Goal: Task Accomplishment & Management: Manage account settings

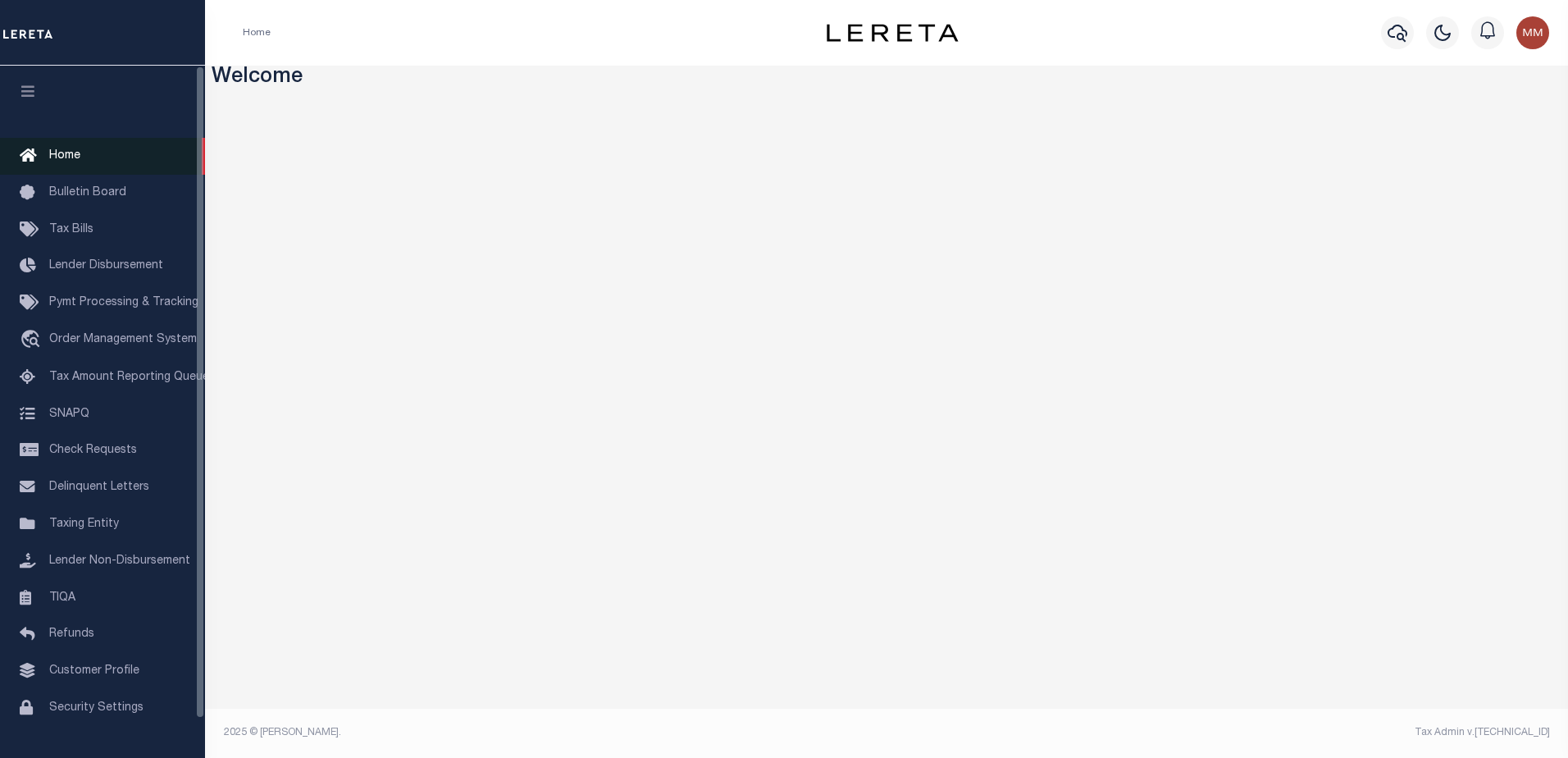
click at [74, 152] on span "Home" at bounding box center [65, 156] width 31 height 11
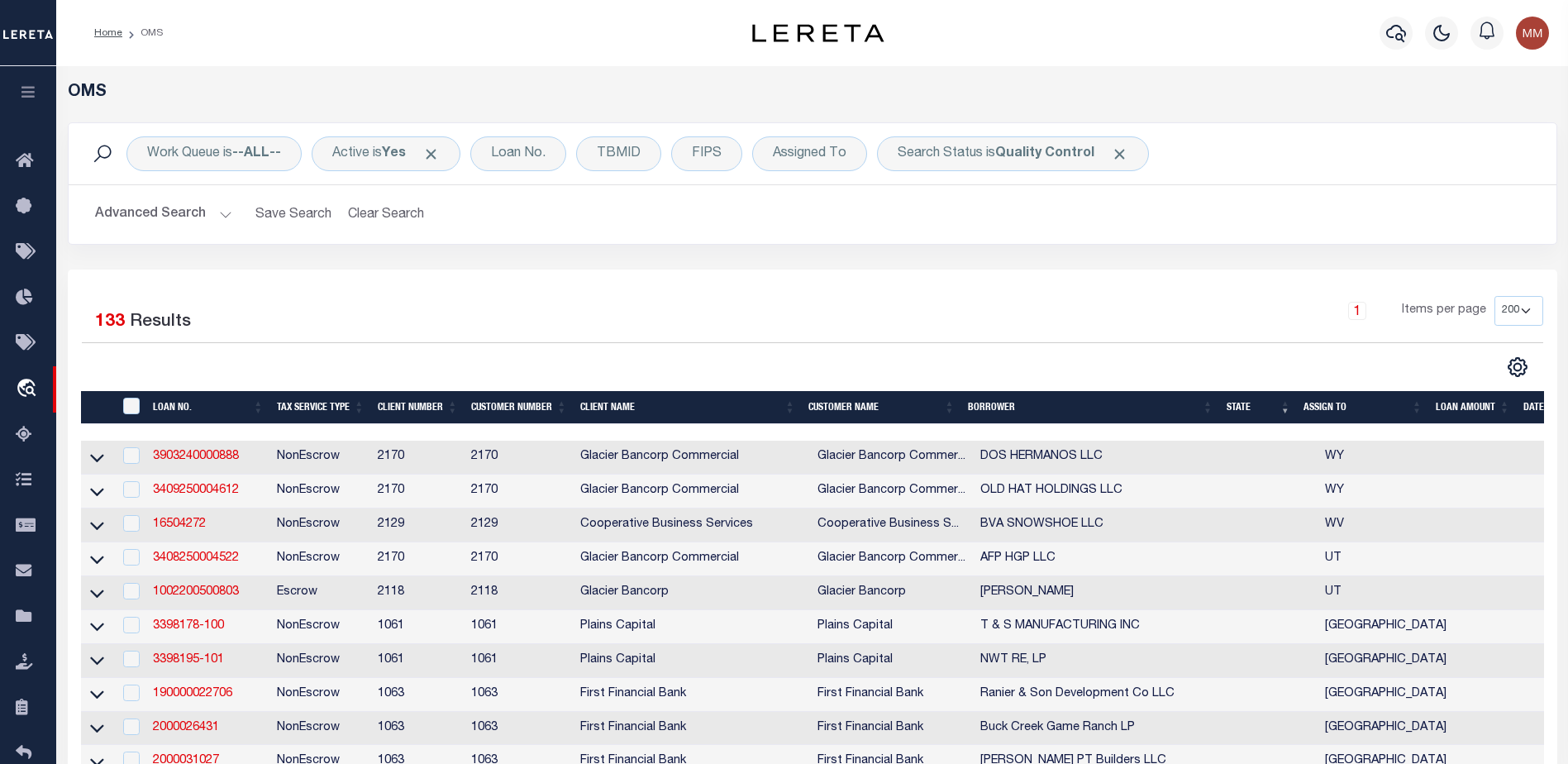
select select "200"
click at [1117, 154] on span "Click to Remove" at bounding box center [1119, 154] width 17 height 17
click at [628, 159] on div "TBMID" at bounding box center [619, 153] width 85 height 35
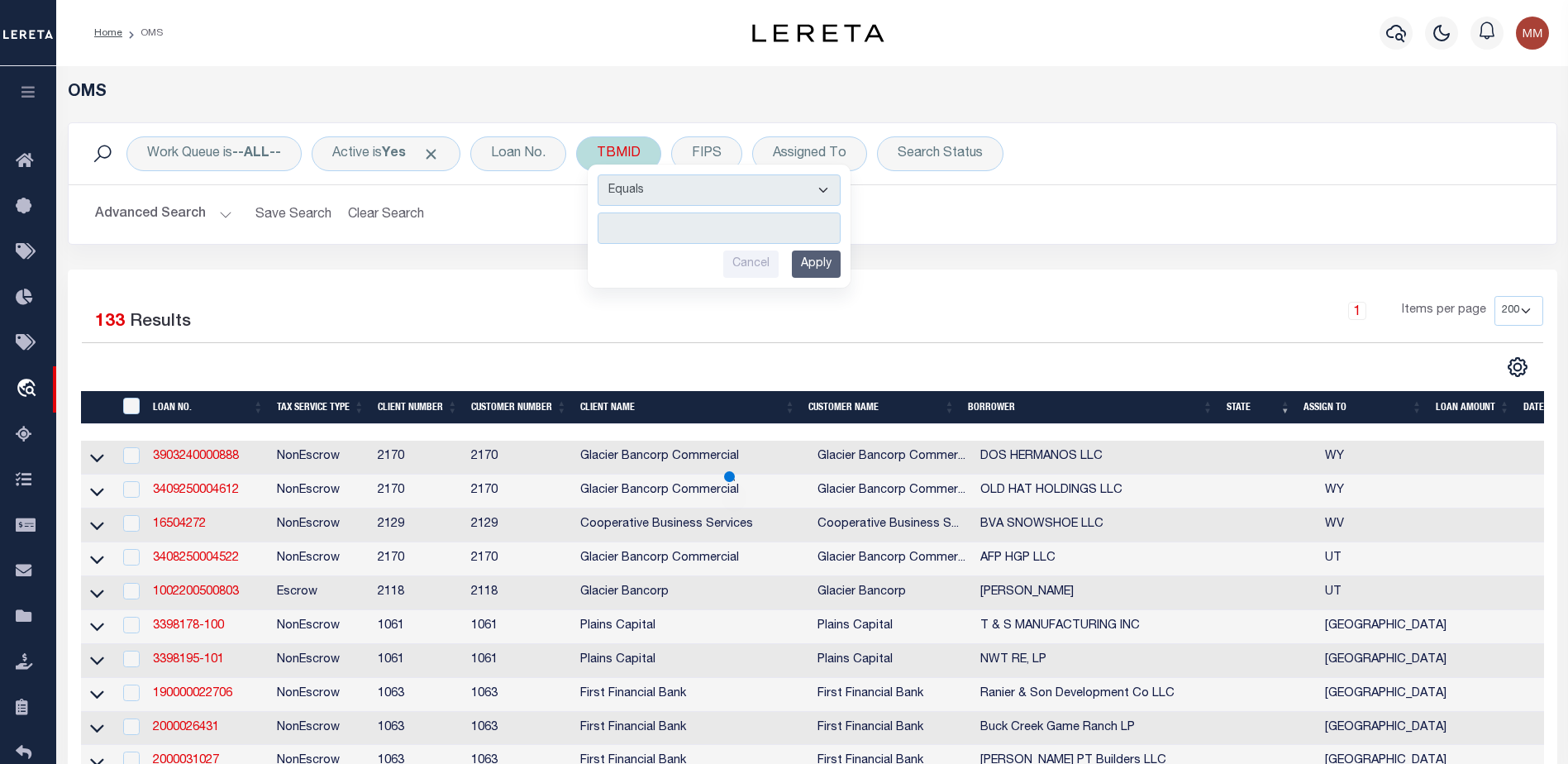
click at [675, 228] on input "number" at bounding box center [719, 229] width 243 height 31
type input "3481598"
click at [824, 267] on input "Apply" at bounding box center [816, 263] width 49 height 27
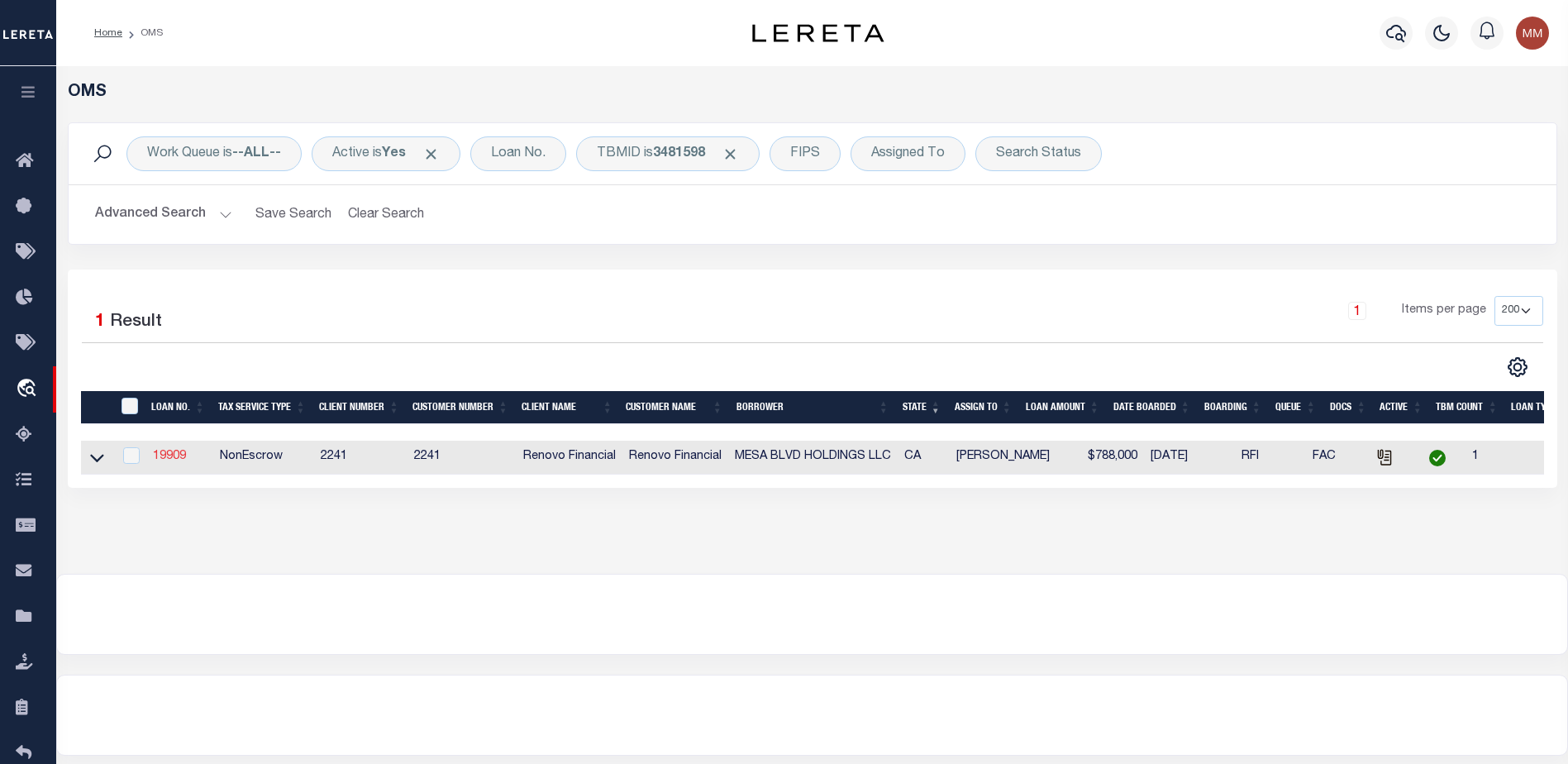
click at [167, 460] on link "19909" at bounding box center [169, 456] width 33 height 11
type input "19909"
type input "MESA BLVD HOLDINGS LLC"
select select
type input "9194 [PERSON_NAME] [PERSON_NAME]"
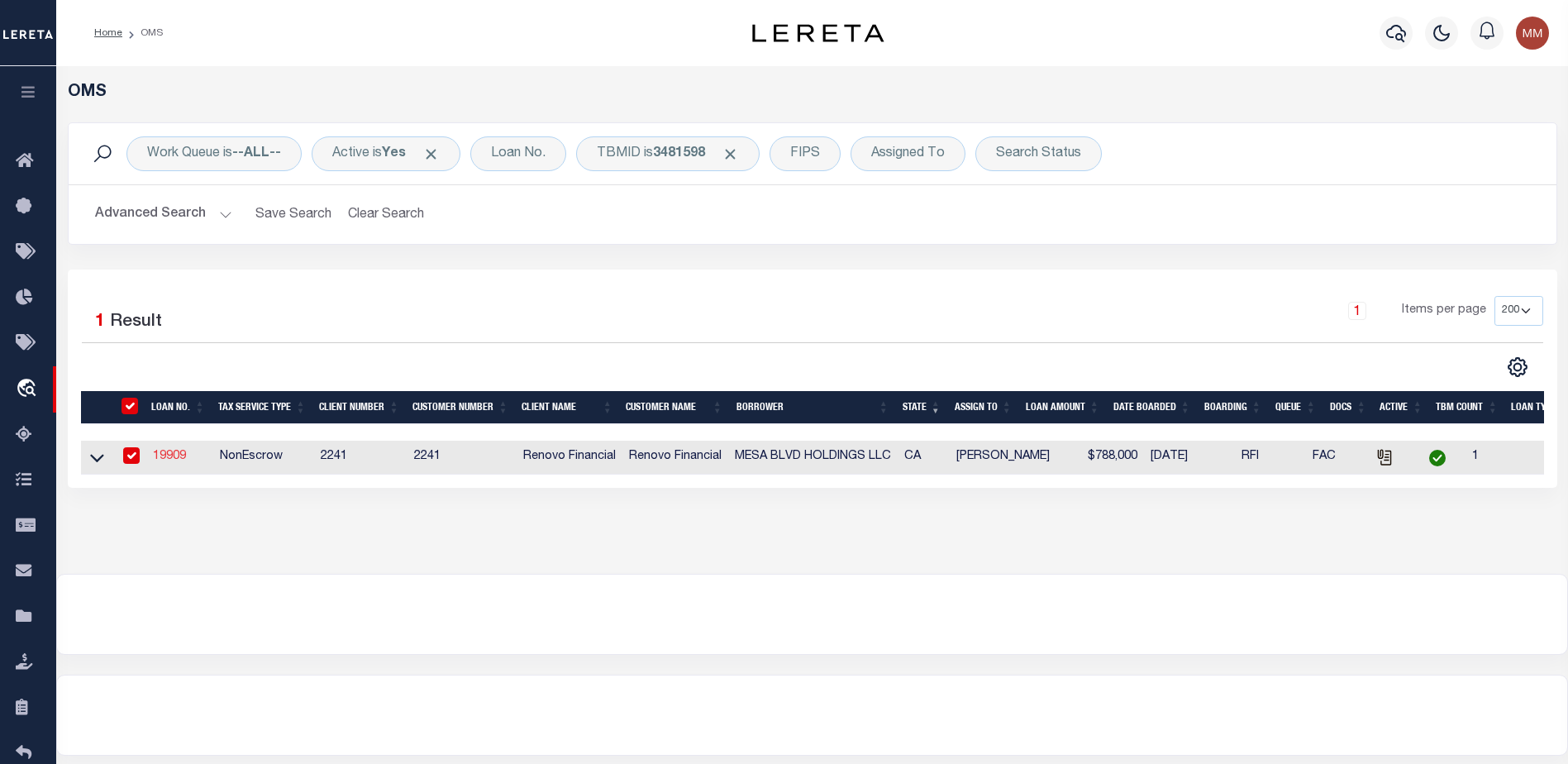
type input "[GEOGRAPHIC_DATA]"
select select "400"
select select
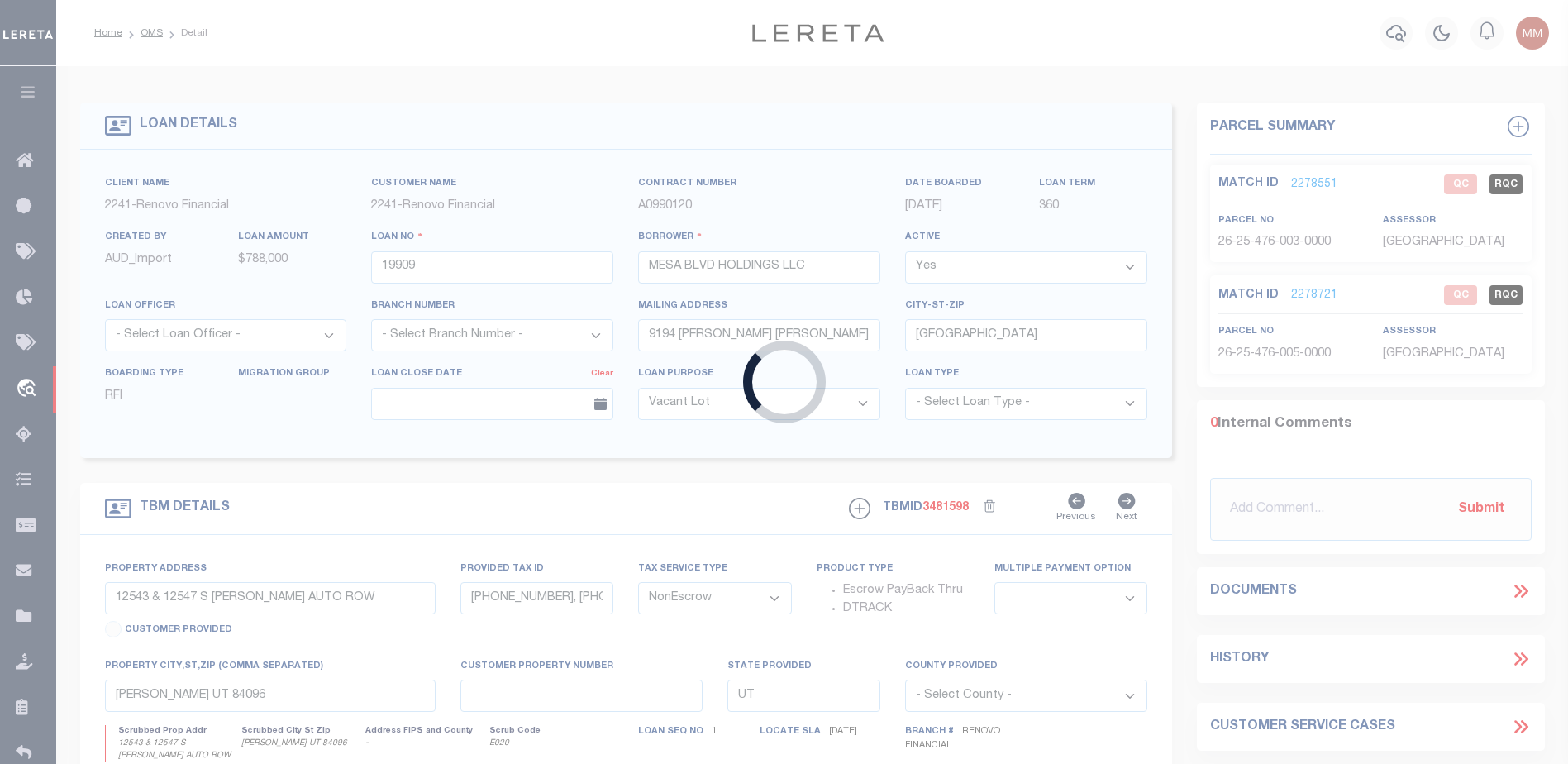
select select "25066"
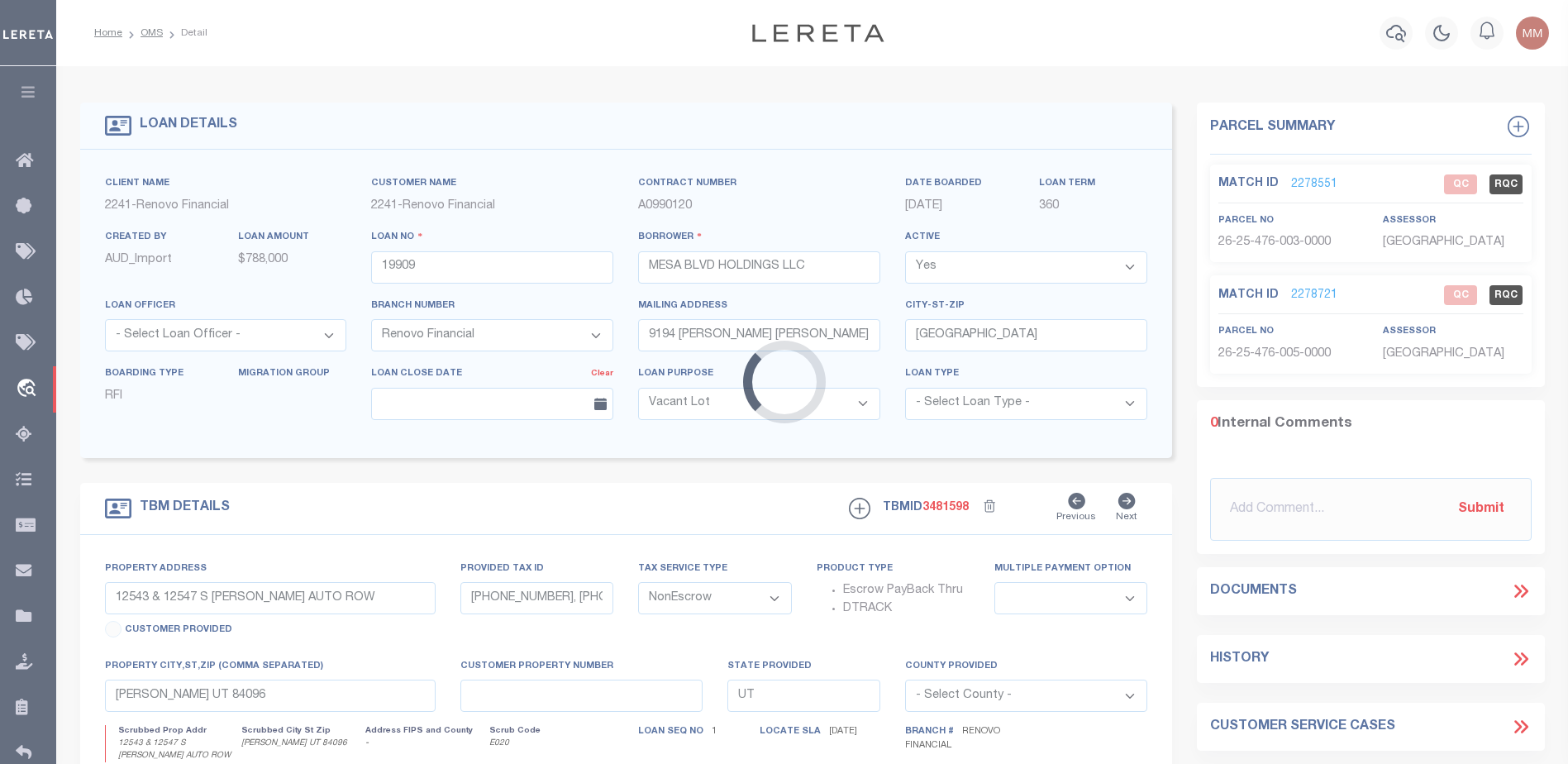
type input "[STREET_ADDRESS]"
select select
type input "[GEOGRAPHIC_DATA]"
type input "a0kUS00000CIt0k"
type input "CA"
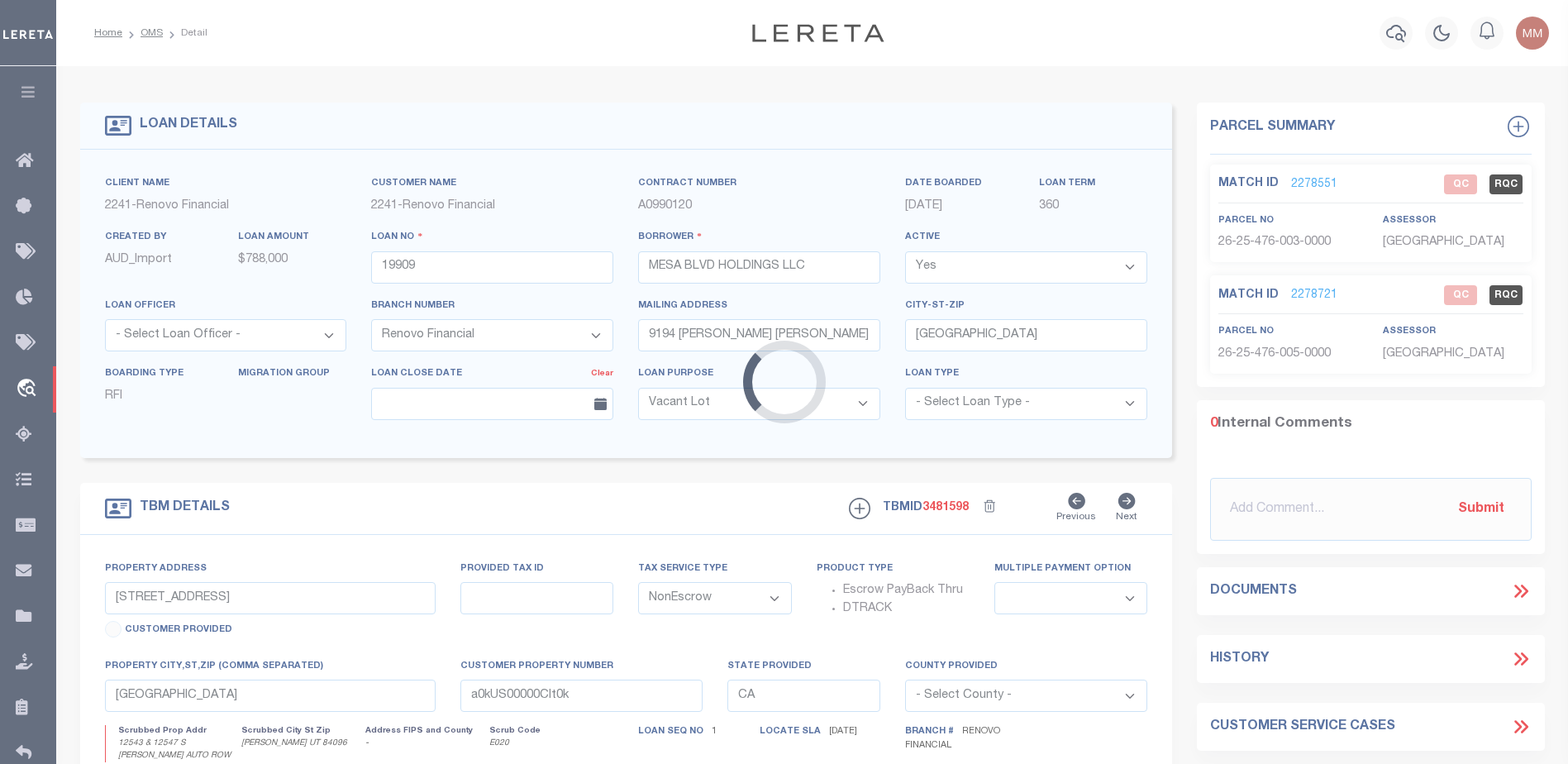
select select
type textarea "LEGAL REQUIRED"
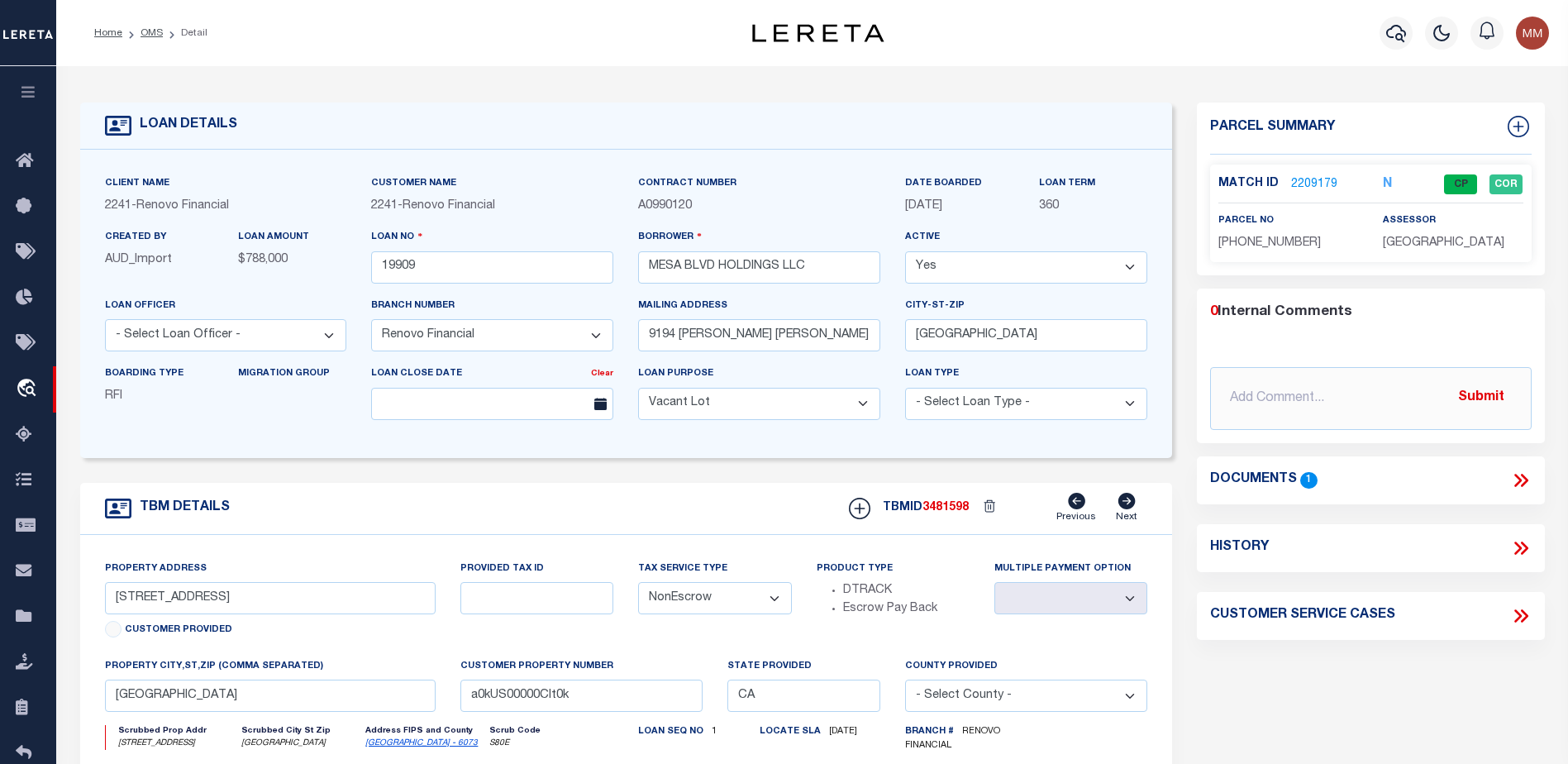
click at [1322, 183] on link "2209179" at bounding box center [1313, 185] width 46 height 17
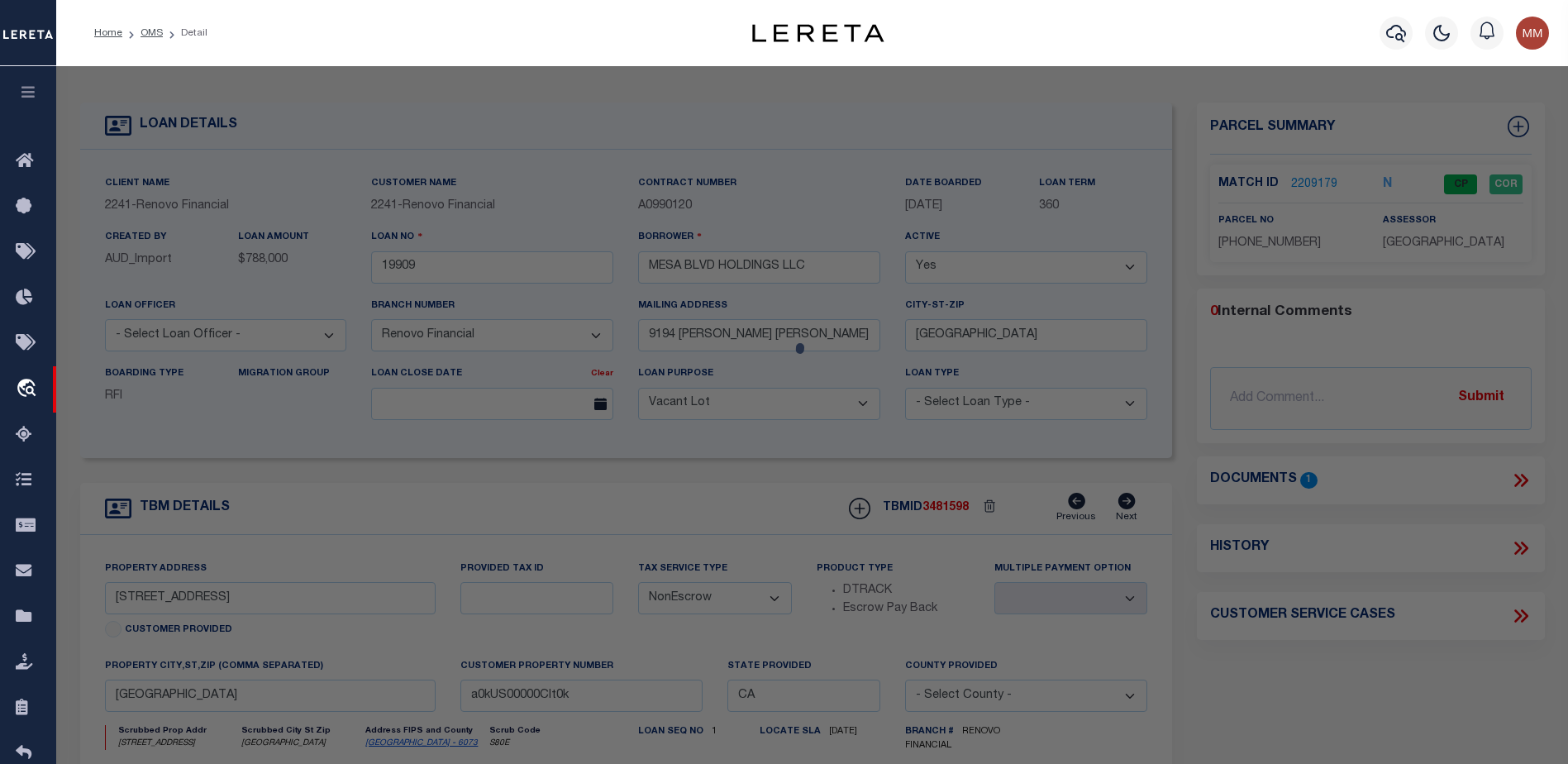
select select "AS"
select select
checkbox input "false"
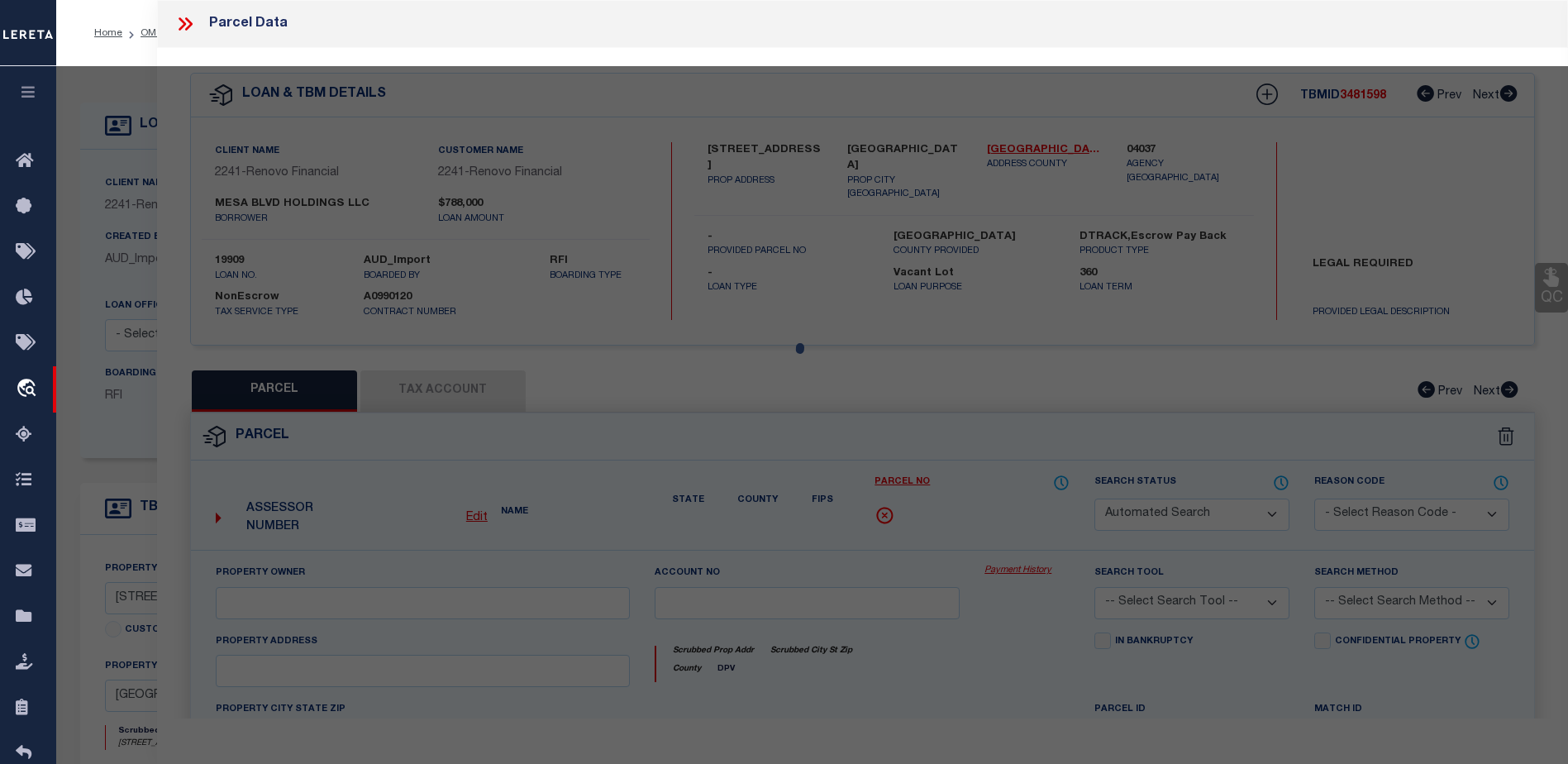
select select "CP"
type input "MESA BLVD HOLDINGS LLC"
select select "AGW"
select select "ADD"
type input "[STREET_ADDRESS]"
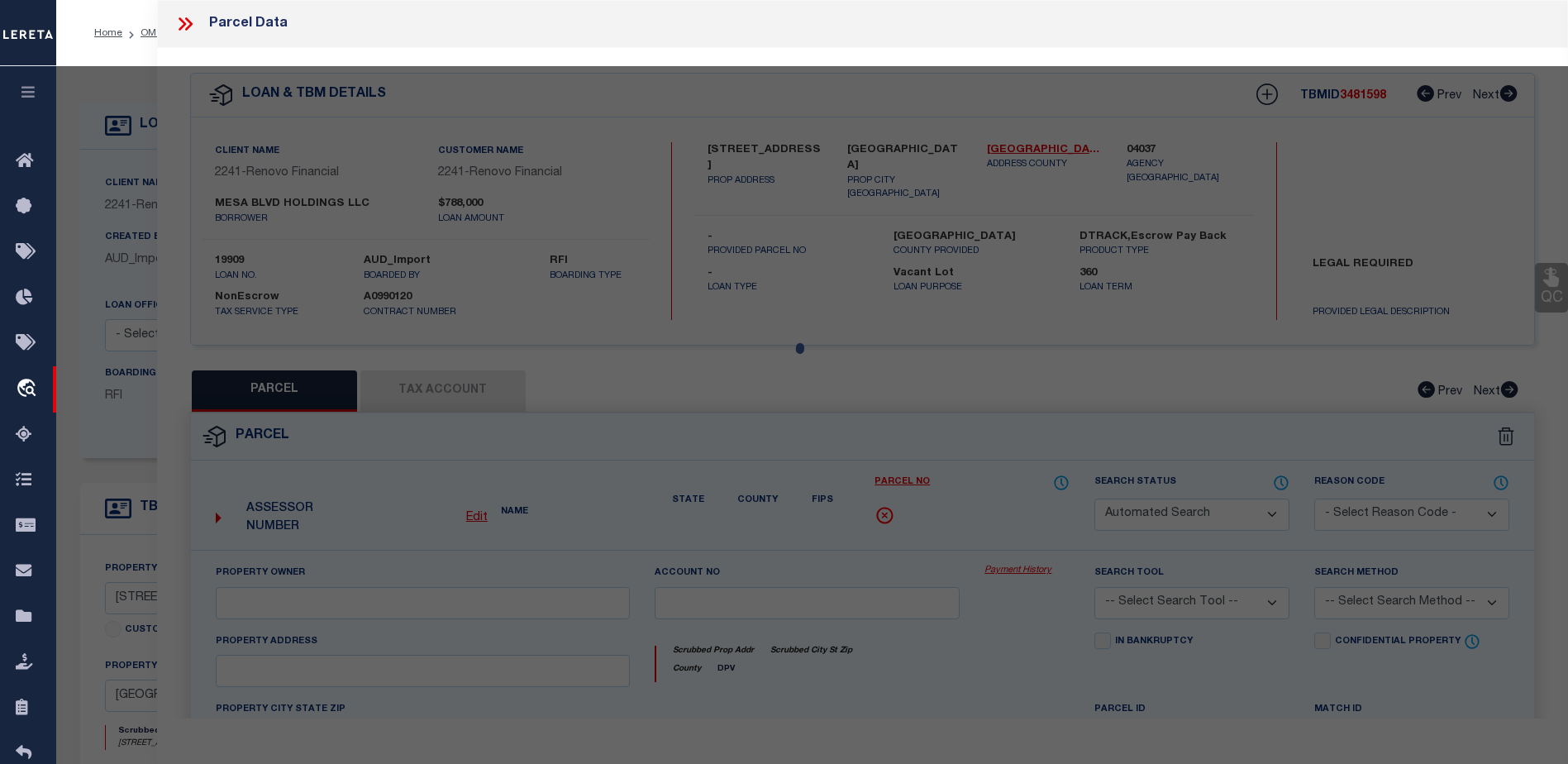
type input "[GEOGRAPHIC_DATA]"
type textarea "TR 2973 LOT 105*"
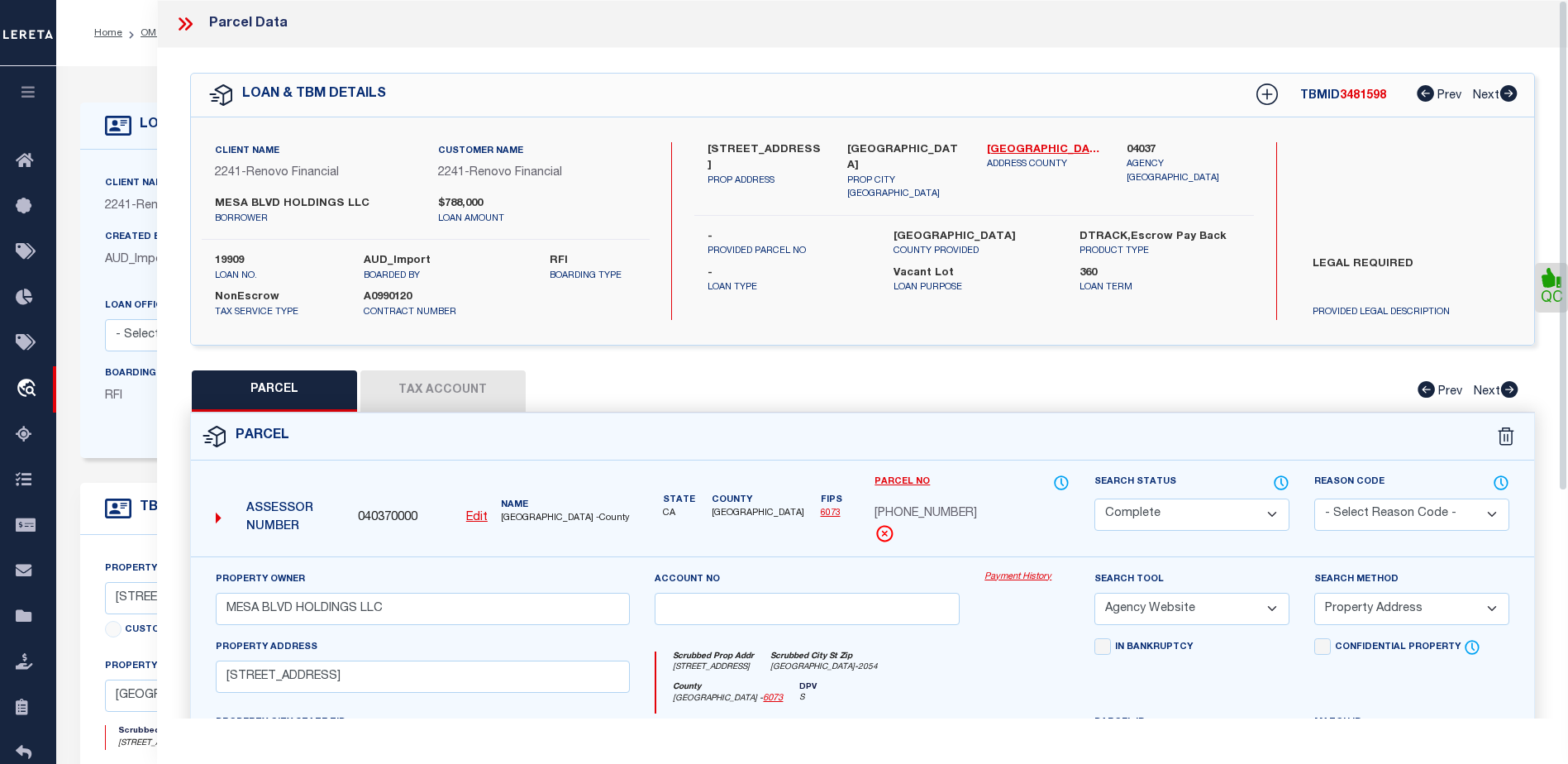
click at [452, 373] on button "Tax Account" at bounding box center [443, 391] width 166 height 41
select select "100"
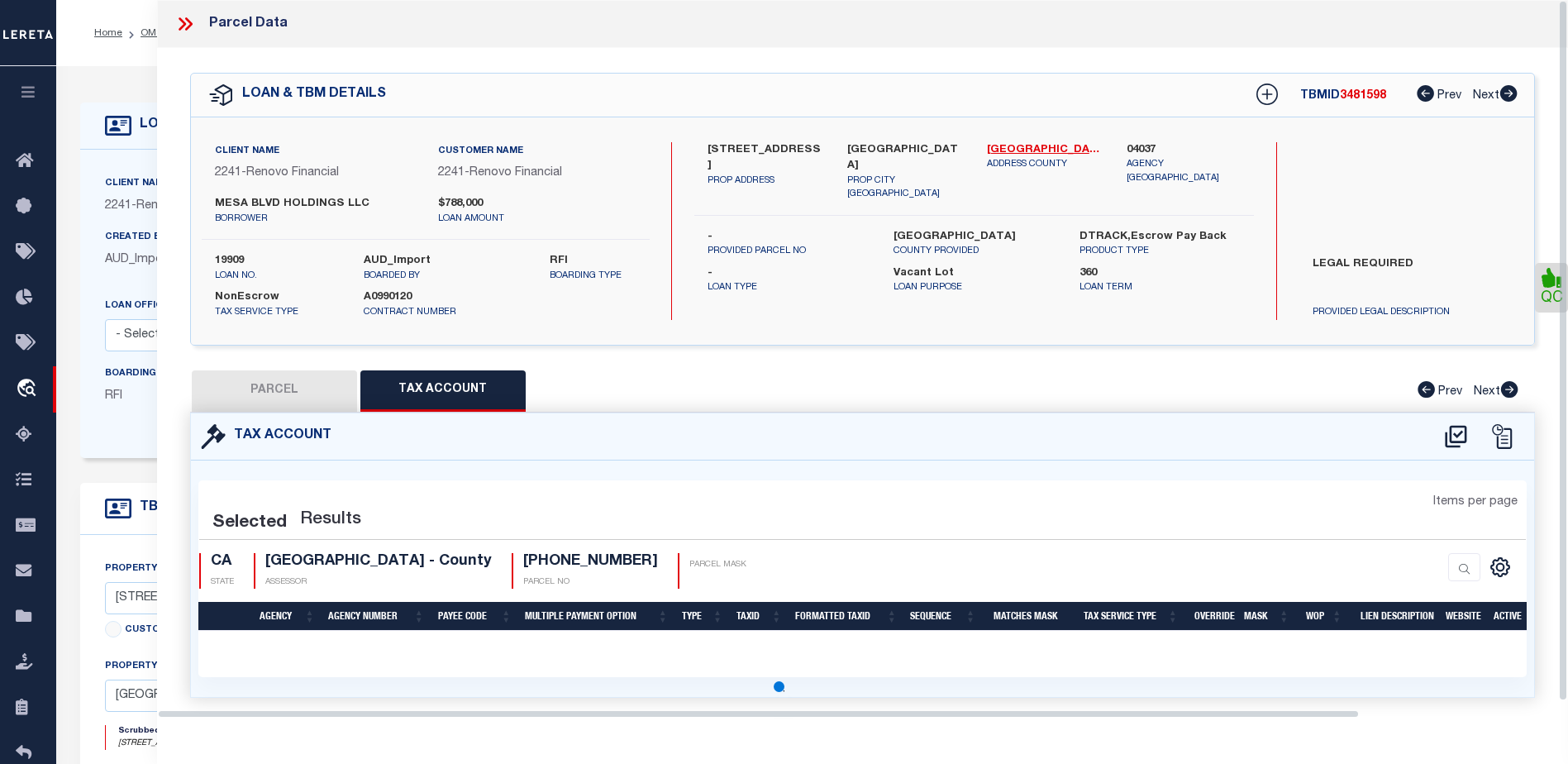
select select "100"
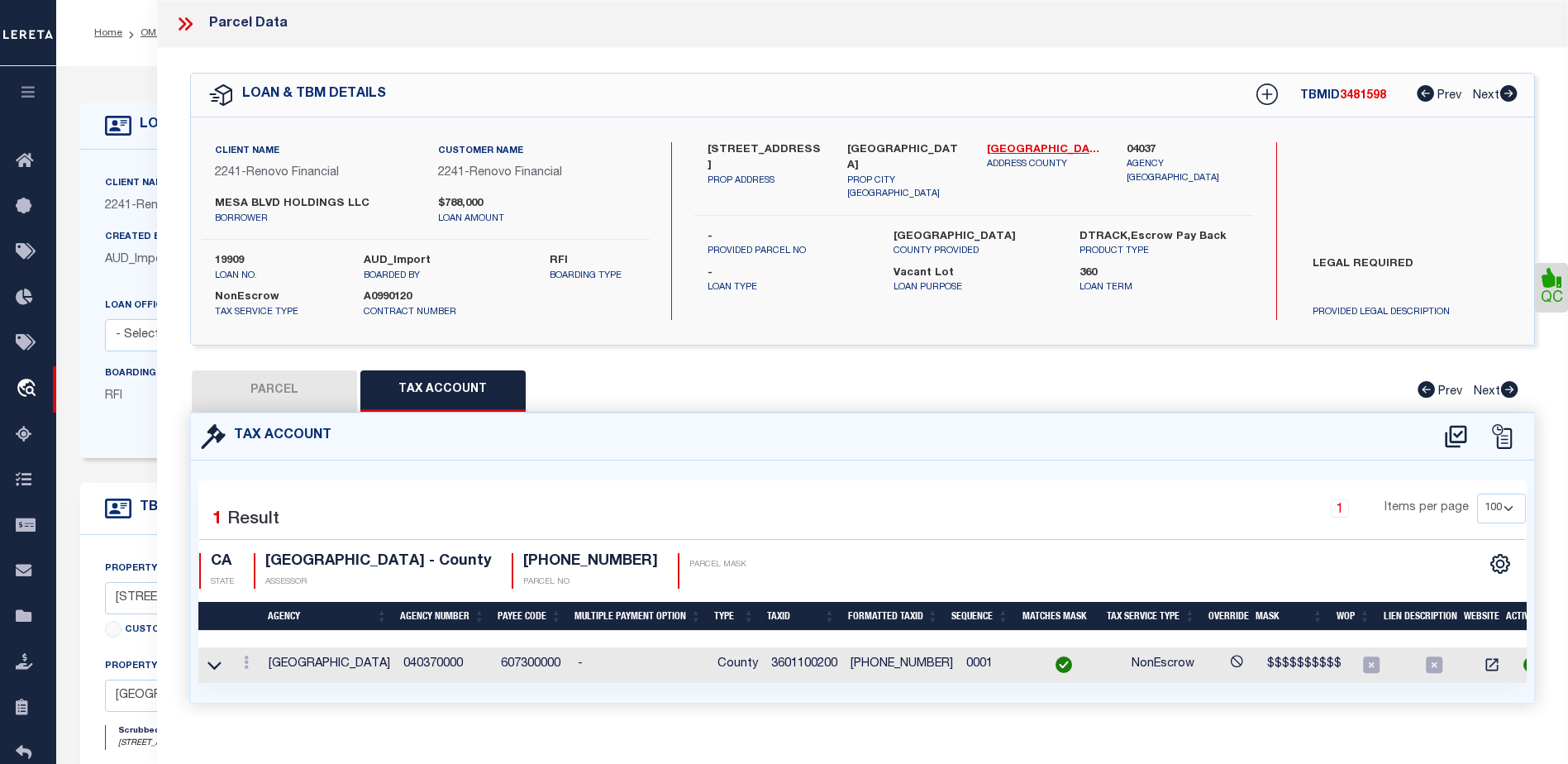
click at [184, 25] on icon at bounding box center [182, 24] width 8 height 13
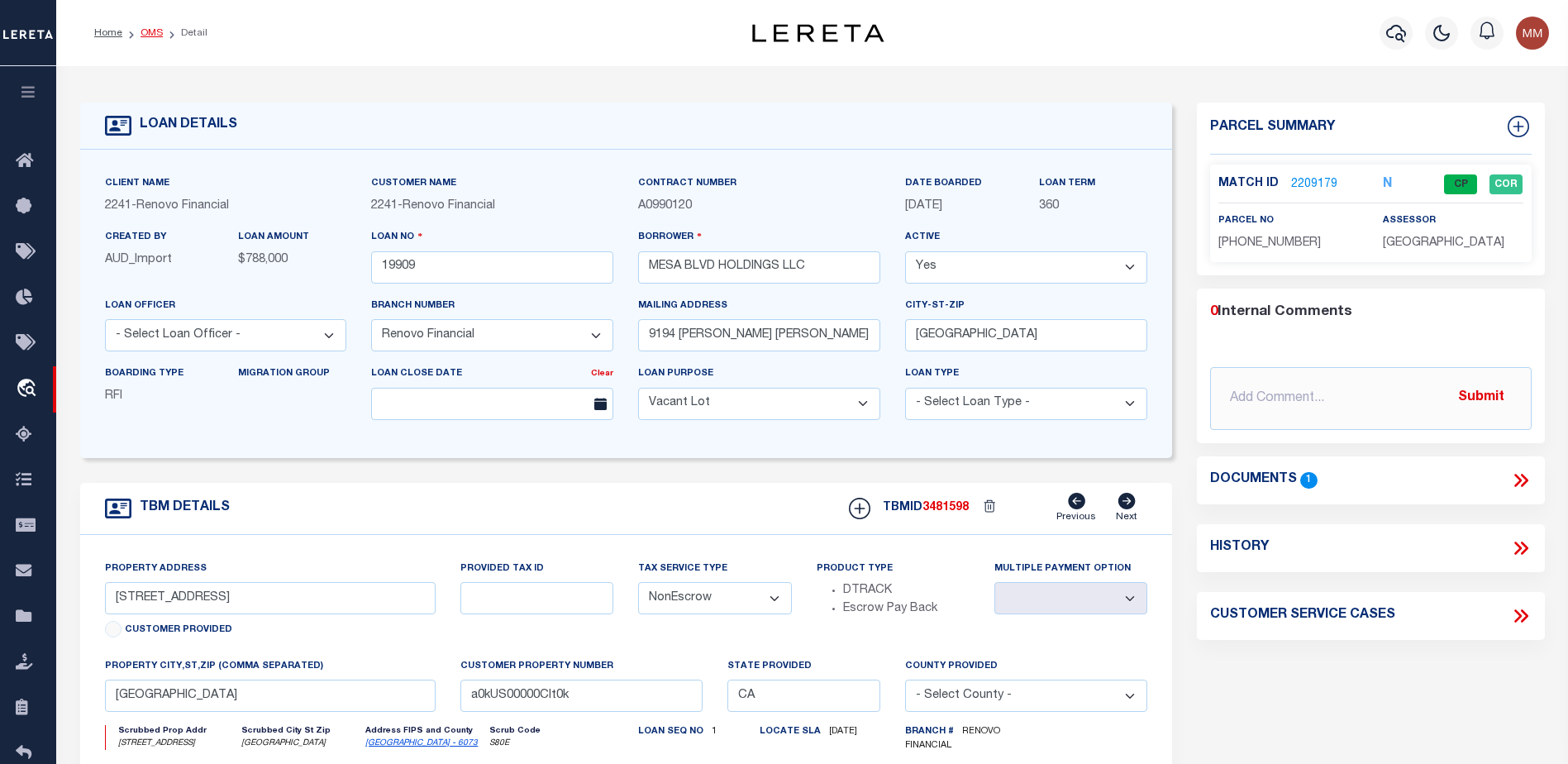
click at [152, 31] on link "OMS" at bounding box center [152, 32] width 23 height 10
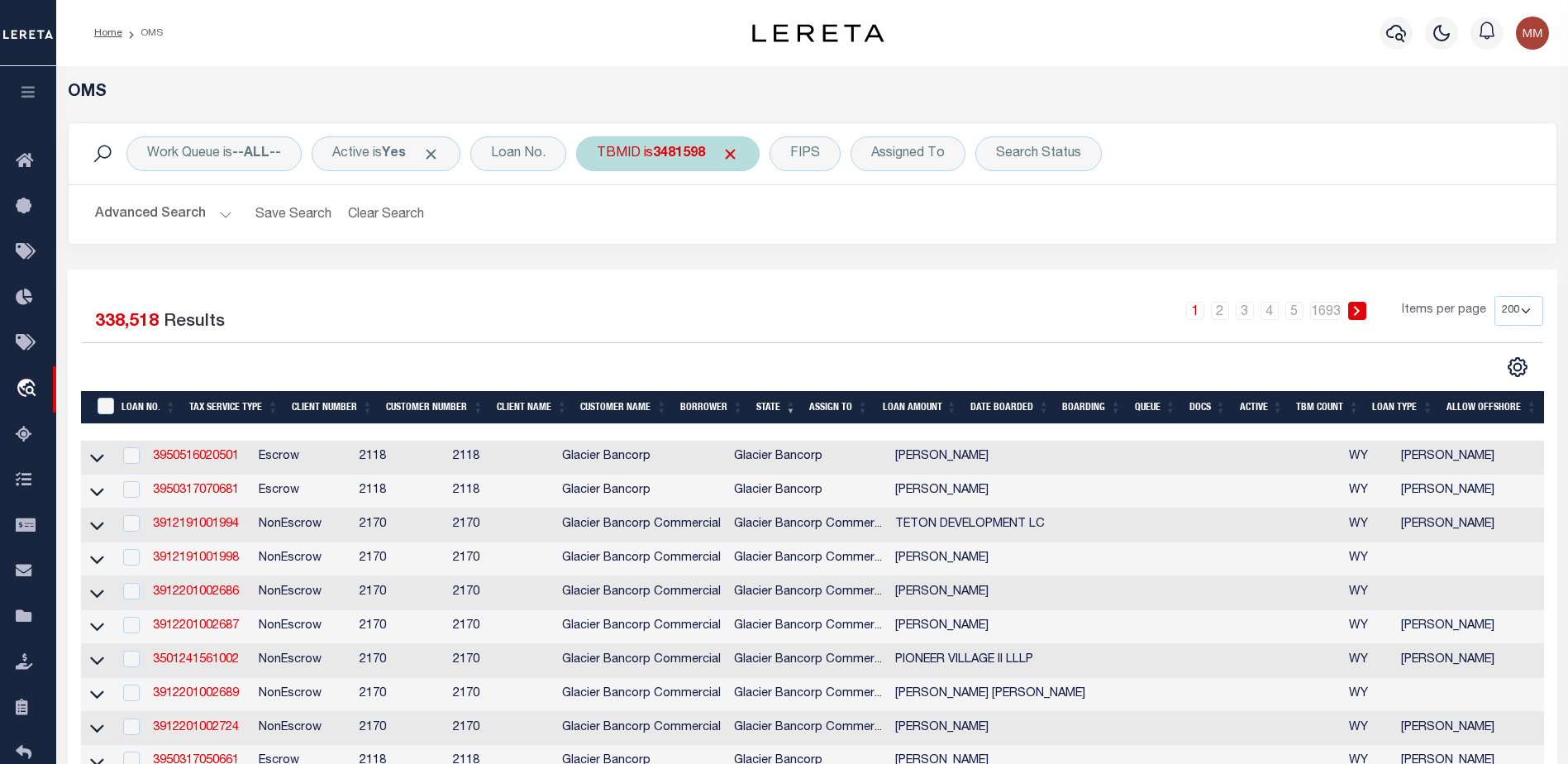
click at [679, 155] on b "3481598" at bounding box center [679, 153] width 52 height 13
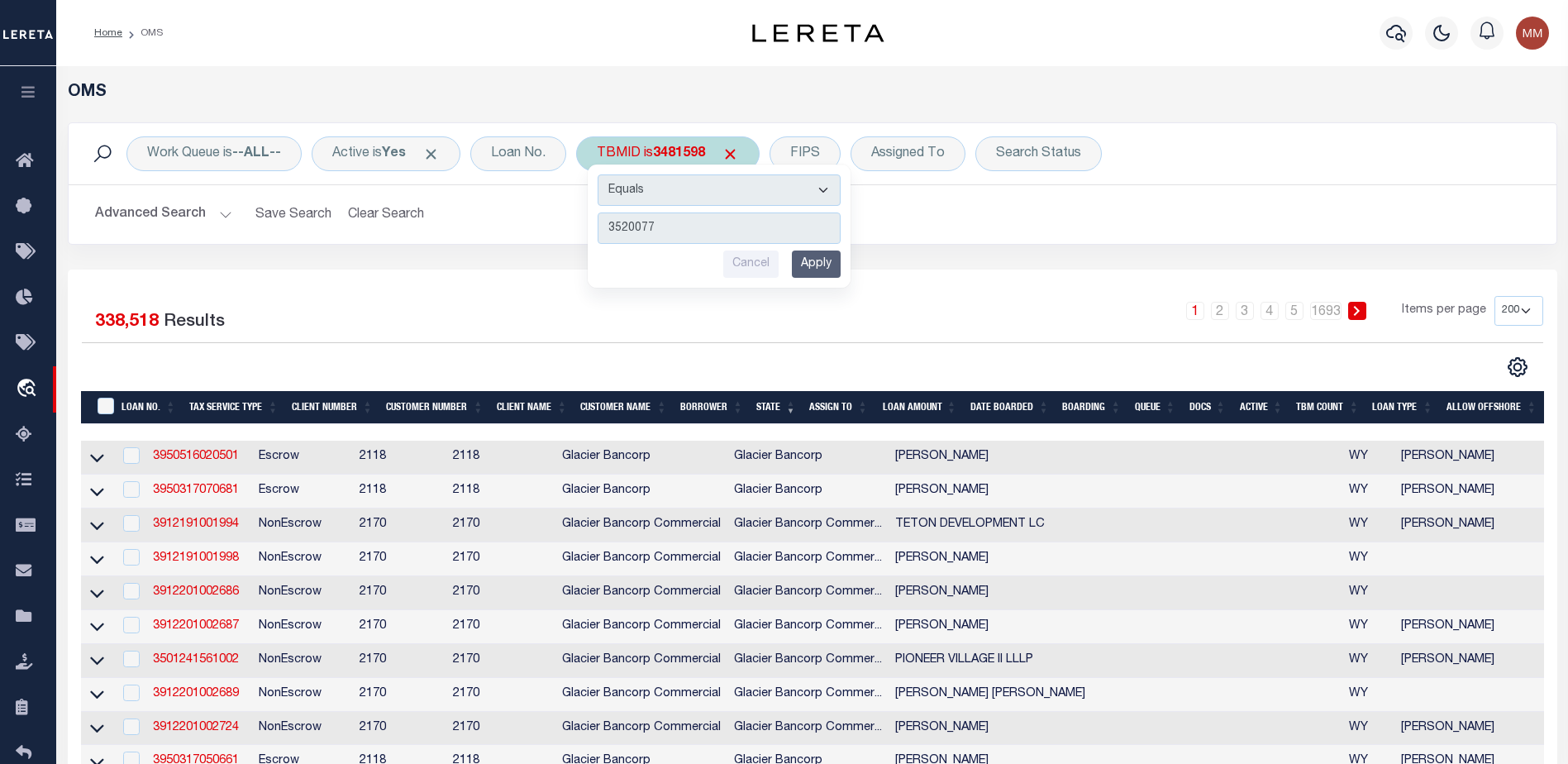
type input "3520077"
click at [822, 269] on input "Apply" at bounding box center [816, 263] width 49 height 27
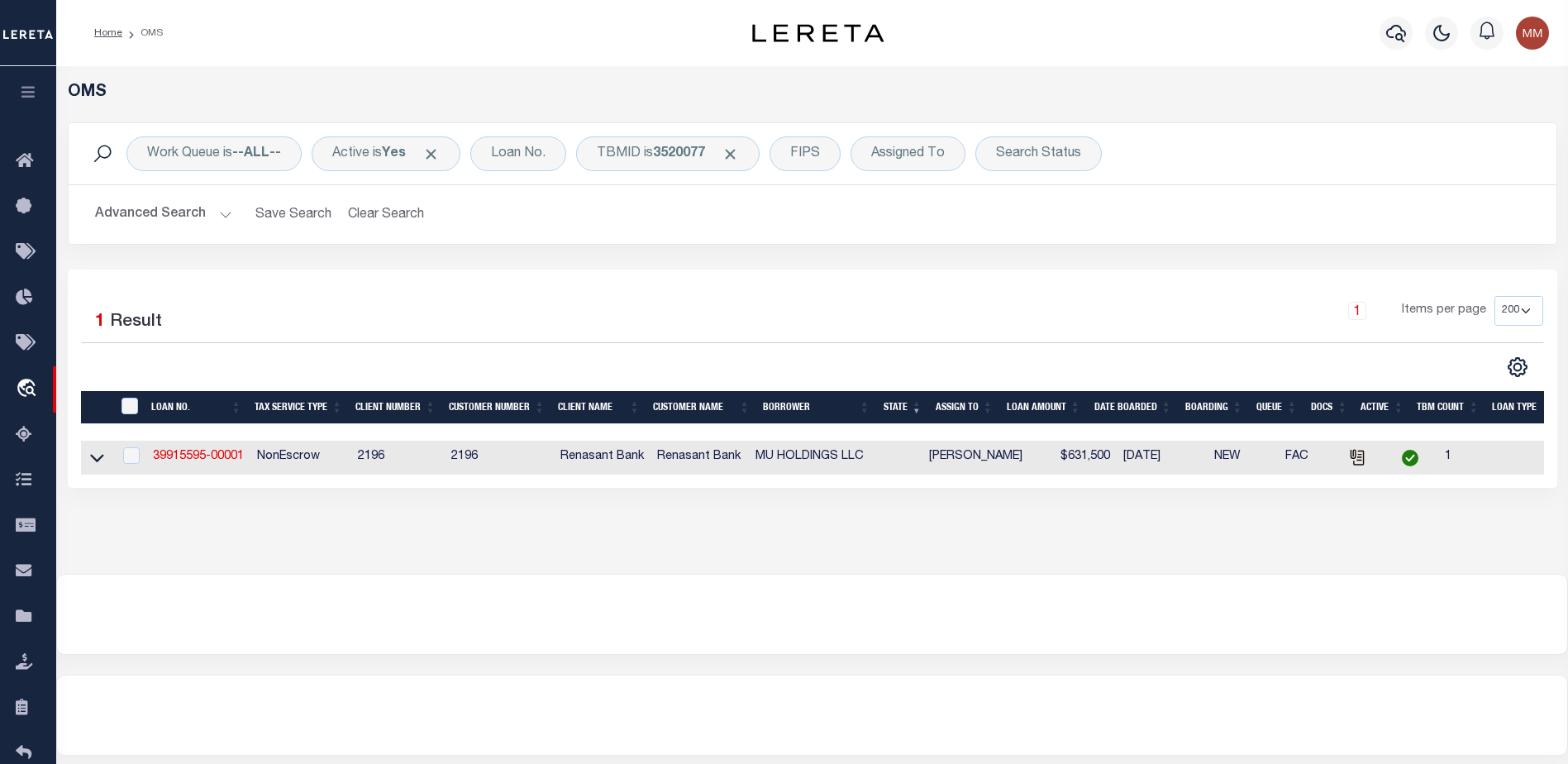
click at [194, 462] on link "39915595-00001" at bounding box center [198, 456] width 91 height 11
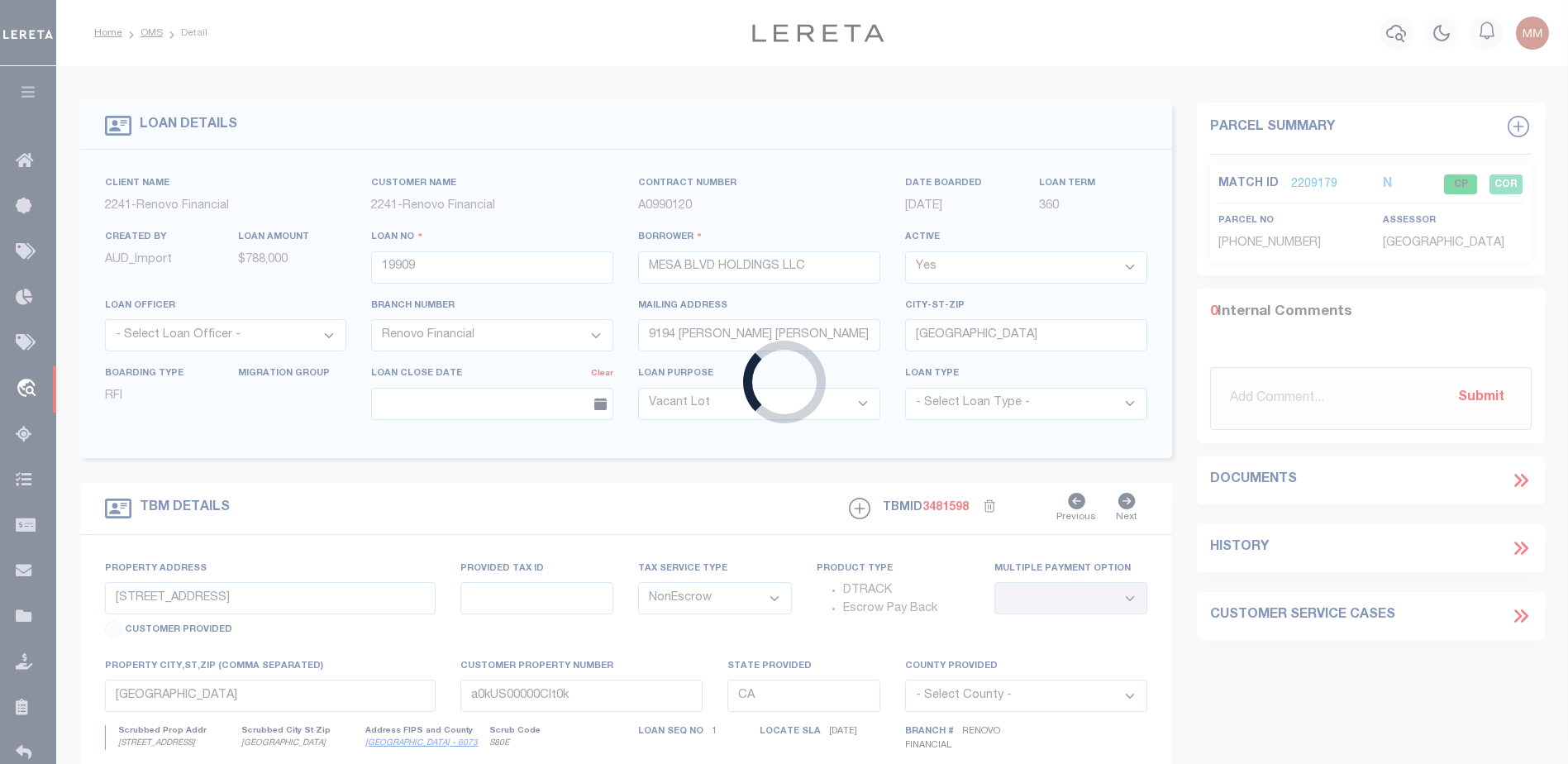
type input "39915595-00001"
type input "MU HOLDINGS LLC"
select select
select select "100"
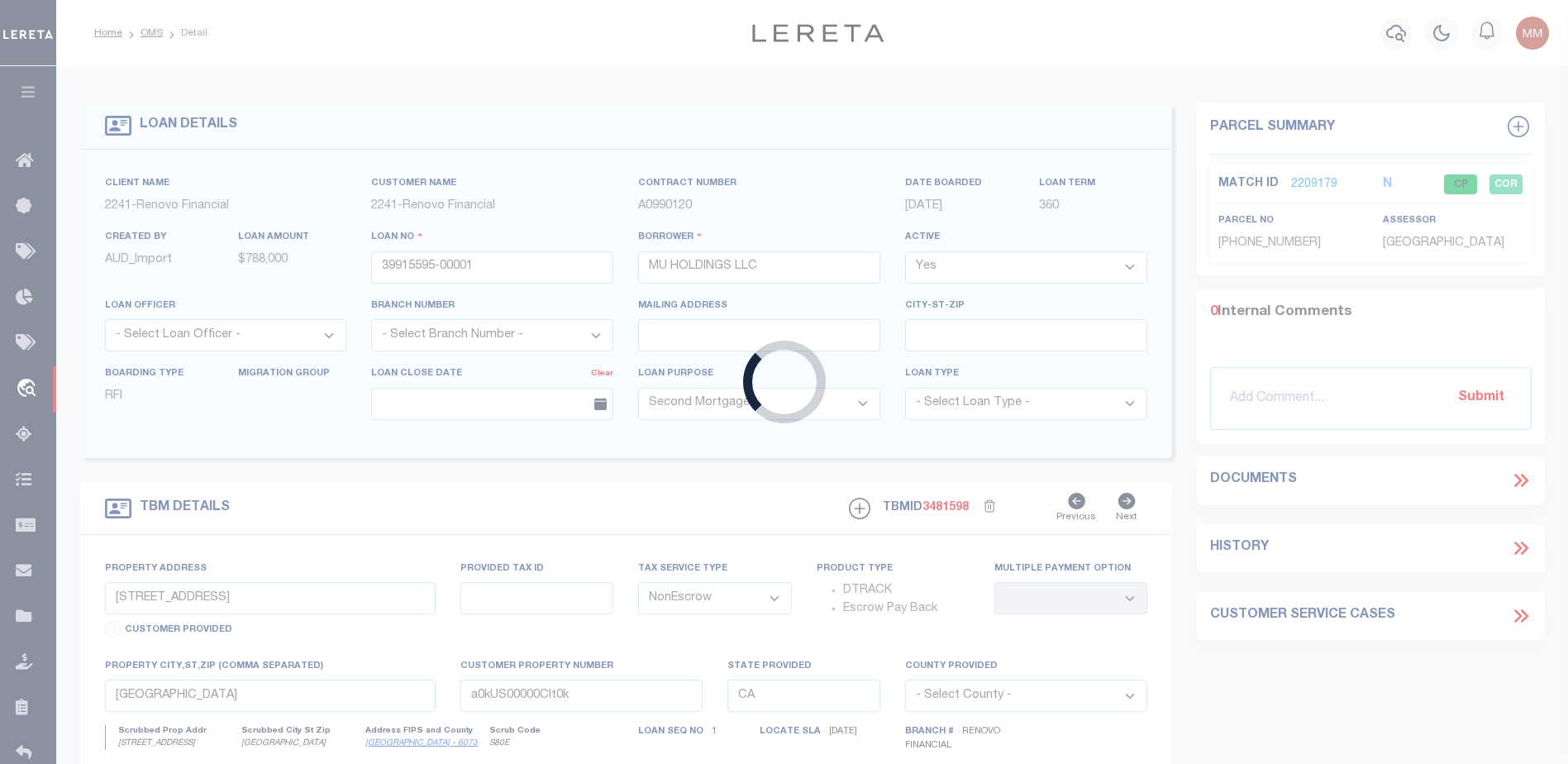
type input "6893 II REGALO CIRCLE"
select select
type input "[GEOGRAPHIC_DATA] [US_STATE] 34109"
select select "164191"
select select "5150"
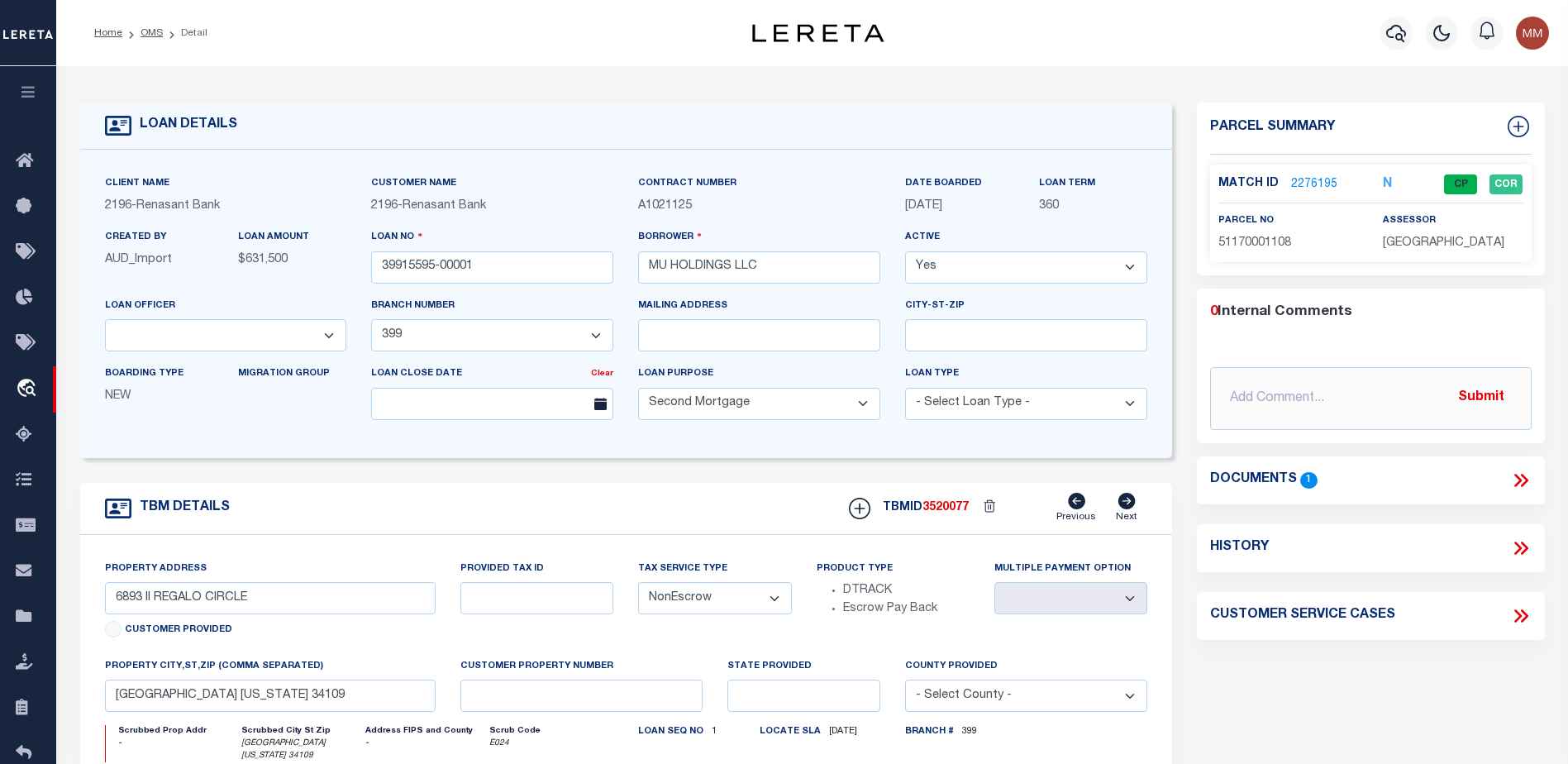
click at [1309, 180] on link "2276195" at bounding box center [1313, 185] width 46 height 17
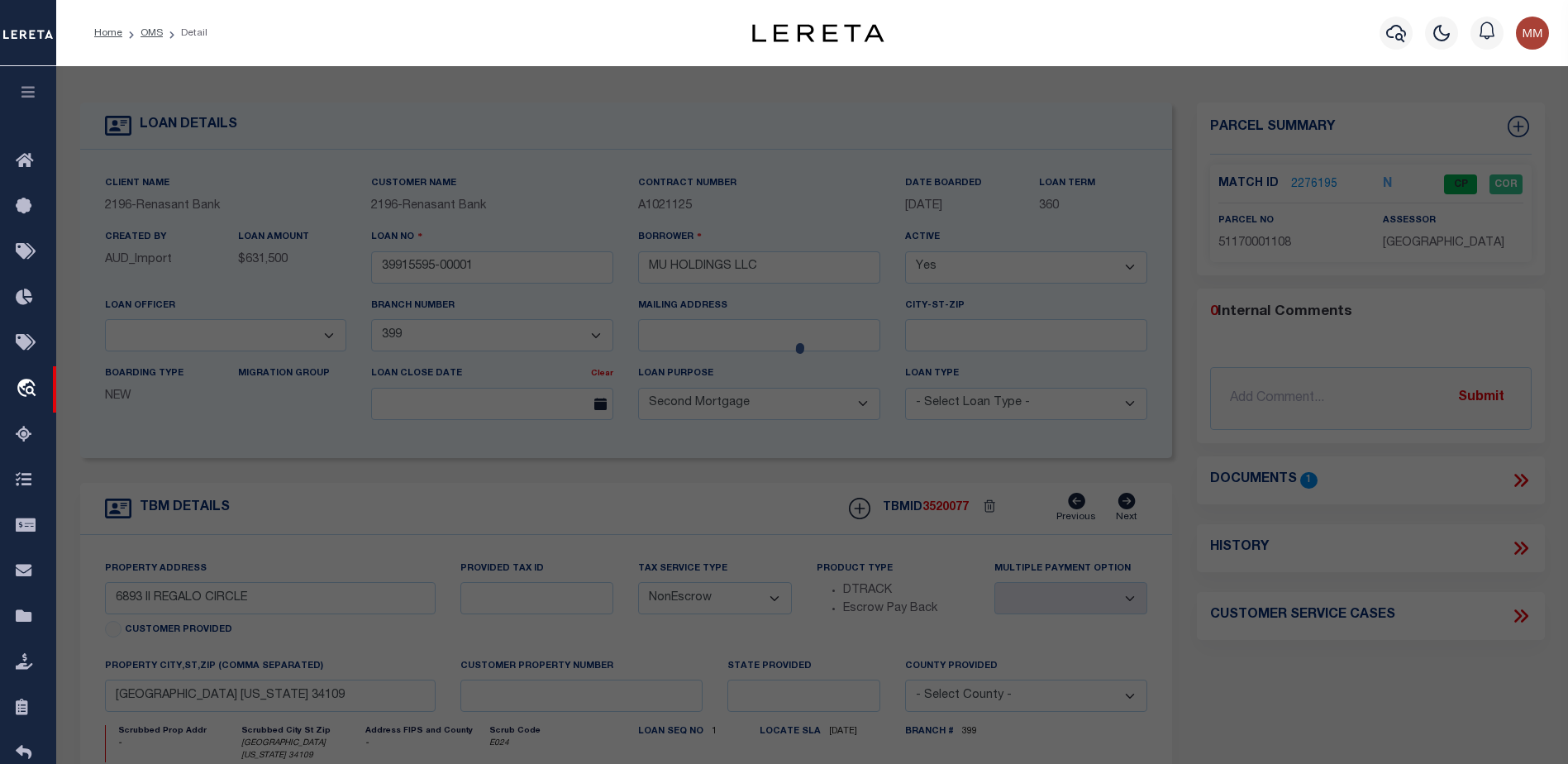
select select "AS"
select select
checkbox input "false"
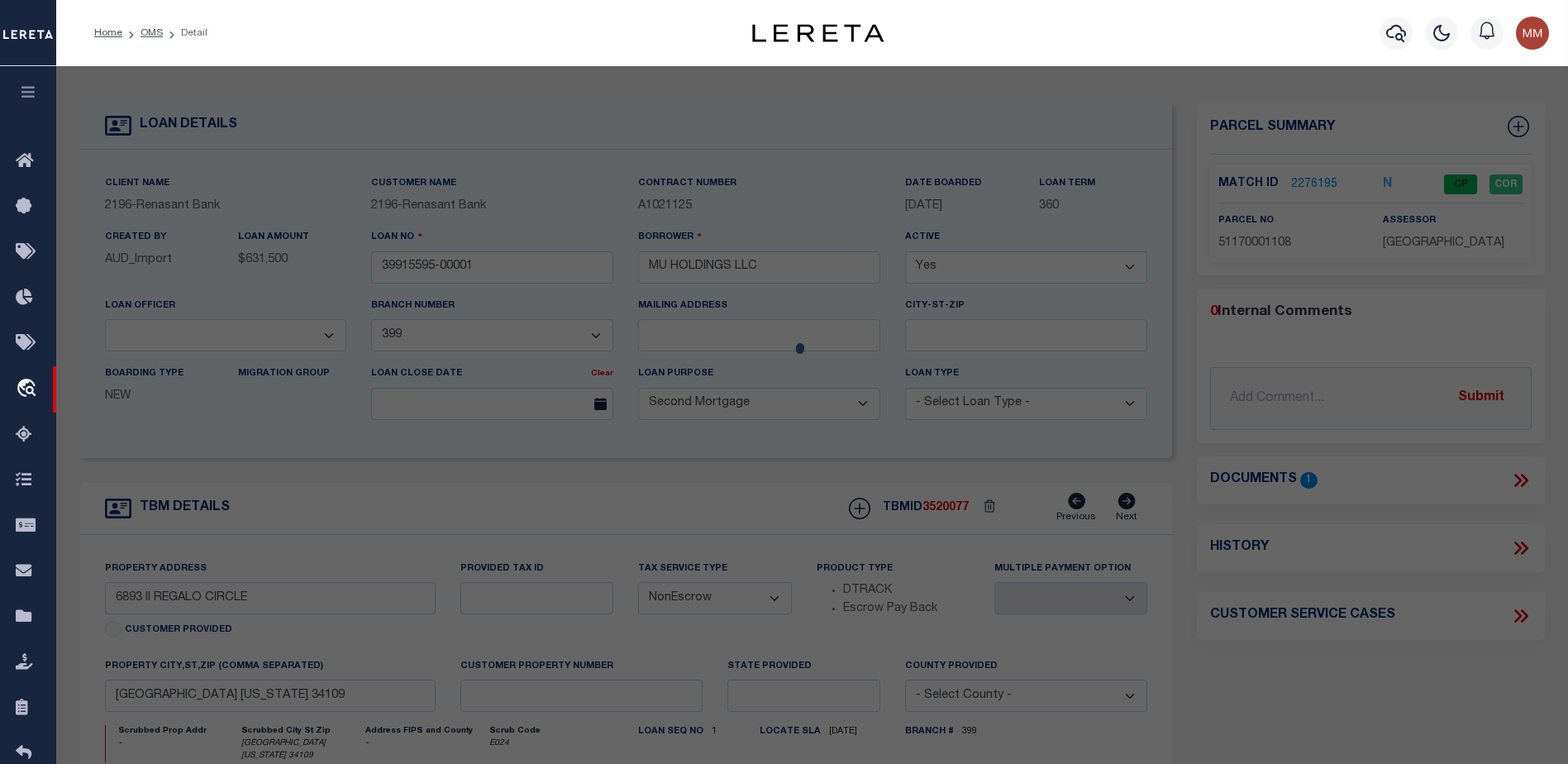
select select "CP"
type input "[PERSON_NAME]=& [PERSON_NAME]"
select select "AGW"
select select "ADD"
type input "6893 IL REGALO CIR,"
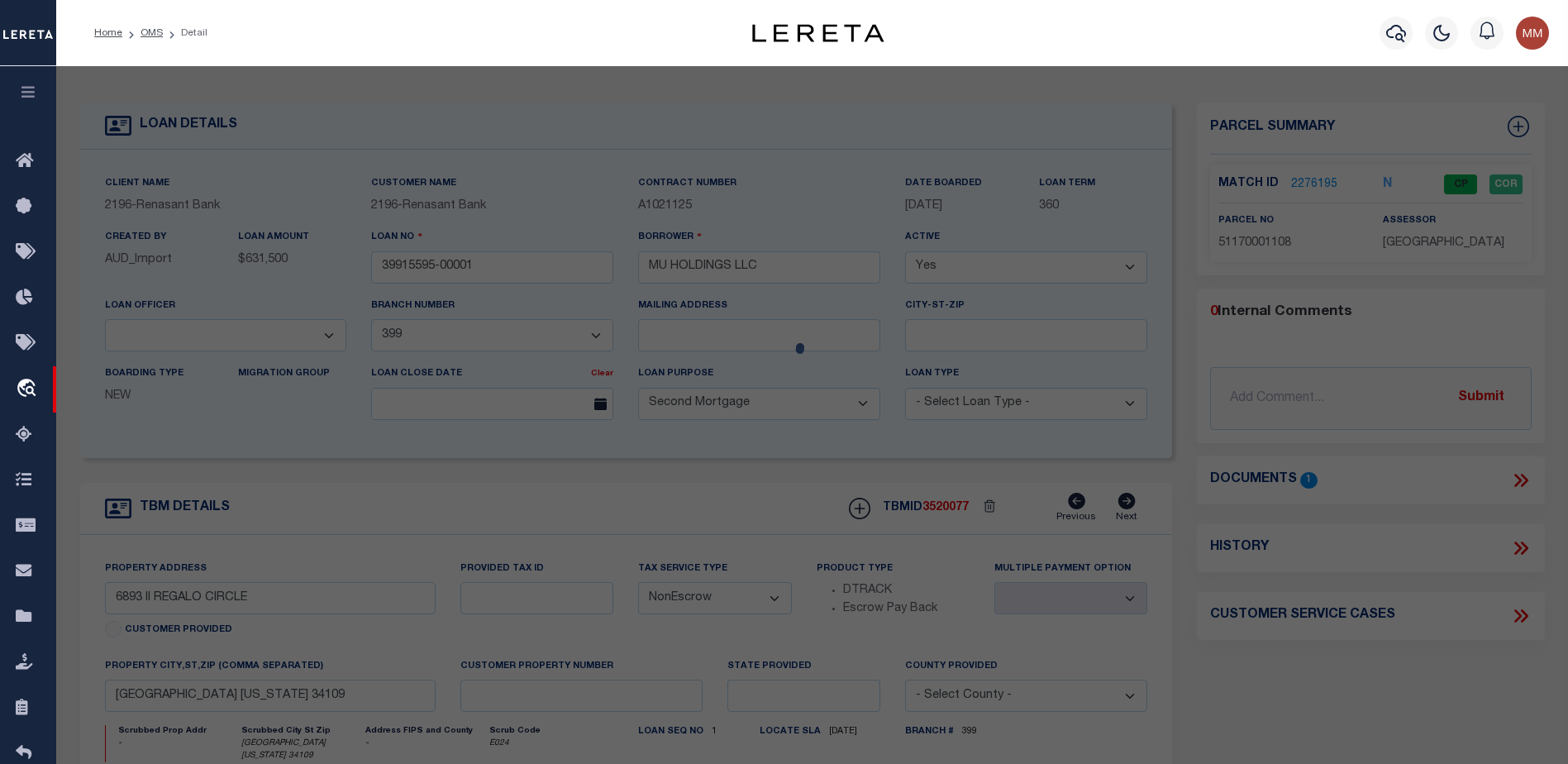
type input "[GEOGRAPHIC_DATA] [US_STATE] 34109"
type textarea "IL REGALO REPLAT LOT 12"
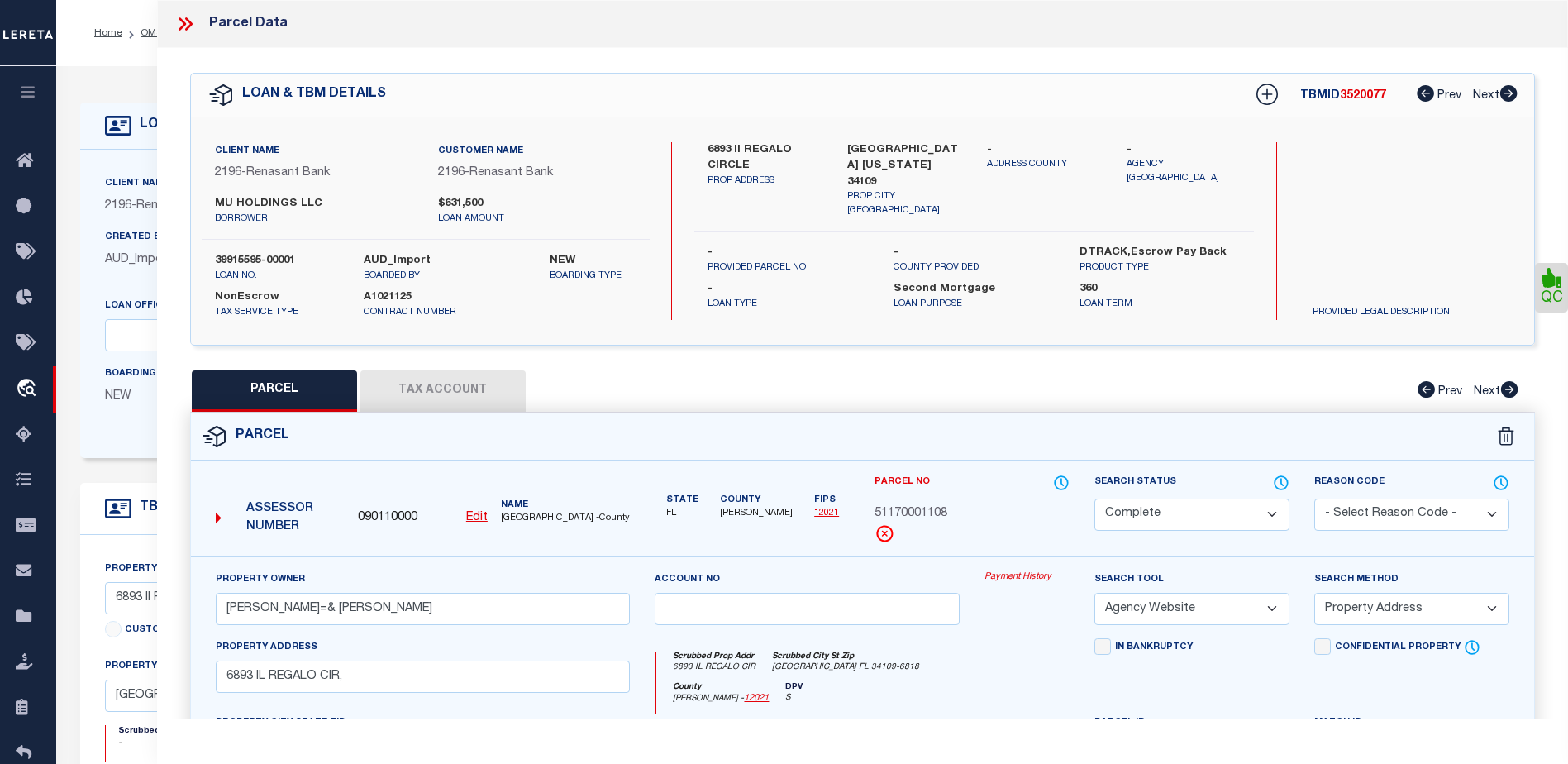
click at [402, 395] on button "Tax Account" at bounding box center [443, 391] width 166 height 41
select select "100"
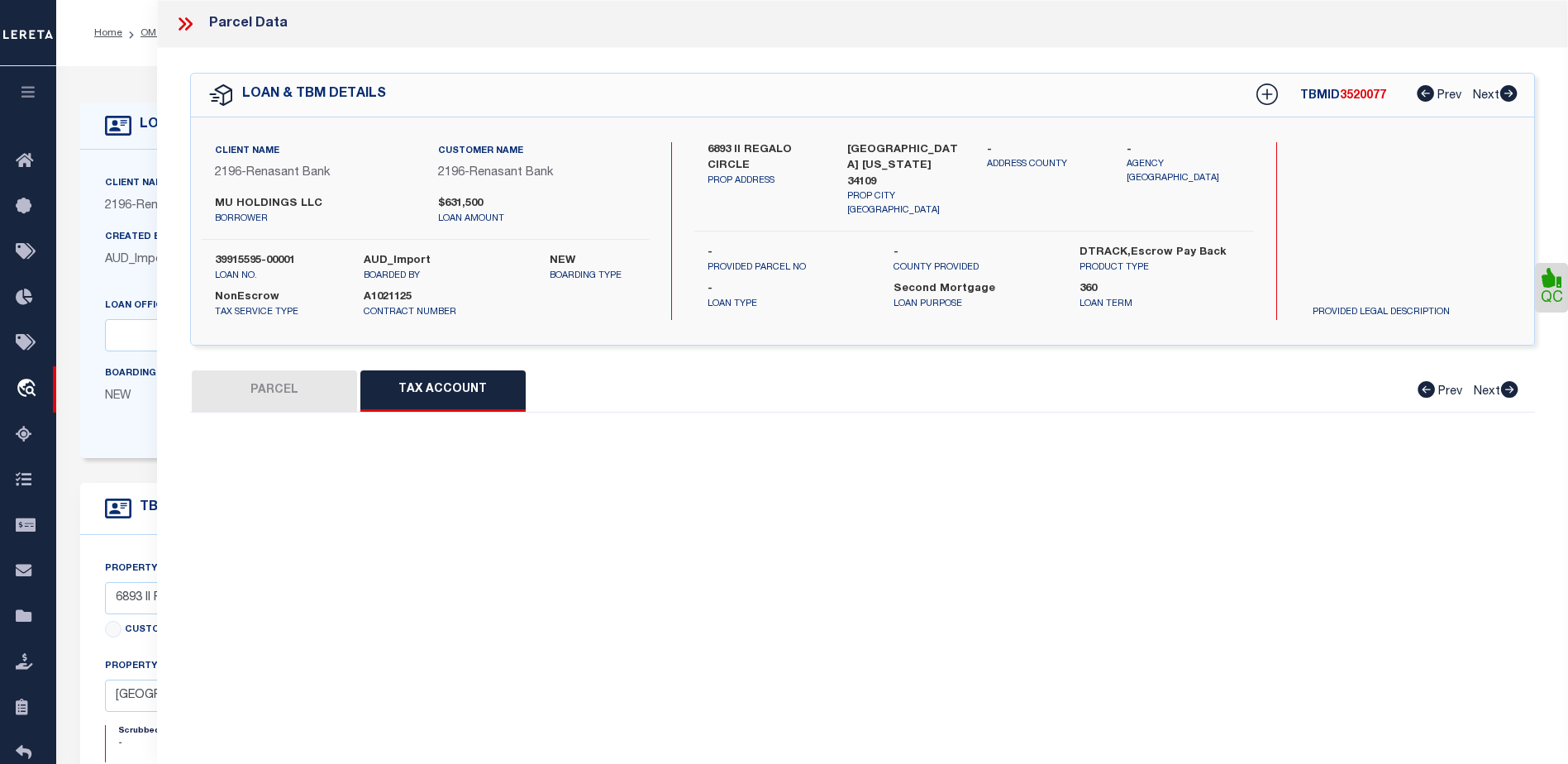
select select "100"
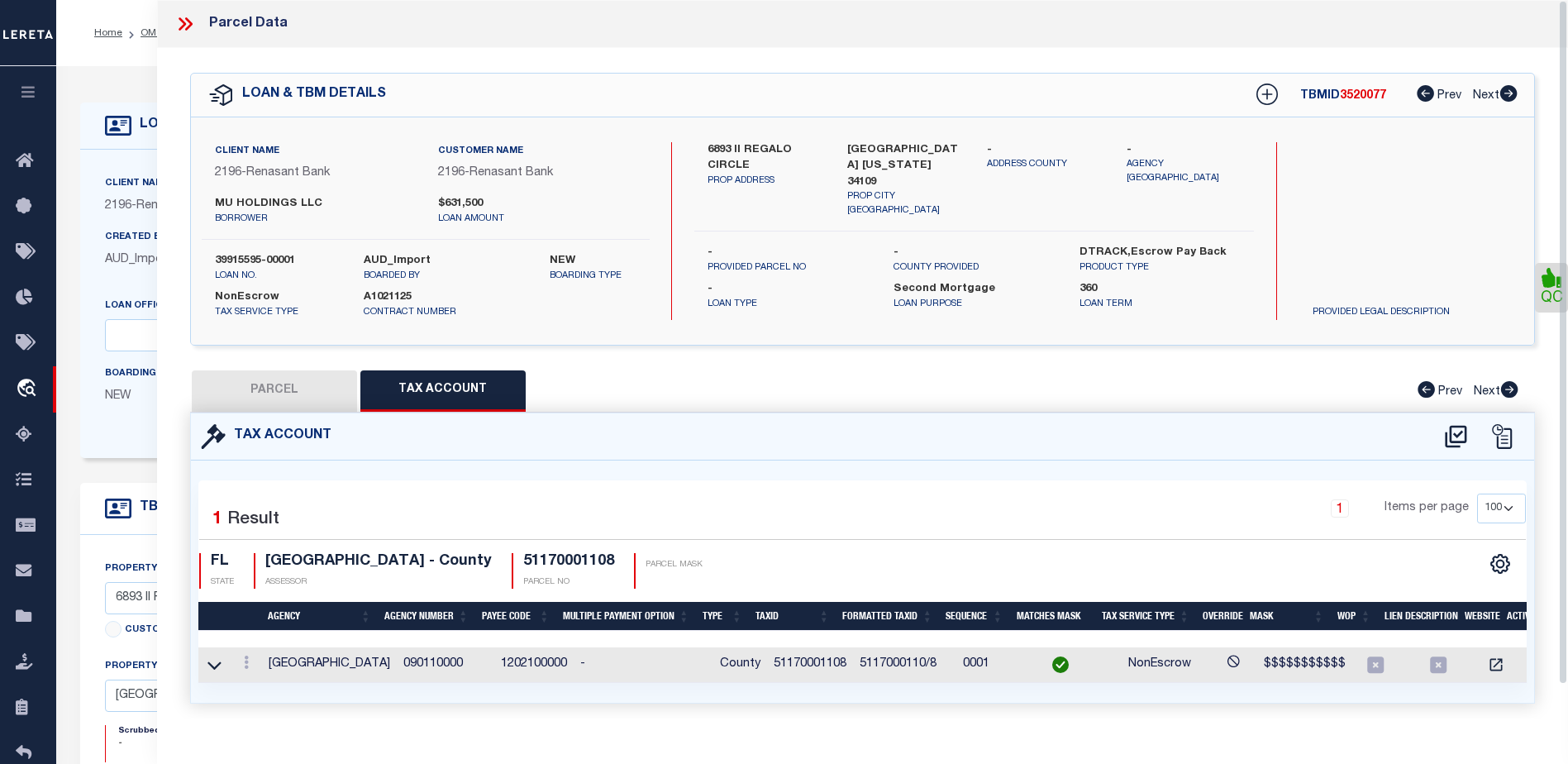
click at [180, 21] on icon at bounding box center [182, 24] width 8 height 13
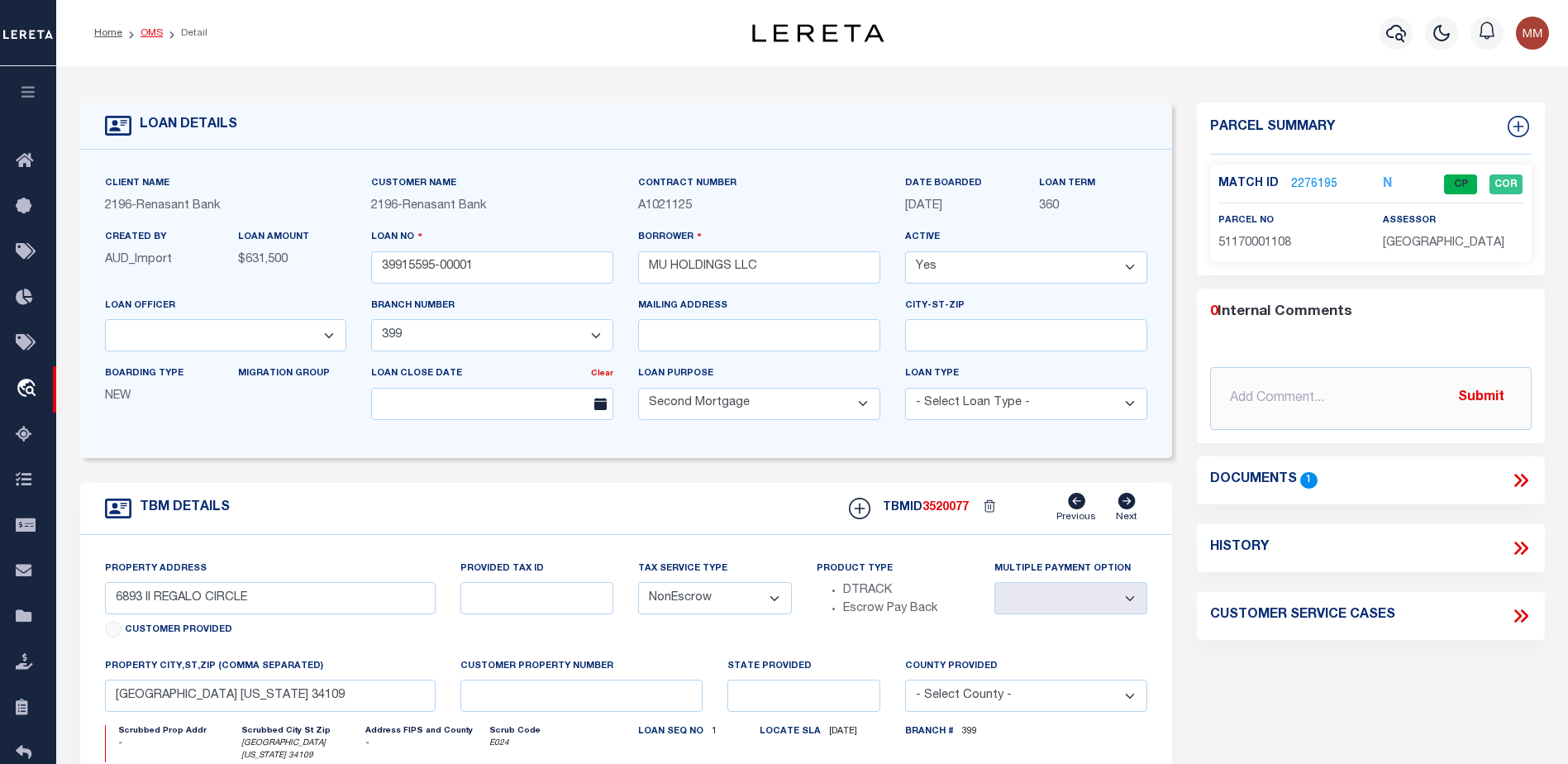
click at [155, 29] on link "OMS" at bounding box center [152, 32] width 23 height 10
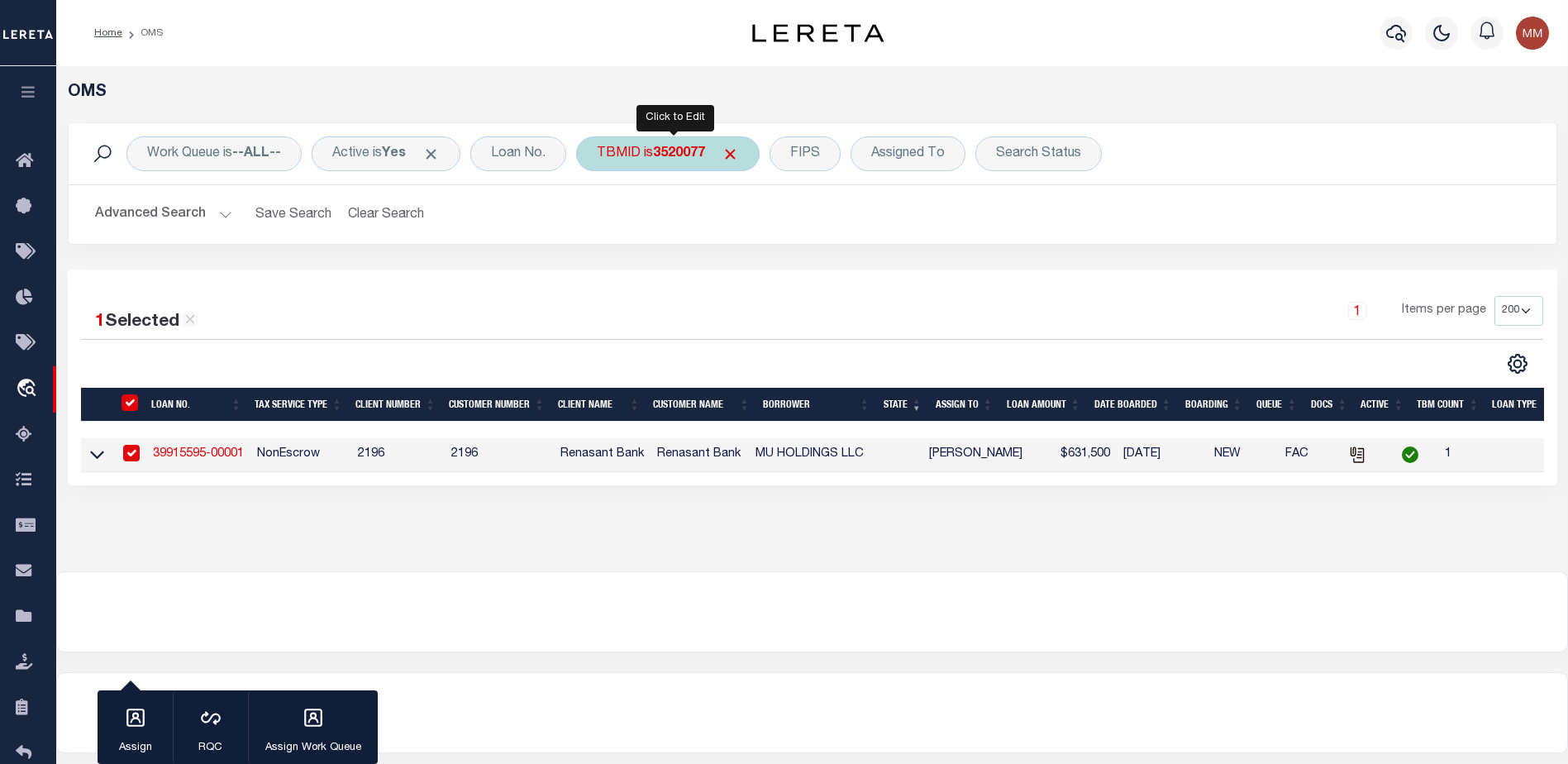
click at [699, 150] on b "3520077" at bounding box center [679, 153] width 52 height 13
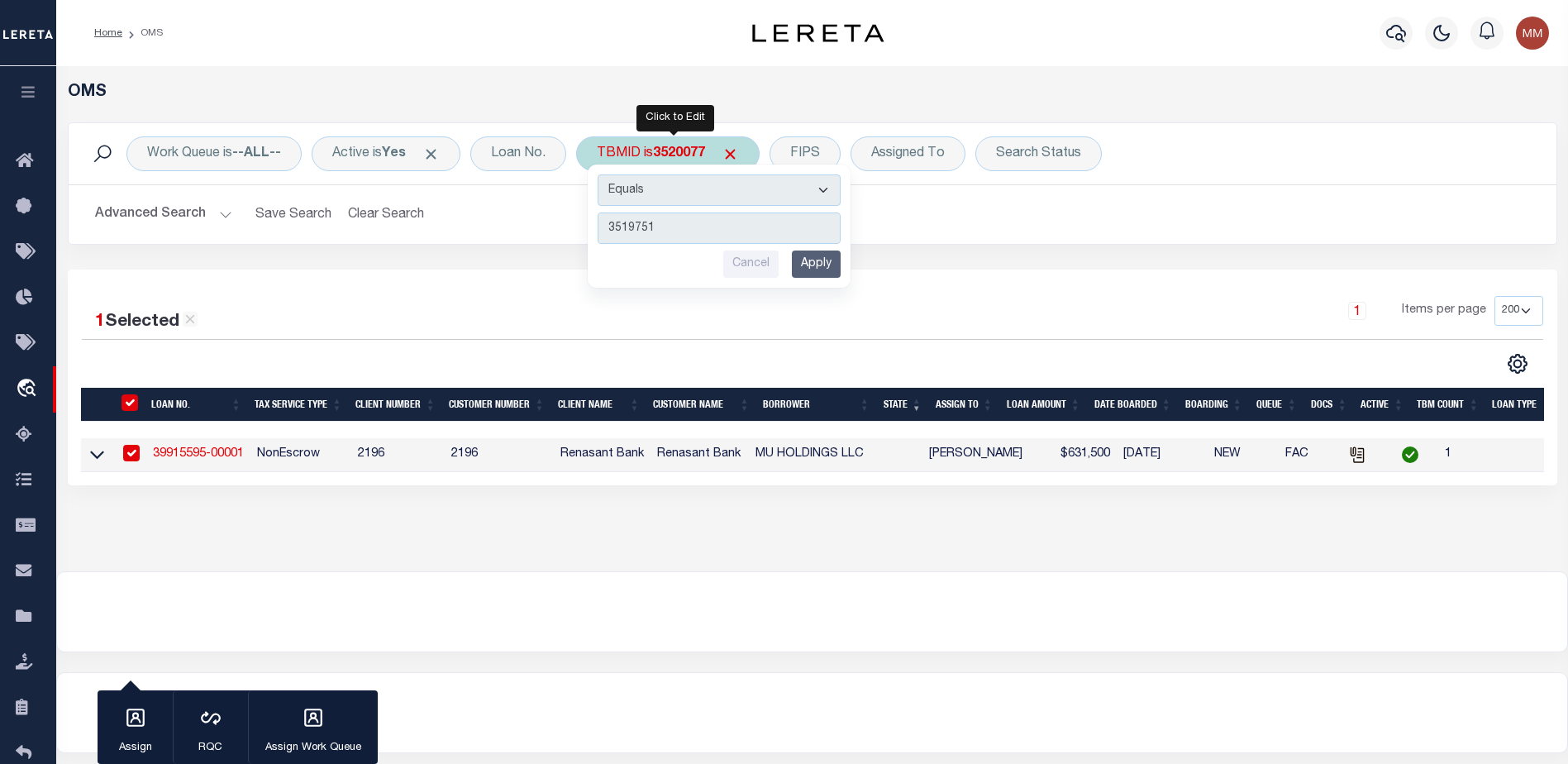
type input "3519751"
click at [805, 271] on input "Apply" at bounding box center [816, 263] width 49 height 27
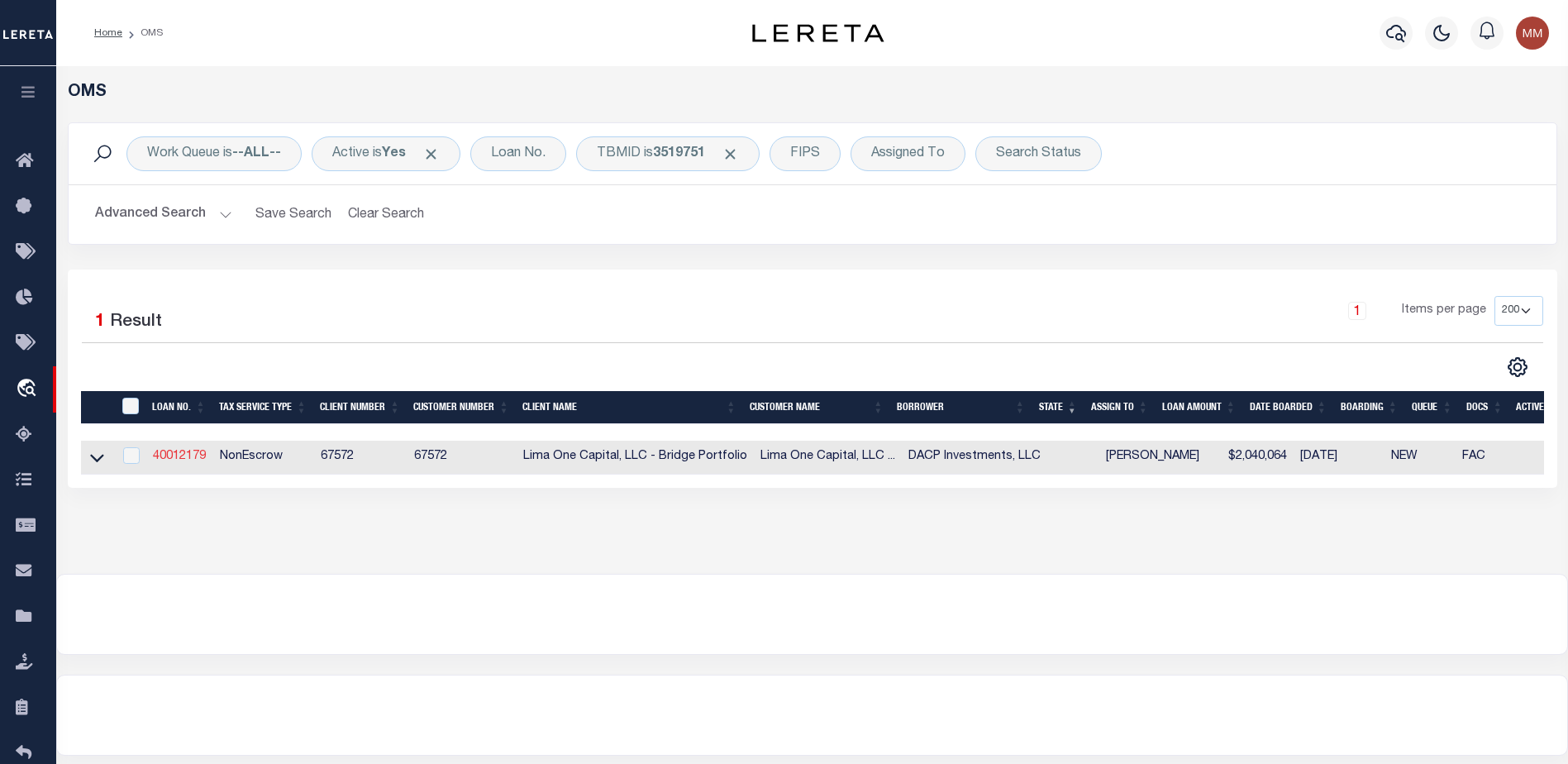
click at [180, 460] on link "40012179" at bounding box center [179, 456] width 53 height 11
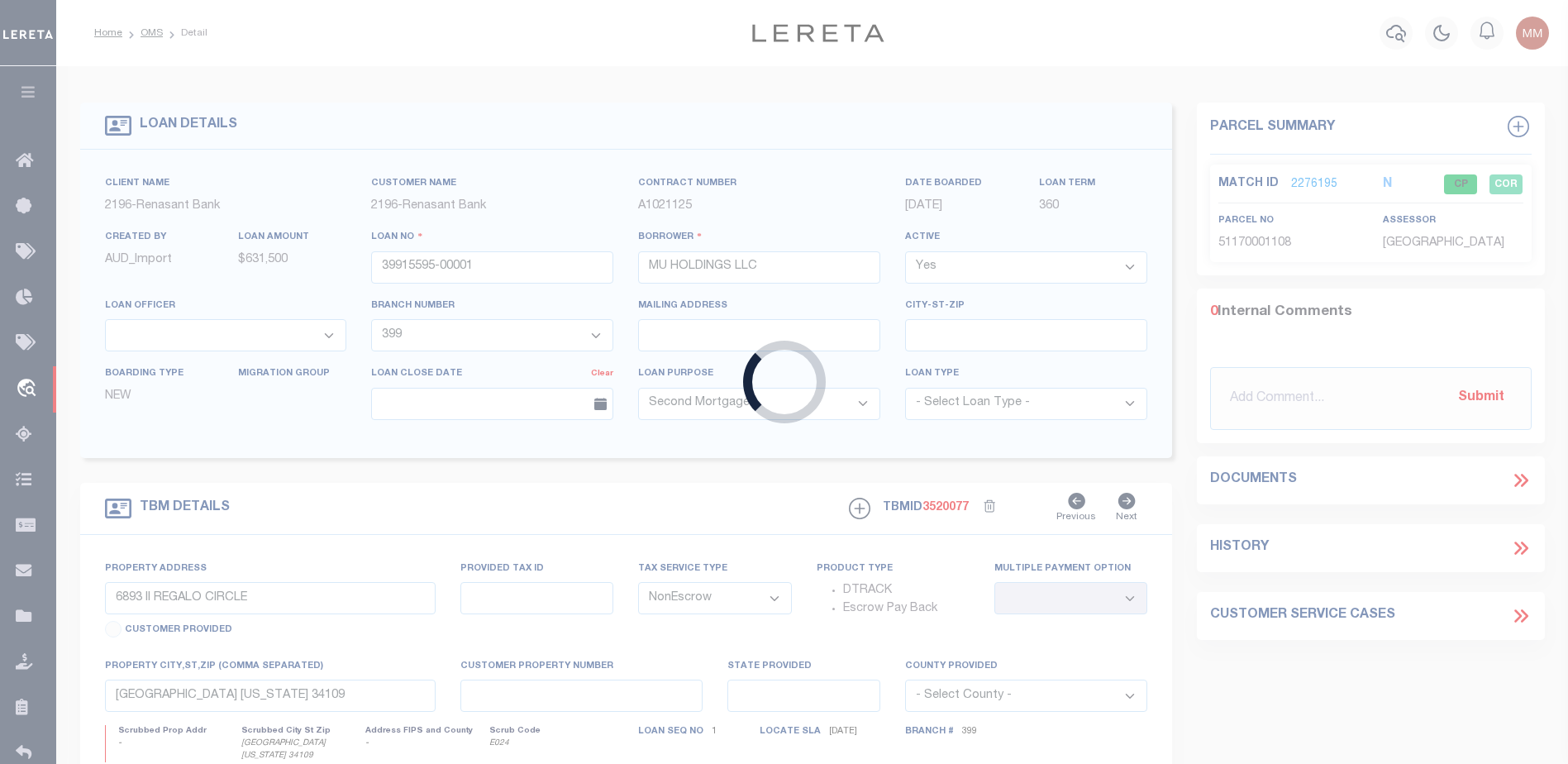
type input "40012179"
type input "DACP Investments, LLC"
select select
type input "[STREET_ADDRESS]"
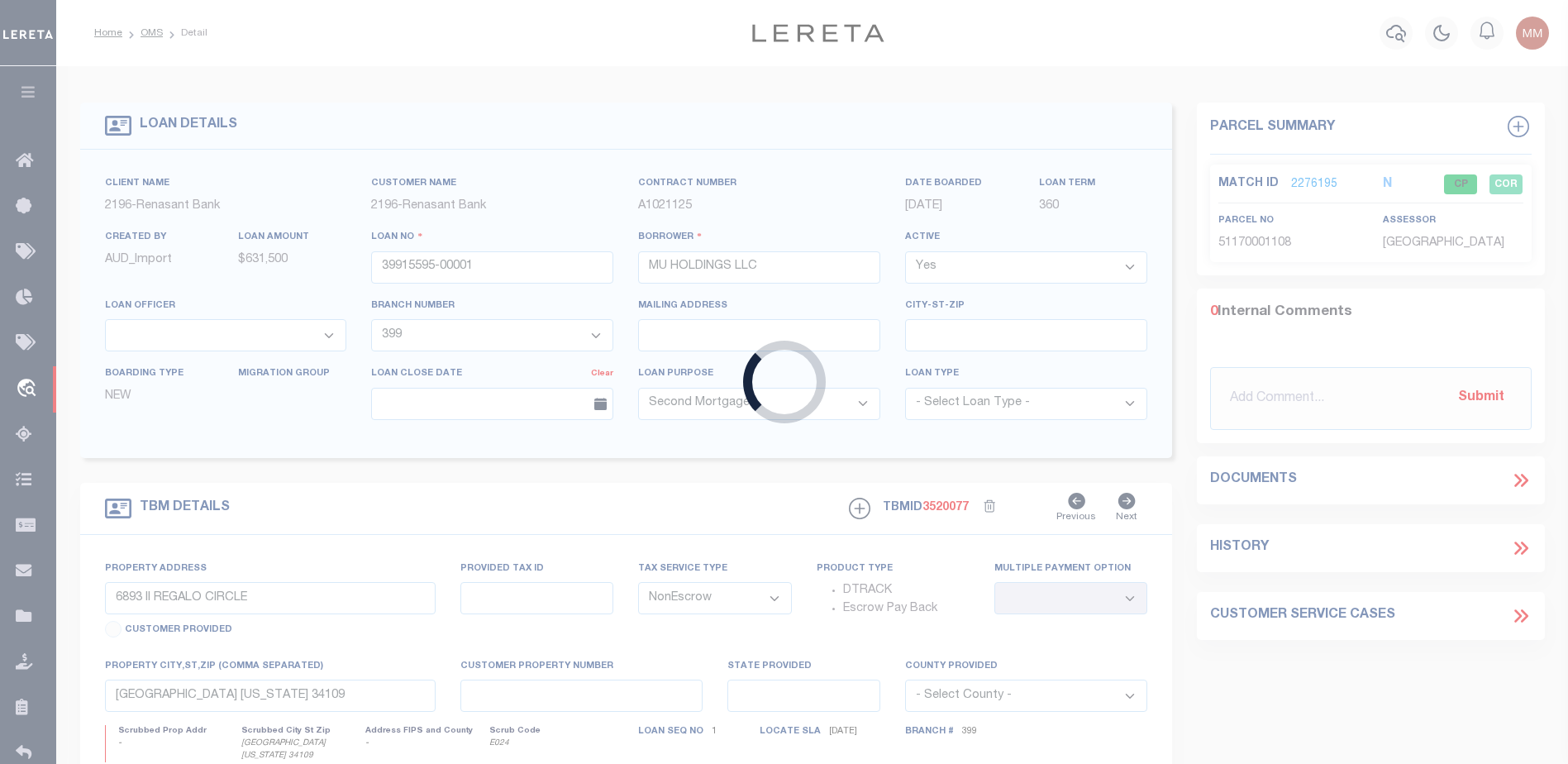
type input "Hahnville LA 70057"
select select
select select "164236"
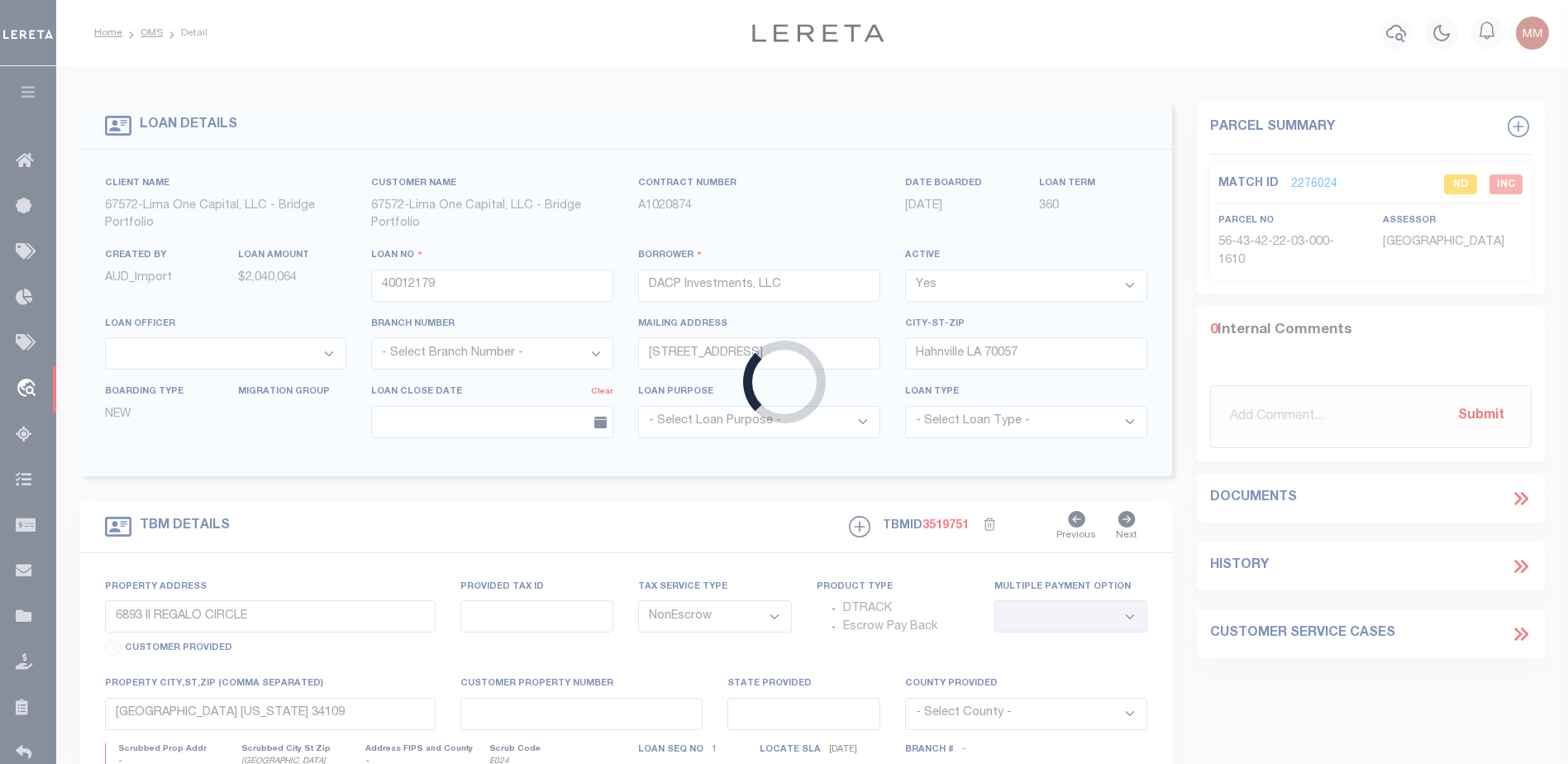
select select "26298"
type input "[STREET_ADDRESS]"
type input "56-43-42-22-03-000-1610"
select select
type input "[GEOGRAPHIC_DATA]"
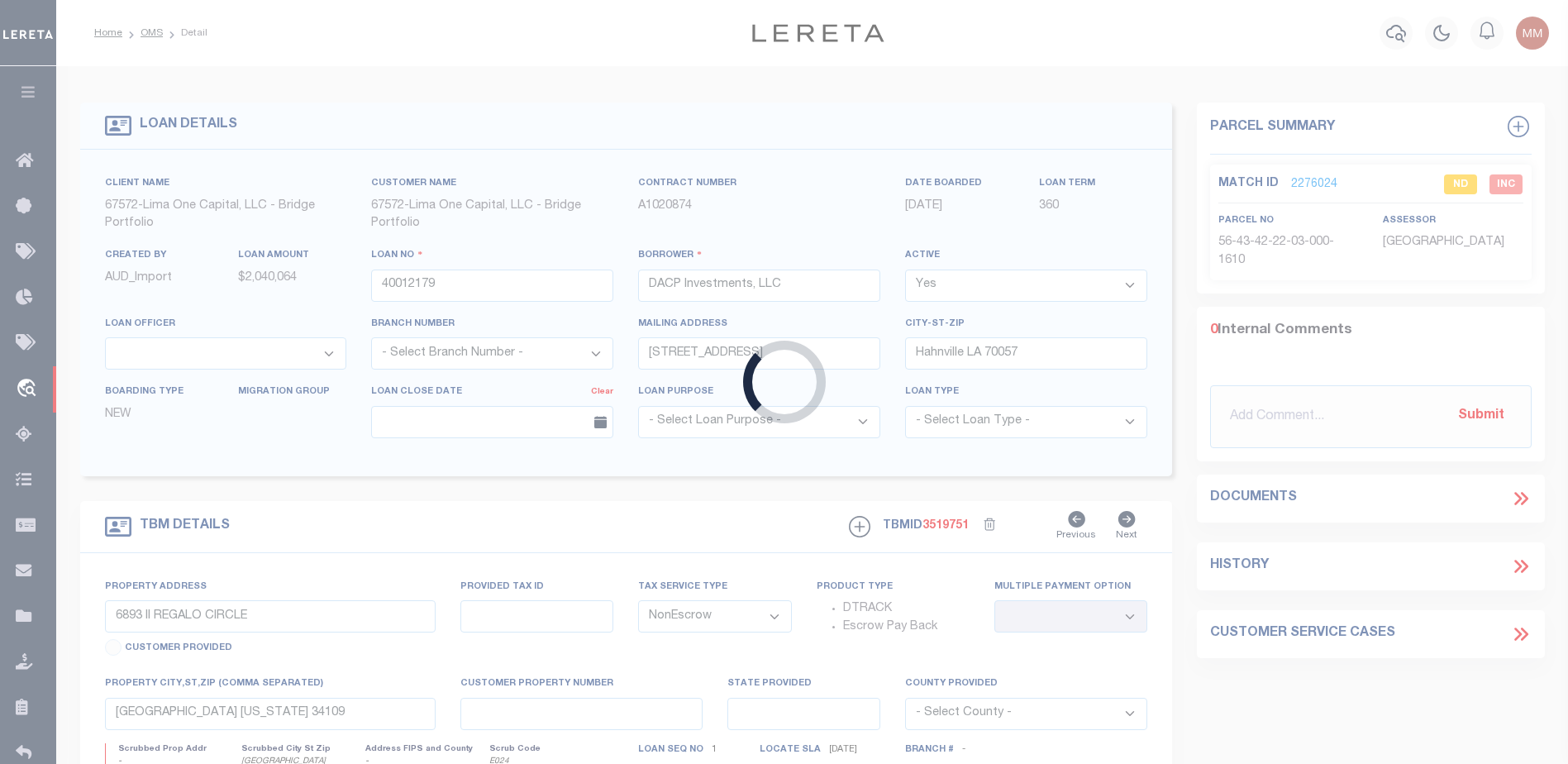
type input "40012179-1"
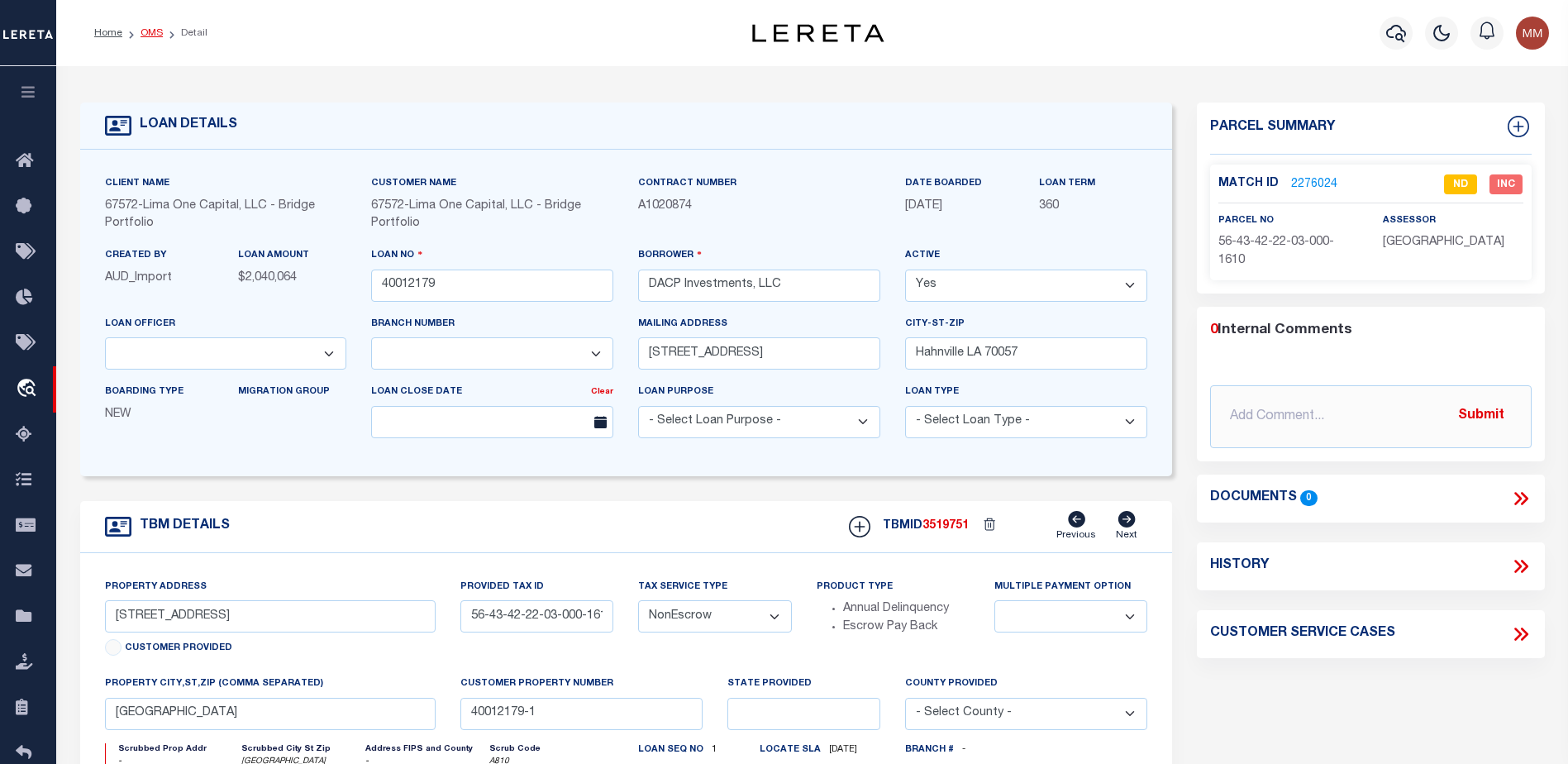
click at [149, 31] on link "OMS" at bounding box center [152, 32] width 23 height 10
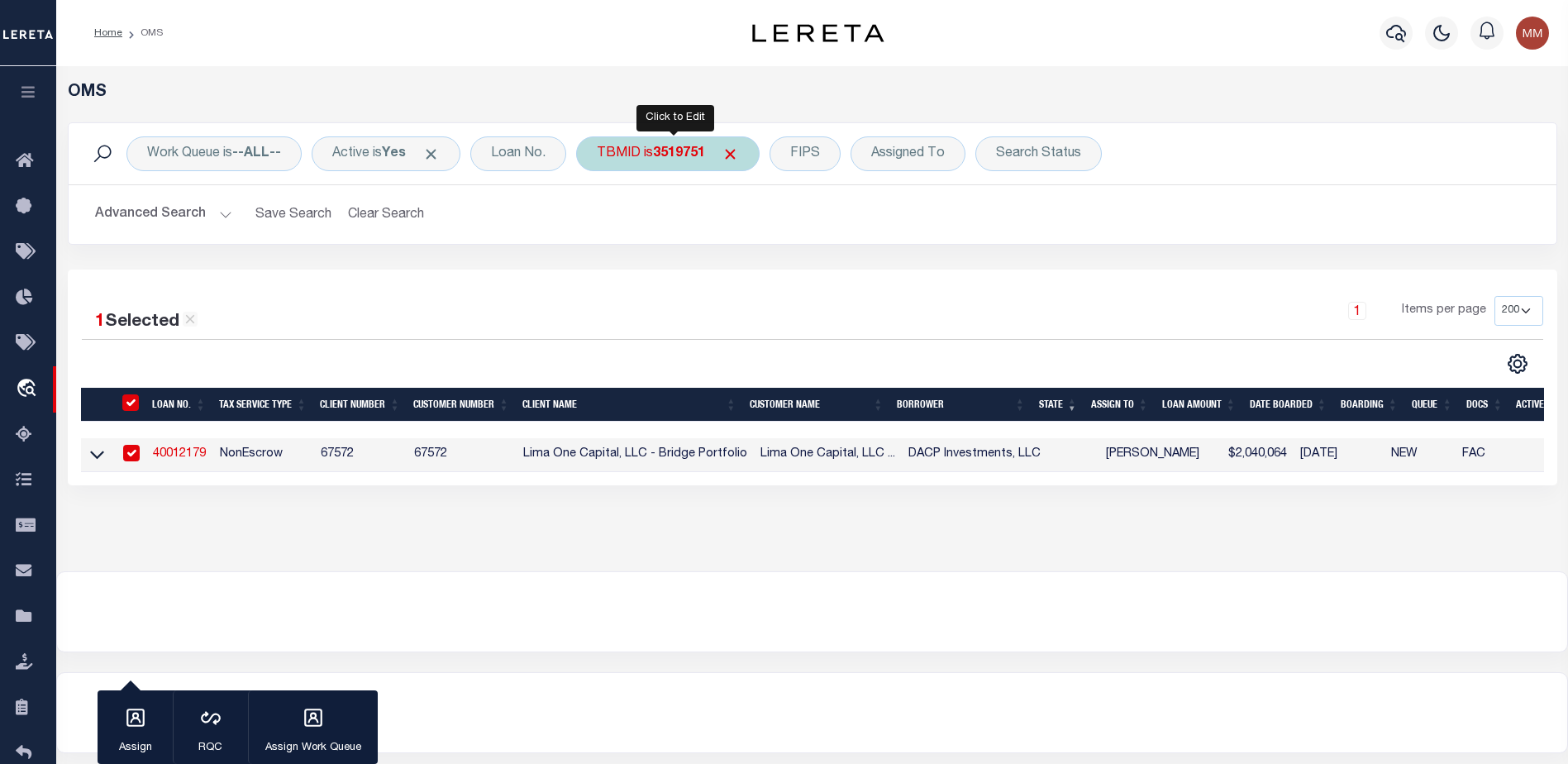
click at [655, 162] on div "TBMID is 3519751" at bounding box center [668, 153] width 184 height 35
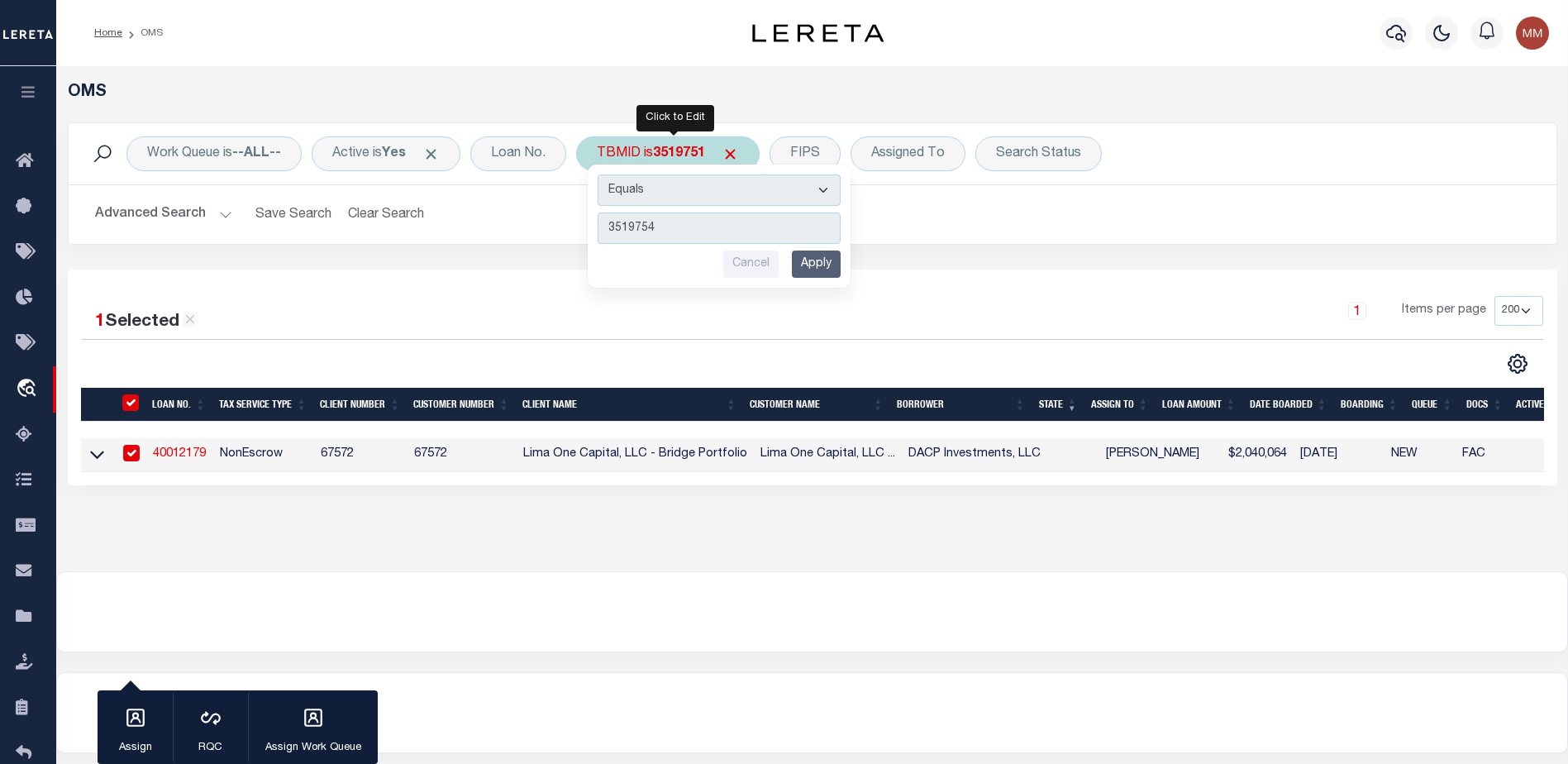
type input "3519754"
click at [816, 267] on input "Apply" at bounding box center [816, 263] width 49 height 27
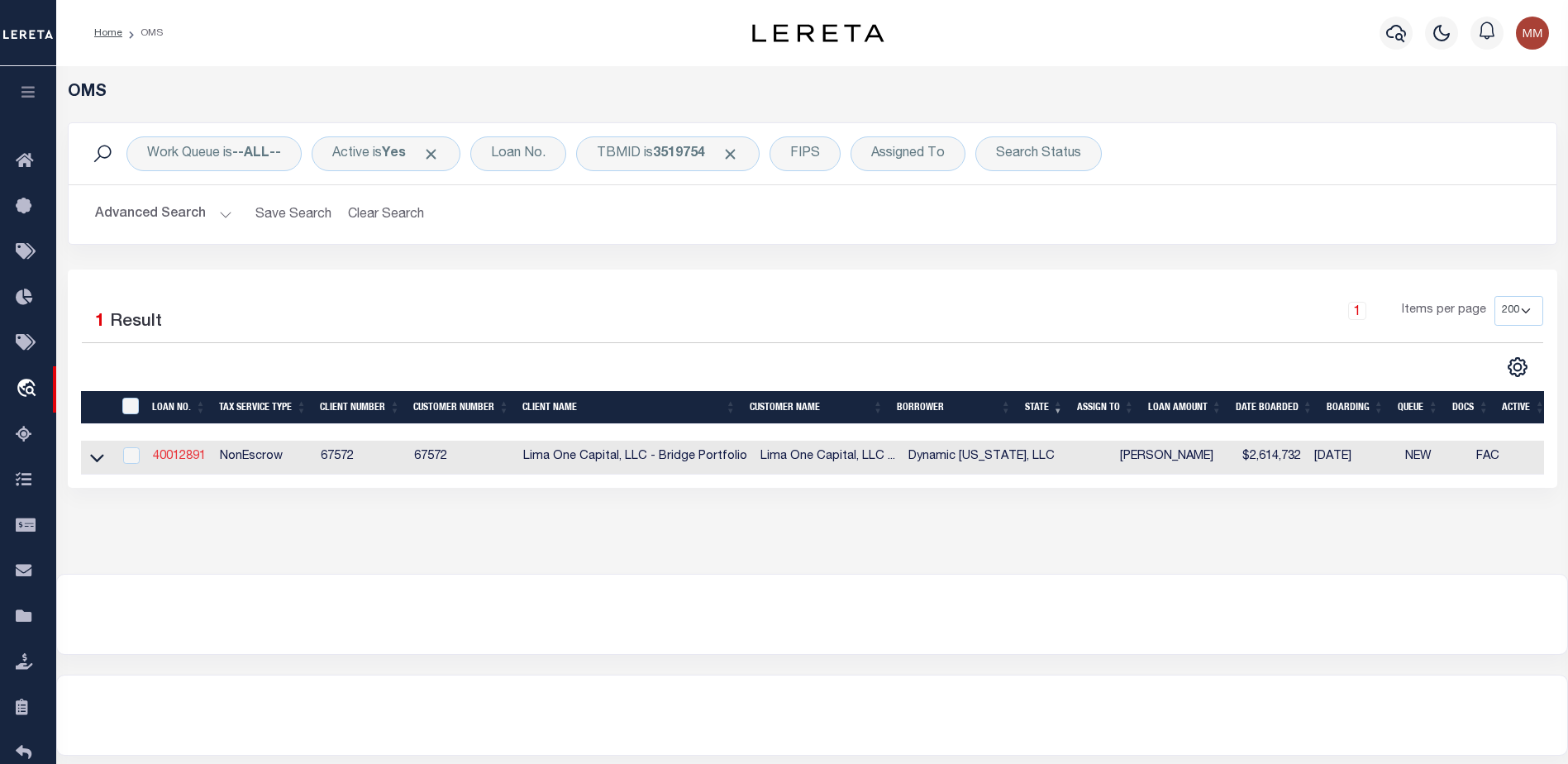
click at [180, 462] on link "40012891" at bounding box center [179, 456] width 53 height 11
type input "40012891"
type input "Dynamic [US_STATE], LLC"
type input "[STREET_ADDRESS]"
type input "[GEOGRAPHIC_DATA][PERSON_NAME] [GEOGRAPHIC_DATA] 32459"
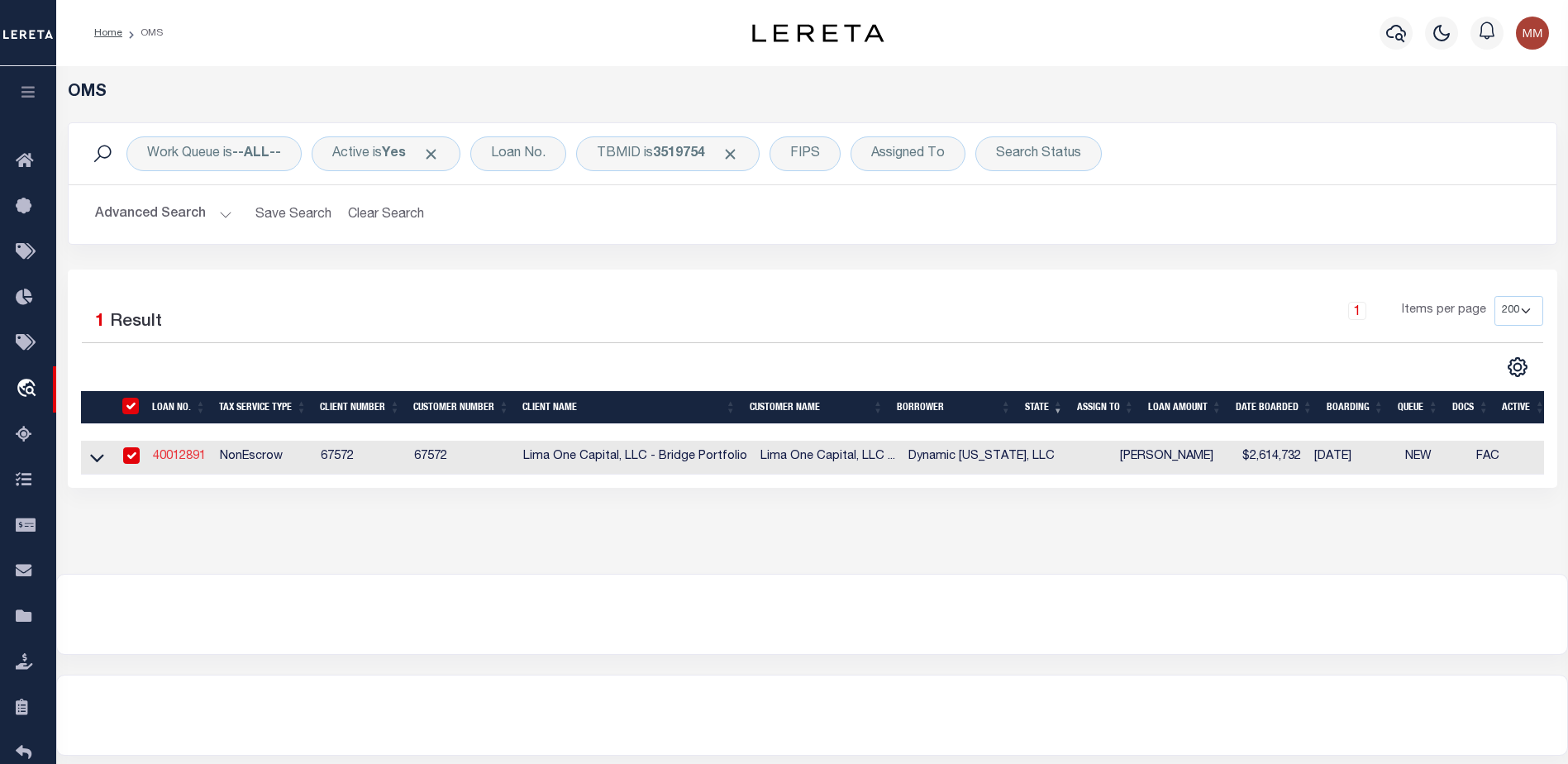
select select
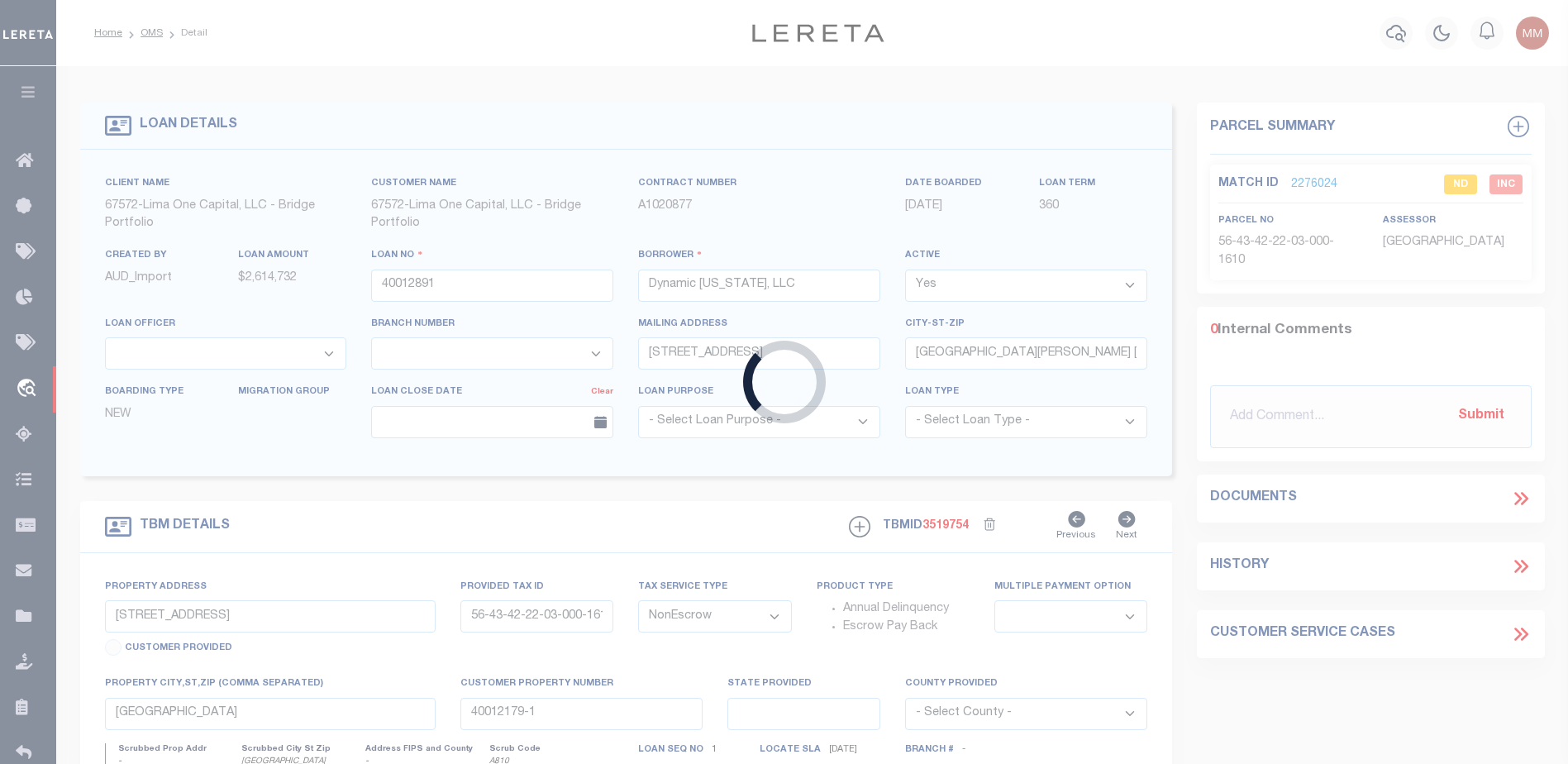
type input "[STREET_ADDRESS]"
type input "22-3S-18-16104-000-1520"
select select
type input "[GEOGRAPHIC_DATA]"
type input "40012891-1"
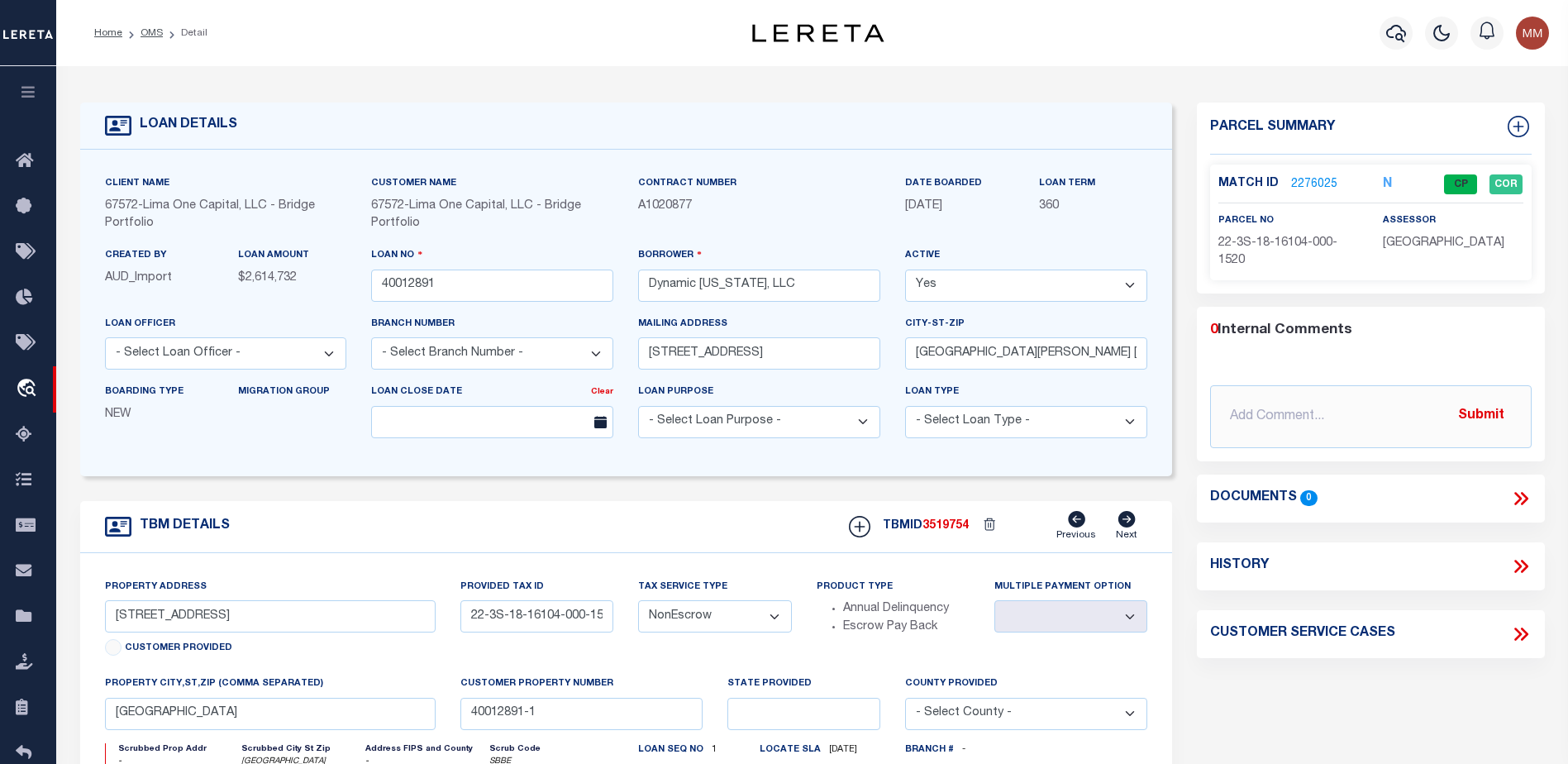
click at [1313, 177] on link "2276025" at bounding box center [1313, 185] width 46 height 17
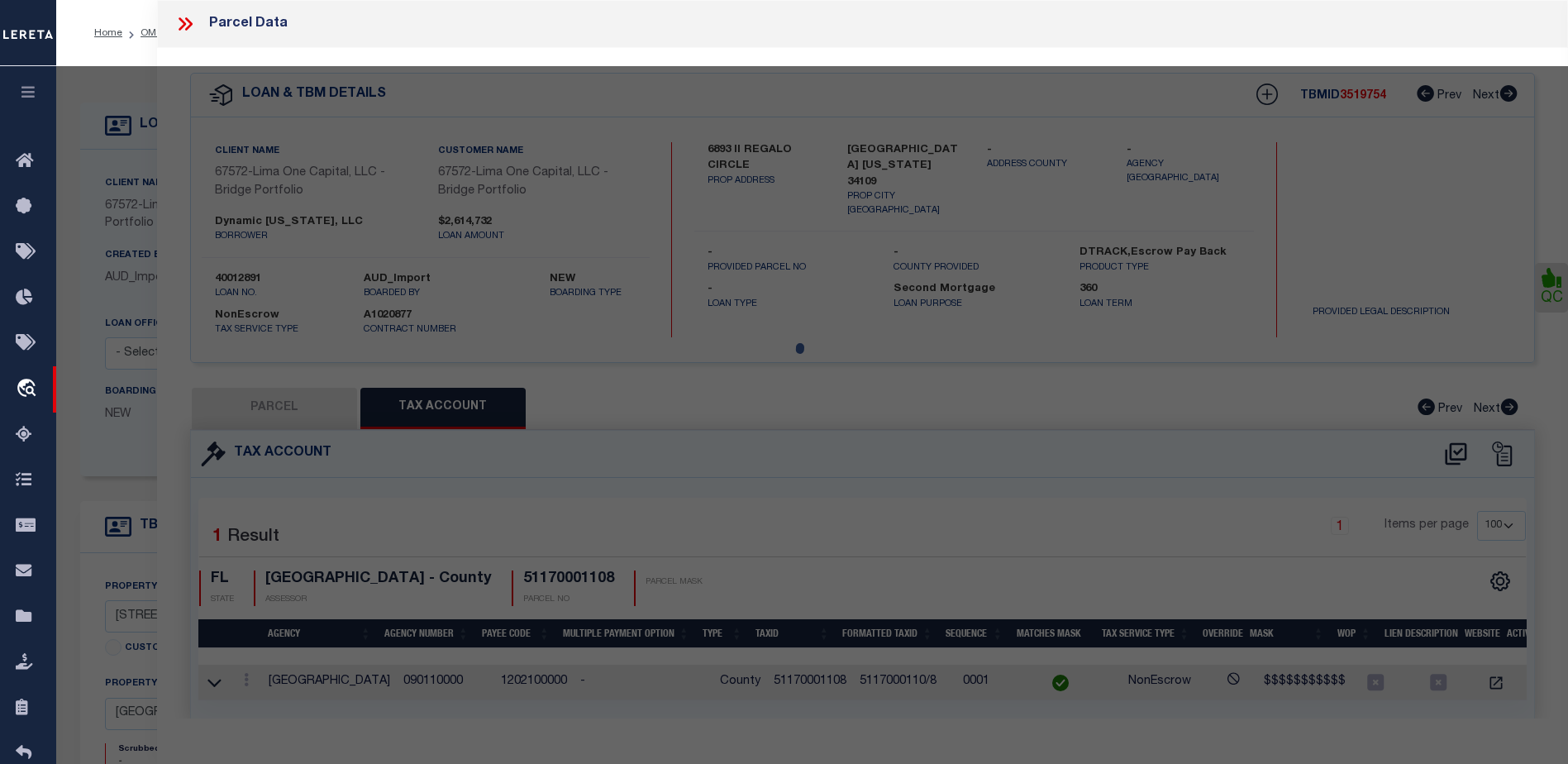
select select "AS"
select select
checkbox input "false"
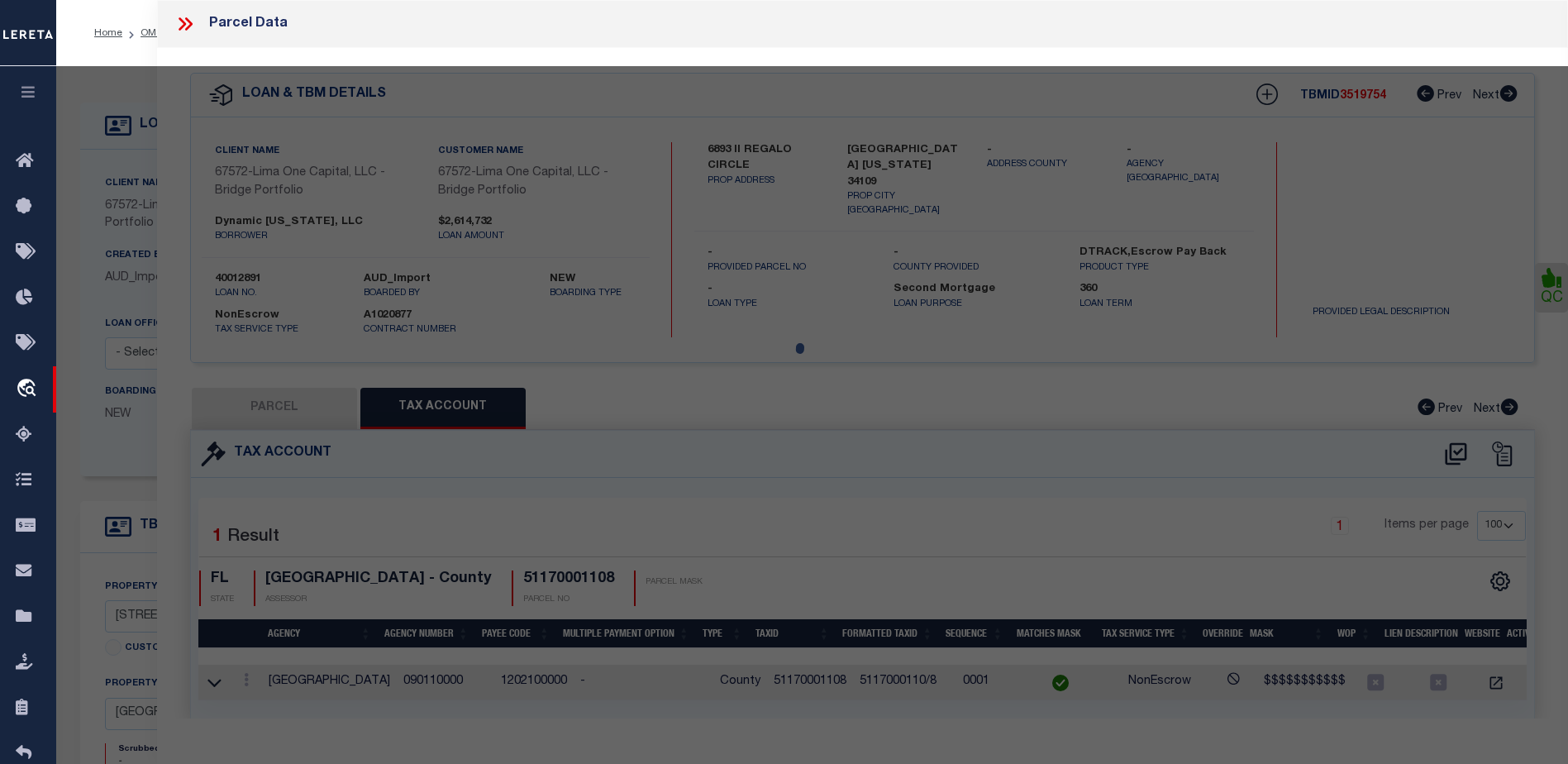
select select "CP"
type input "DYNAMIC [US_STATE] LLC"
select select "AGW"
select select "ADD"
type input "N SOUTHERN CROSS LN"
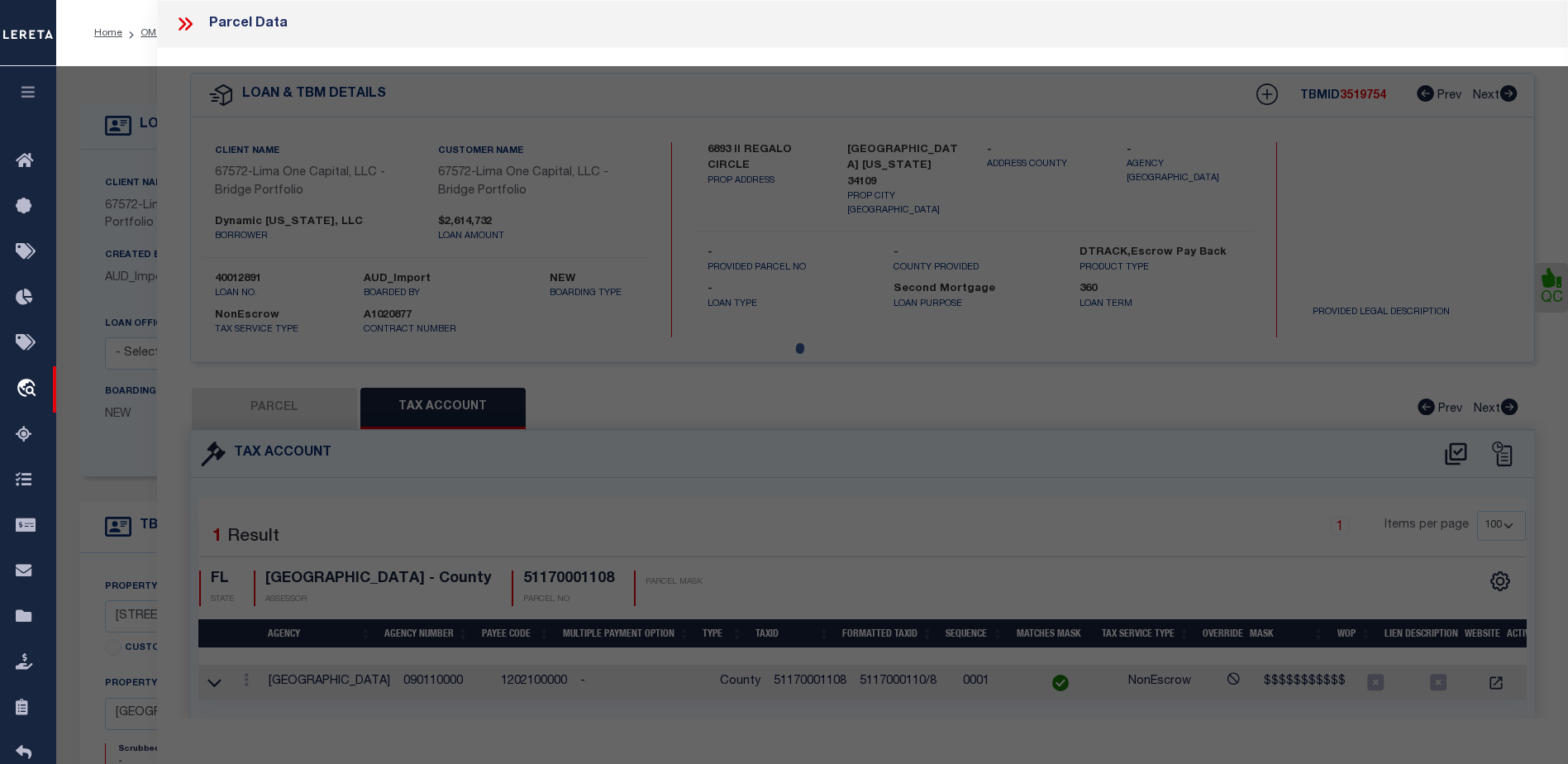
type input "[GEOGRAPHIC_DATA]"
type textarea "LOT 152 [GEOGRAPHIC_DATA] 2B PB 24-71"
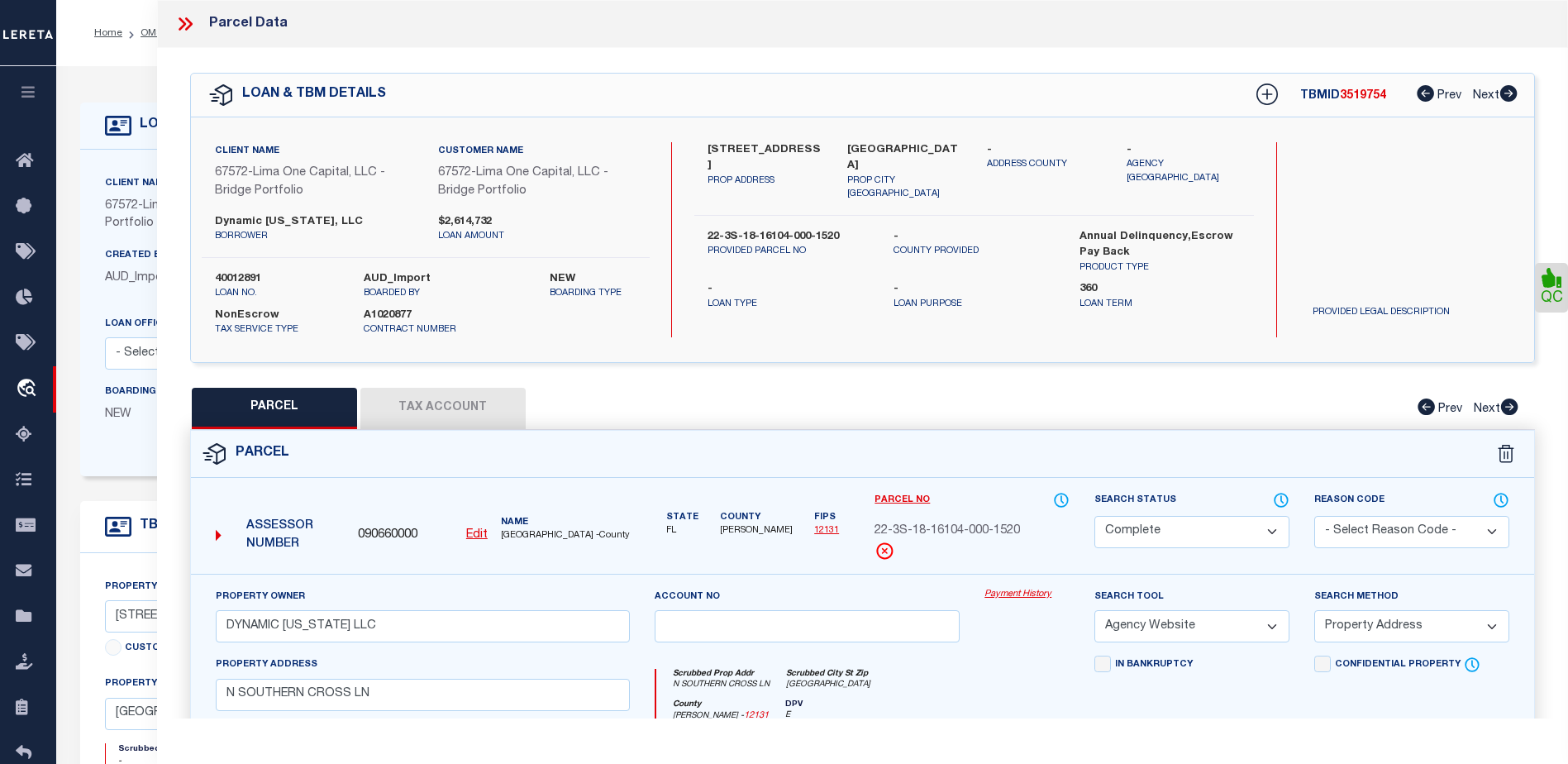
click at [422, 412] on button "Tax Account" at bounding box center [443, 408] width 166 height 41
select select "100"
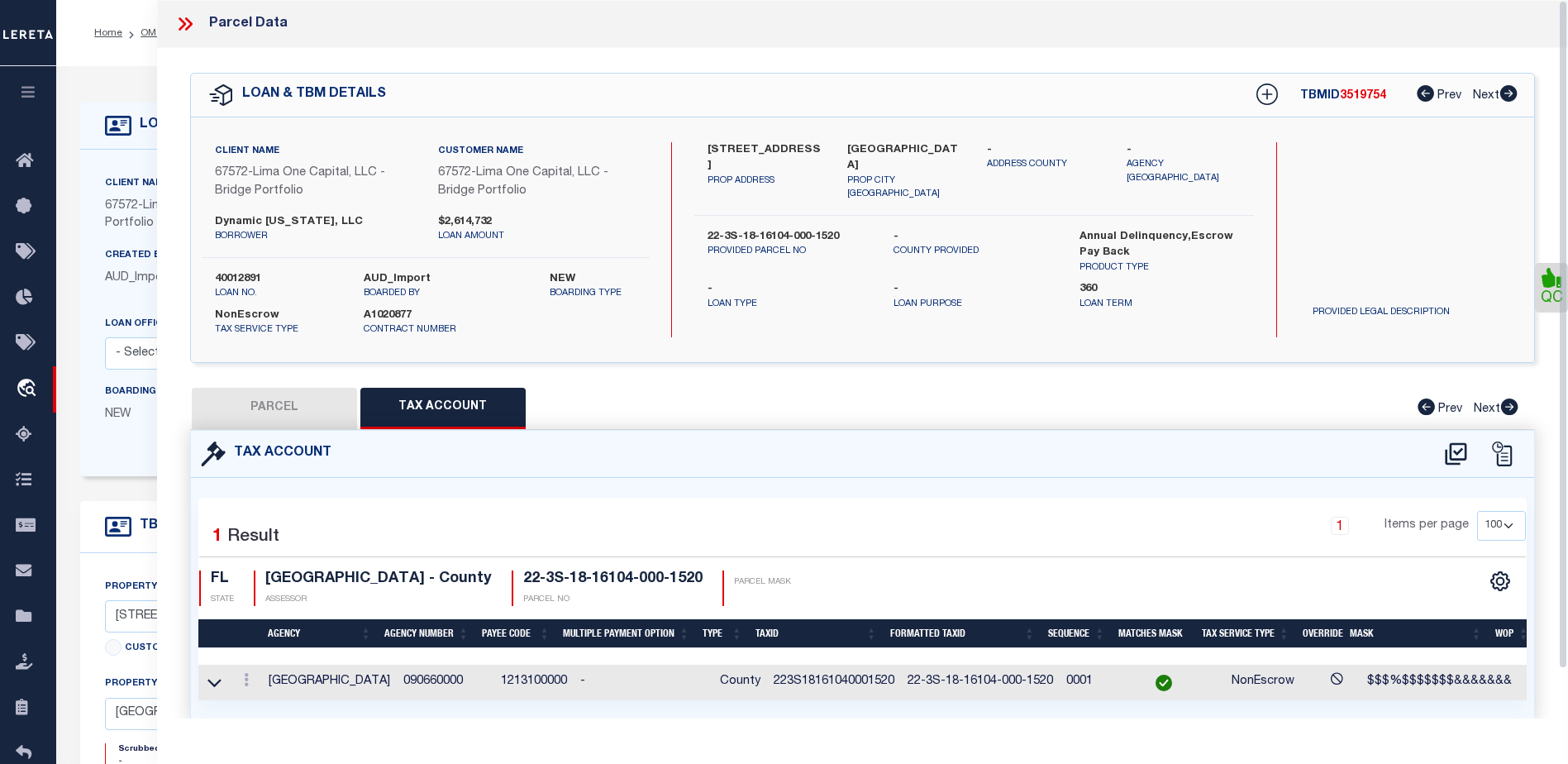
click at [182, 24] on icon at bounding box center [185, 24] width 22 height 22
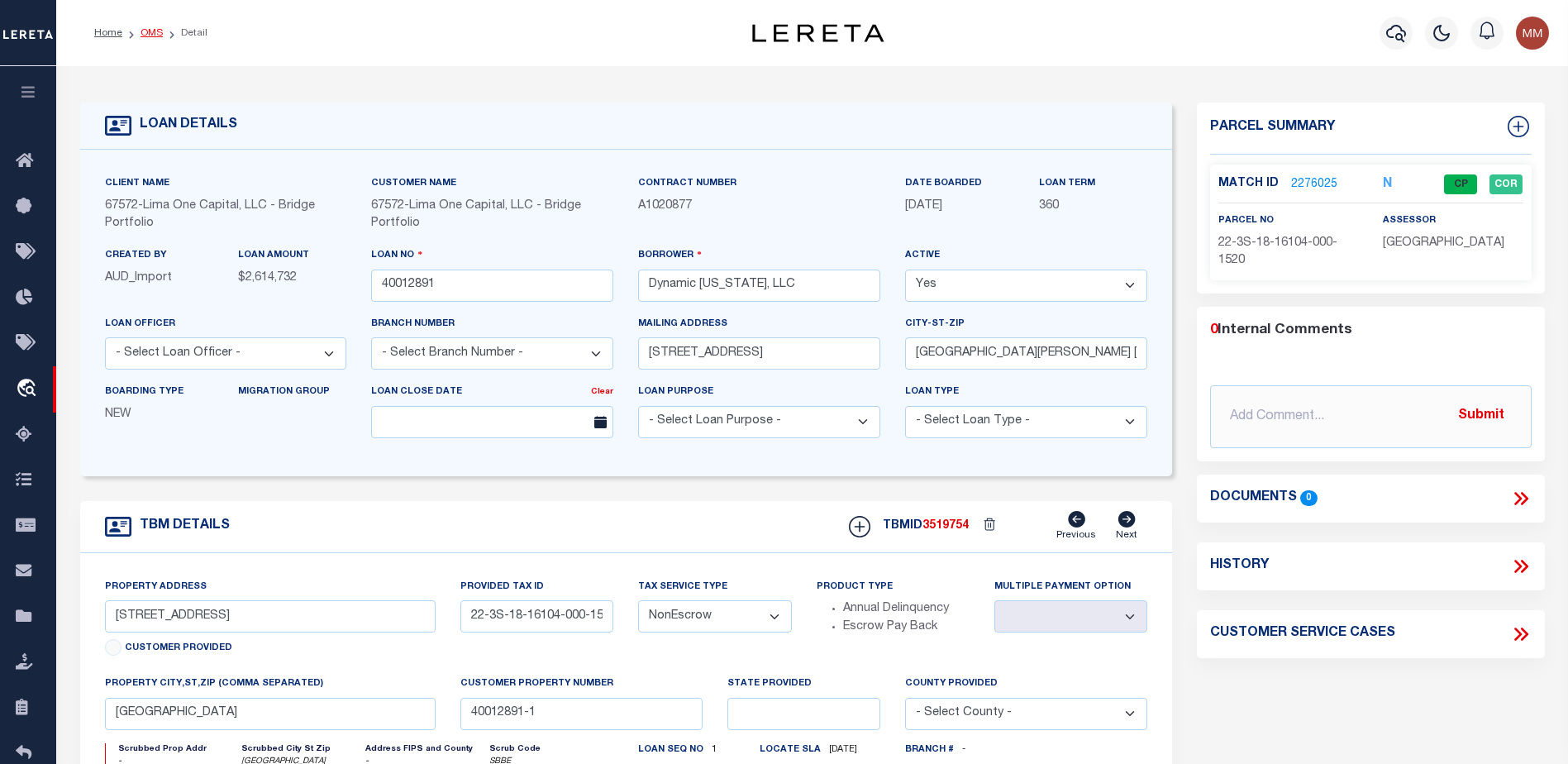
click at [152, 32] on link "OMS" at bounding box center [152, 32] width 23 height 10
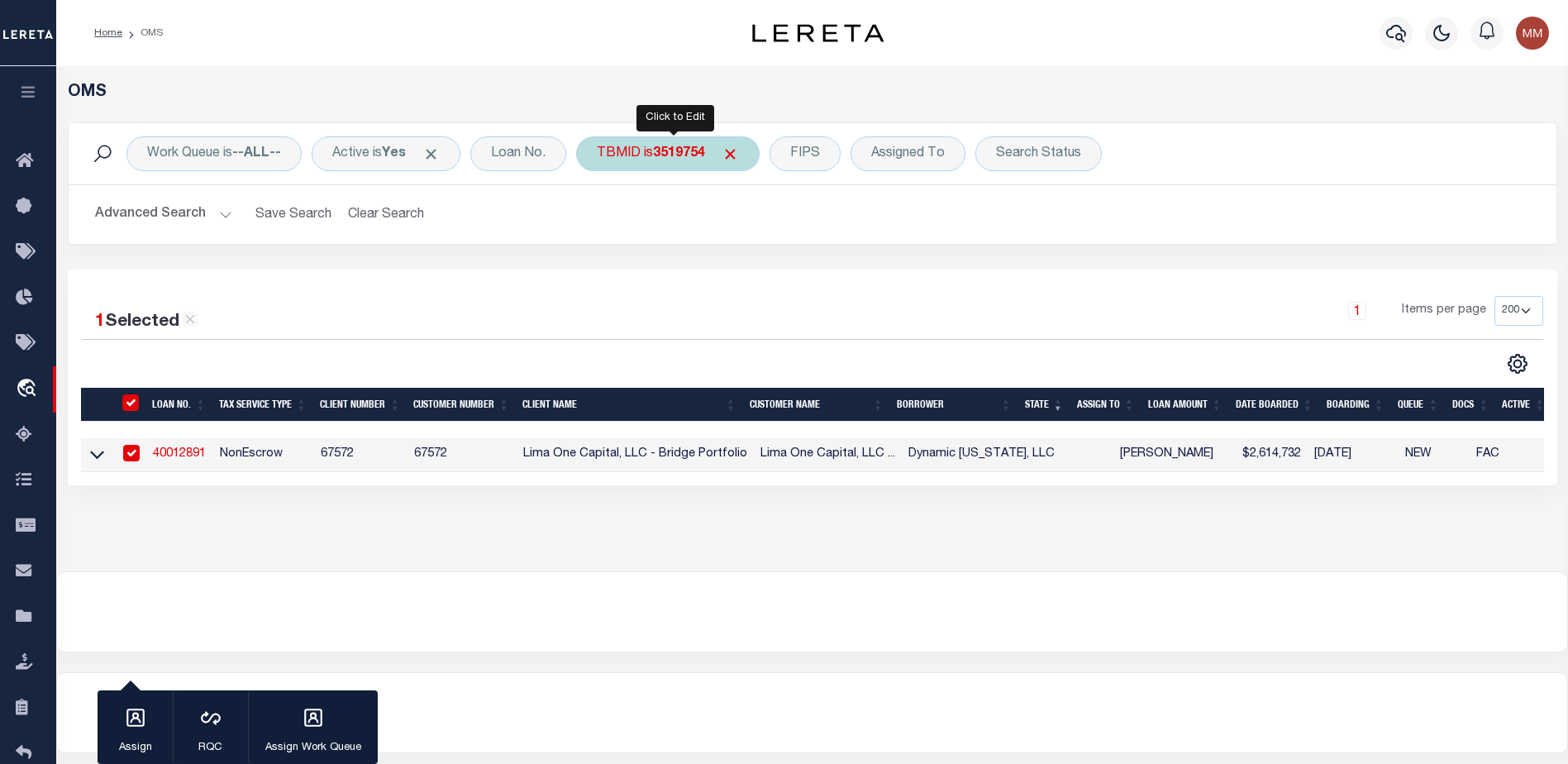
click at [645, 151] on div "TBMID is 3519754" at bounding box center [668, 153] width 184 height 35
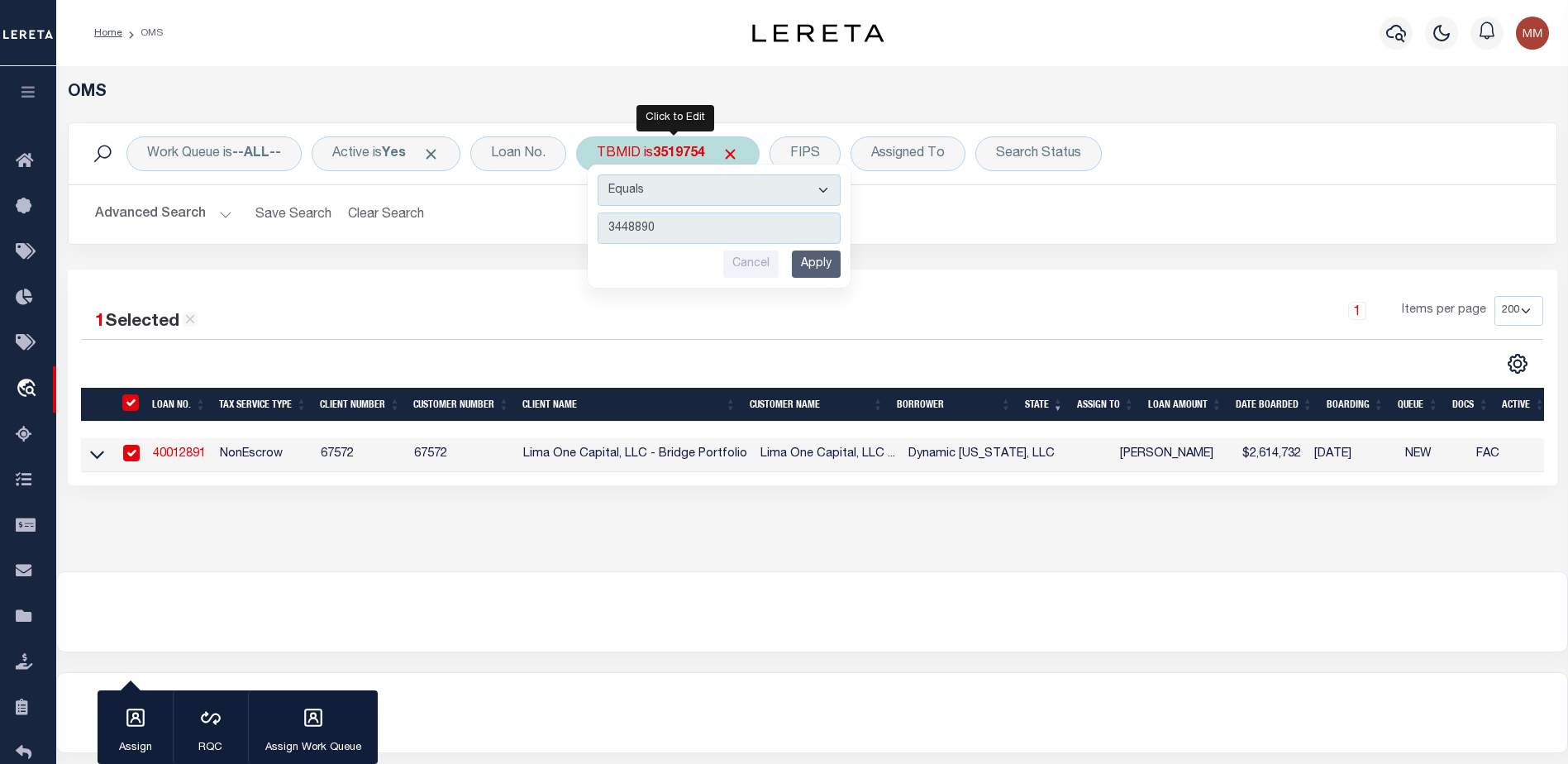
type input "3448890"
click at [838, 268] on input "Apply" at bounding box center [816, 263] width 49 height 27
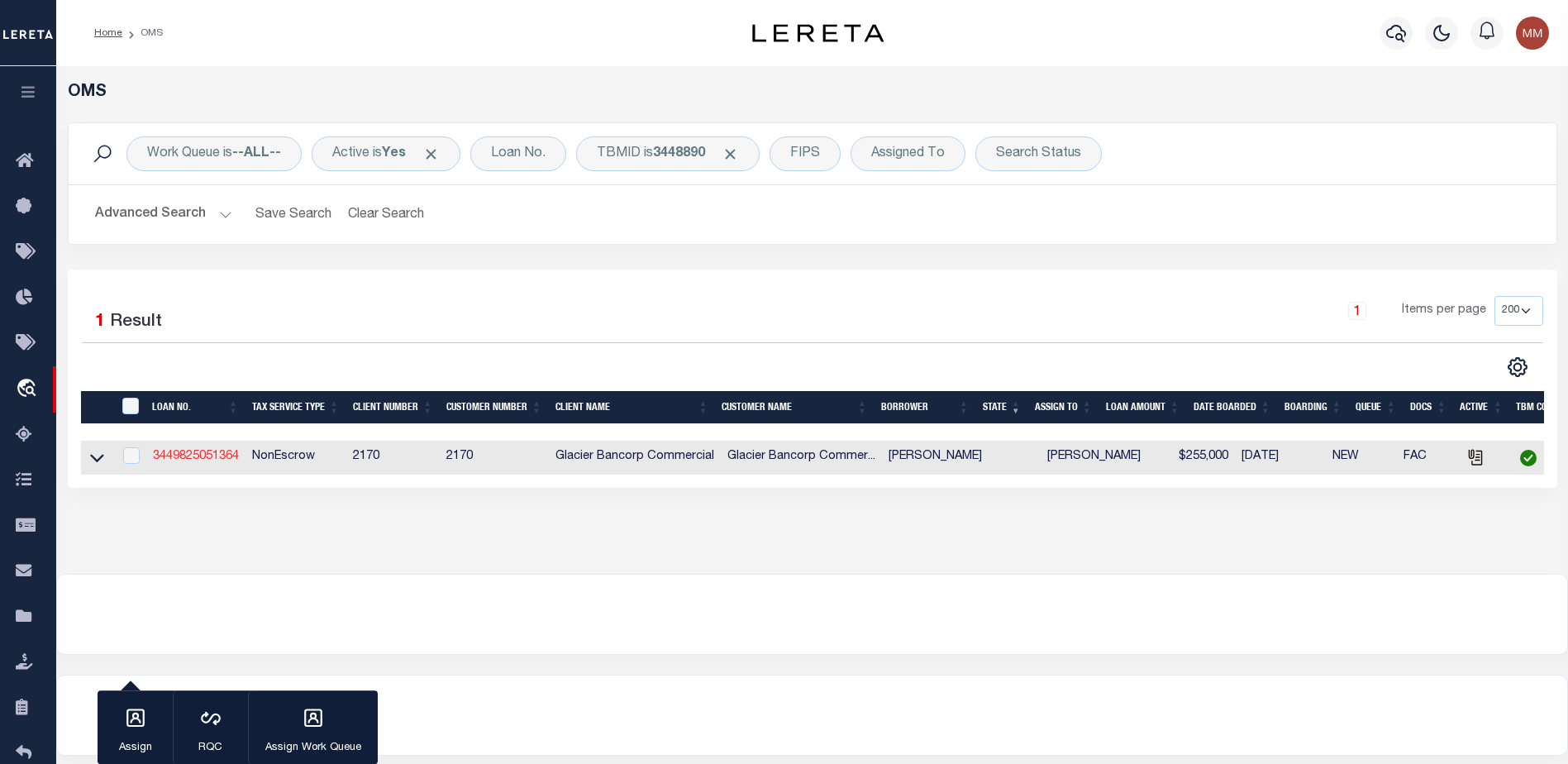
click at [208, 460] on link "3449825051364" at bounding box center [195, 456] width 86 height 11
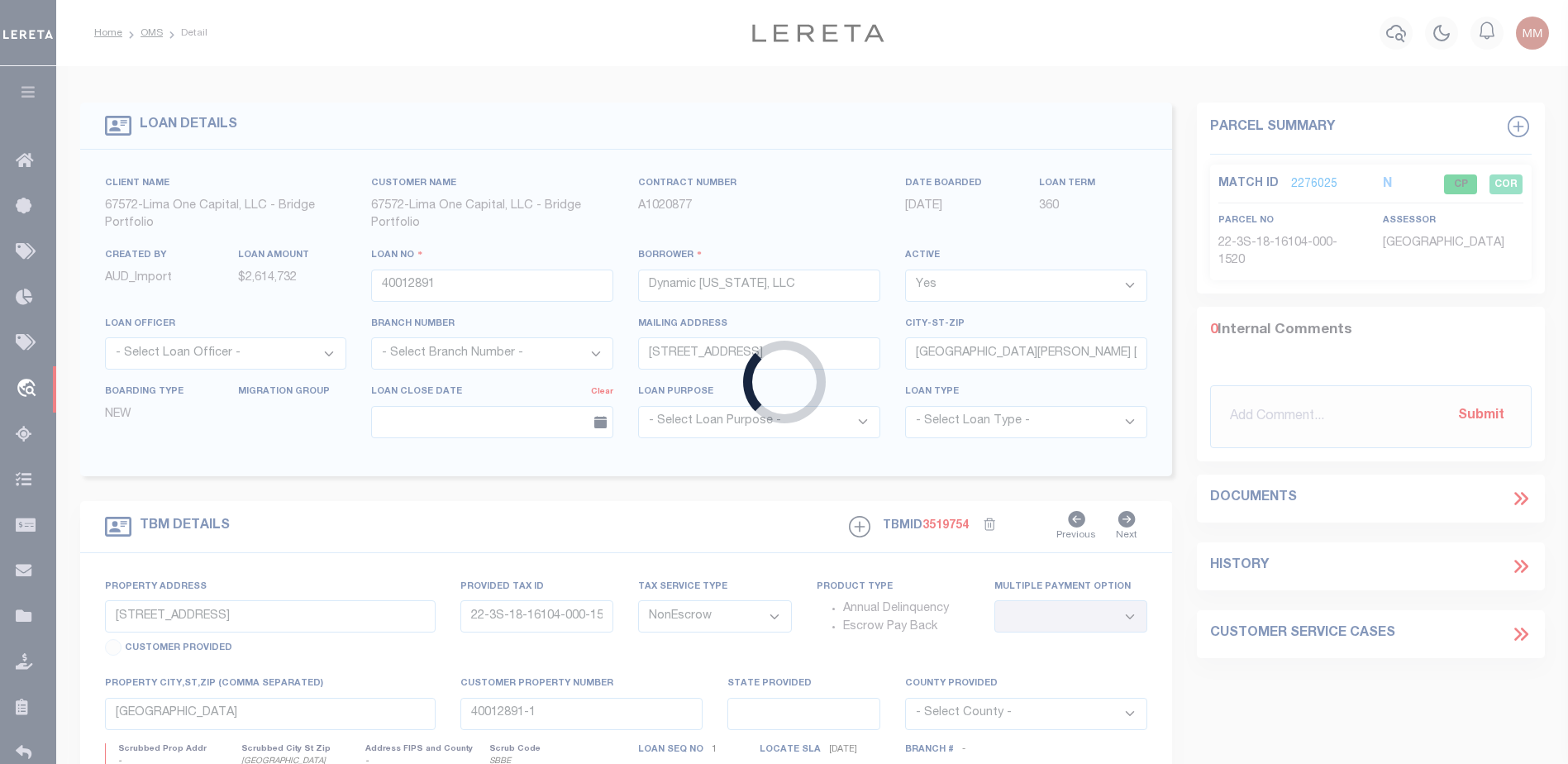
type input "3449825051364"
type input "[PERSON_NAME]"
select select
type input "[STREET_ADDRESS]"
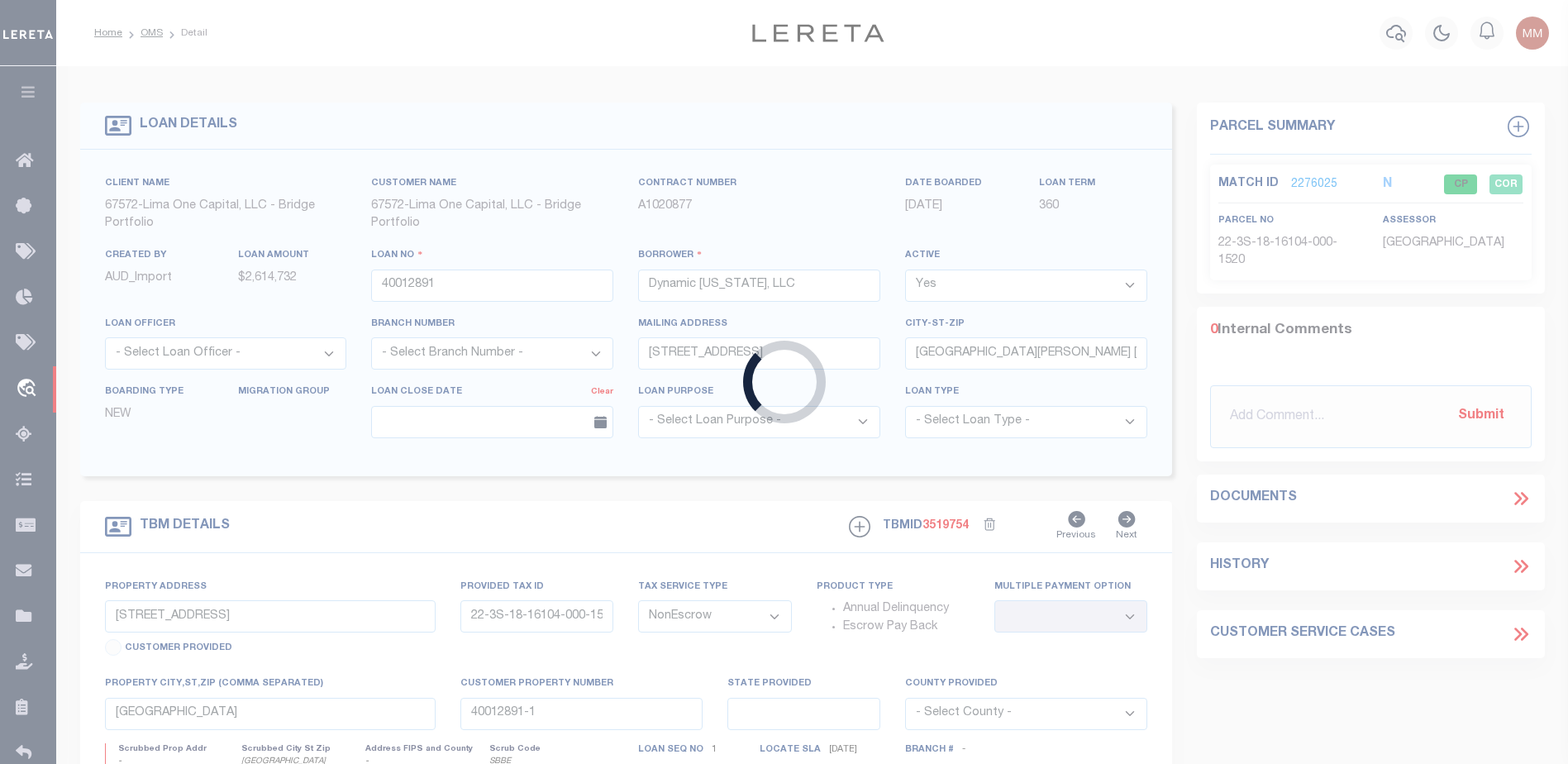
type input "ST [PERSON_NAME] UT 84770"
type input "[DATE]"
select select "10"
select select "5655"
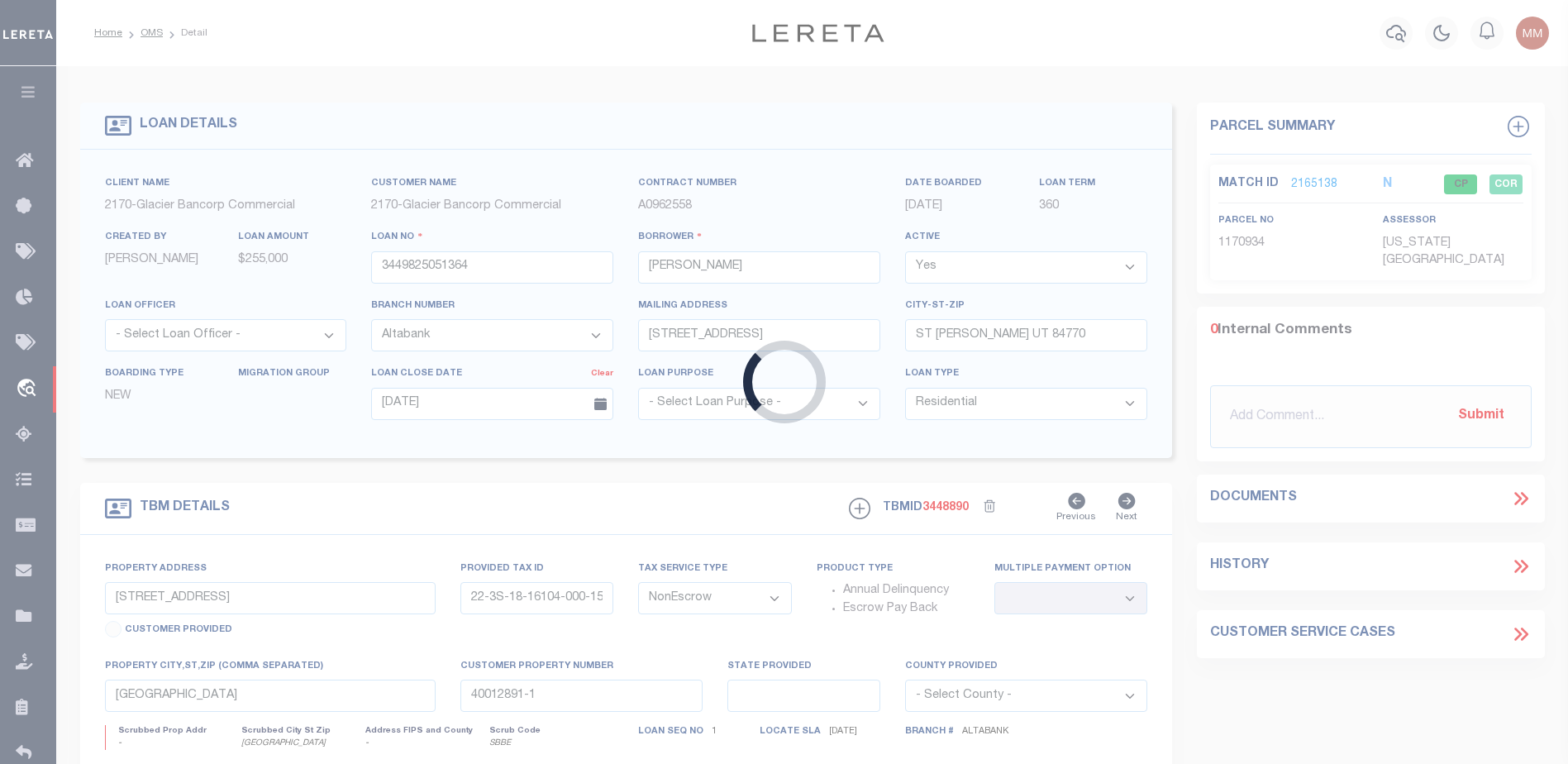
type input "PINION HILLS LOT 8"
type input "PHS-8-8-DVF"
select select
type input "[GEOGRAPHIC_DATA]"
type textarea "LOT EIGHT (8), PINION HILLS - PHASE VIID"
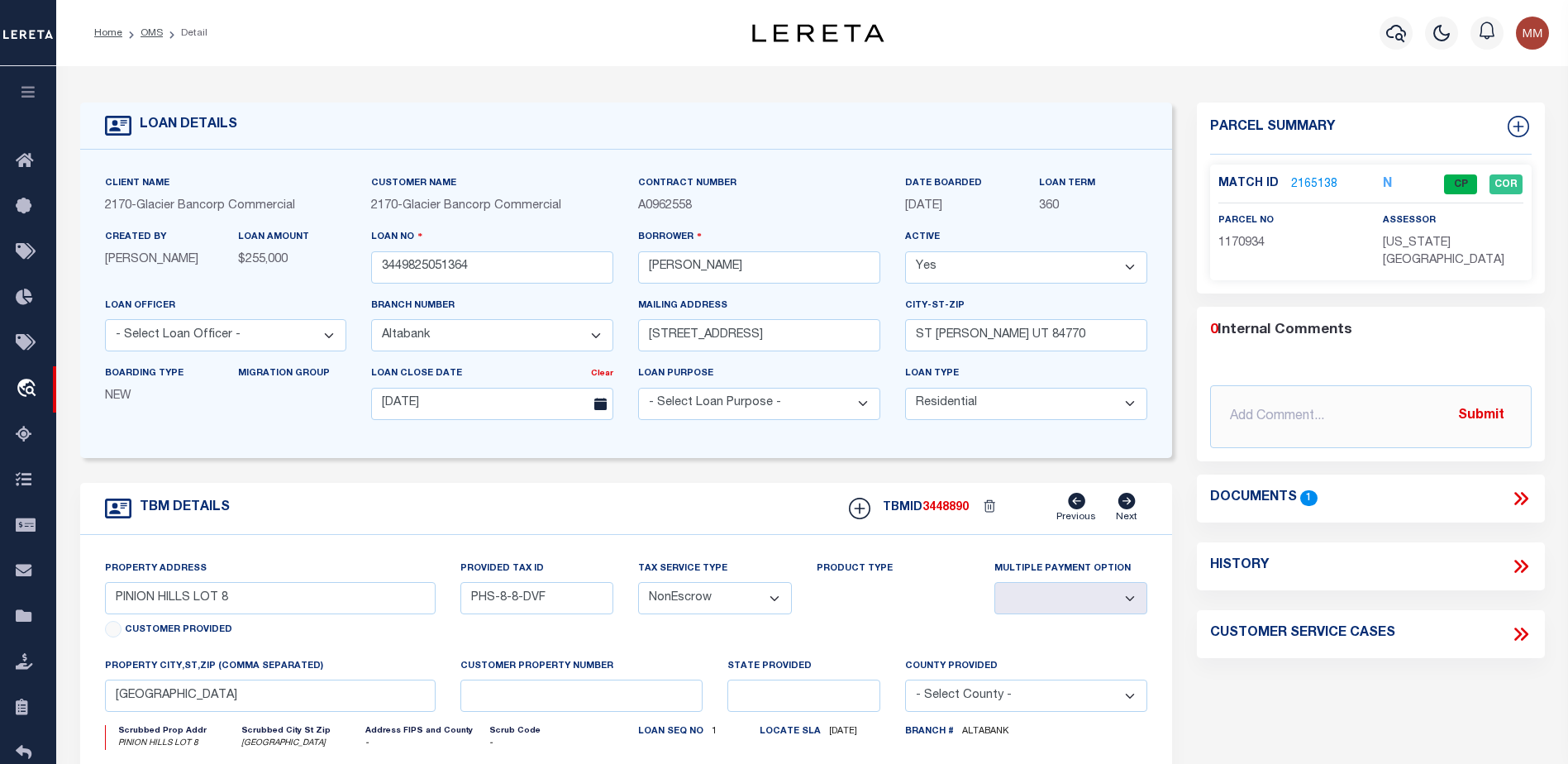
click at [1310, 186] on link "2165138" at bounding box center [1313, 185] width 46 height 17
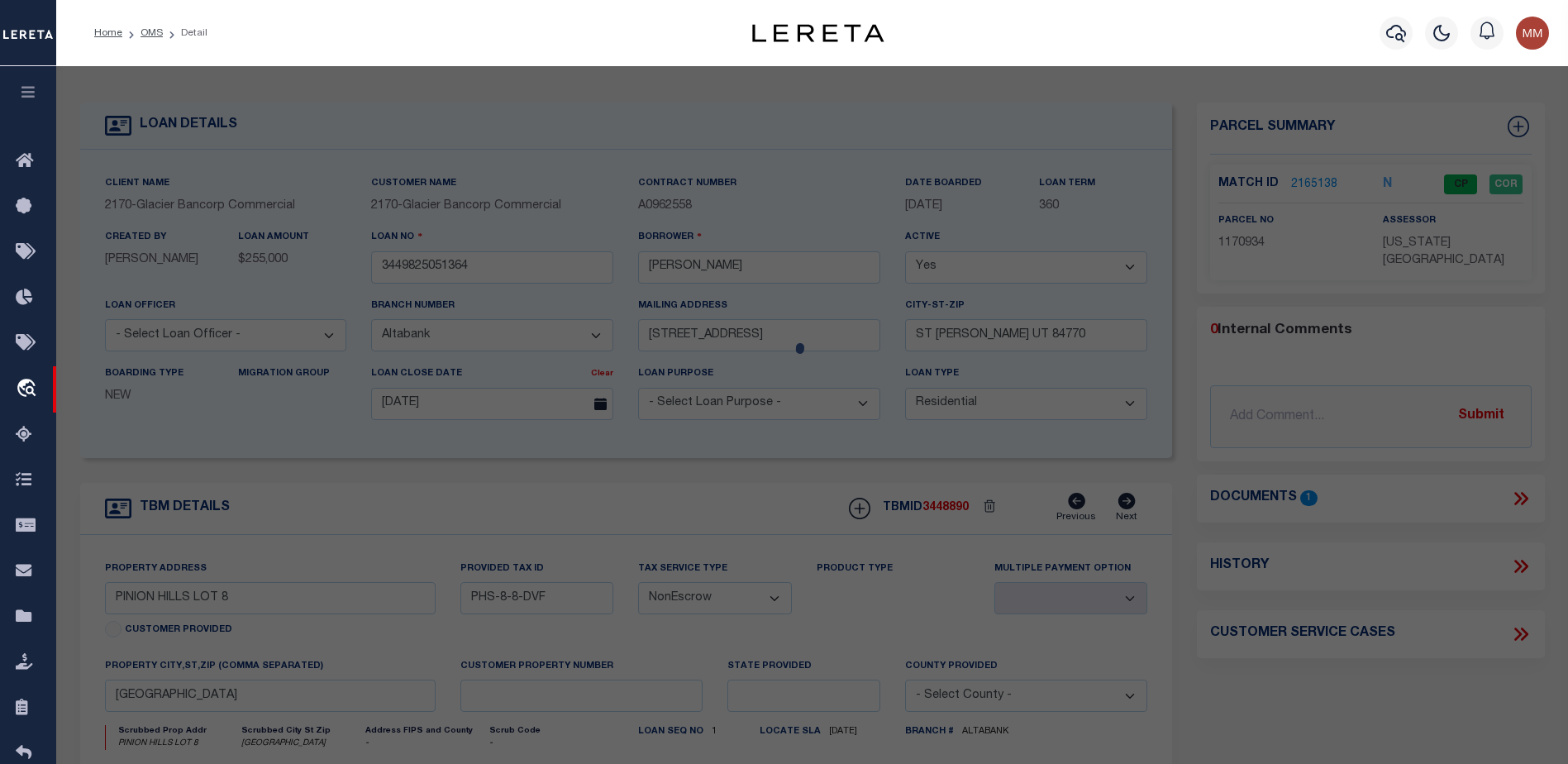
select select "AS"
select select
checkbox input "false"
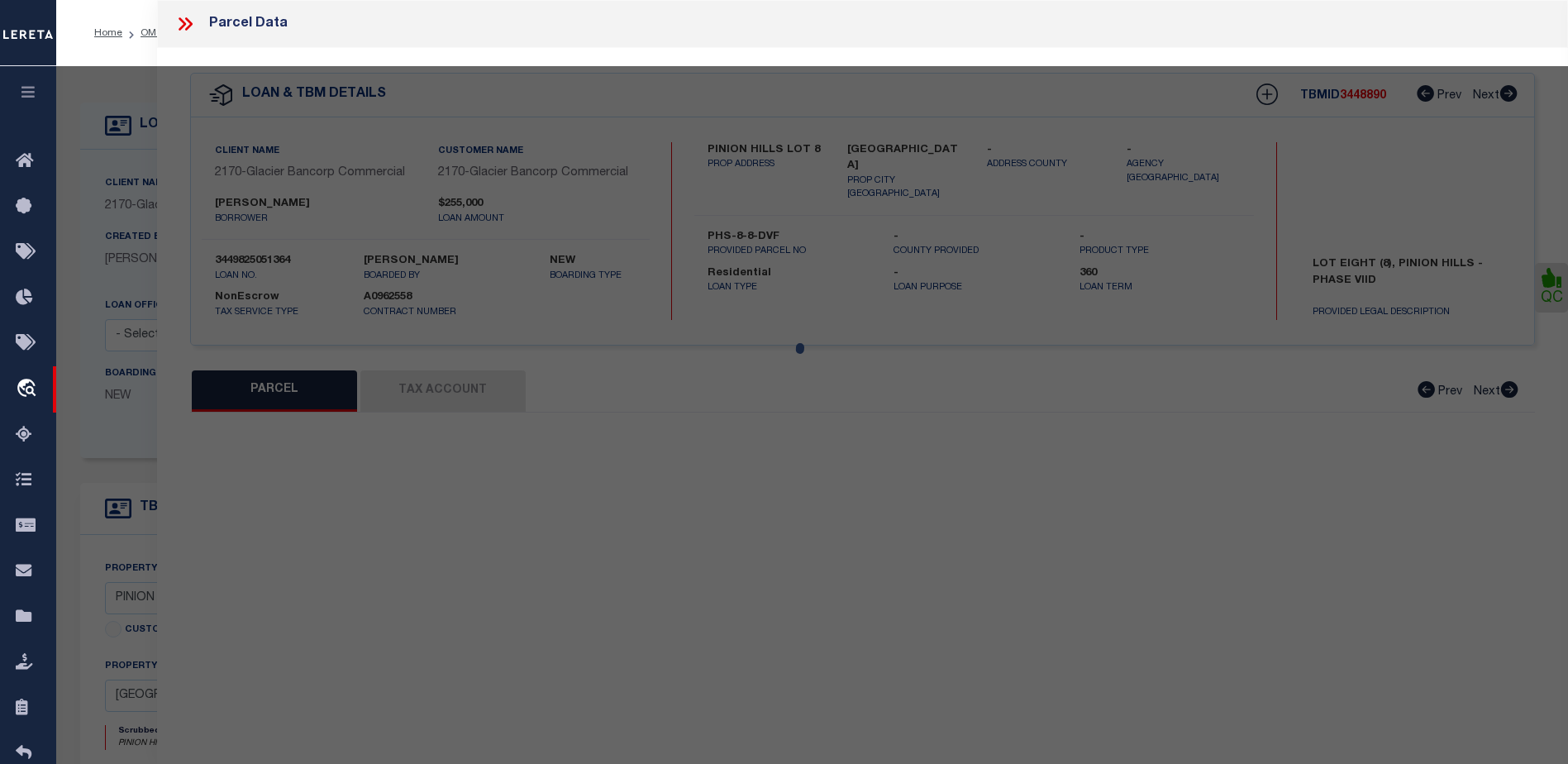
select select "CP"
type input "[PERSON_NAME]"
select select "AGW"
select select "ADD"
type input "[GEOGRAPHIC_DATA]"
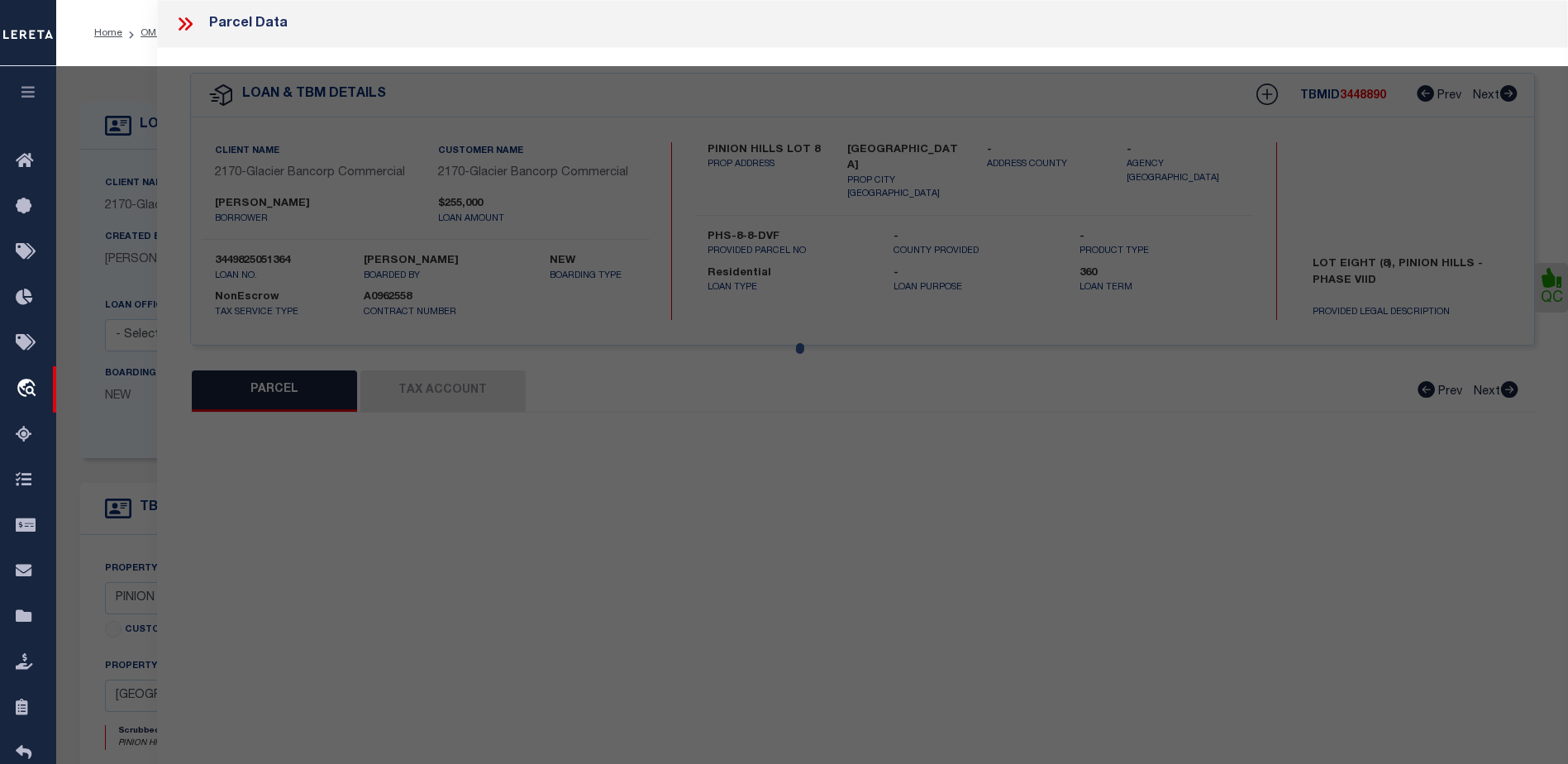
type textarea "PINION HILLS 8 (-) Lot: 8"
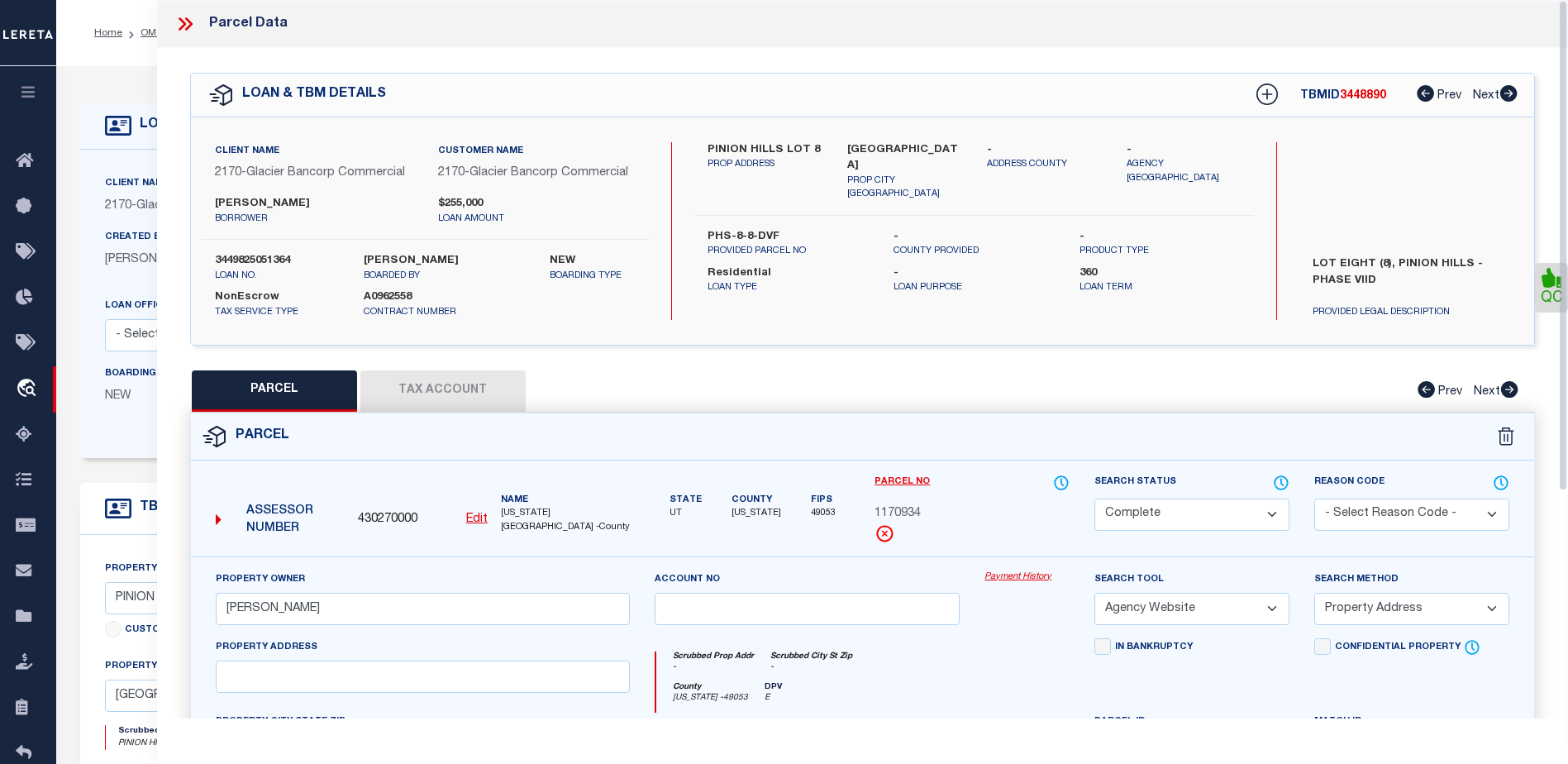
click at [431, 393] on button "Tax Account" at bounding box center [443, 391] width 166 height 41
select select "100"
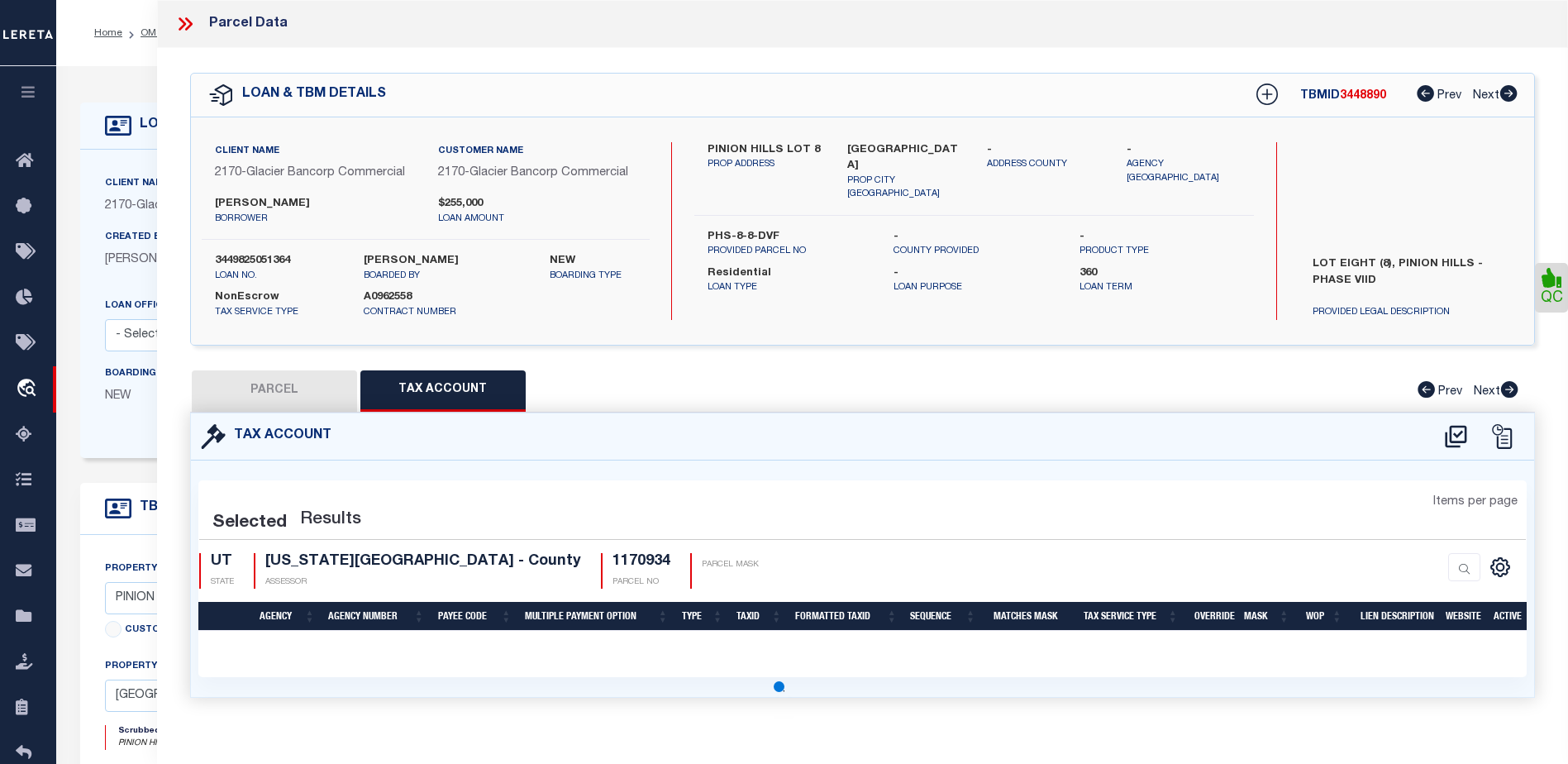
select select "100"
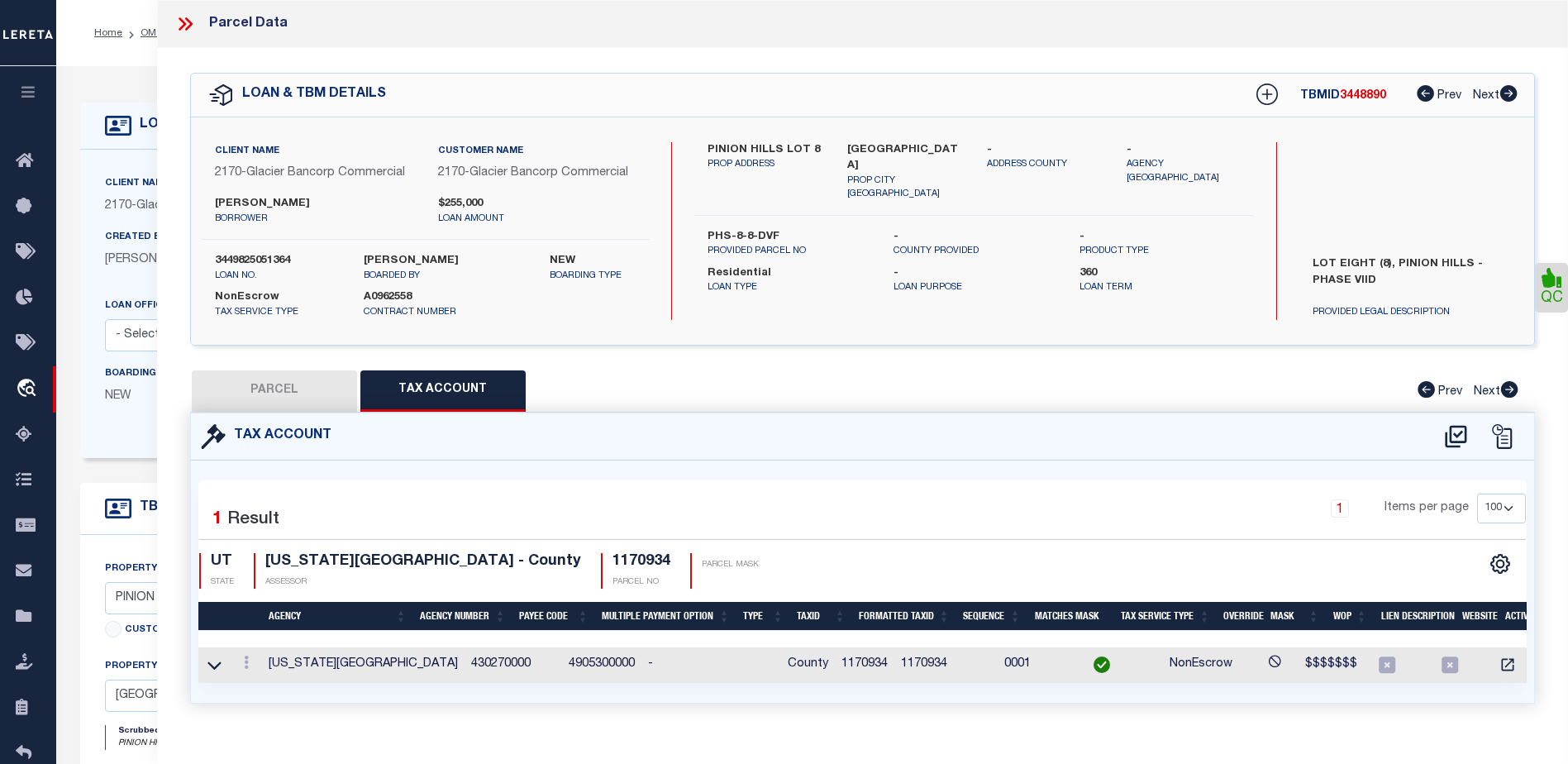
click at [182, 20] on icon at bounding box center [182, 24] width 8 height 13
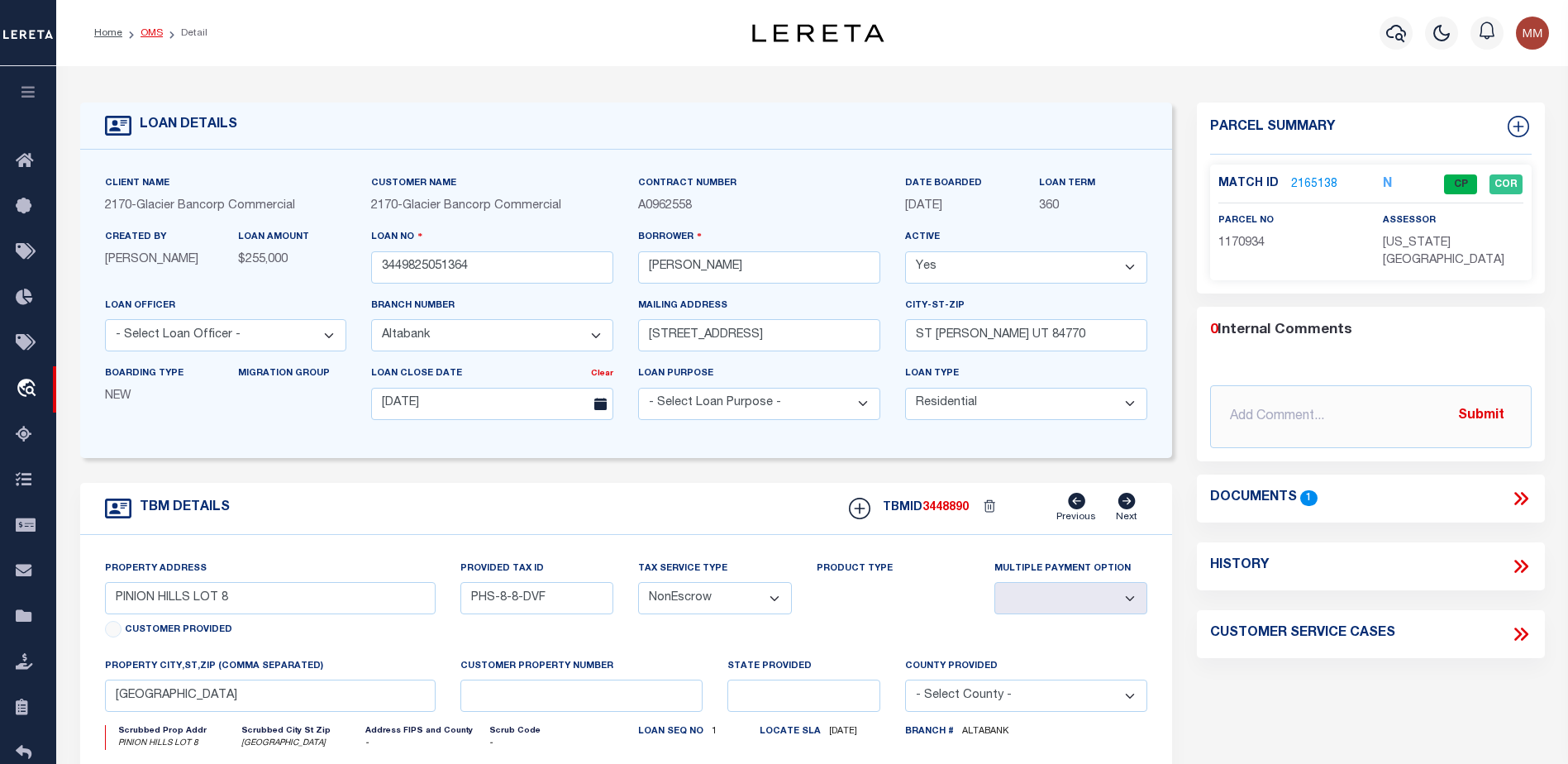
click at [146, 35] on link "OMS" at bounding box center [152, 32] width 23 height 10
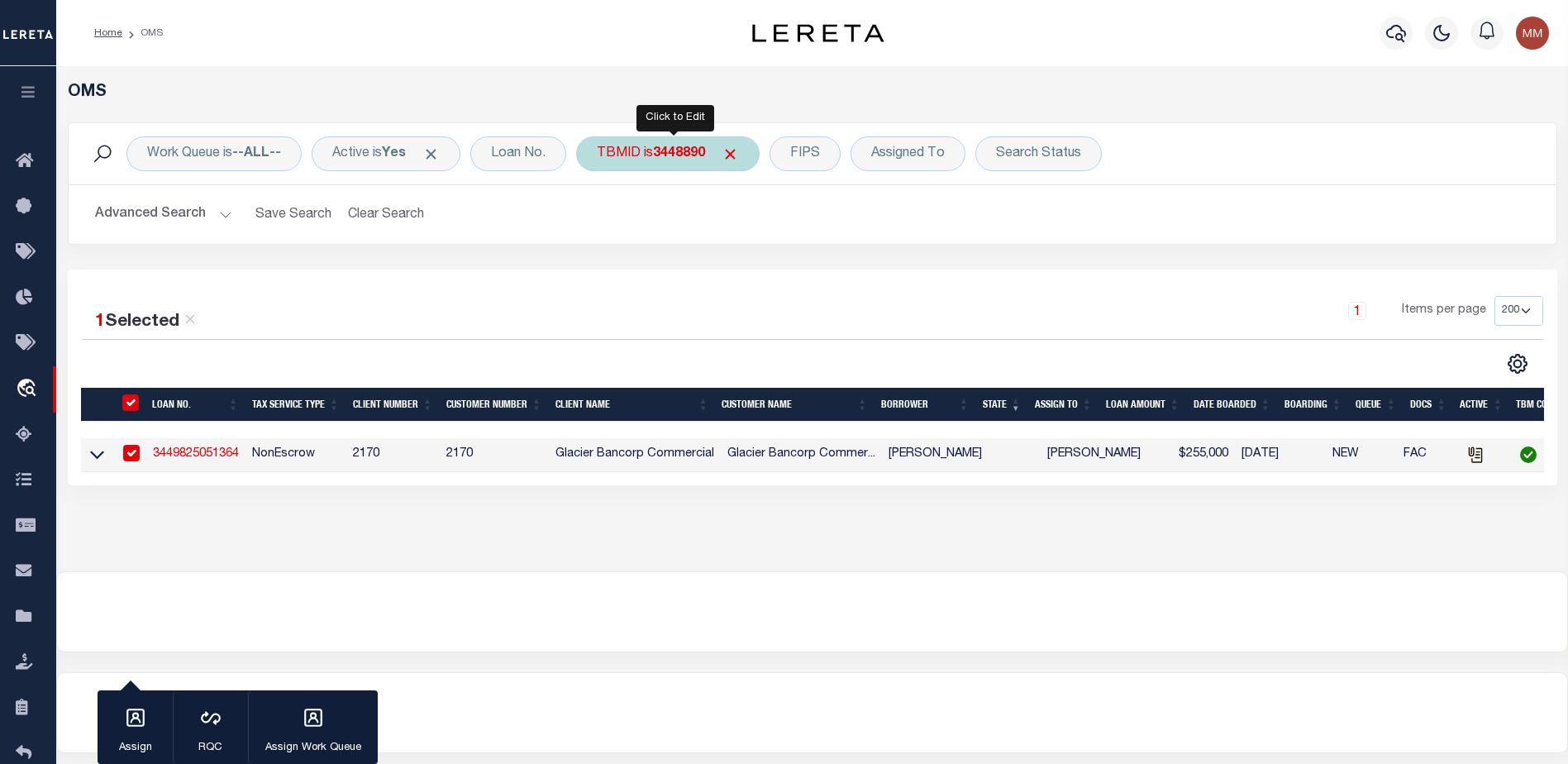
click at [670, 149] on b "3448890" at bounding box center [679, 153] width 52 height 13
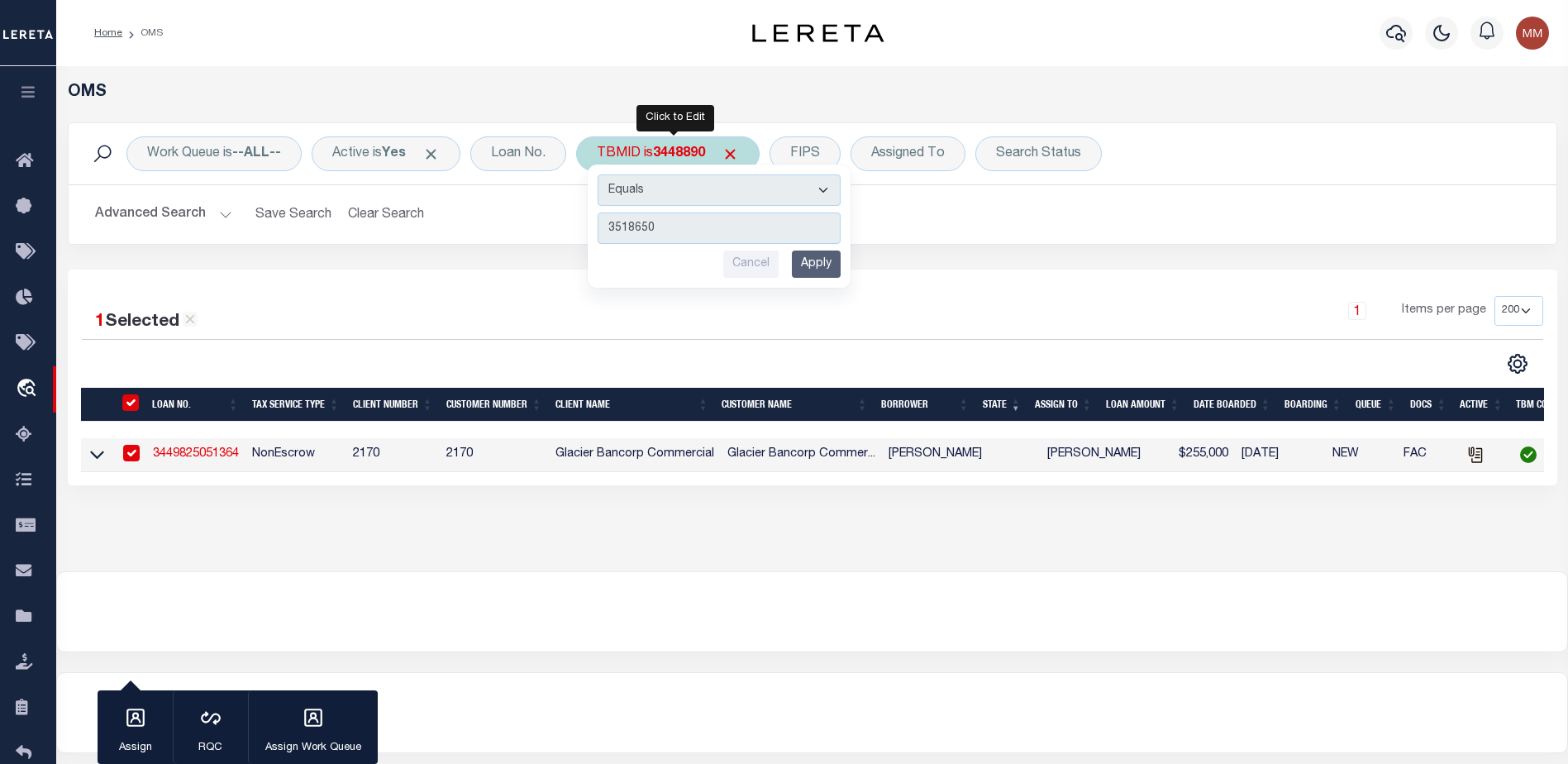
type input "3518650"
click at [818, 262] on input "Apply" at bounding box center [816, 263] width 49 height 27
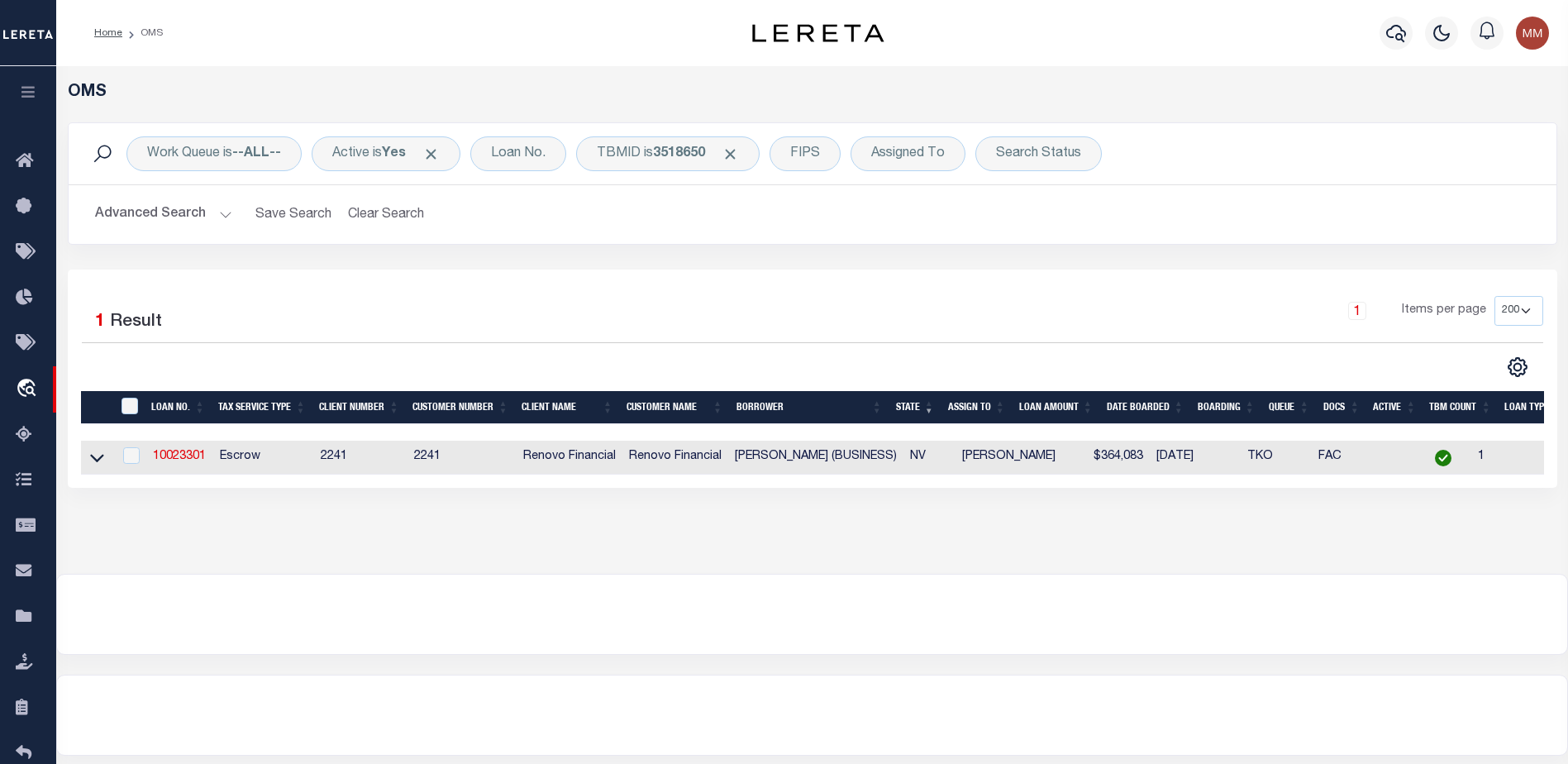
click at [142, 468] on td at bounding box center [130, 457] width 34 height 34
checkbox input "true"
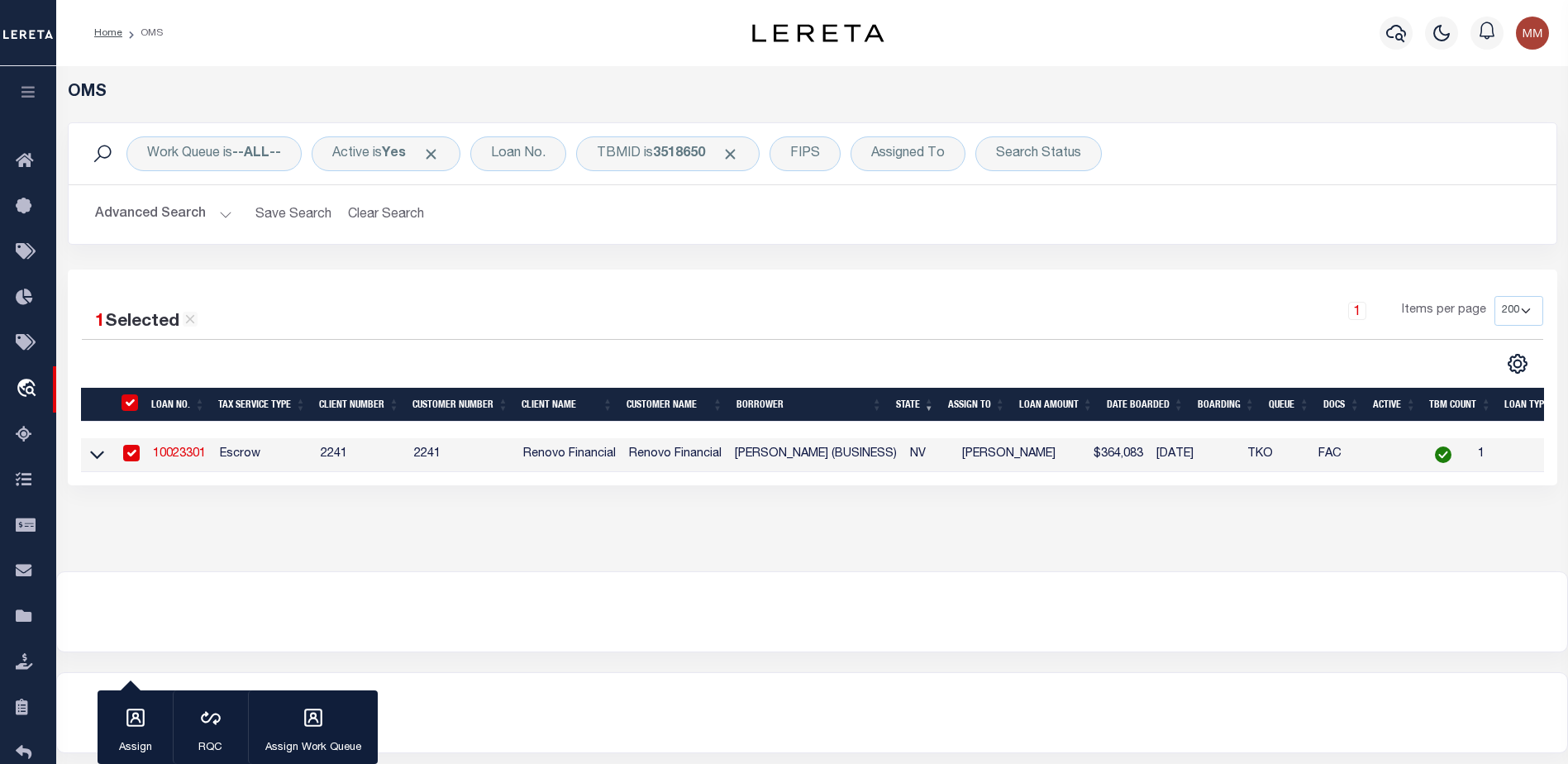
click at [183, 460] on link "10023301" at bounding box center [179, 454] width 53 height 11
type input "10023301"
type input "[PERSON_NAME] (BUSINESS)"
select select
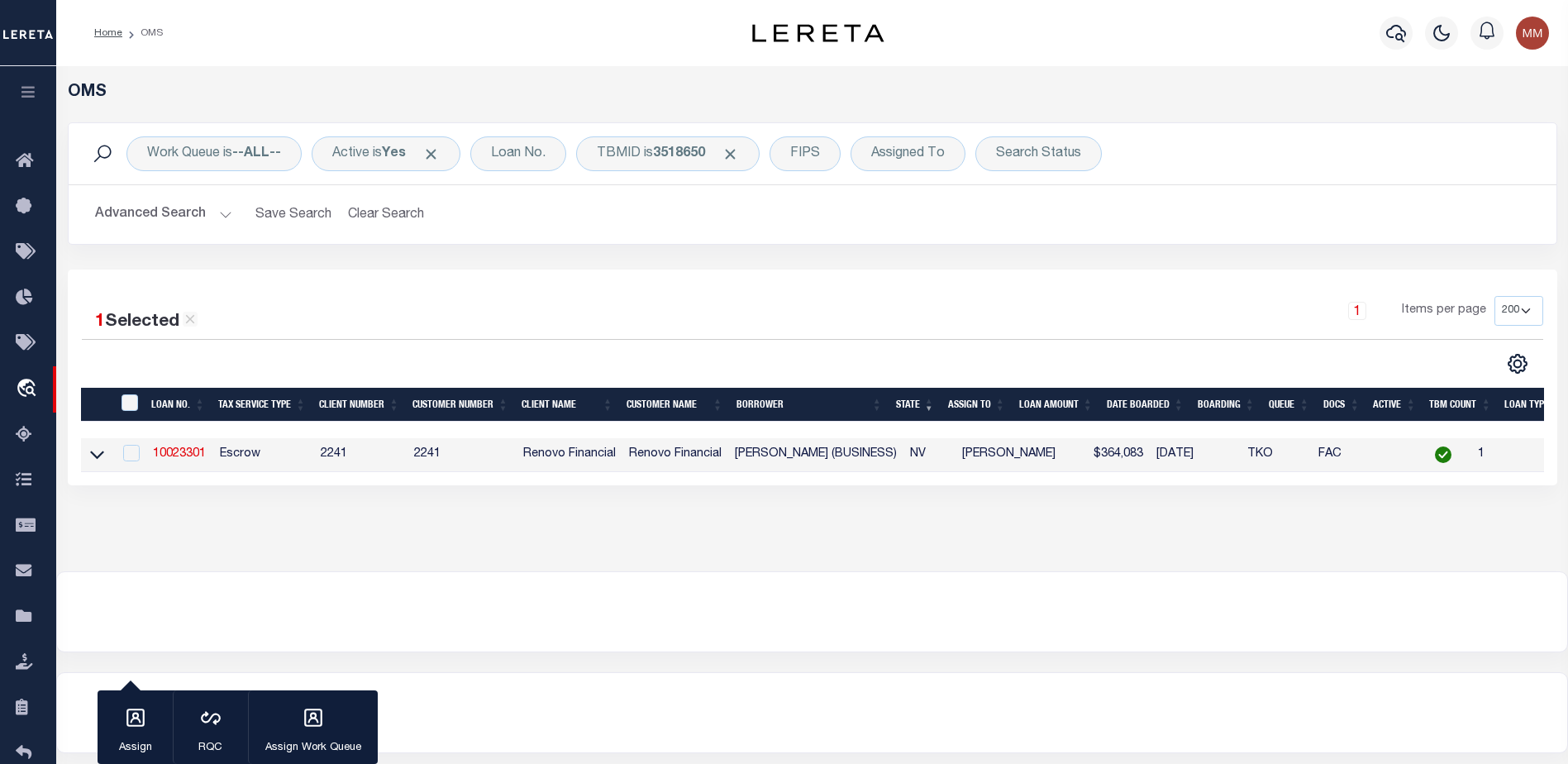
select select "400"
select select
select select "Escrow"
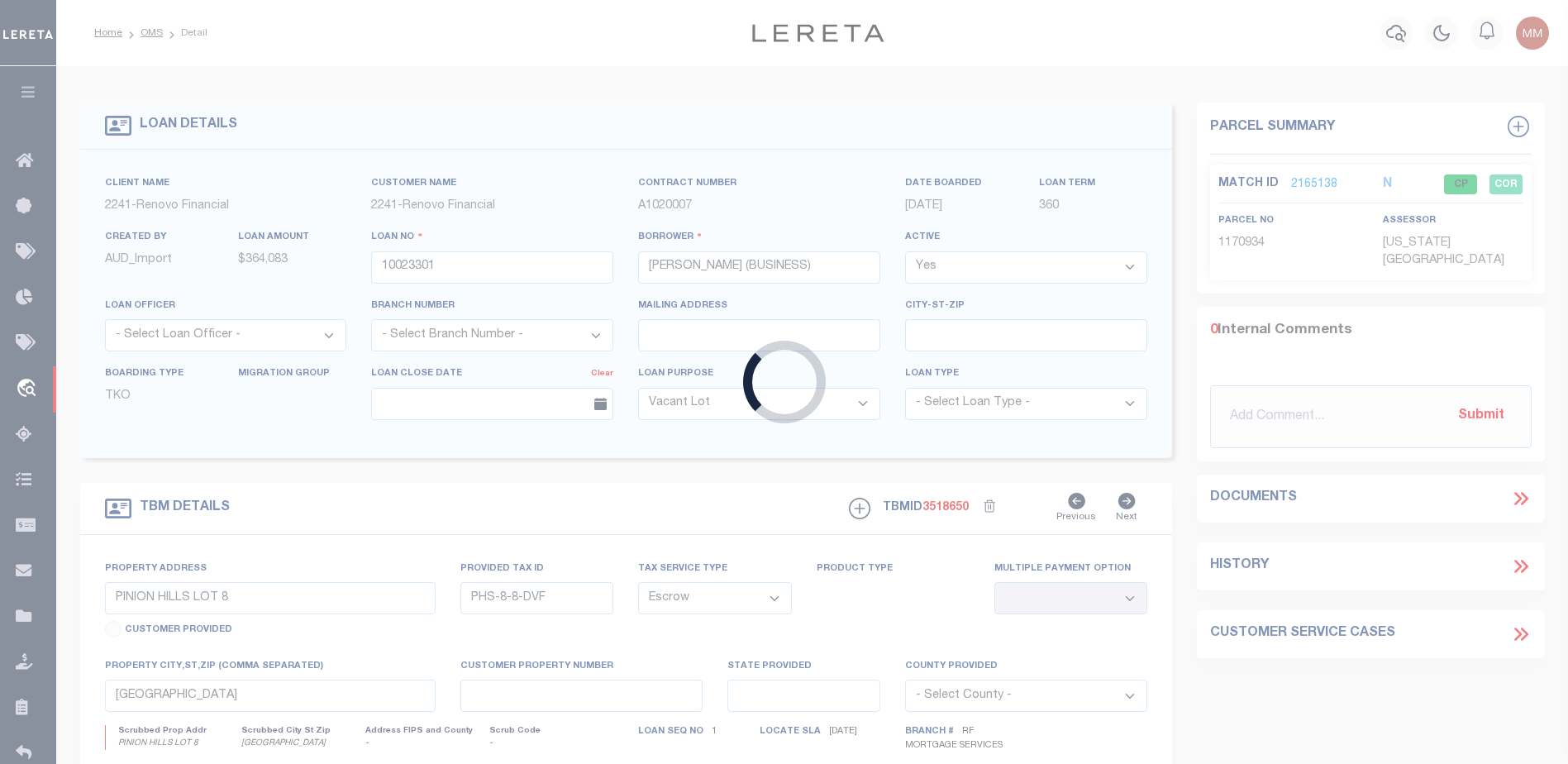
type input "1976 [GEOGRAPHIC_DATA]"
type input "17820613052"
select select
type input "[PERSON_NAME], NV 89012"
type input "a0kUS00000EDfLR"
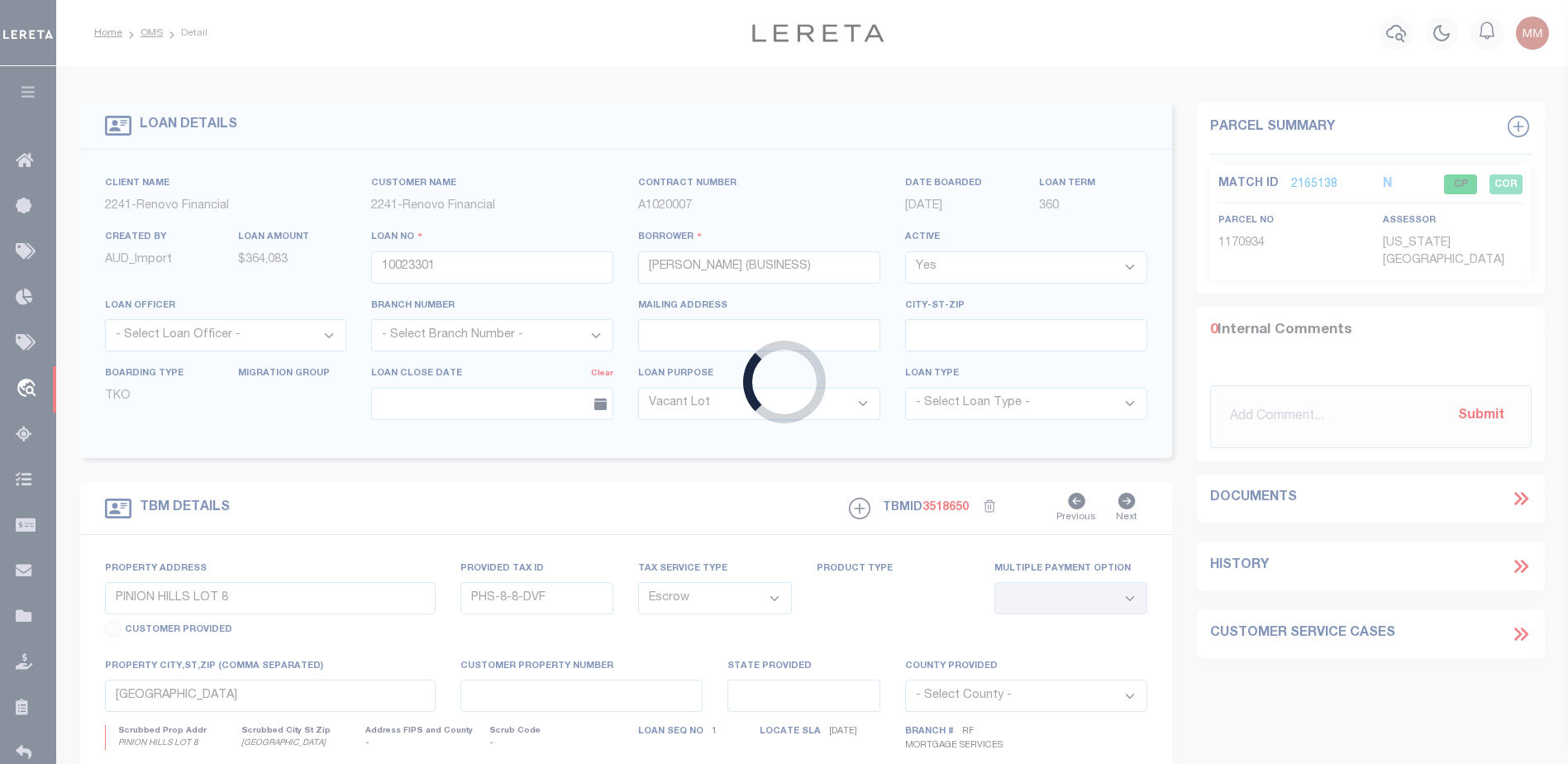
type input "NV"
select select
select select "164194"
select select "25067"
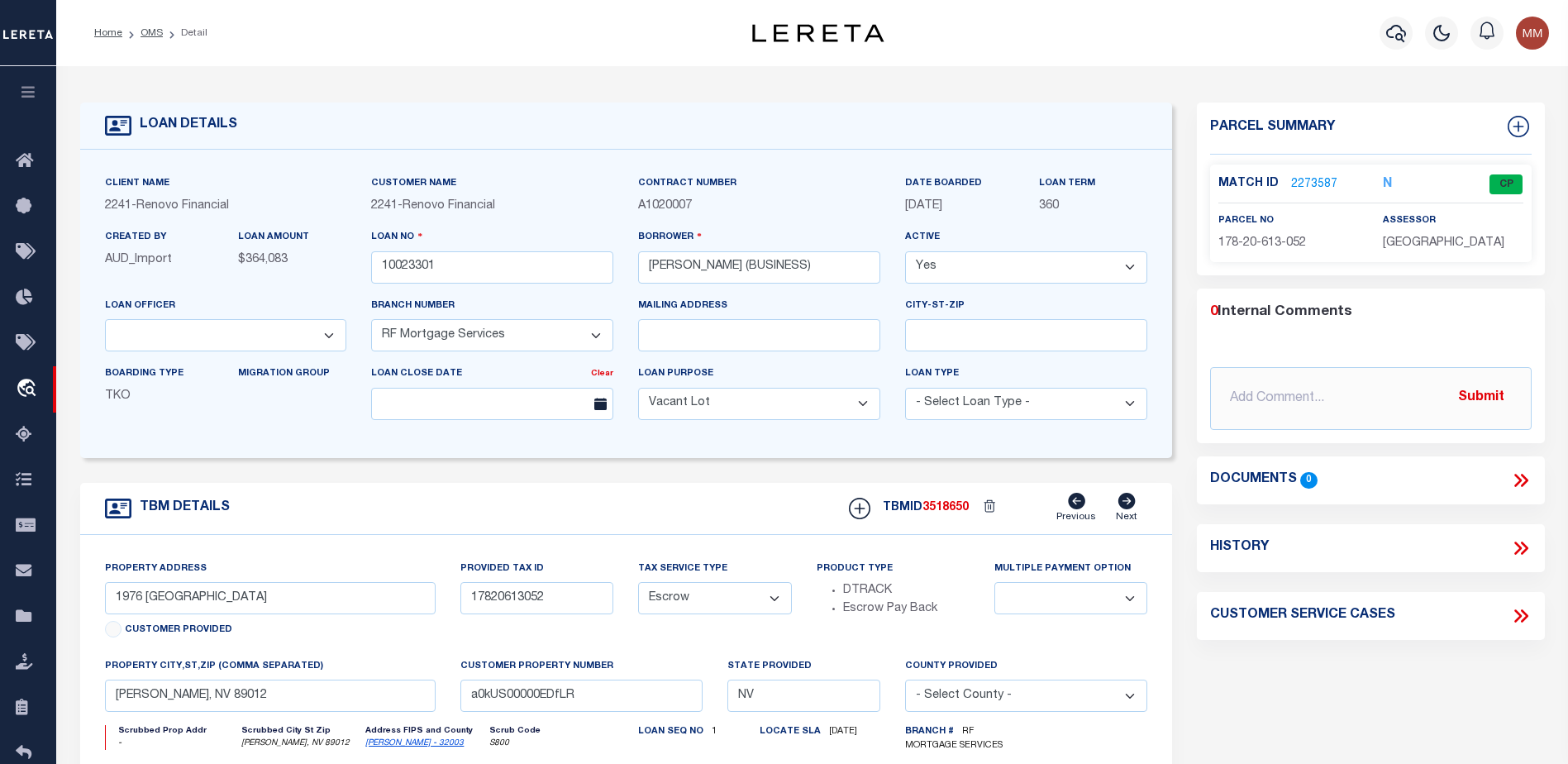
click at [1312, 182] on link "2273587" at bounding box center [1313, 185] width 46 height 17
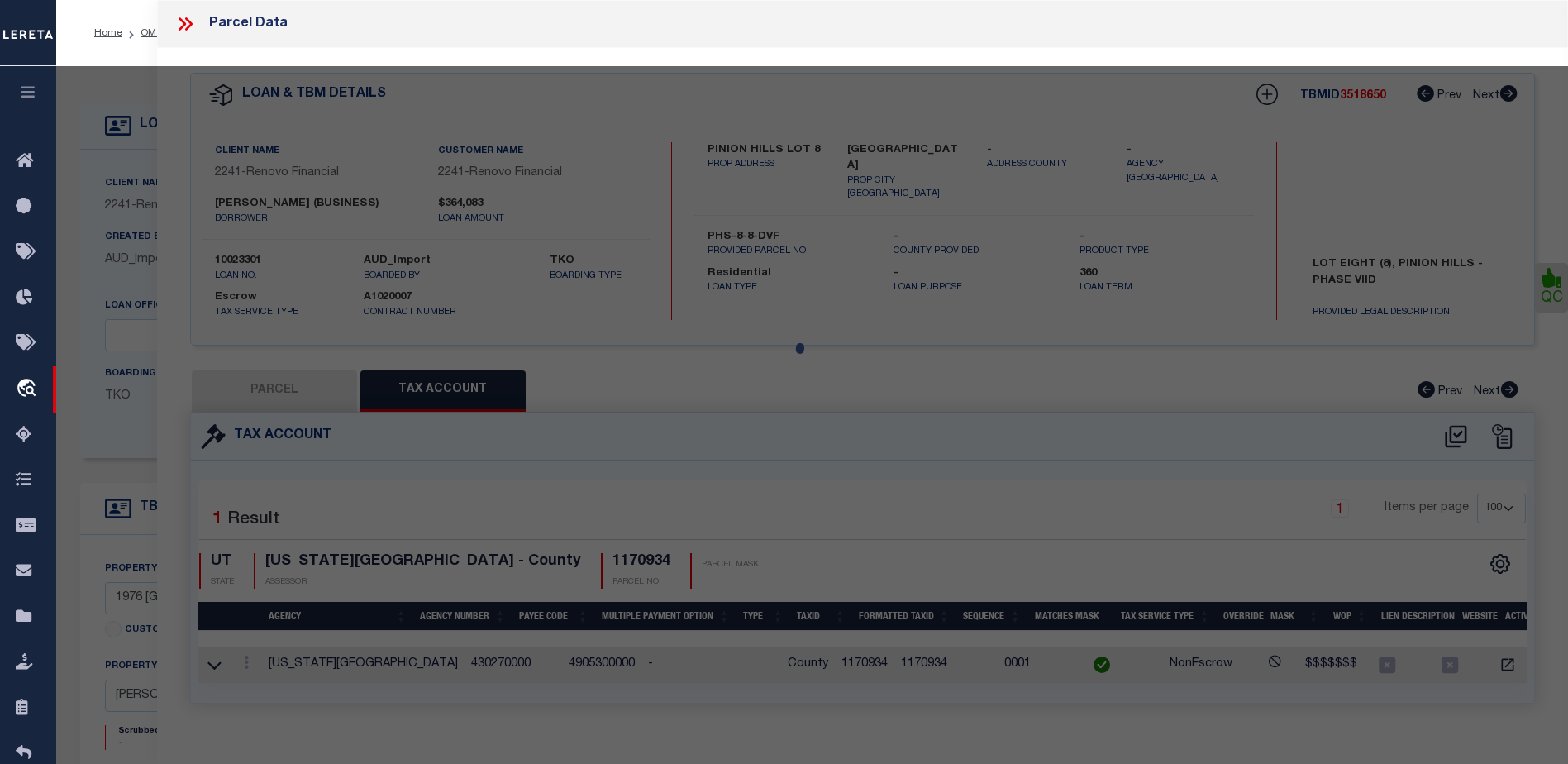
select select "AS"
select select
checkbox input "false"
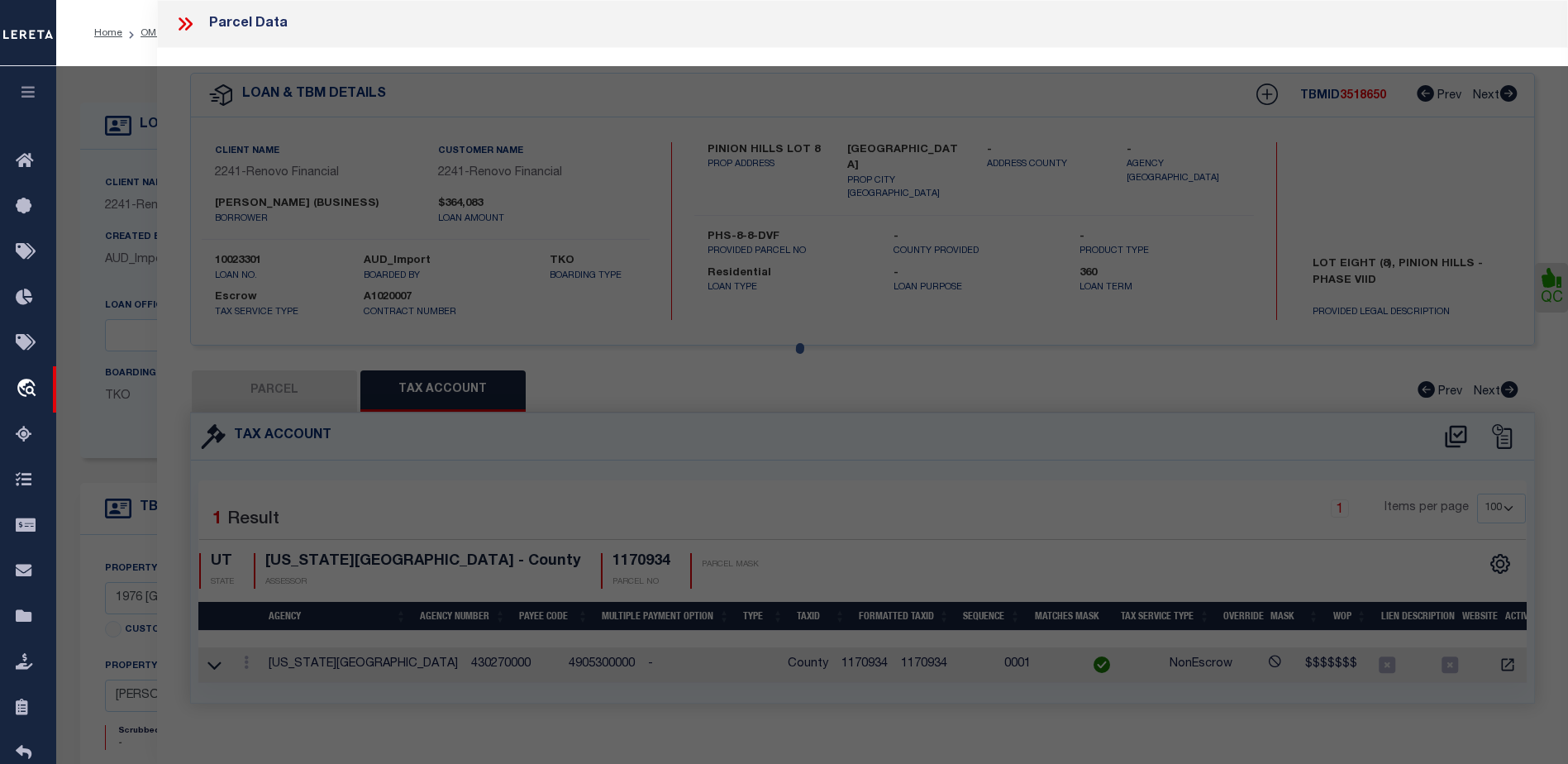
select select "CP"
type input "[PERSON_NAME]"
select select "AGW"
select select "ADD"
type input "1976 [GEOGRAPHIC_DATA]"
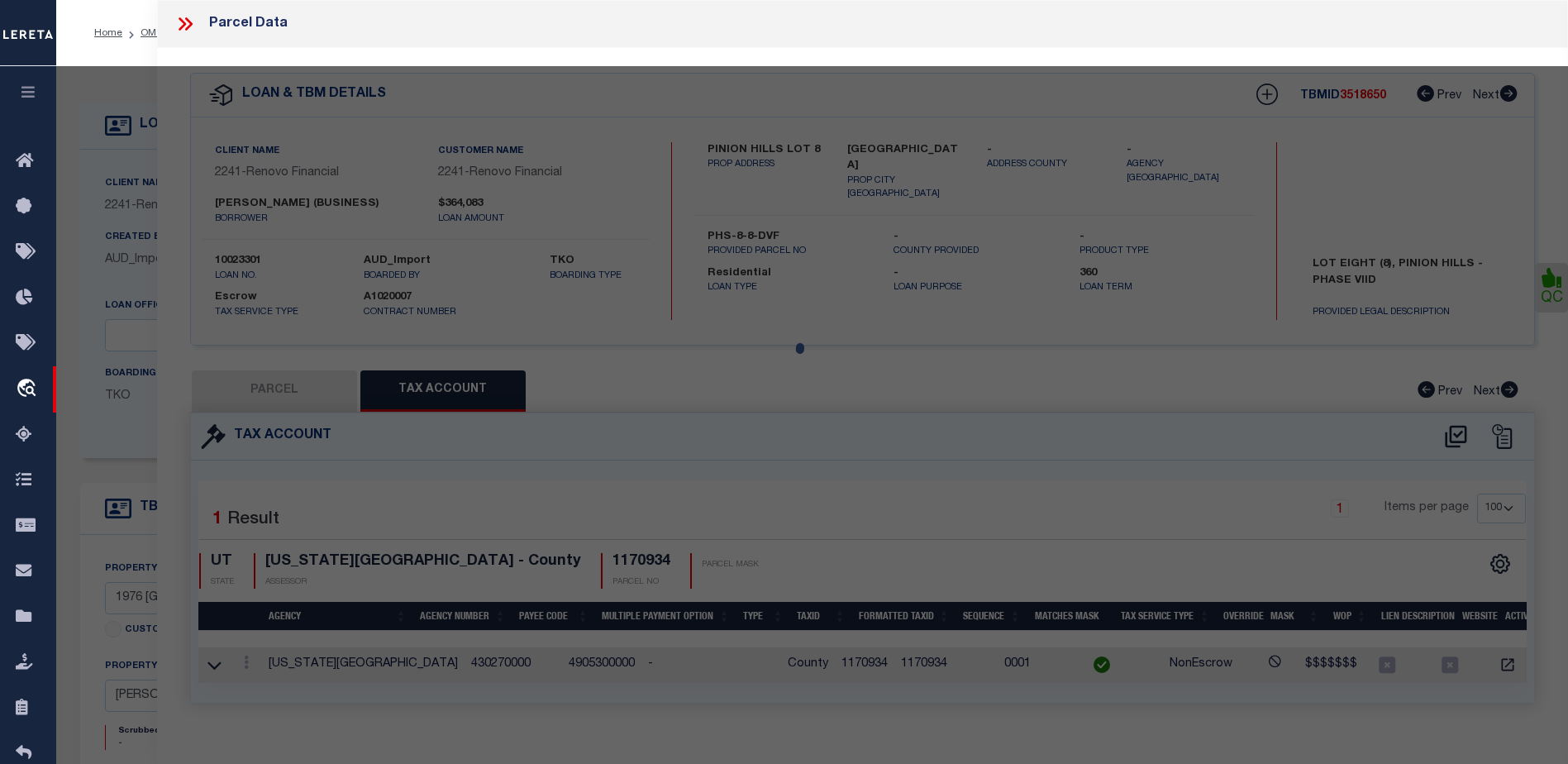
type input "[PERSON_NAME], NV 89012"
type textarea "[GEOGRAPHIC_DATA]-PHASE 1 PARCEL 13 & 16 PLAT BOOK 62 PAGE 13 LOT 11 BLOCK 3"
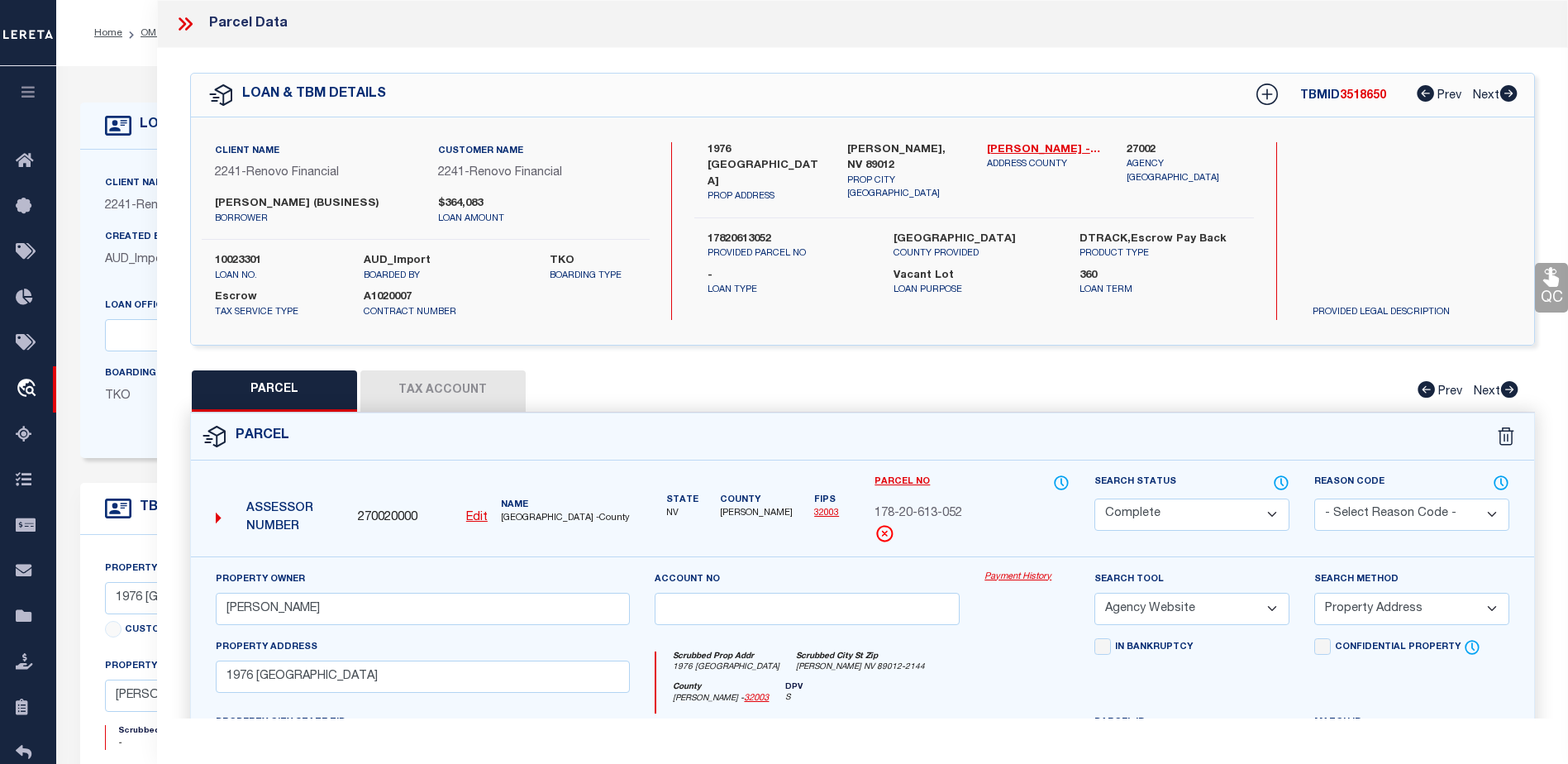
click at [446, 385] on button "Tax Account" at bounding box center [443, 391] width 166 height 41
select select "100"
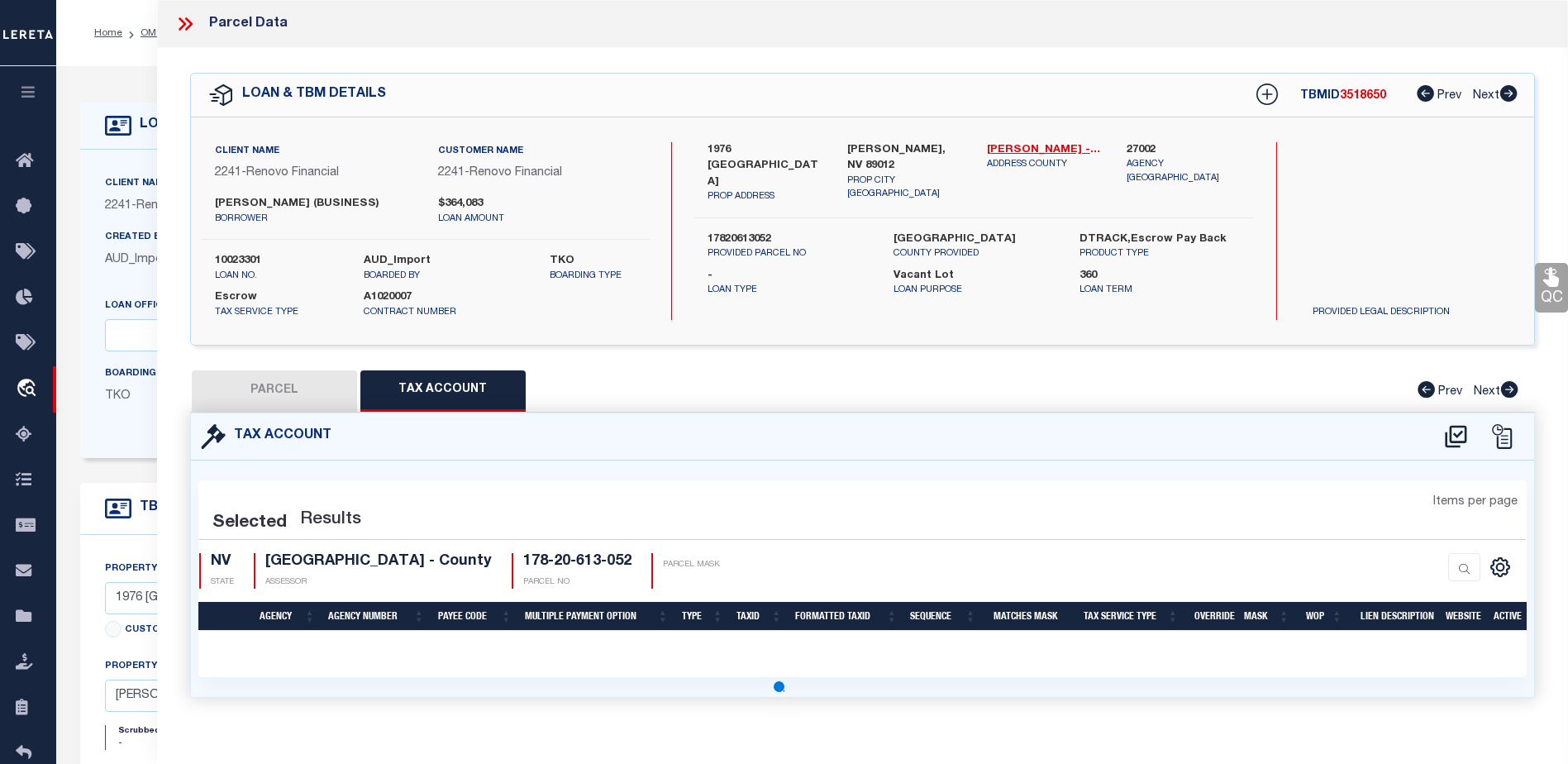
select select "100"
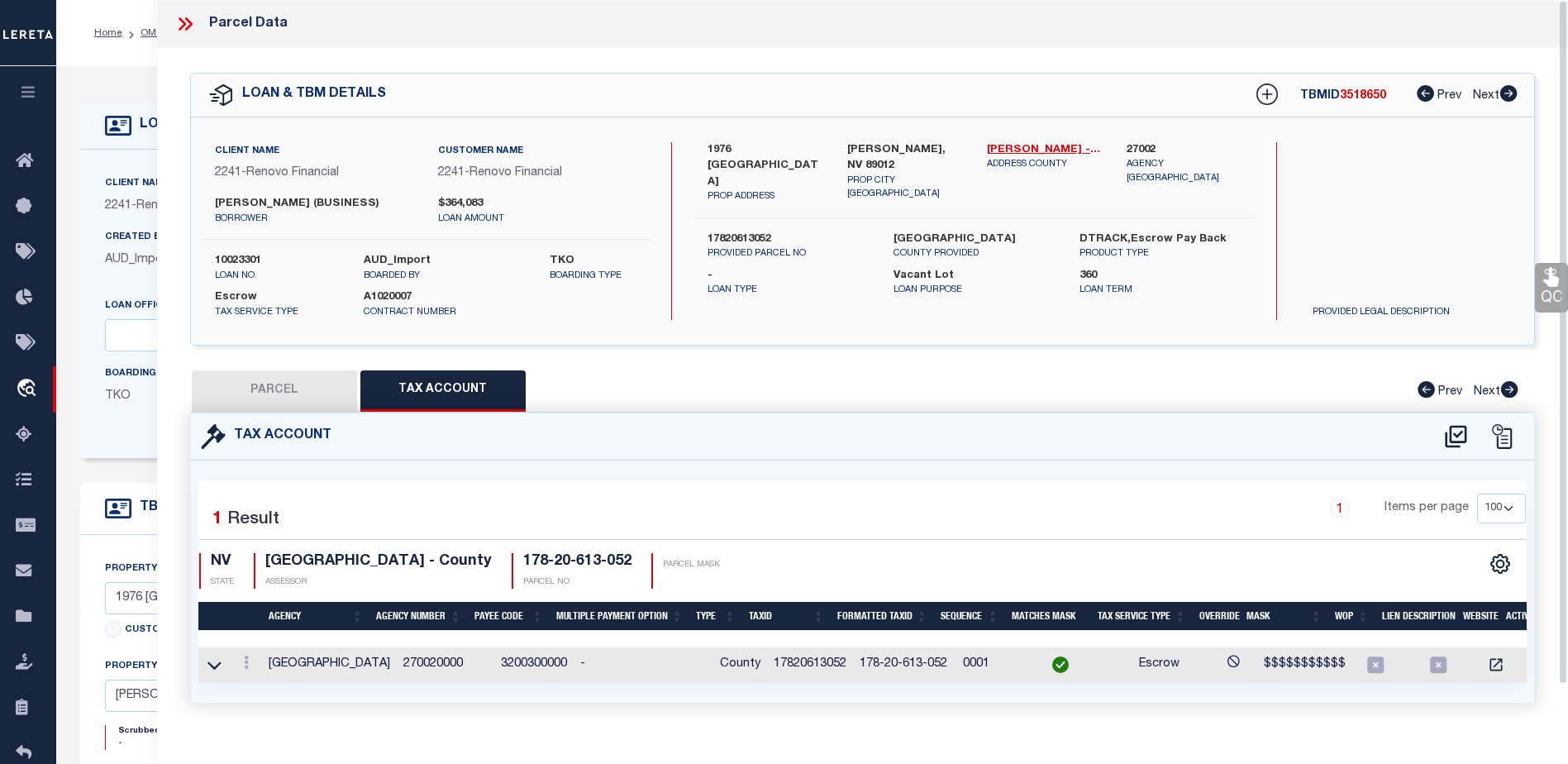
click at [1530, 288] on div "PROVIDED LEGAL DESCRIPTION" at bounding box center [1410, 284] width 248 height 71
click at [1548, 290] on link "QC" at bounding box center [1551, 288] width 33 height 50
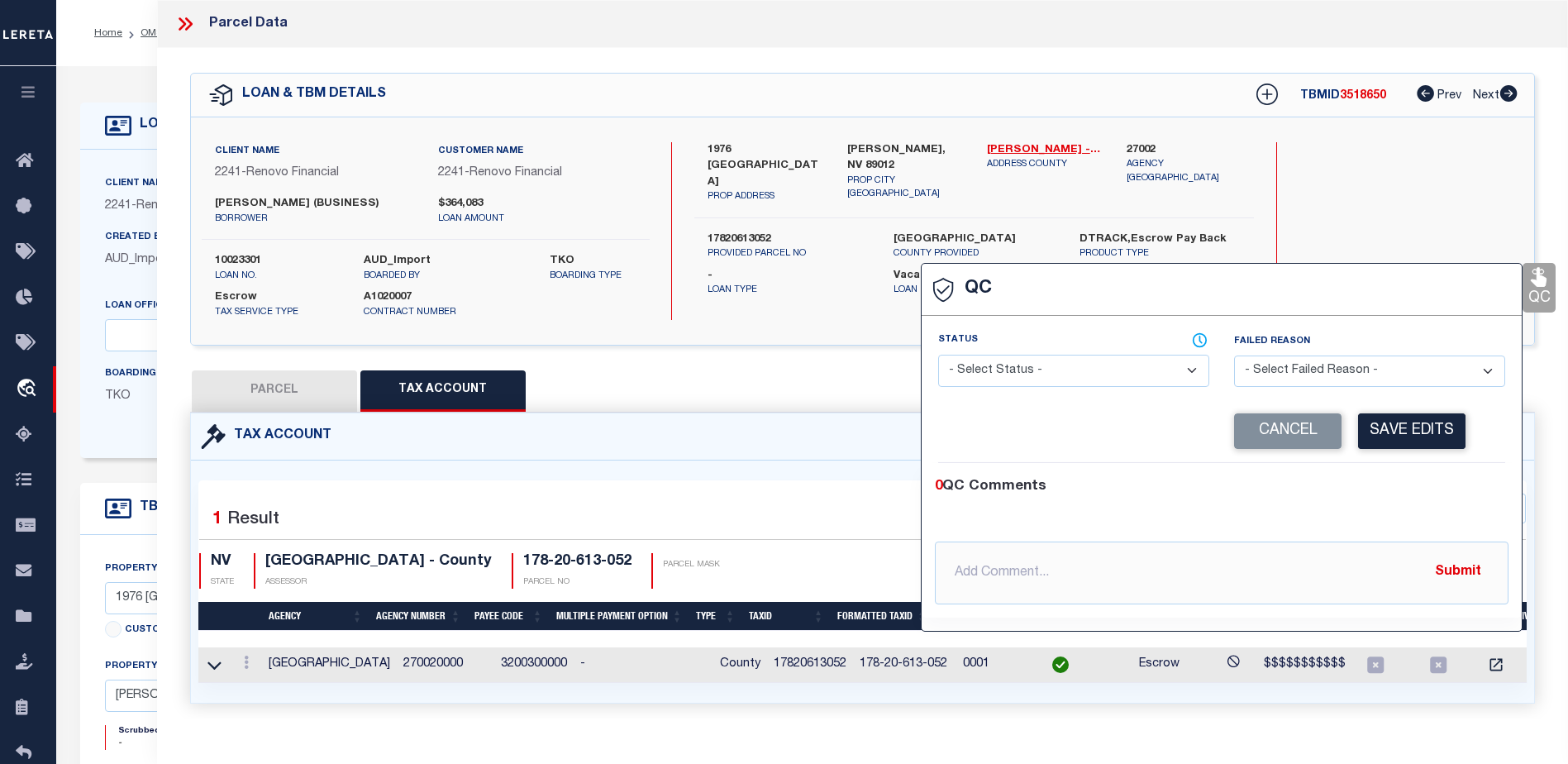
drag, startPoint x: 1102, startPoint y: 370, endPoint x: 1094, endPoint y: 391, distance: 22.5
click at [1102, 370] on select "- Select Status - Ready to QC Correct Incorrect" at bounding box center [1073, 371] width 271 height 32
select select "COR"
click at [938, 356] on select "- Select Status - Ready to QC Correct Incorrect" at bounding box center [1073, 371] width 271 height 32
click at [1416, 422] on button "Save Edits" at bounding box center [1411, 431] width 107 height 36
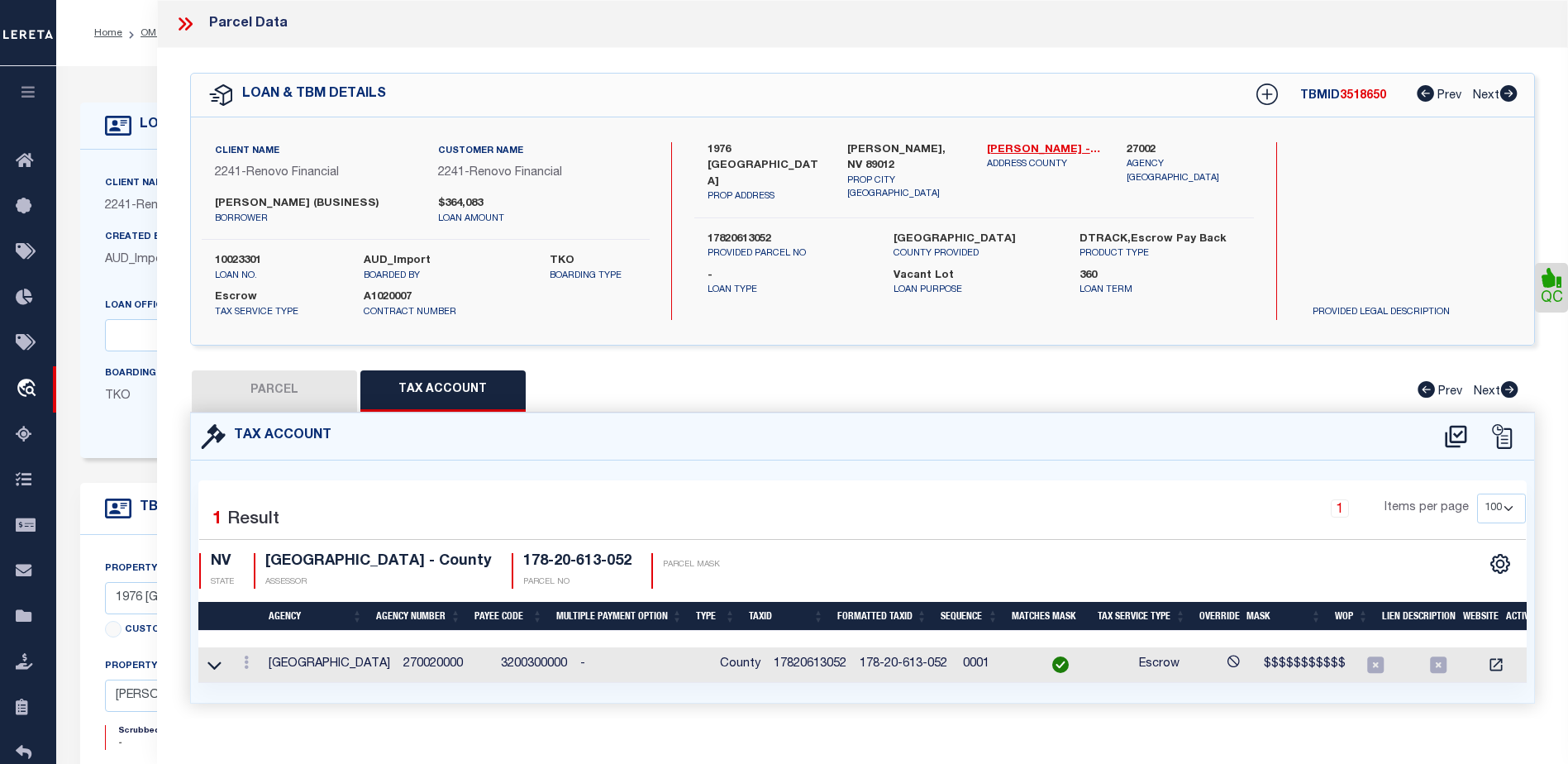
click at [186, 24] on icon at bounding box center [185, 24] width 22 height 22
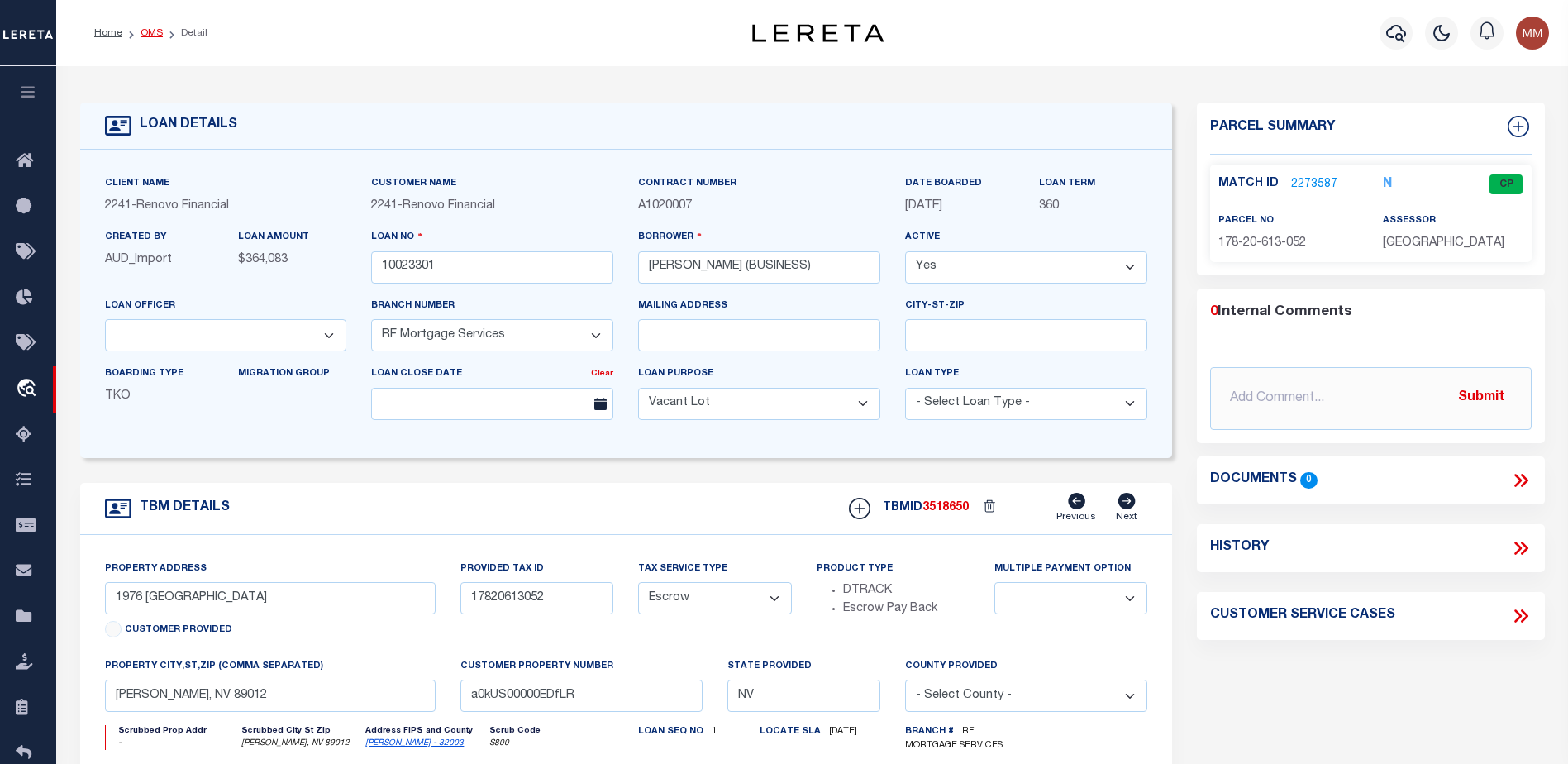
click at [154, 37] on link "OMS" at bounding box center [152, 32] width 23 height 10
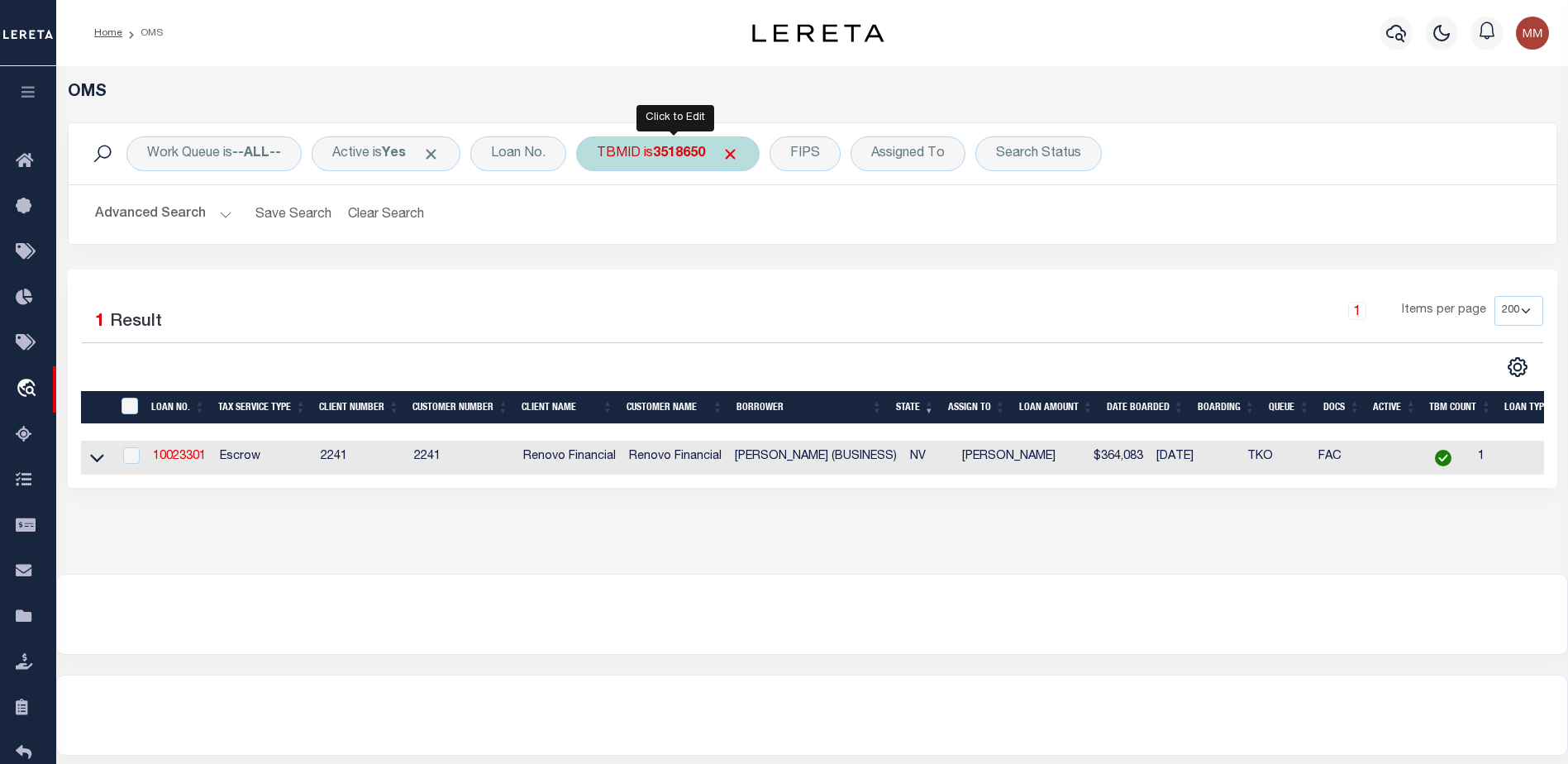
click at [636, 161] on div "TBMID is 3518650" at bounding box center [668, 153] width 184 height 35
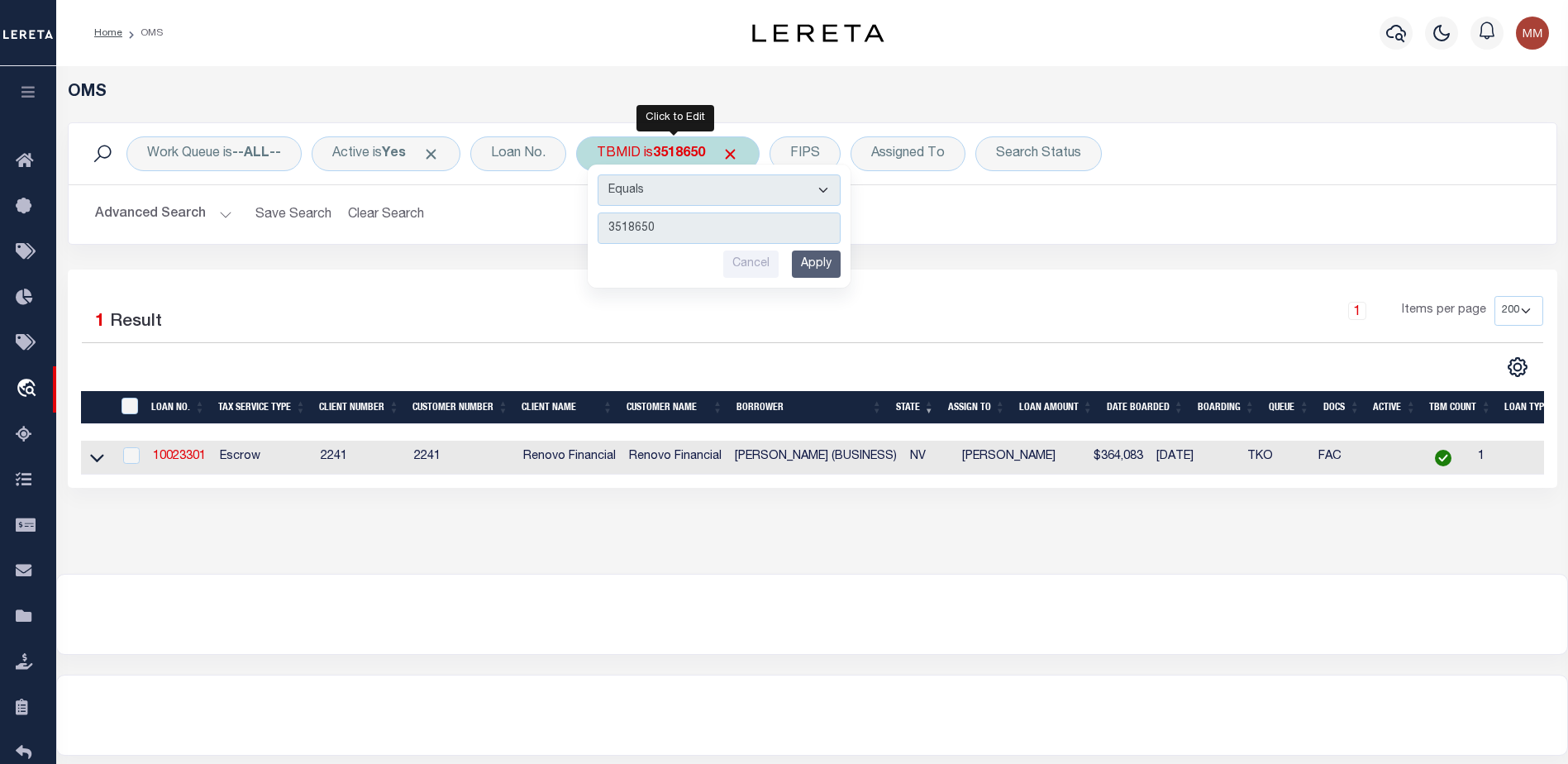
type input "3520479"
click at [808, 263] on input "Apply" at bounding box center [816, 263] width 49 height 27
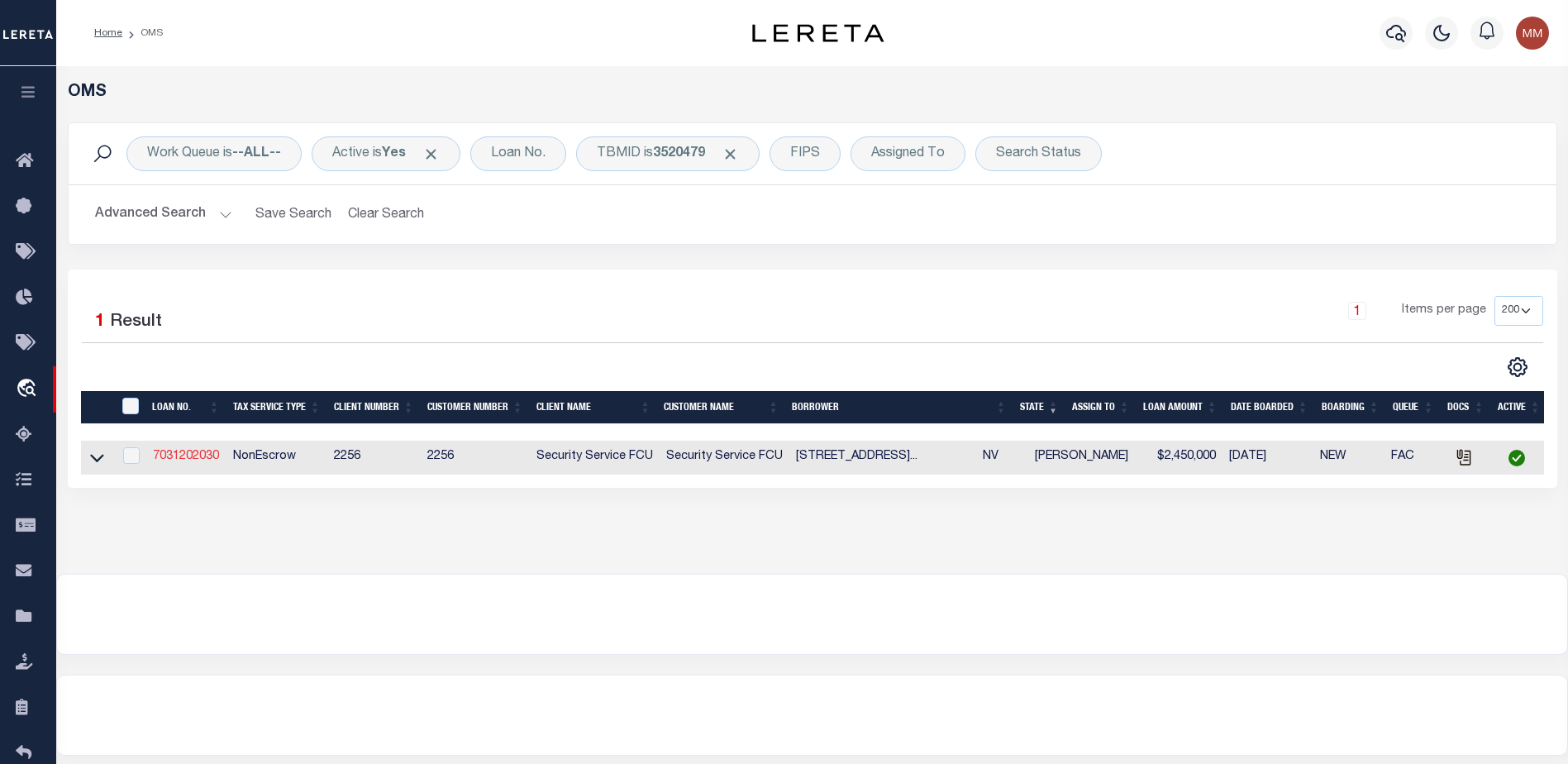
click at [205, 456] on link "7031202030" at bounding box center [186, 456] width 66 height 11
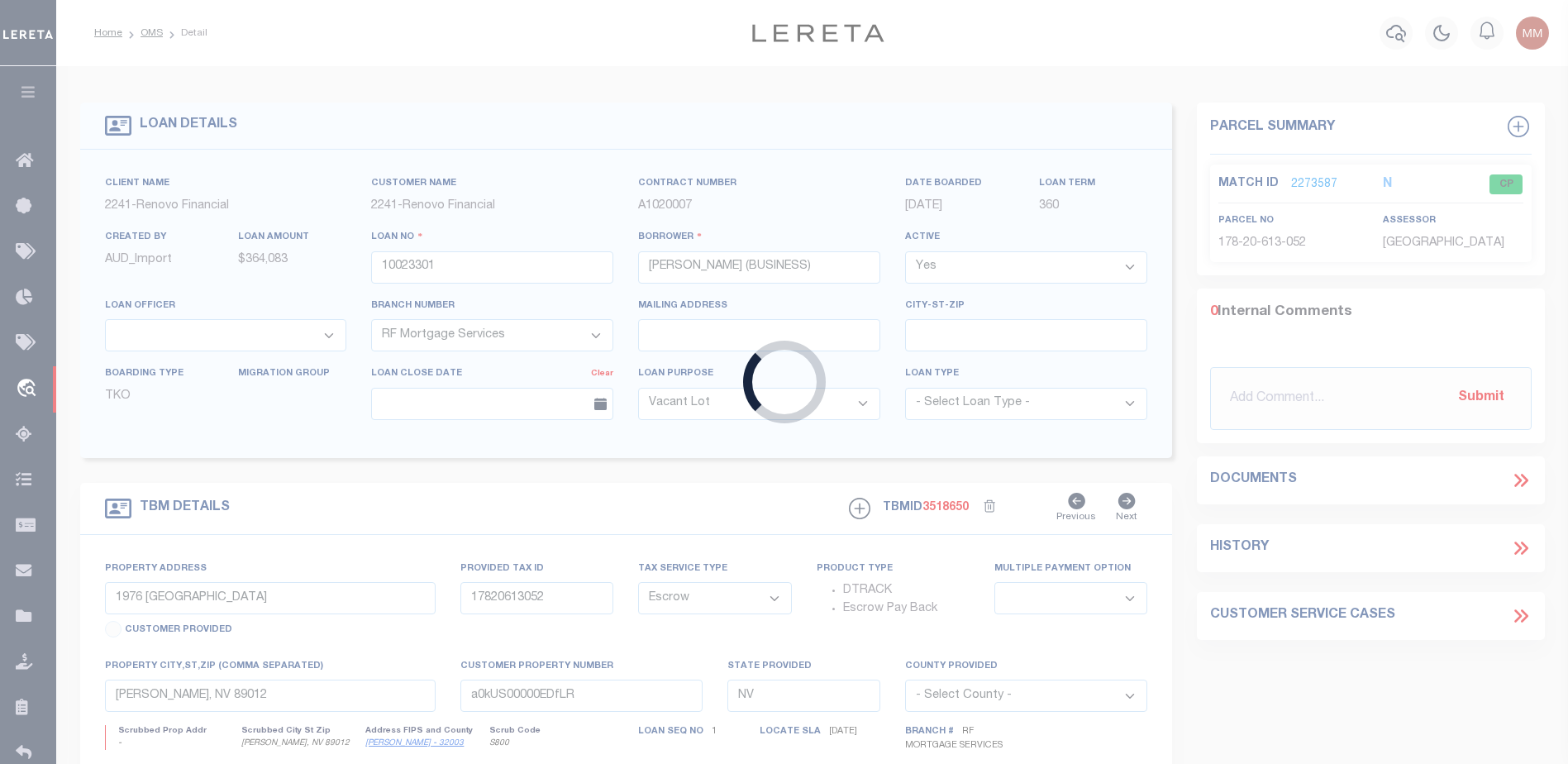
type input "7031202030"
type input "[STREET_ADDRESS], LLC"
select select
type input "[DATE]"
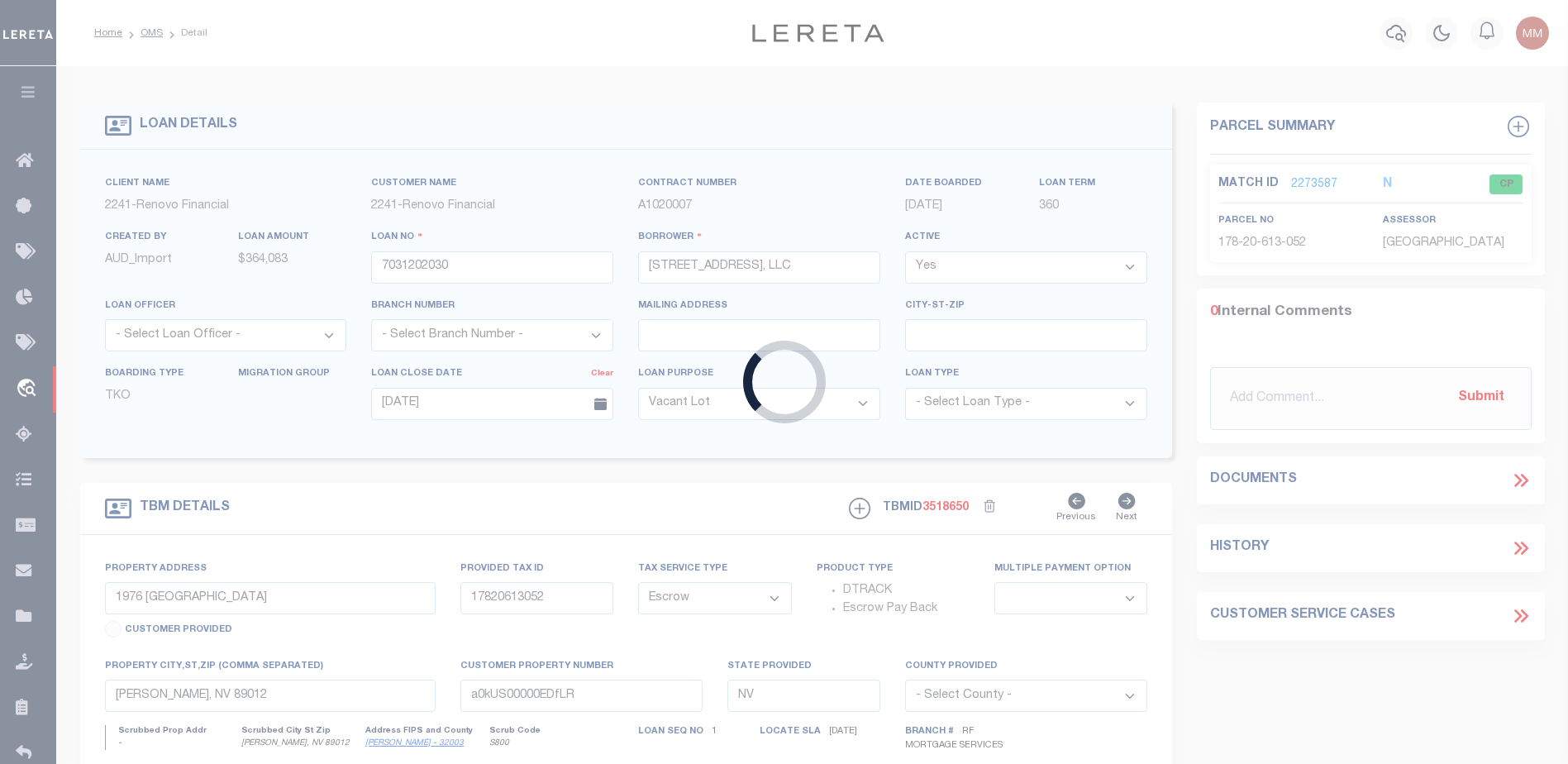
select select
select select "20"
select select "NonEscrow"
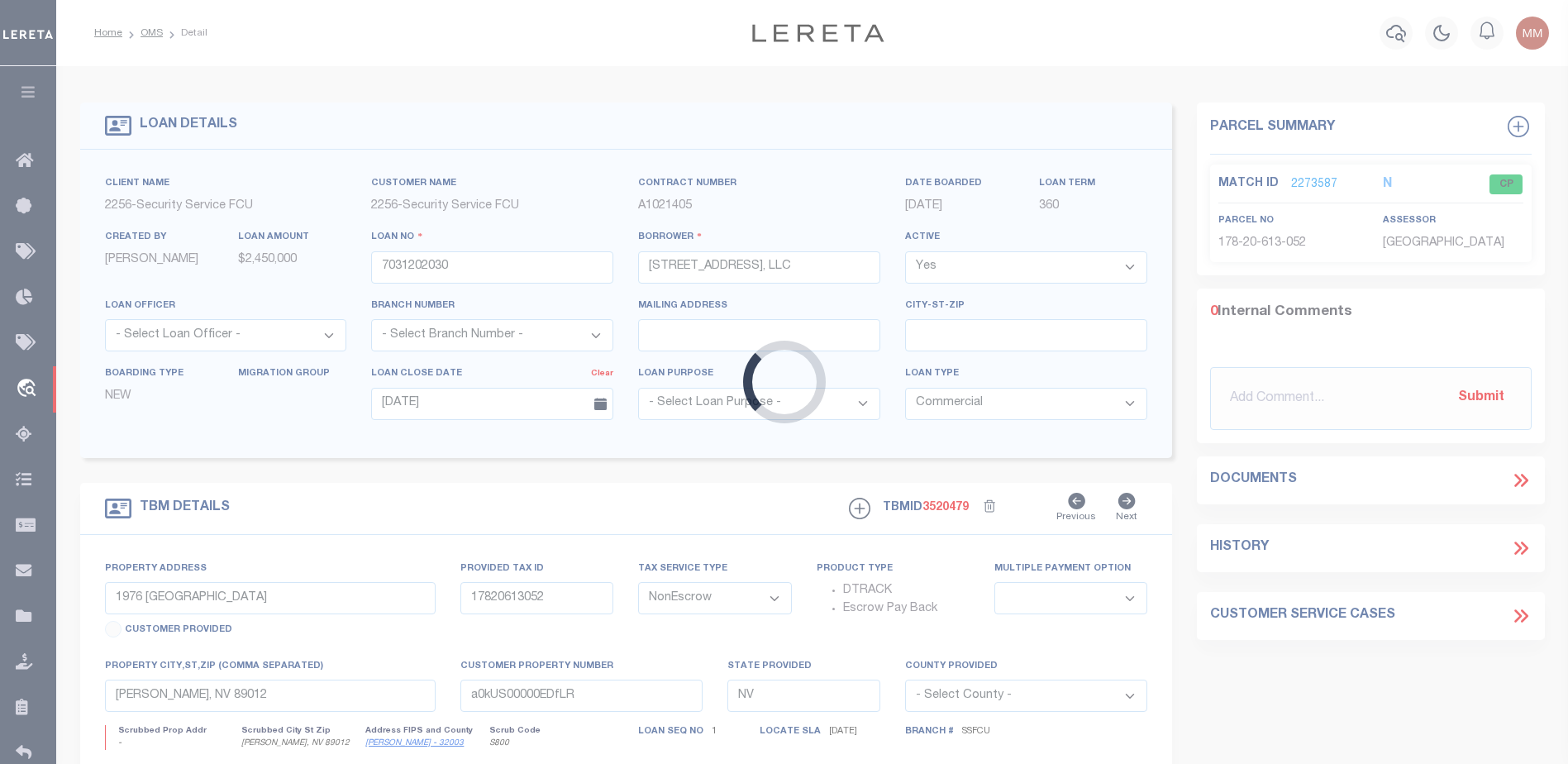
type input "[STREET_ADDRESS]"
select select
type input "[GEOGRAPHIC_DATA] 89147-8804"
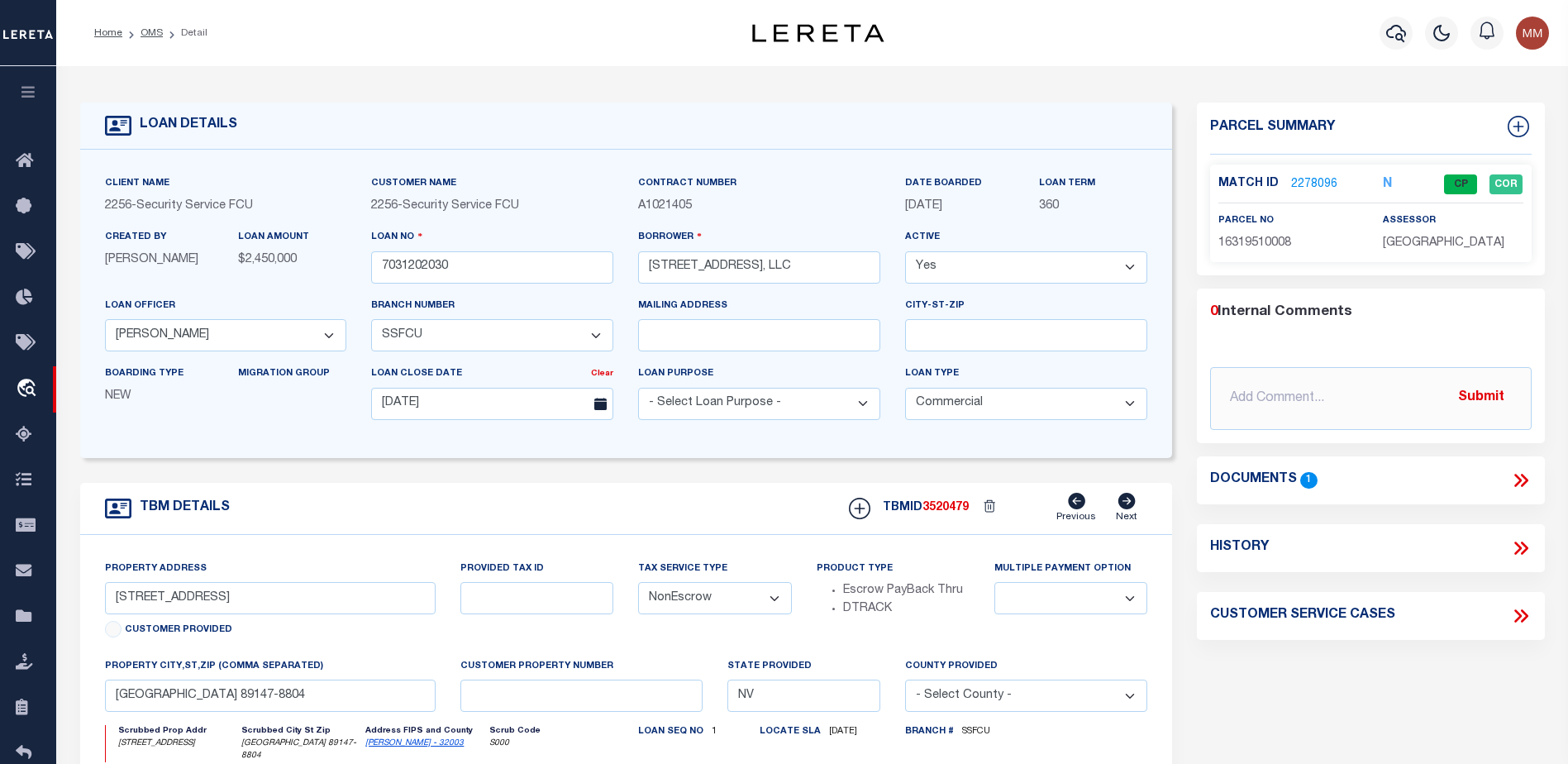
click at [1292, 181] on div "Match ID 2278096" at bounding box center [1288, 184] width 139 height 18
click at [1302, 181] on link "2278096" at bounding box center [1313, 185] width 46 height 17
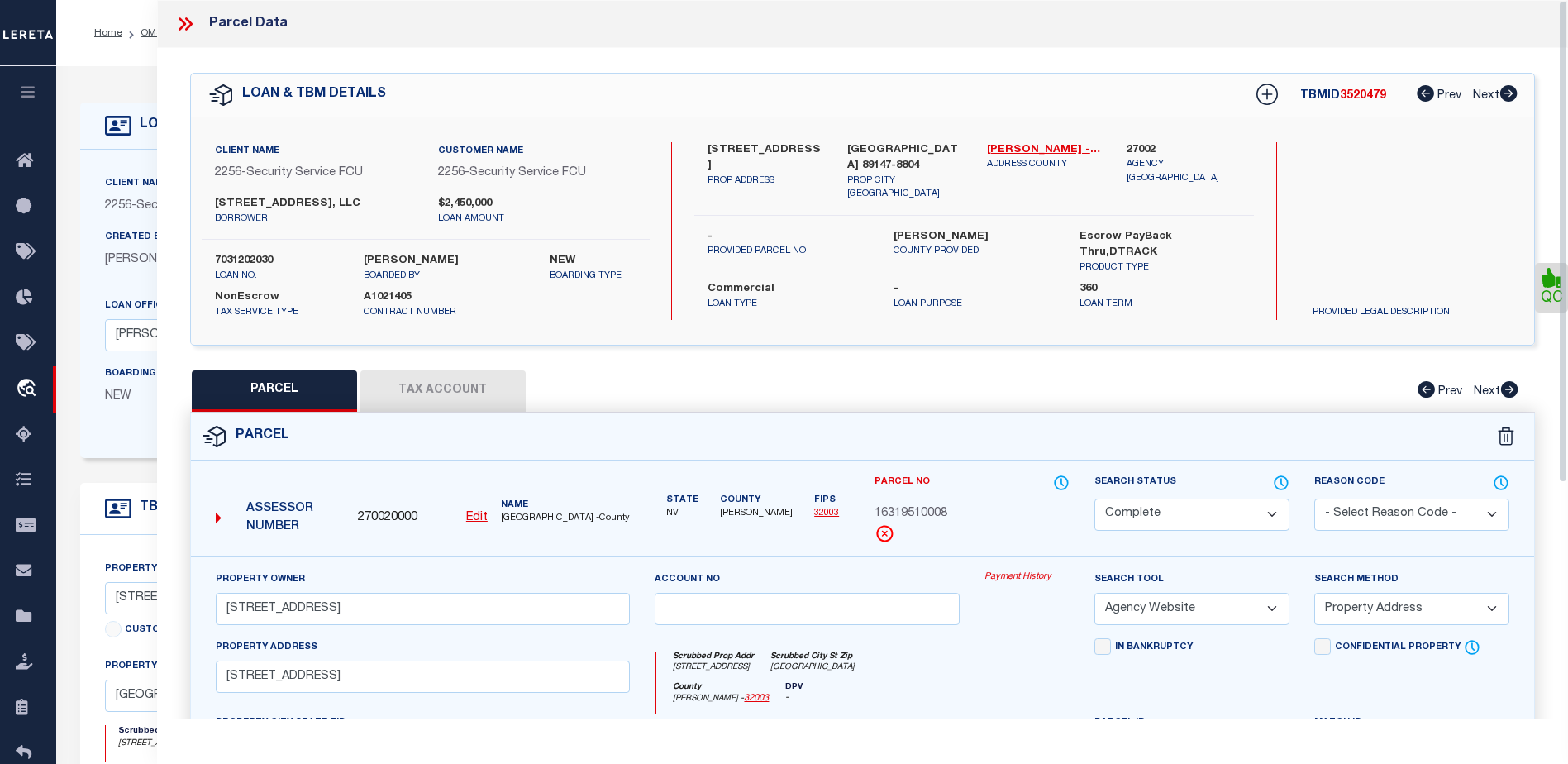
click at [439, 406] on button "Tax Account" at bounding box center [443, 391] width 166 height 41
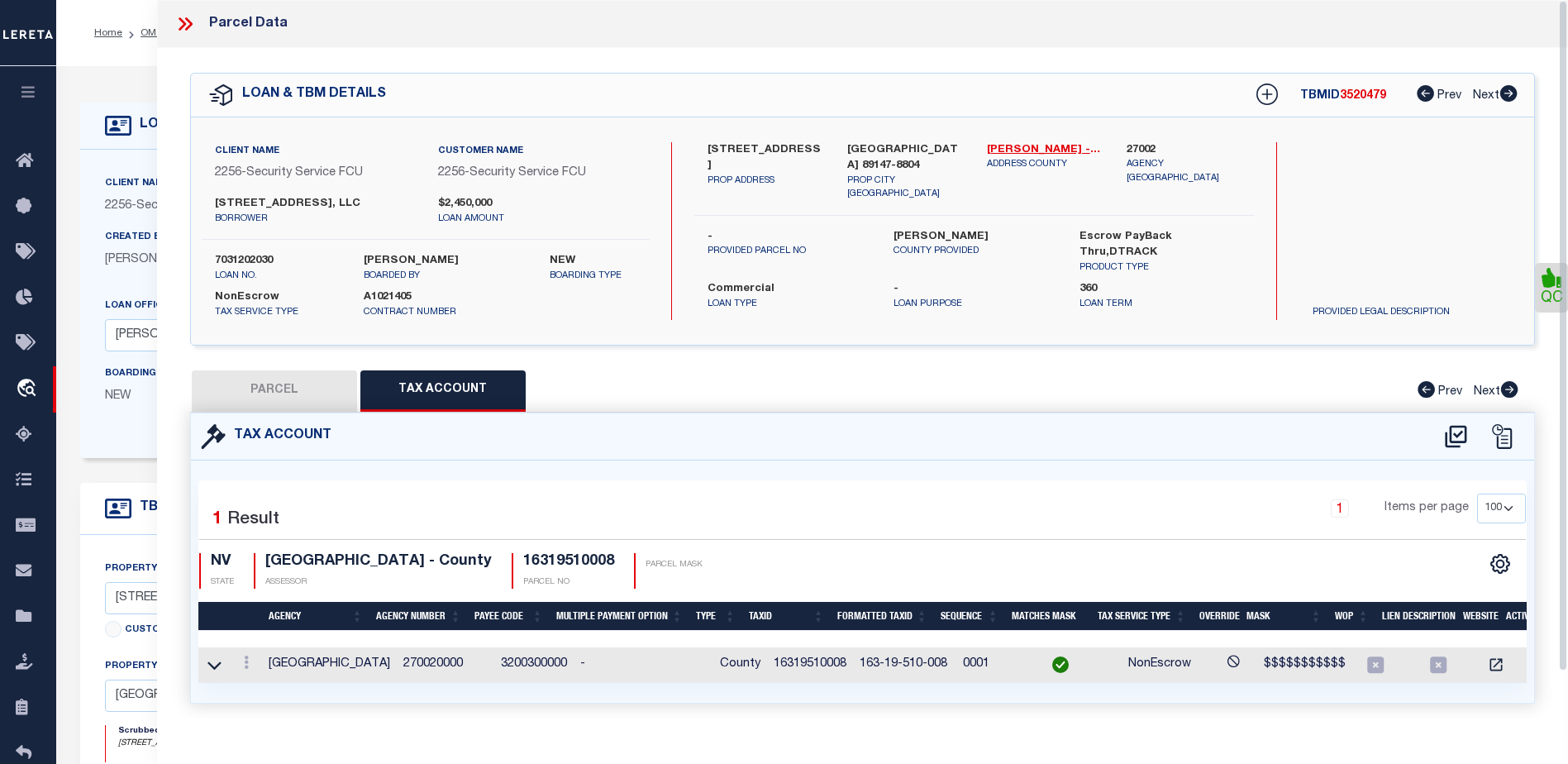
click at [186, 17] on icon at bounding box center [185, 24] width 22 height 22
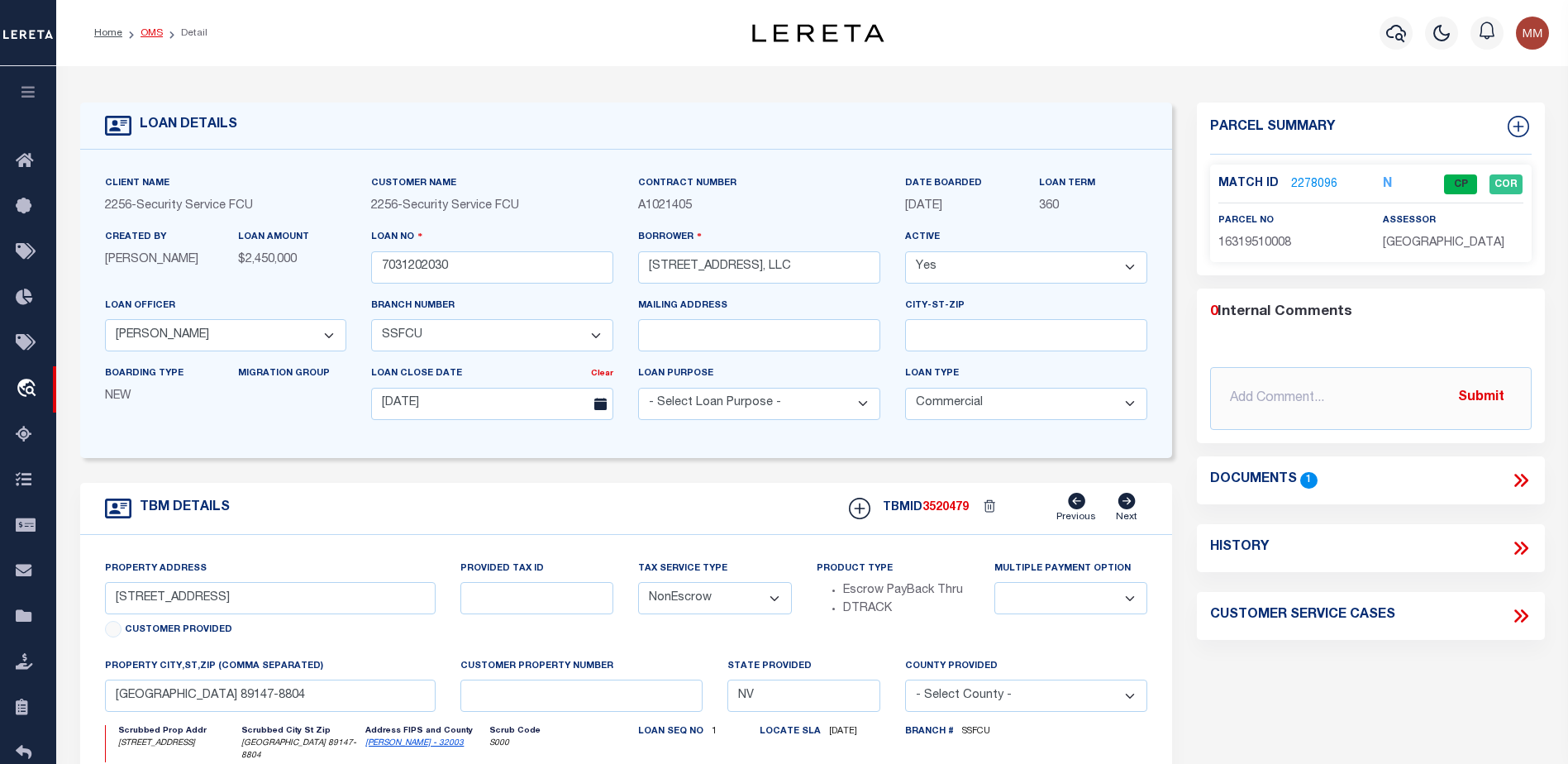
click at [149, 32] on link "OMS" at bounding box center [152, 32] width 23 height 10
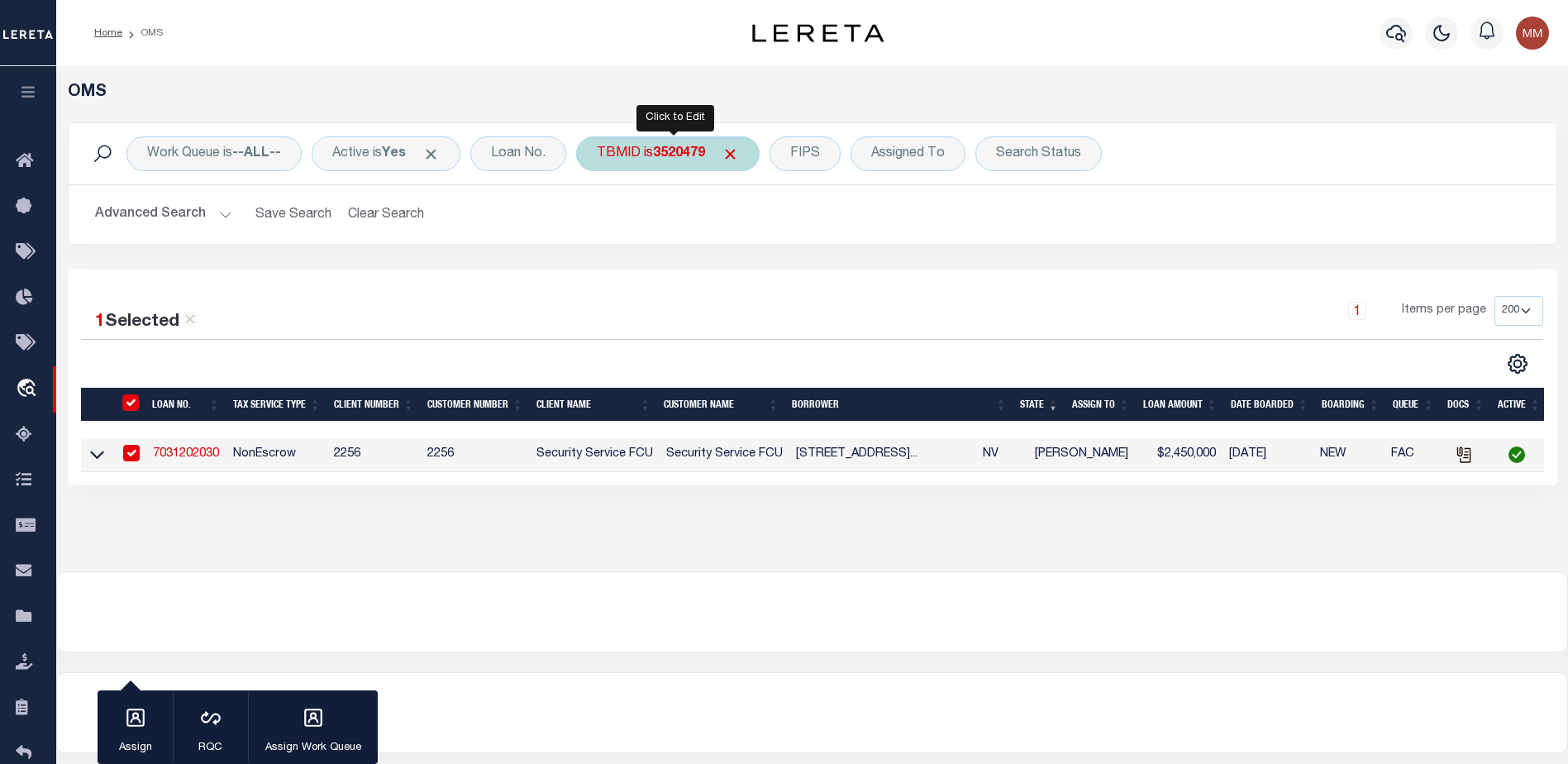
click at [657, 162] on div "TBMID is 3520479" at bounding box center [668, 153] width 184 height 35
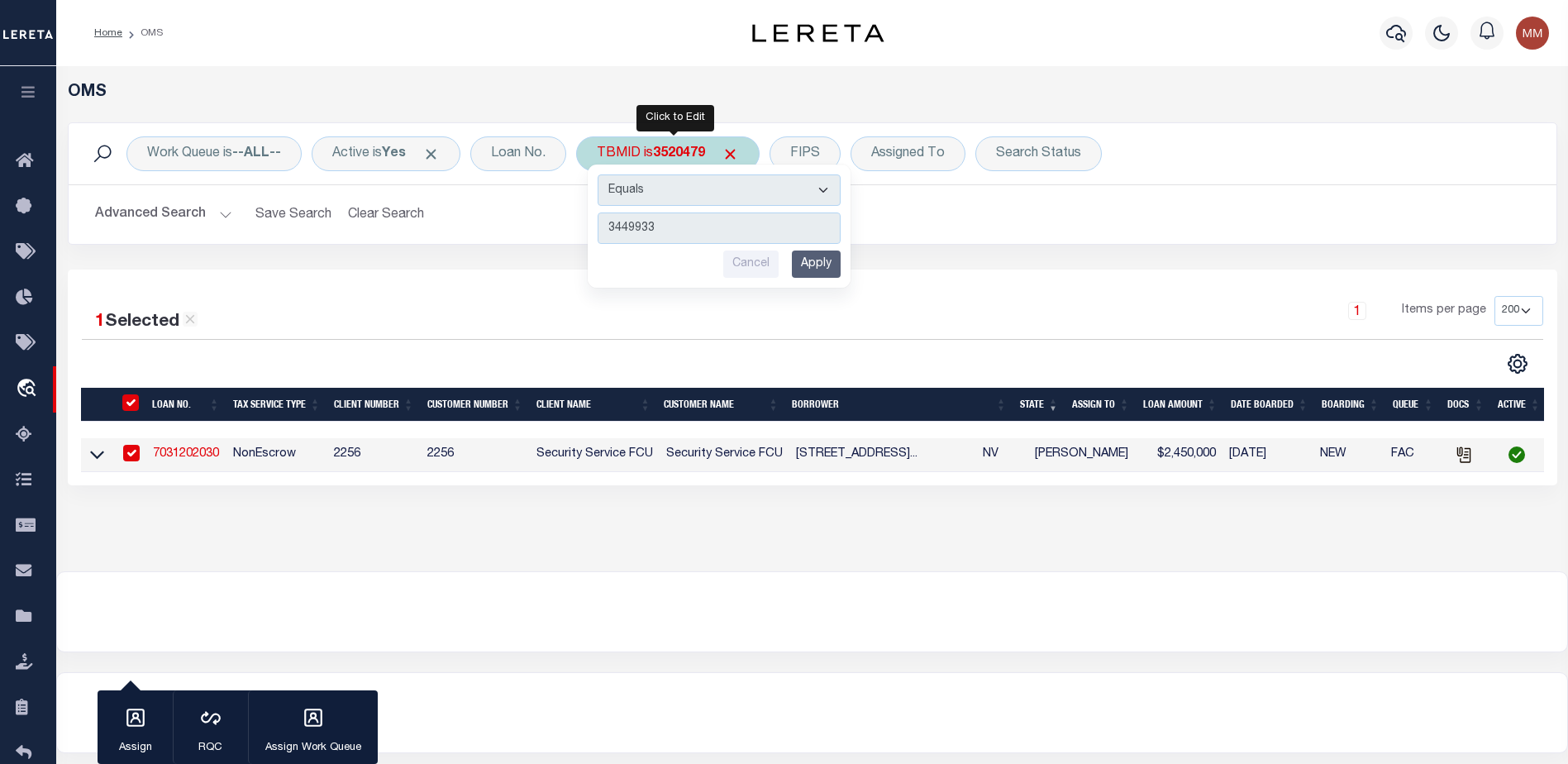
click at [836, 272] on input "Apply" at bounding box center [816, 263] width 49 height 27
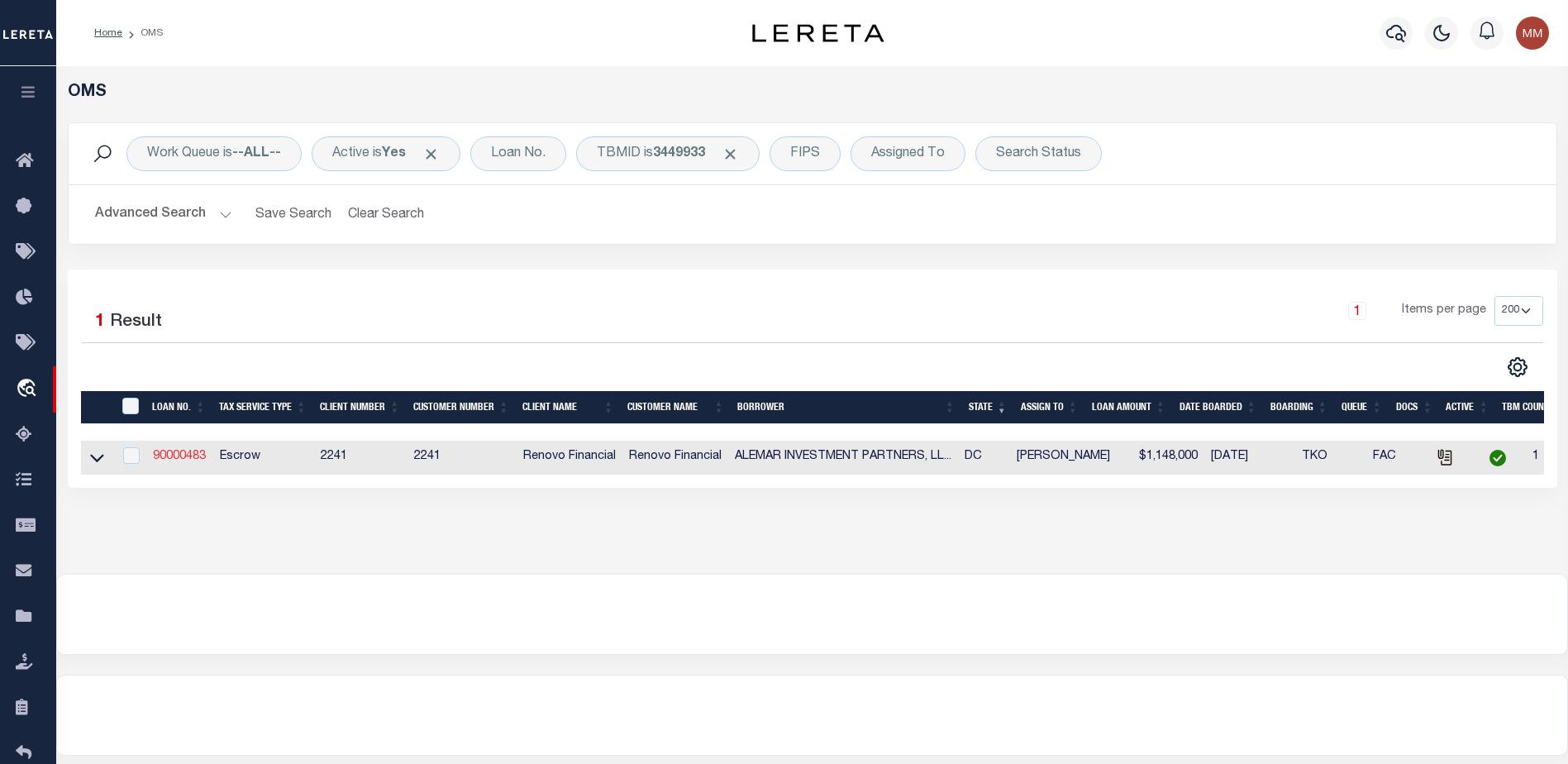
click at [185, 460] on link "90000483" at bounding box center [179, 456] width 53 height 11
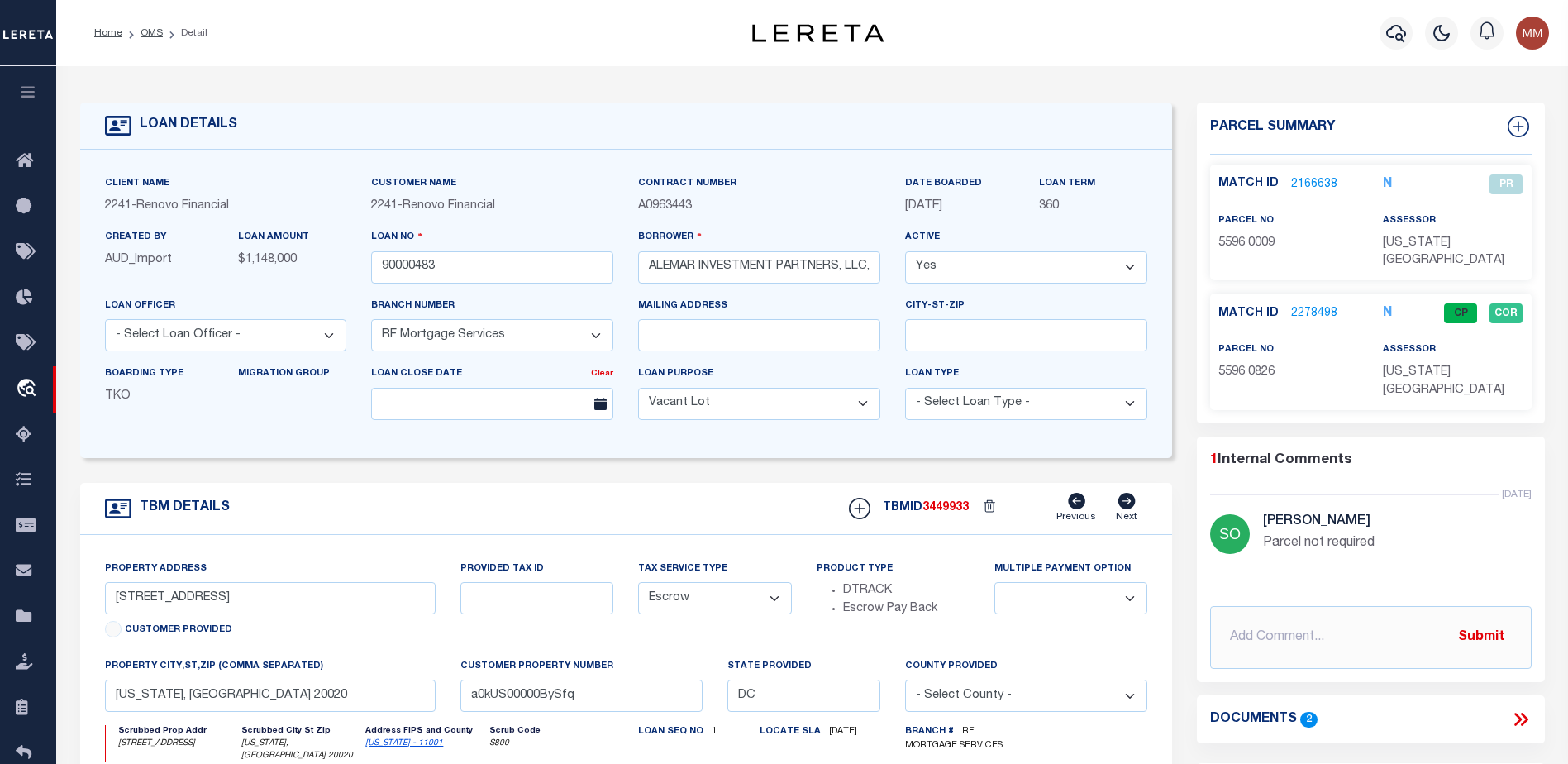
click at [1311, 305] on link "2278498" at bounding box center [1313, 314] width 46 height 17
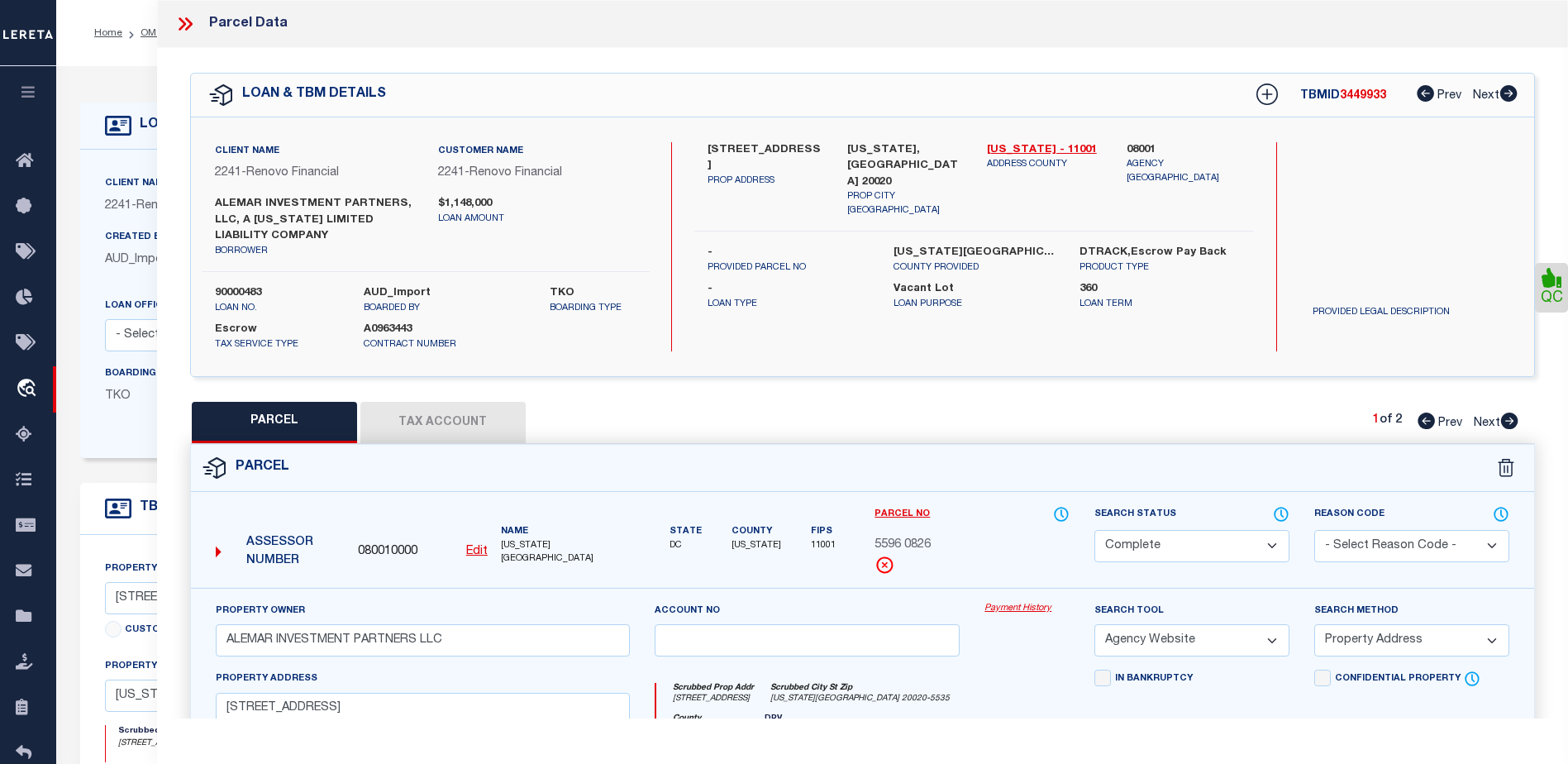
click at [479, 429] on button "Tax Account" at bounding box center [443, 422] width 166 height 41
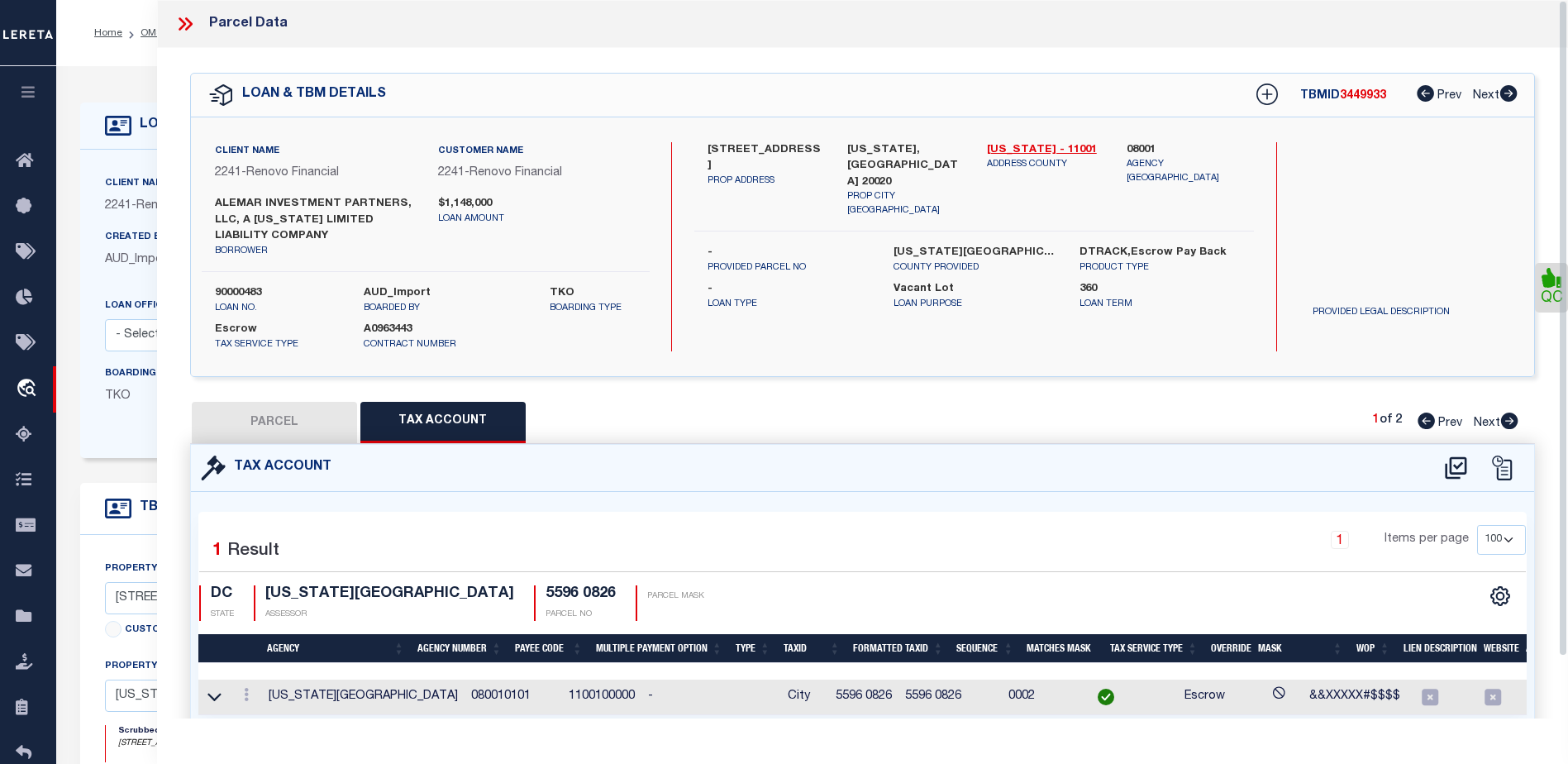
click at [182, 21] on icon at bounding box center [182, 24] width 8 height 13
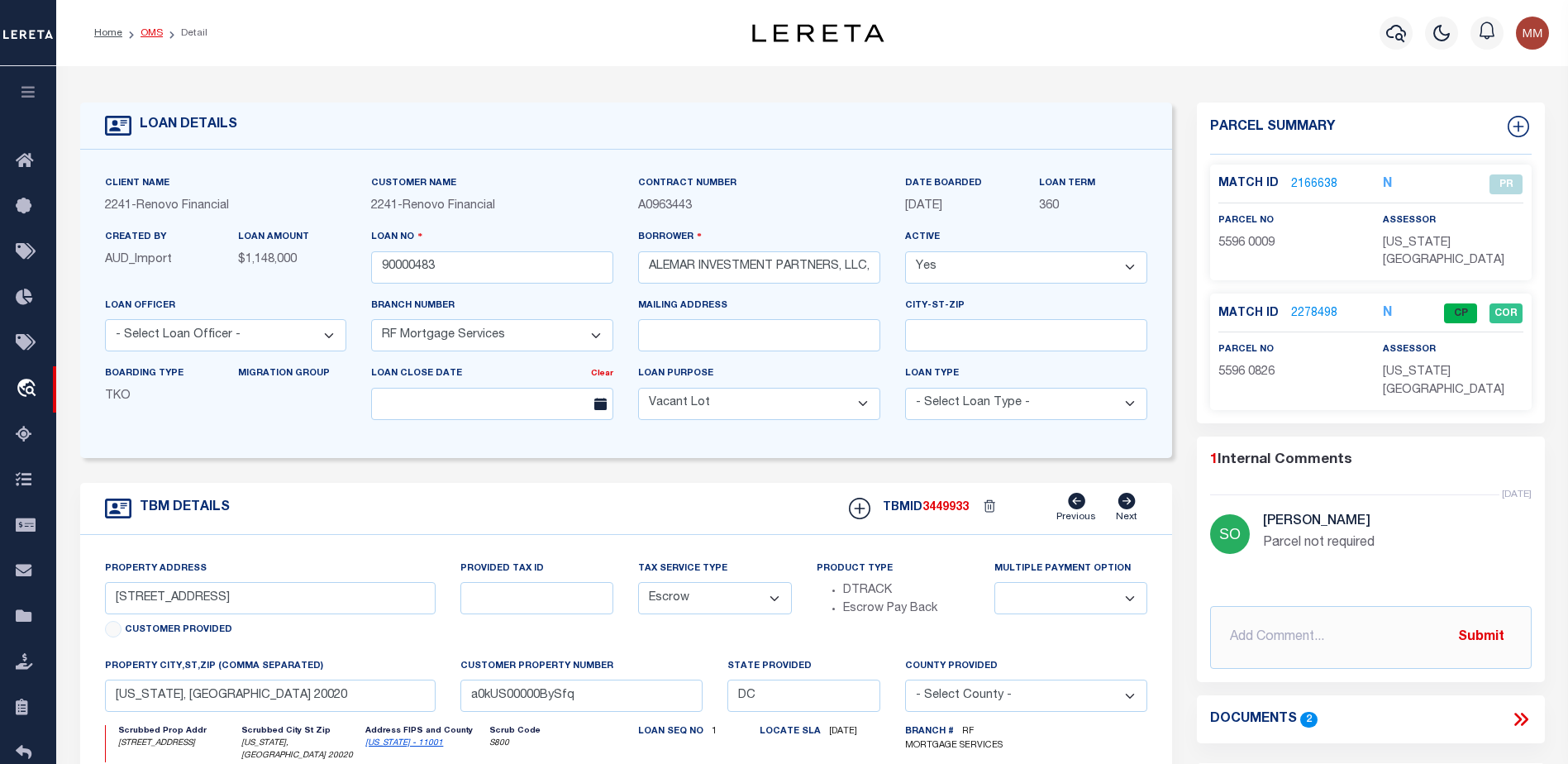
click at [155, 34] on link "OMS" at bounding box center [152, 32] width 23 height 10
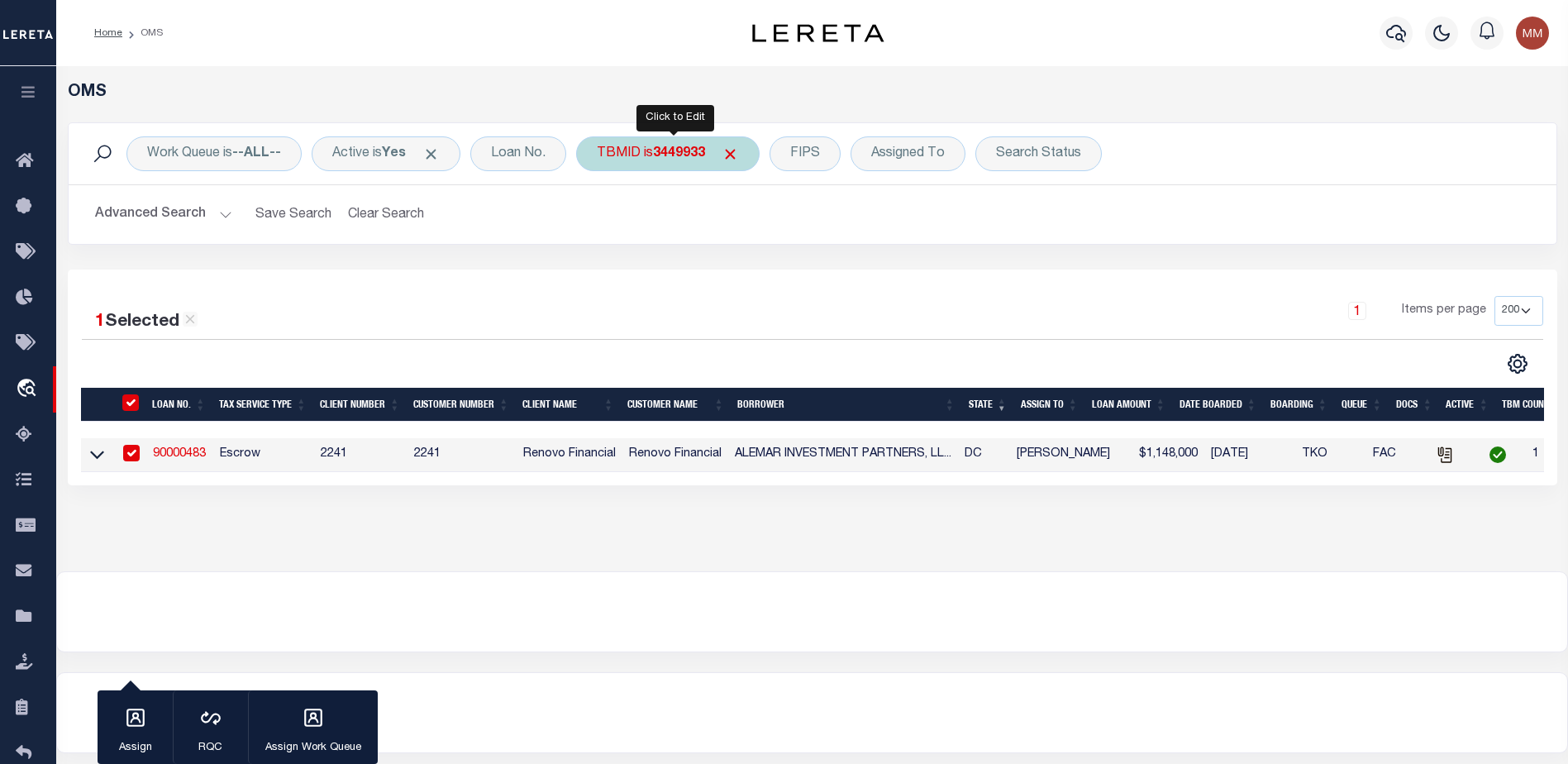
click at [657, 160] on div "TBMID is 3449933" at bounding box center [668, 153] width 184 height 35
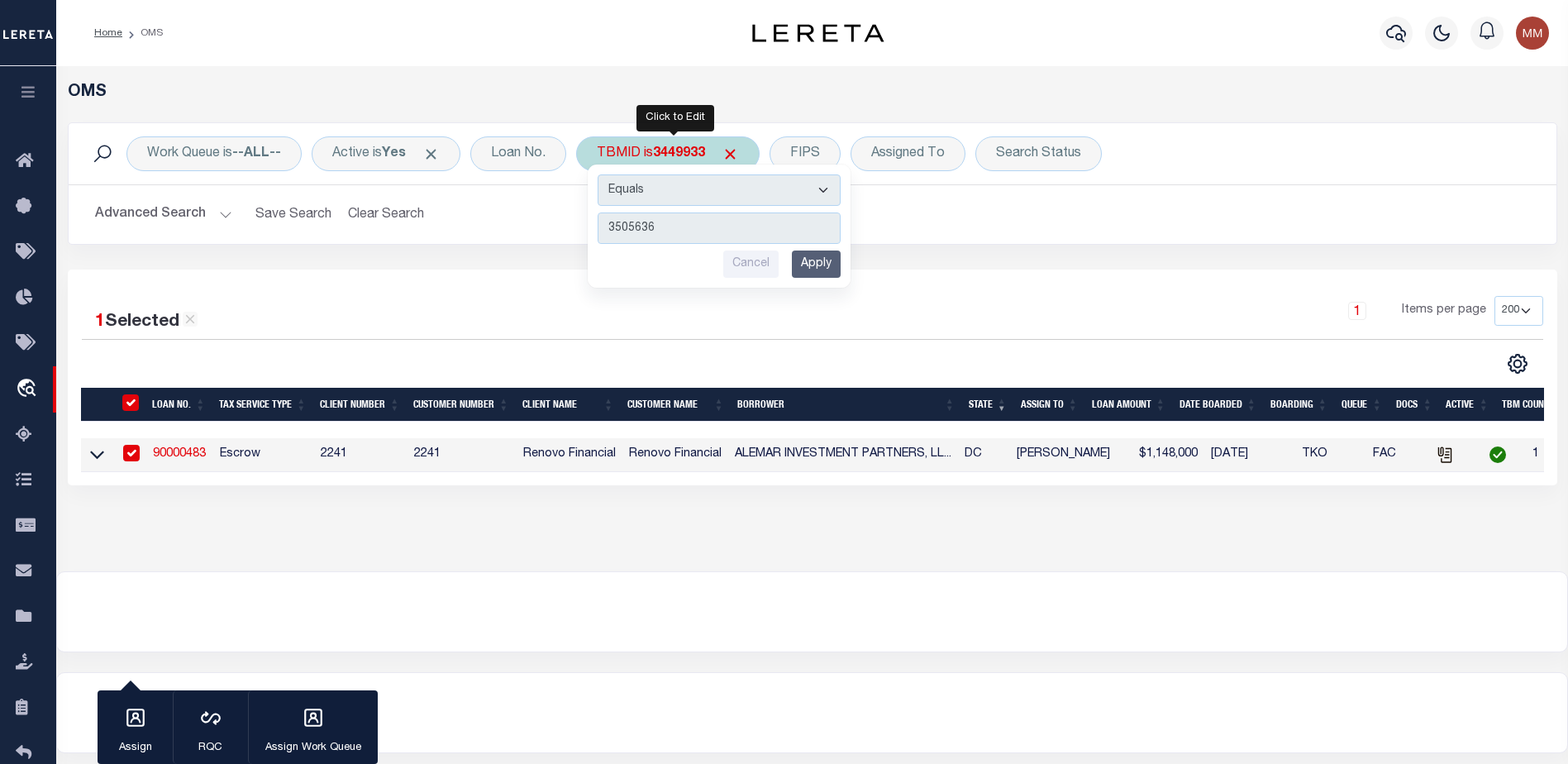
click at [825, 264] on input "Apply" at bounding box center [816, 263] width 49 height 27
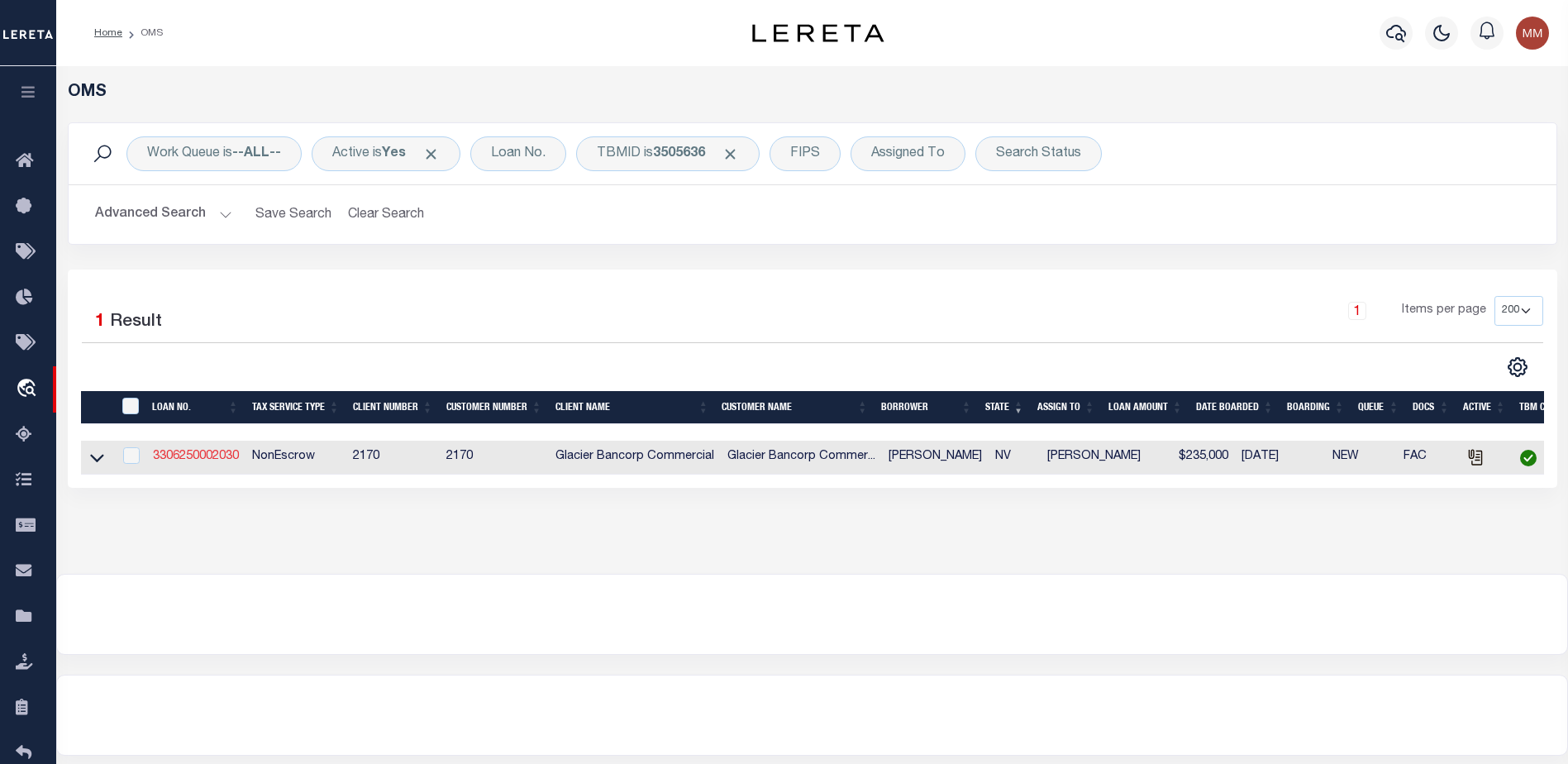
click at [225, 456] on link "3306250002030" at bounding box center [195, 456] width 86 height 11
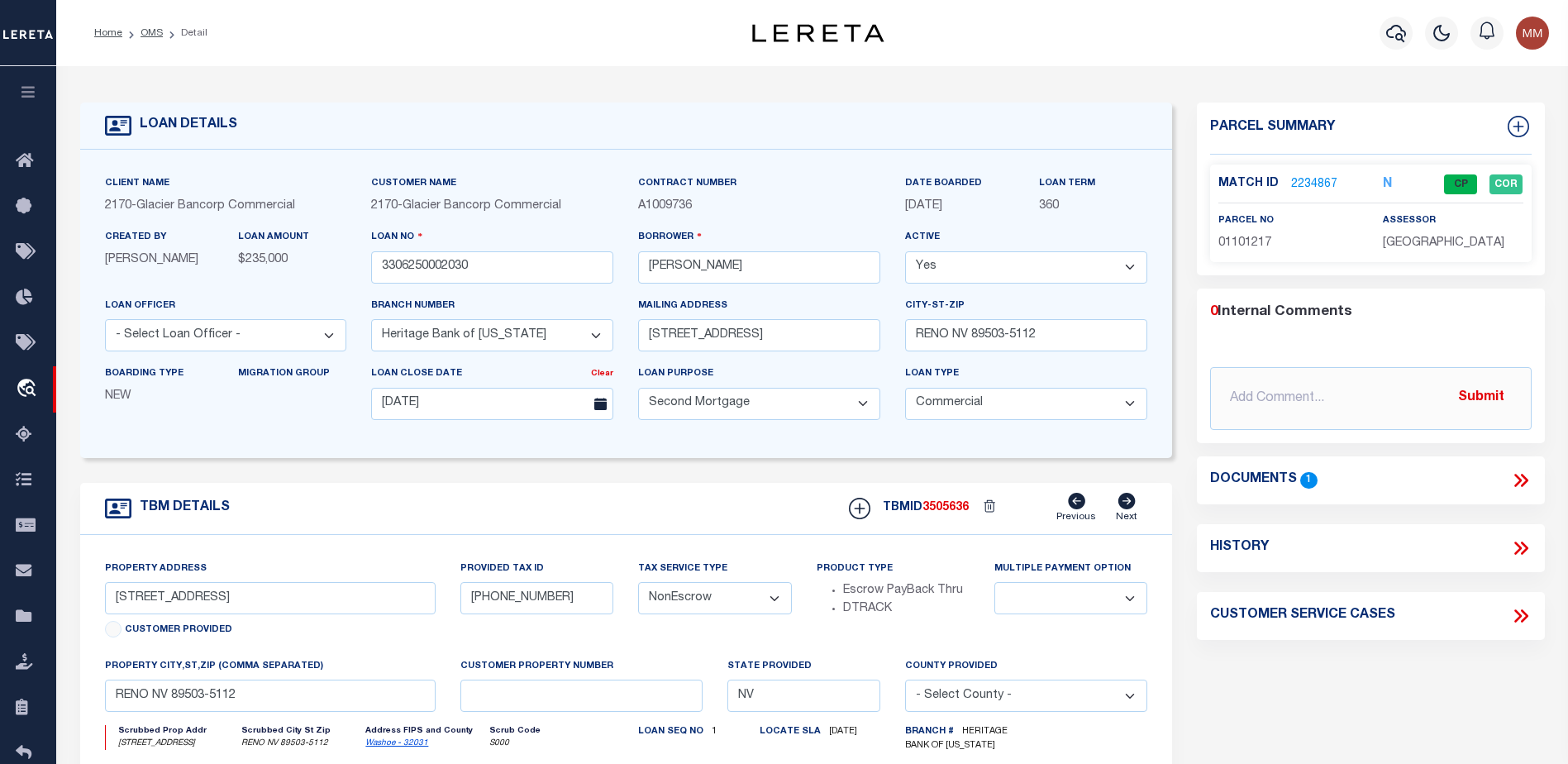
click at [1306, 183] on link "2234867" at bounding box center [1313, 185] width 46 height 17
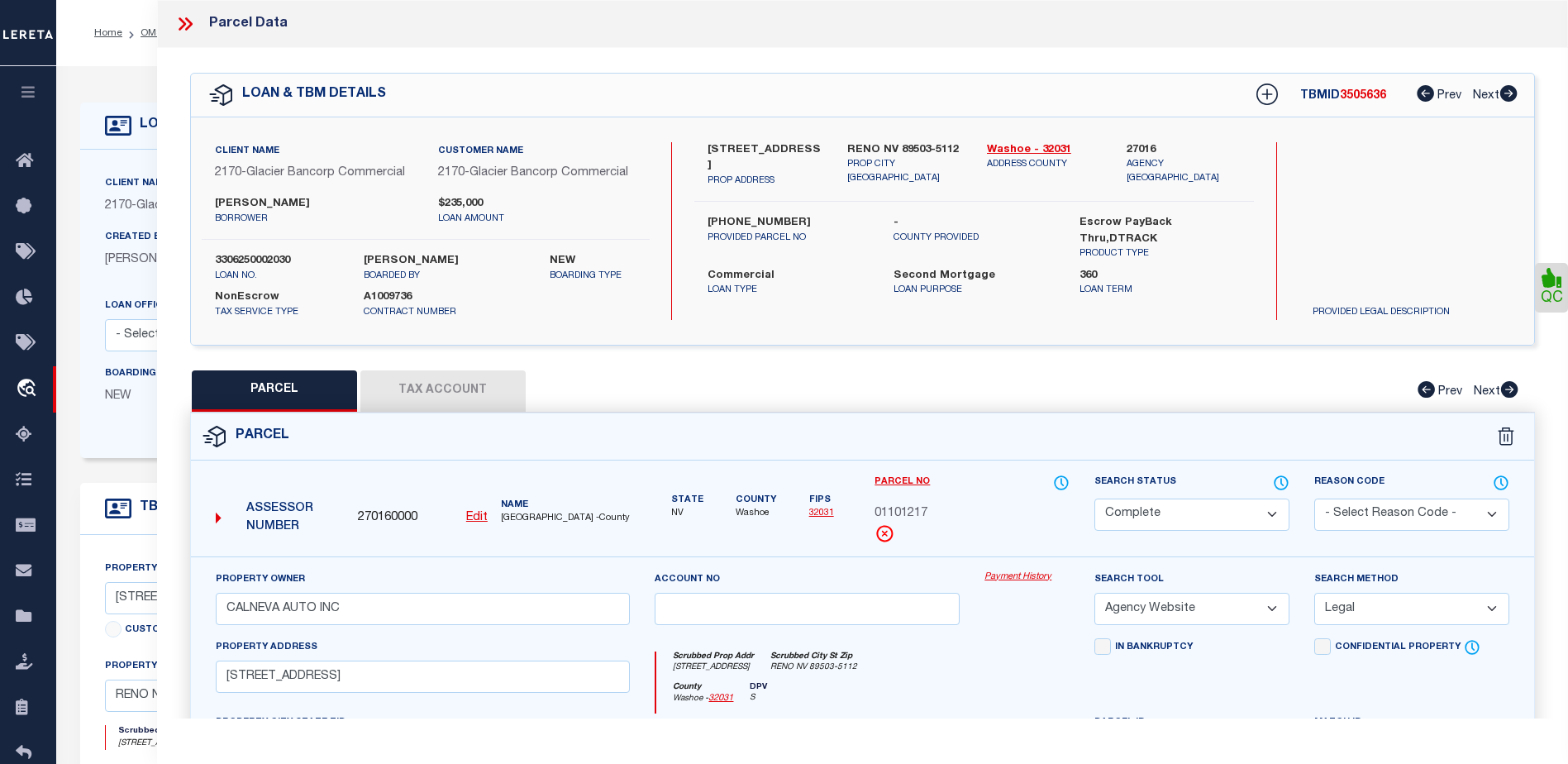
click at [465, 389] on button "Tax Account" at bounding box center [443, 391] width 166 height 41
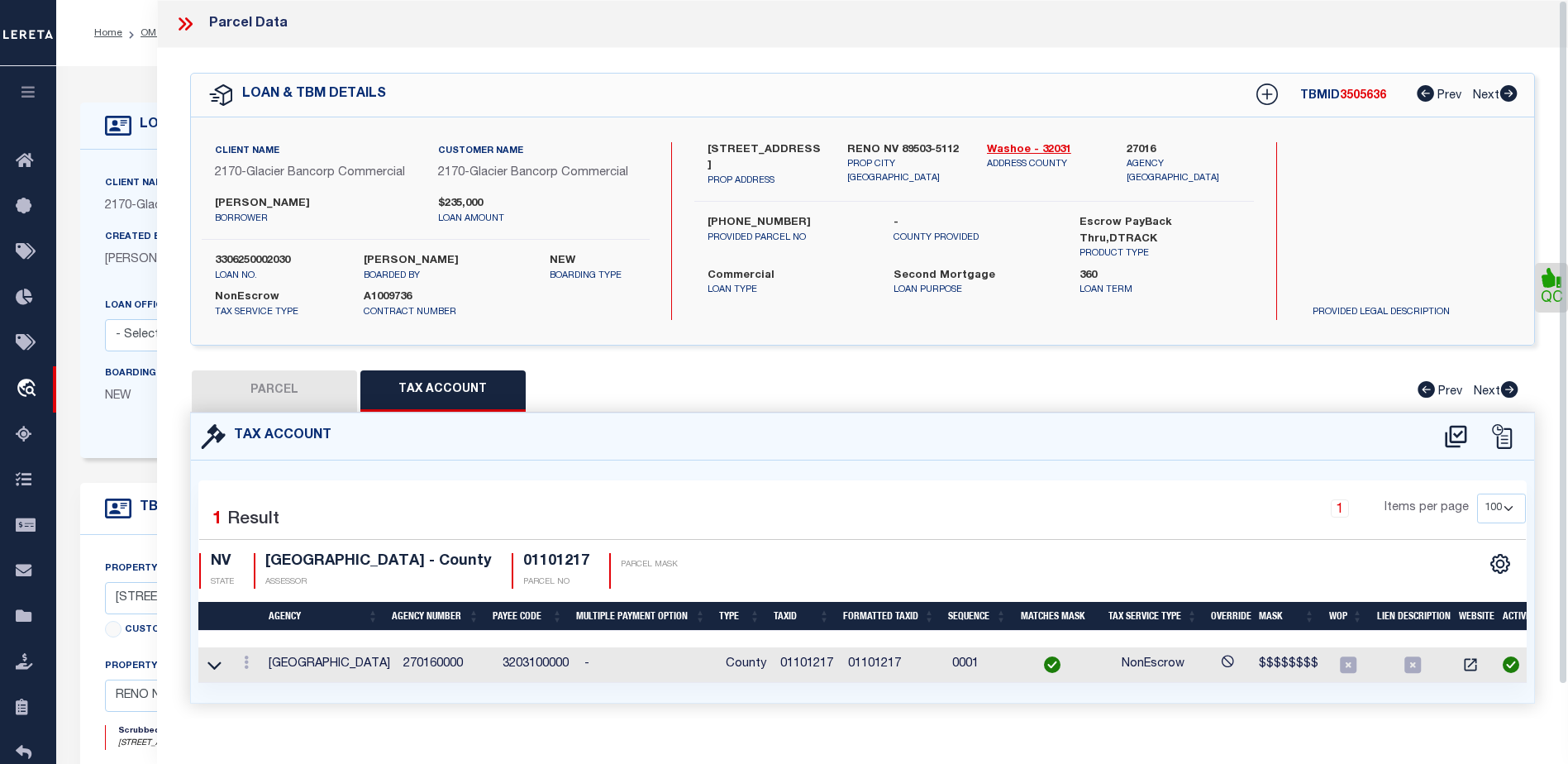
click at [182, 22] on icon at bounding box center [182, 24] width 8 height 13
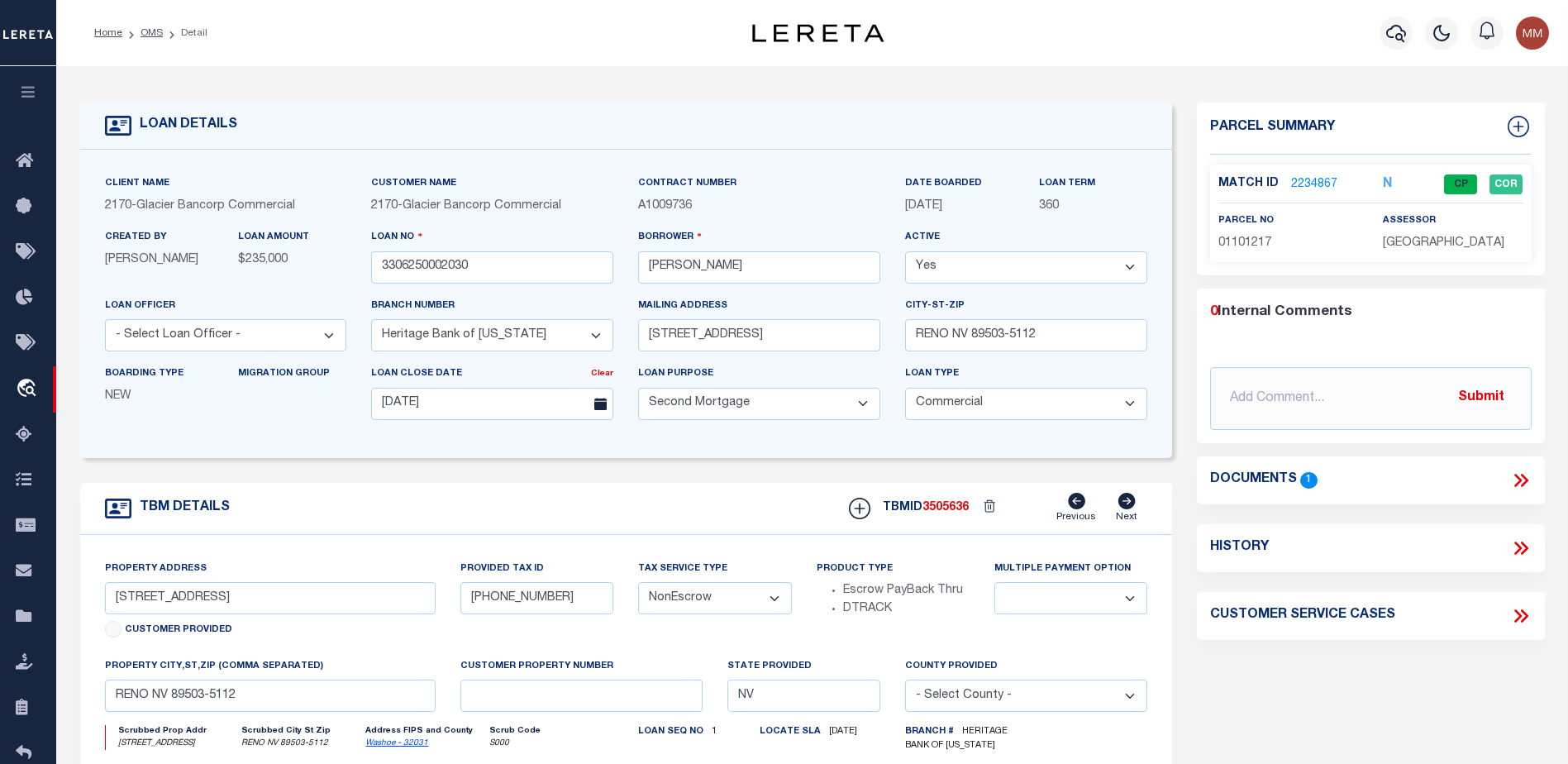
drag, startPoint x: 142, startPoint y: 31, endPoint x: 194, endPoint y: 57, distance: 58.1
click at [142, 31] on link "OMS" at bounding box center [152, 32] width 23 height 10
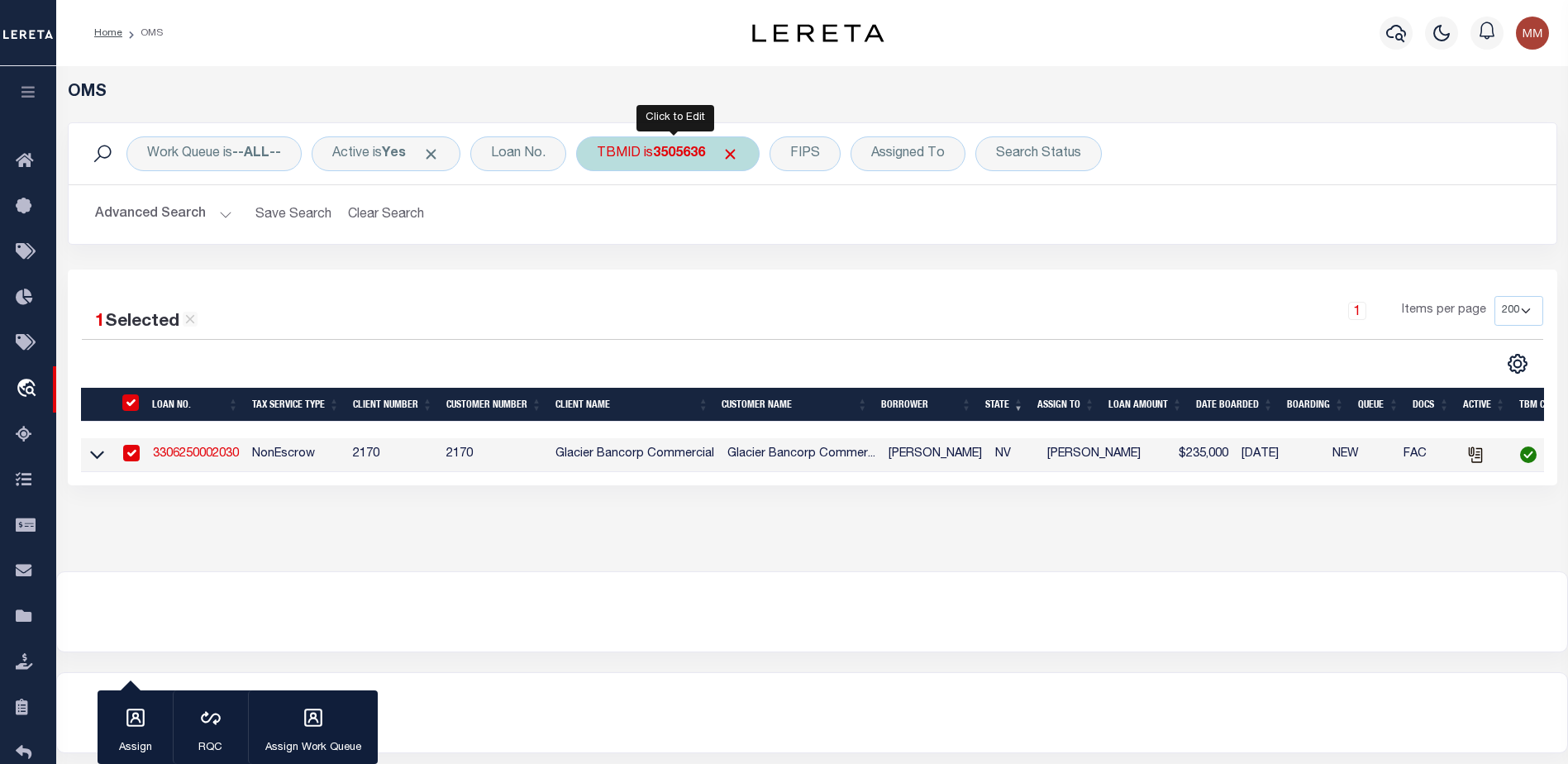
click at [688, 162] on div "TBMID is 3505636" at bounding box center [668, 153] width 184 height 35
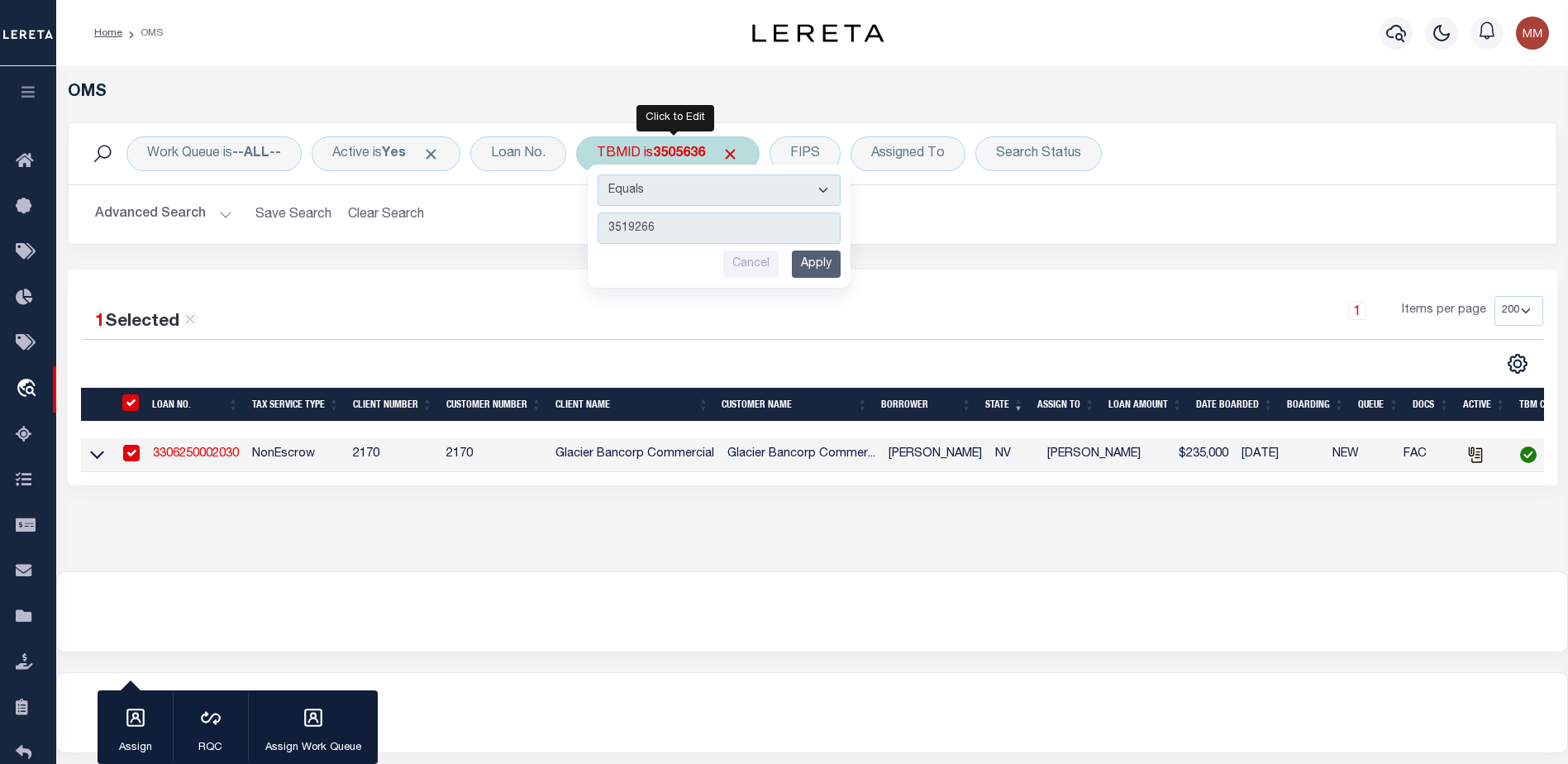
click at [822, 273] on input "Apply" at bounding box center [816, 263] width 49 height 27
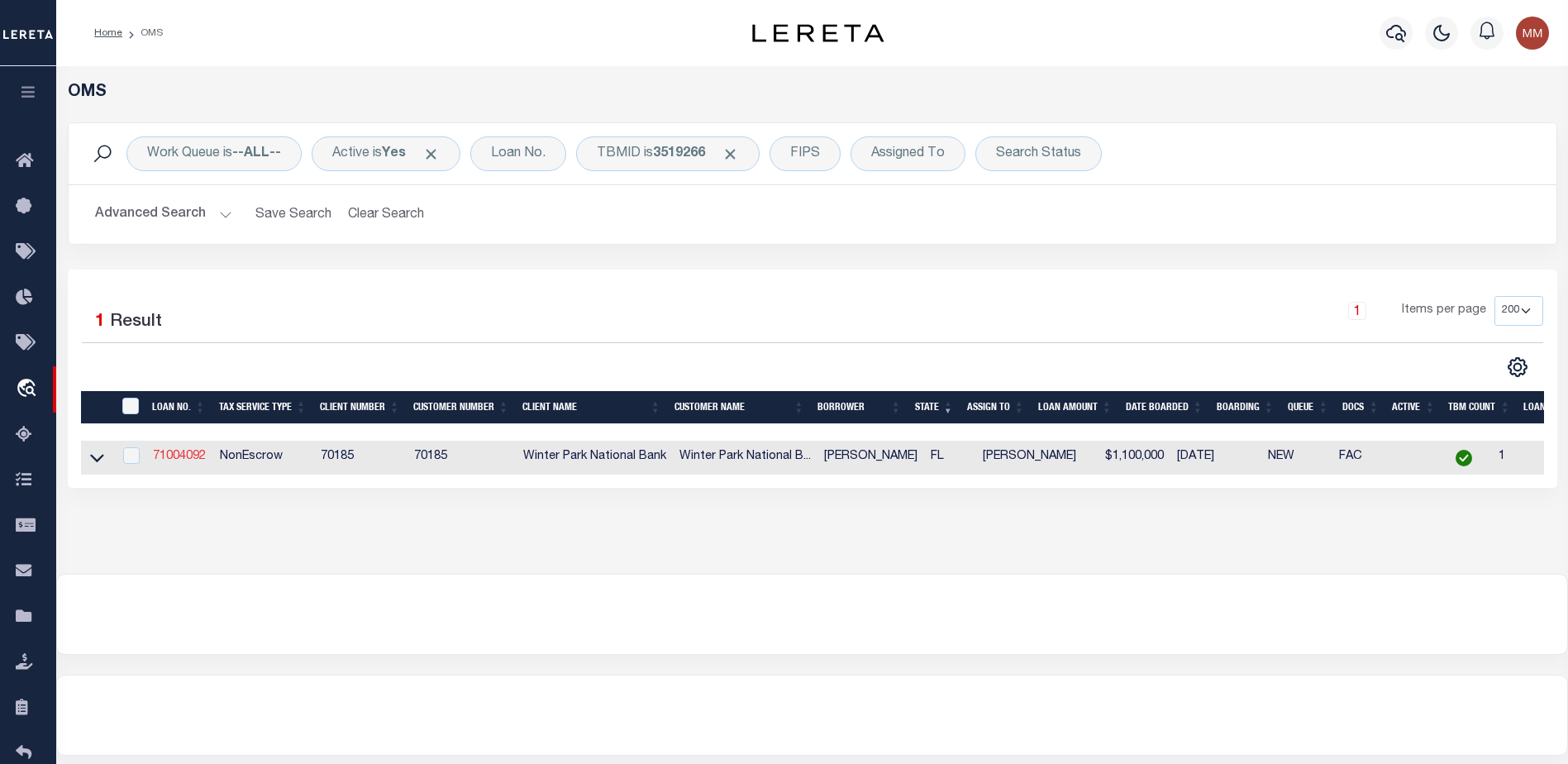
click at [170, 458] on link "71004092" at bounding box center [179, 456] width 53 height 11
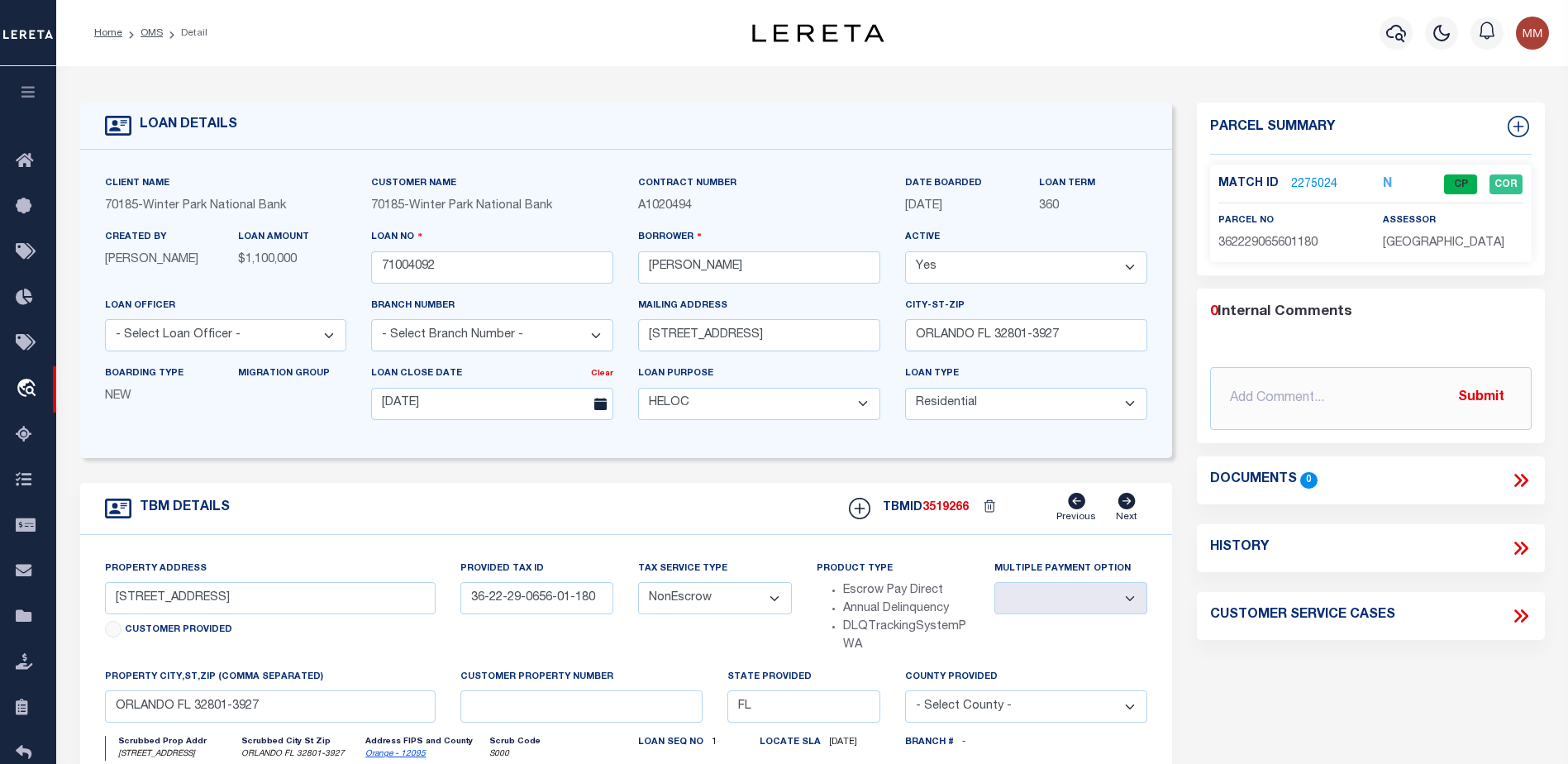
click at [1291, 181] on link "2275024" at bounding box center [1313, 185] width 46 height 17
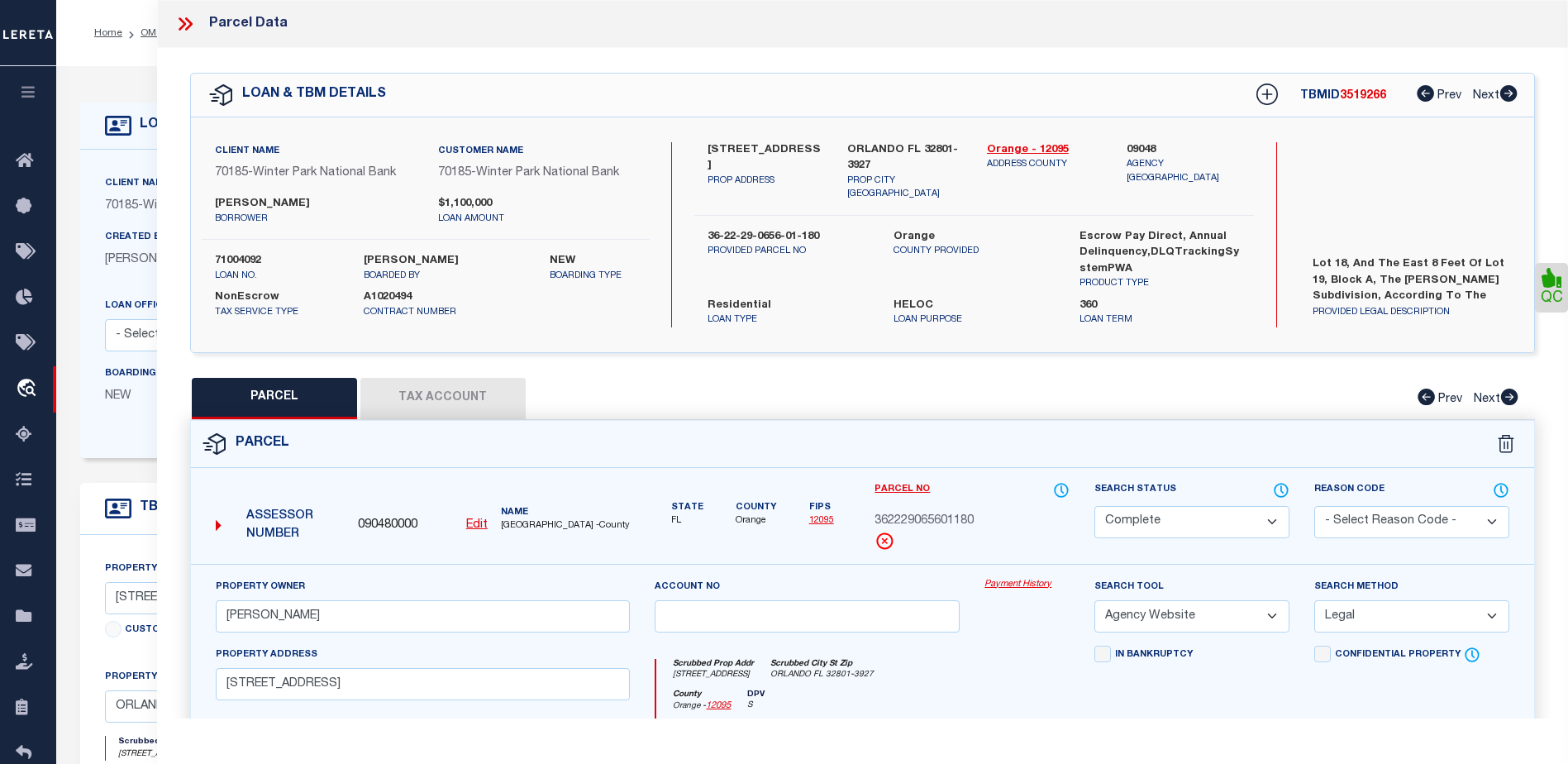
click at [454, 381] on button "Tax Account" at bounding box center [443, 398] width 166 height 41
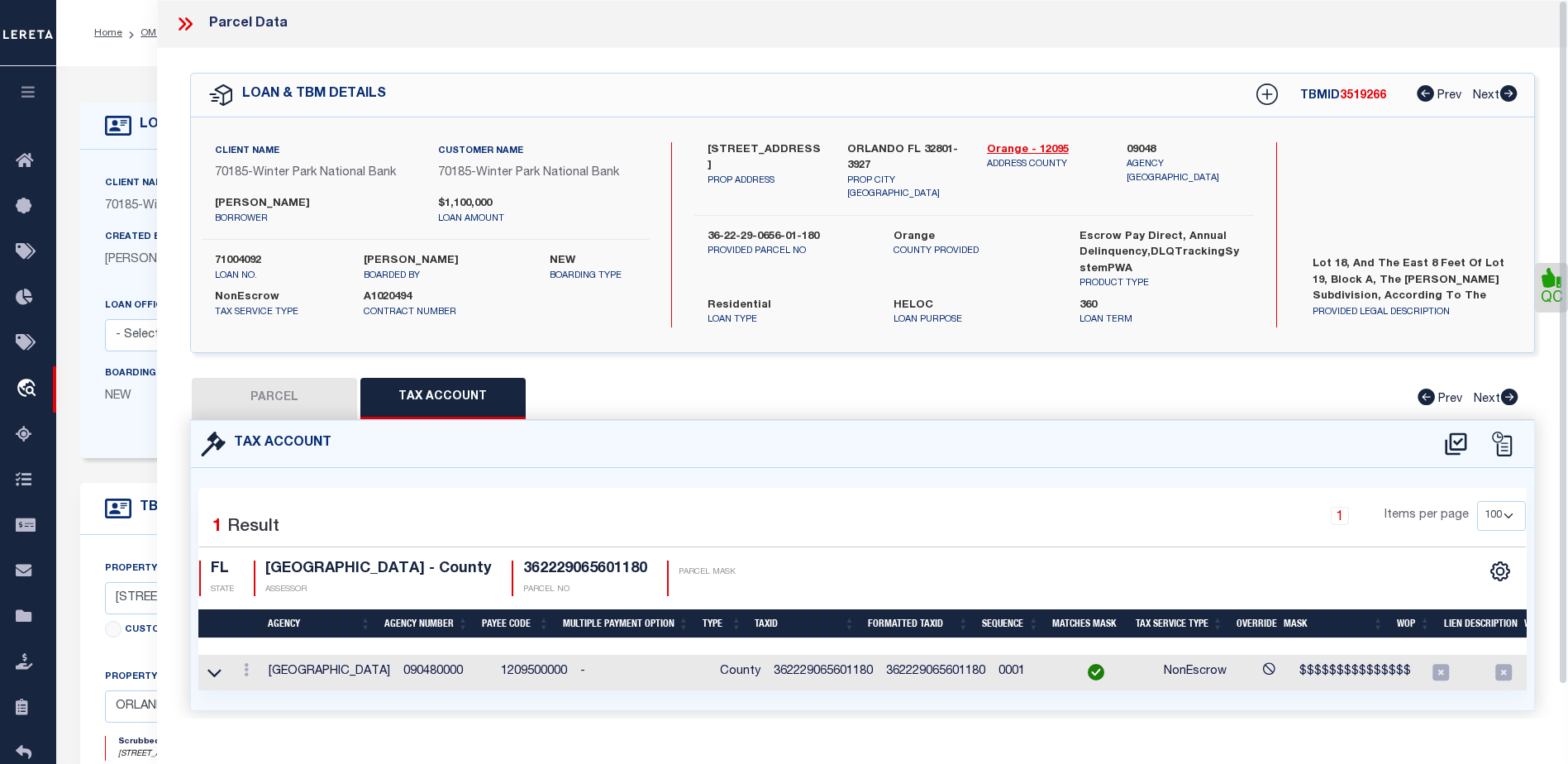
click at [190, 23] on icon at bounding box center [188, 24] width 8 height 13
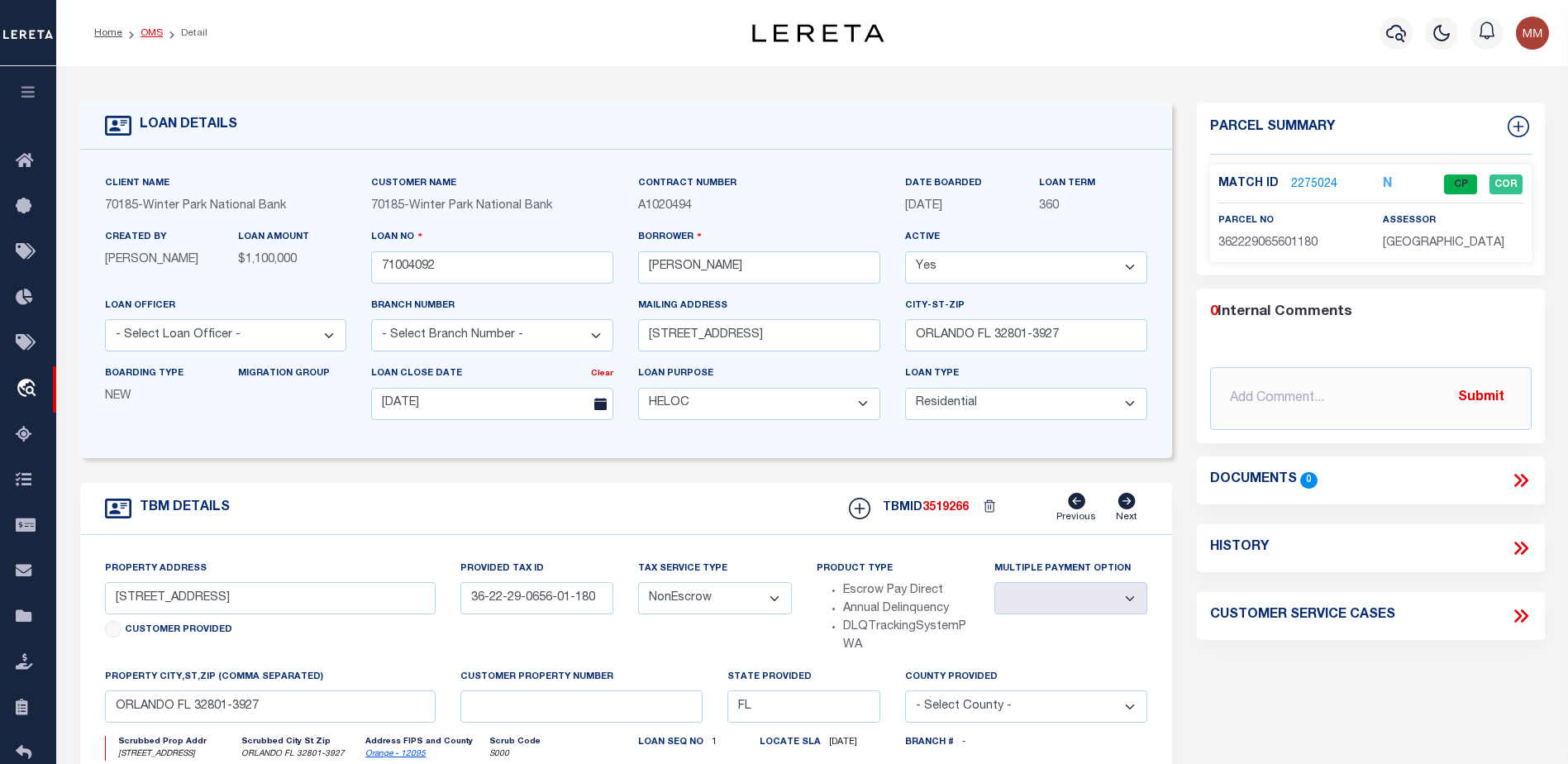
click at [153, 37] on link "OMS" at bounding box center [152, 32] width 23 height 10
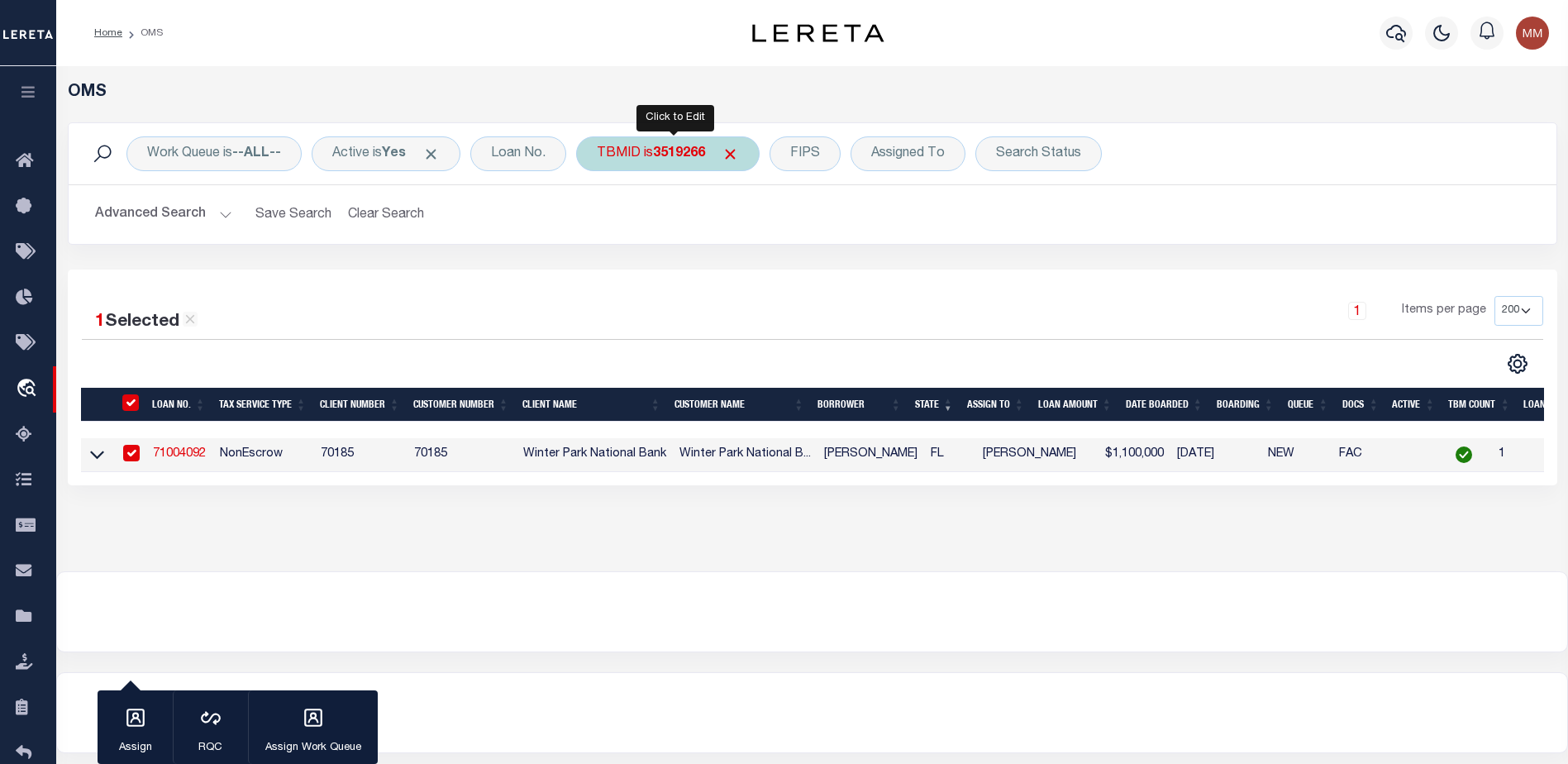
click at [659, 152] on div "TBMID is 3519266" at bounding box center [668, 153] width 184 height 35
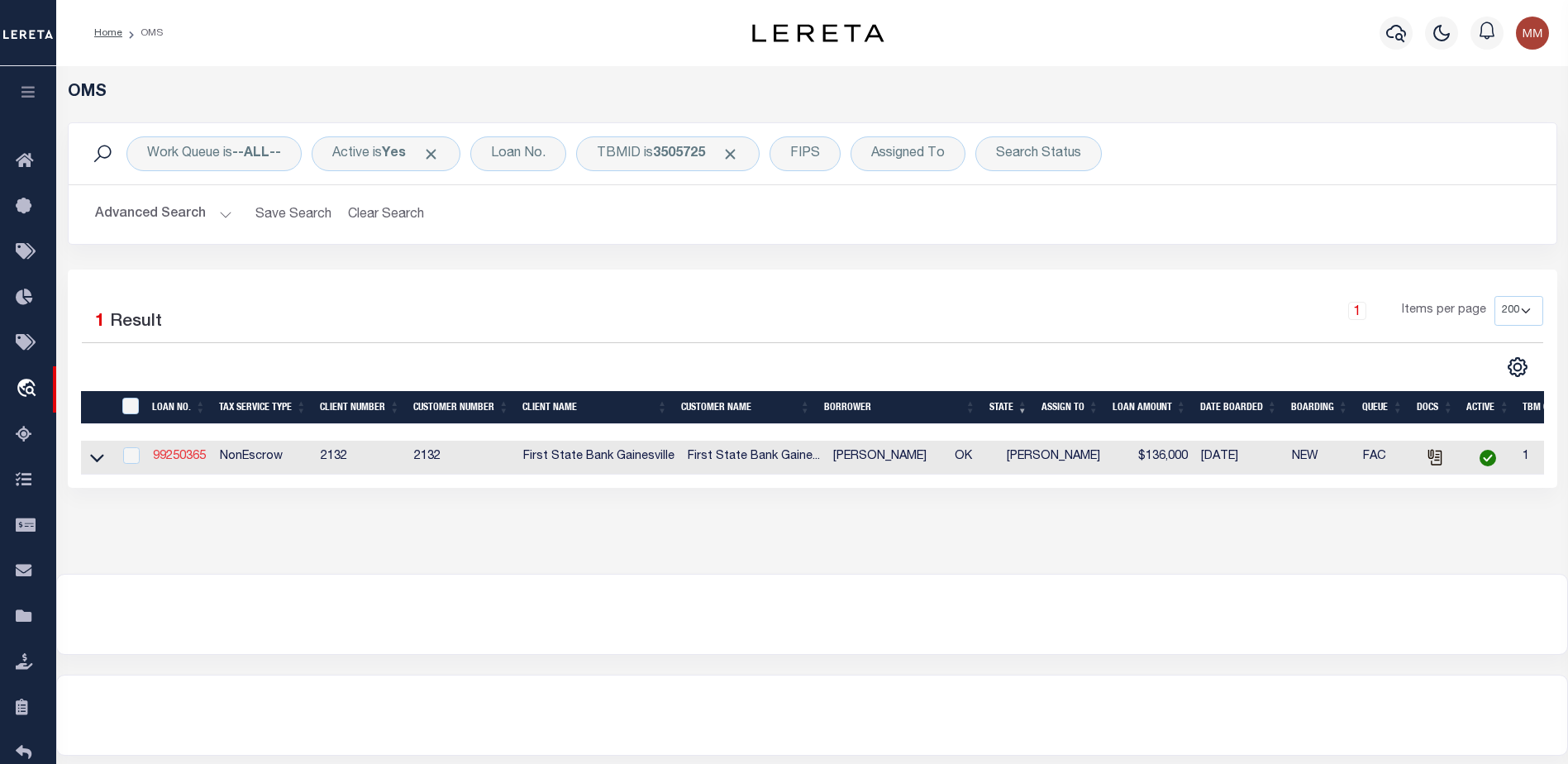
click at [155, 462] on link "99250365" at bounding box center [179, 456] width 53 height 11
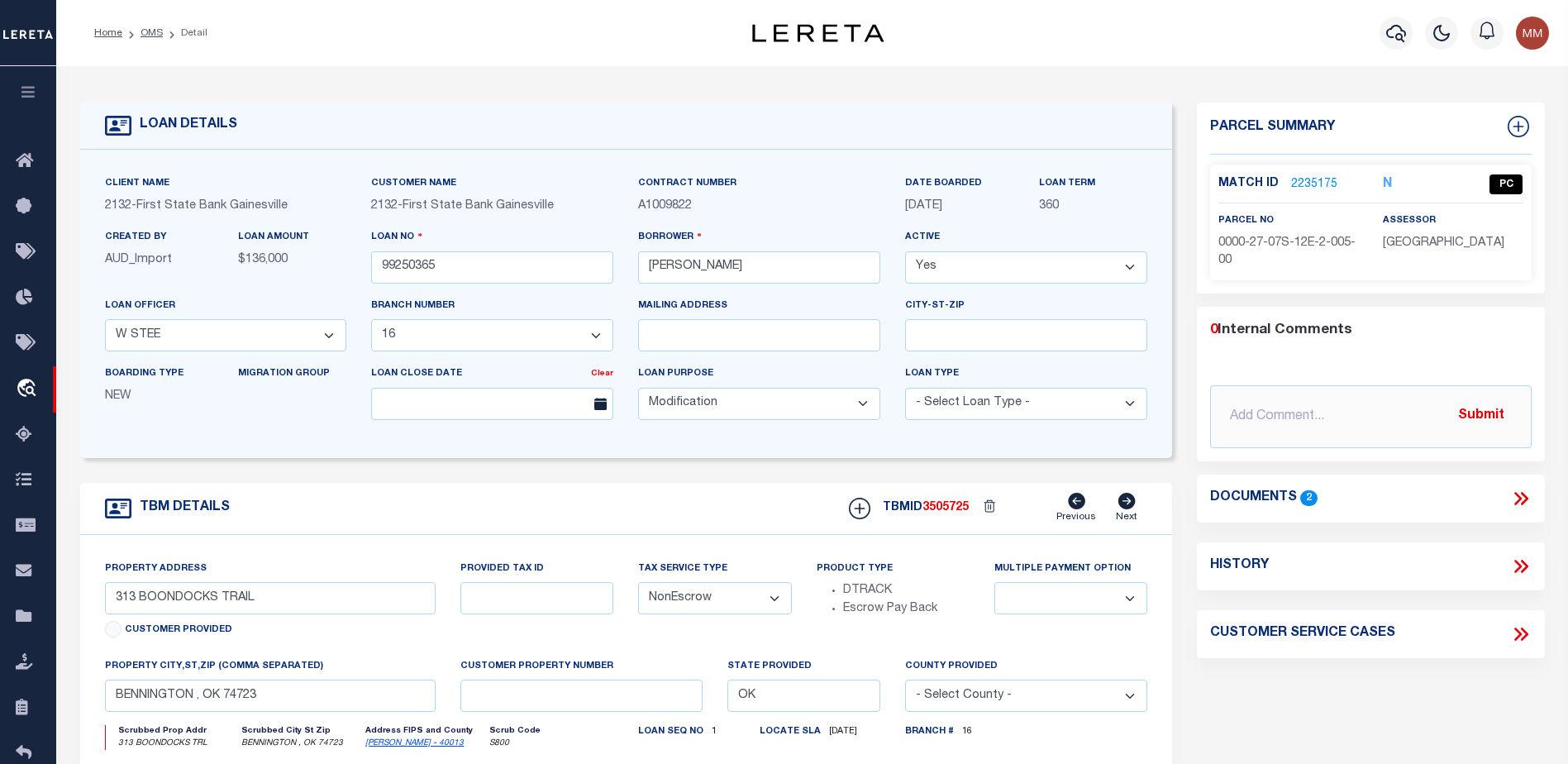
click at [1316, 181] on link "2235175" at bounding box center [1313, 185] width 46 height 17
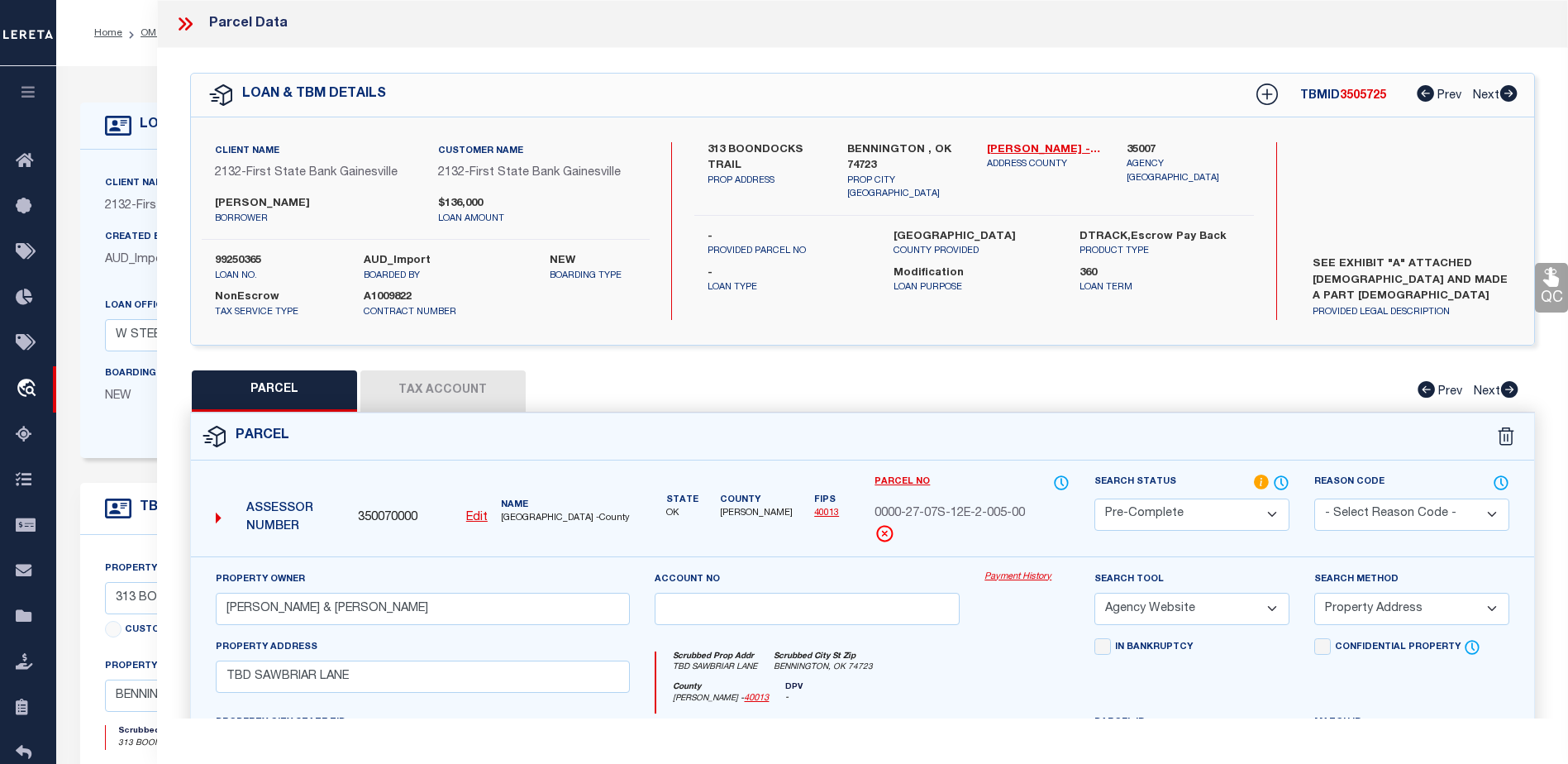
click at [462, 389] on button "Tax Account" at bounding box center [443, 391] width 166 height 41
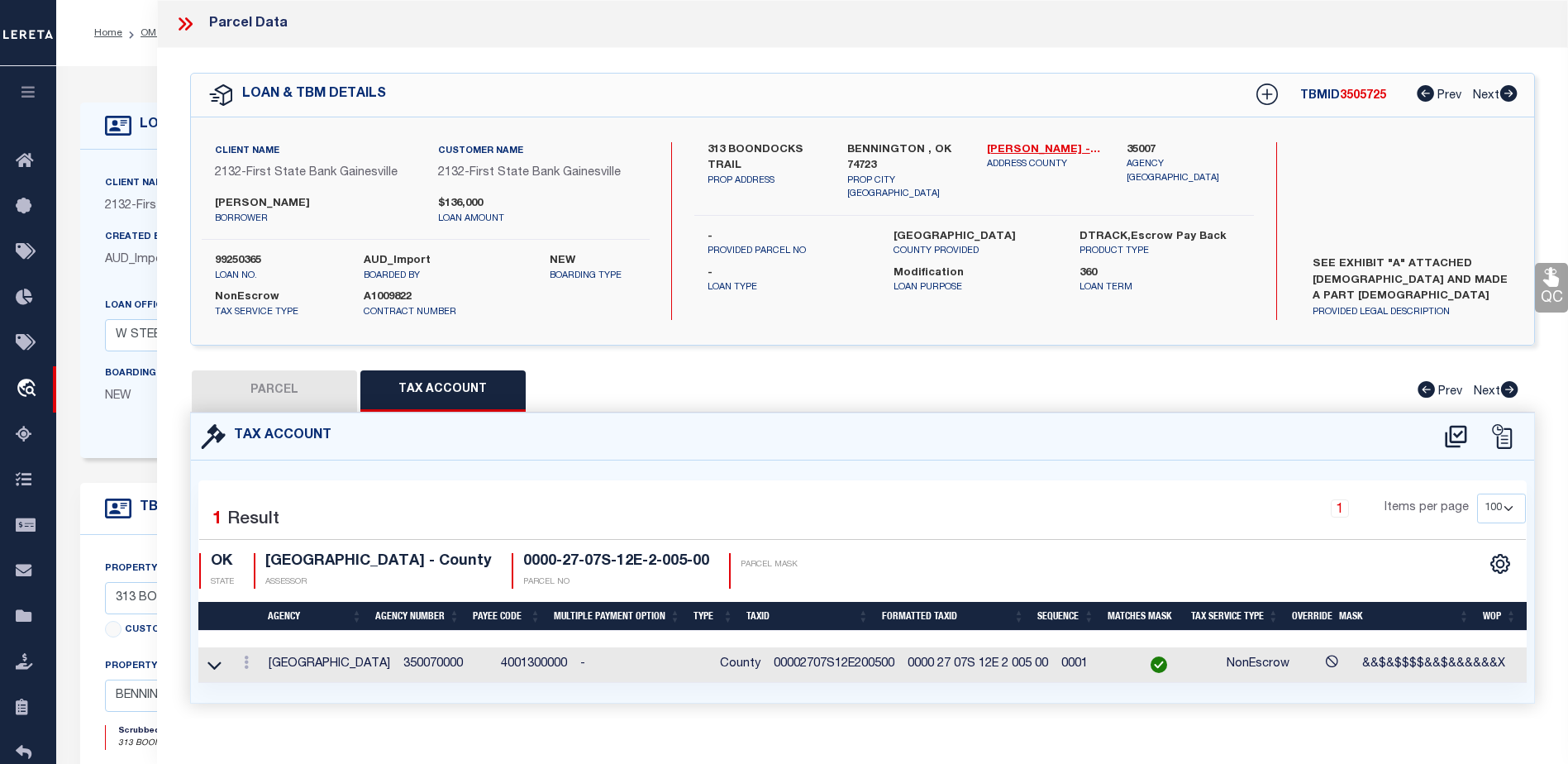
click at [187, 18] on icon at bounding box center [188, 24] width 8 height 13
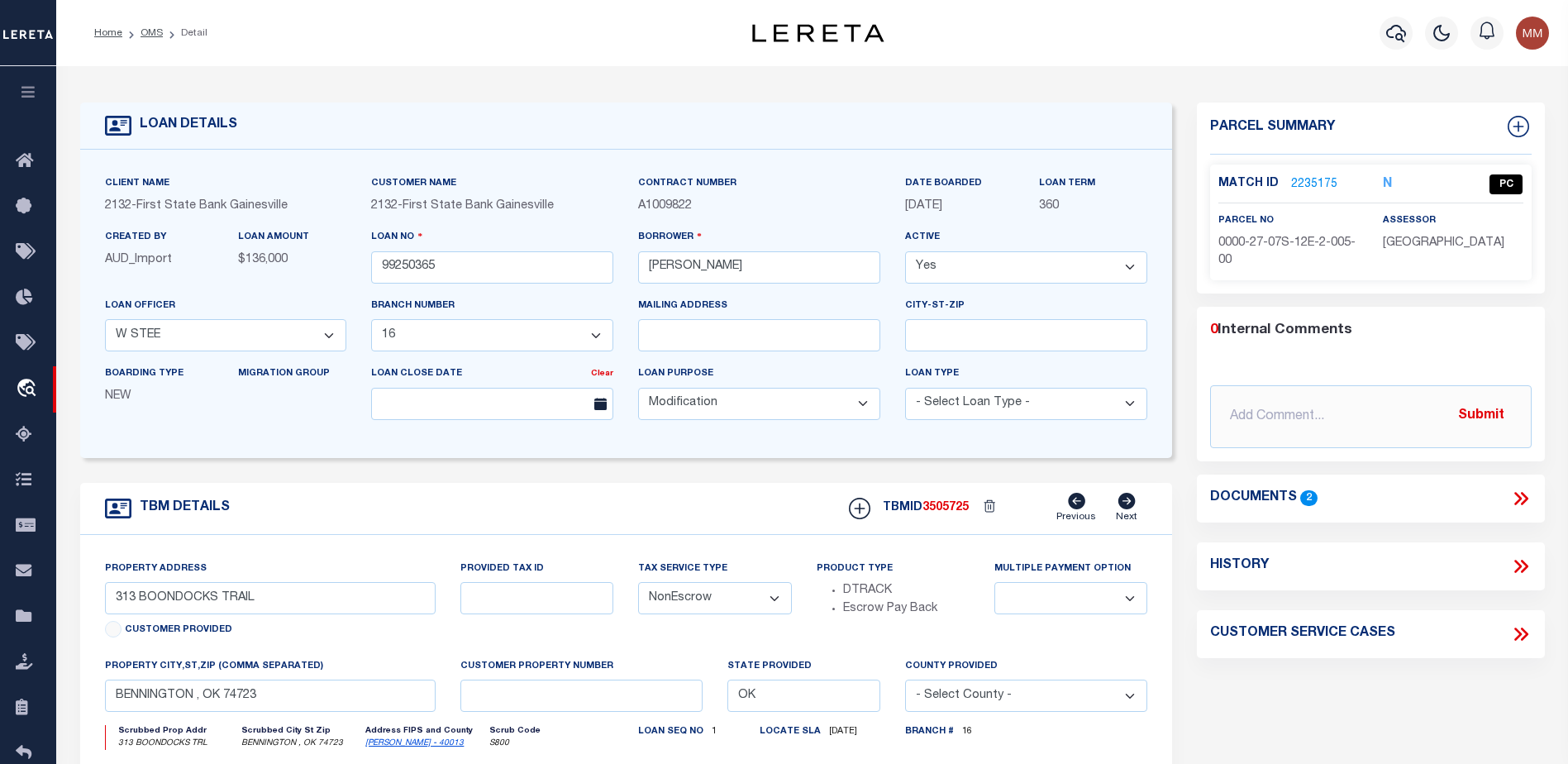
click at [168, 48] on ol "Home OMS Detail" at bounding box center [151, 33] width 139 height 35
click at [155, 31] on link "OMS" at bounding box center [152, 32] width 23 height 10
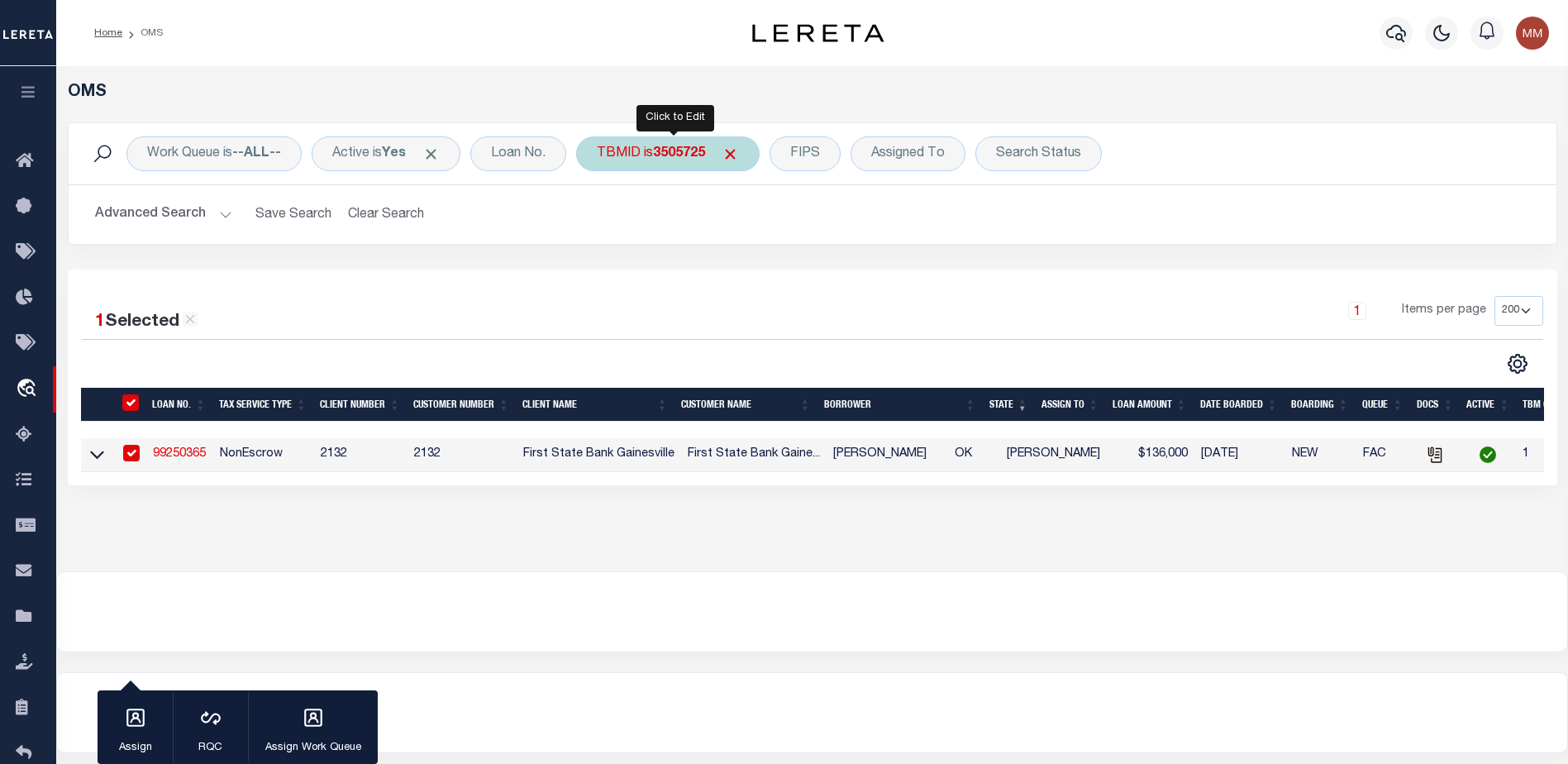
click at [651, 162] on div "TBMID is 3505725" at bounding box center [668, 153] width 184 height 35
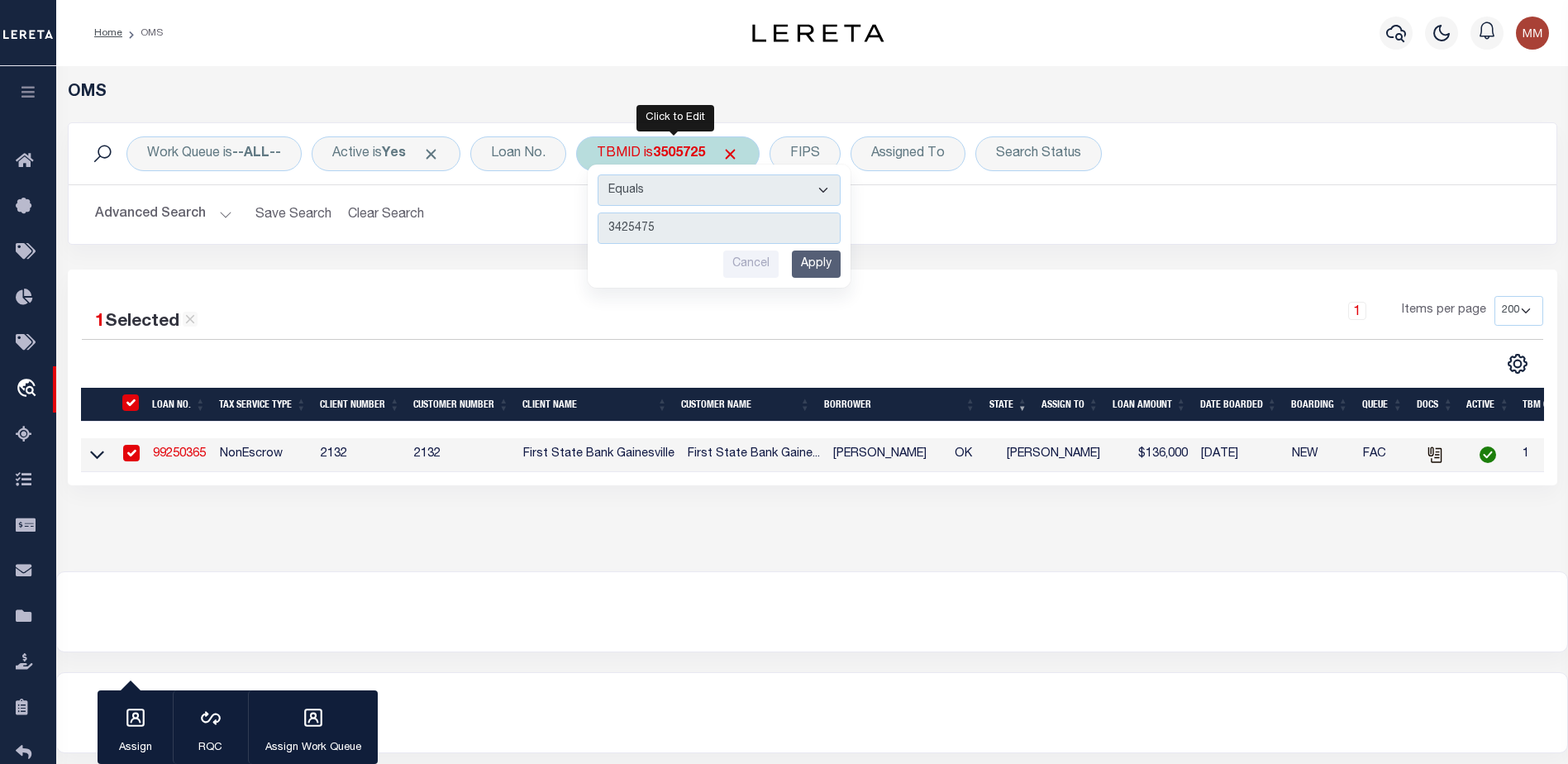
click at [838, 262] on input "Apply" at bounding box center [816, 263] width 49 height 27
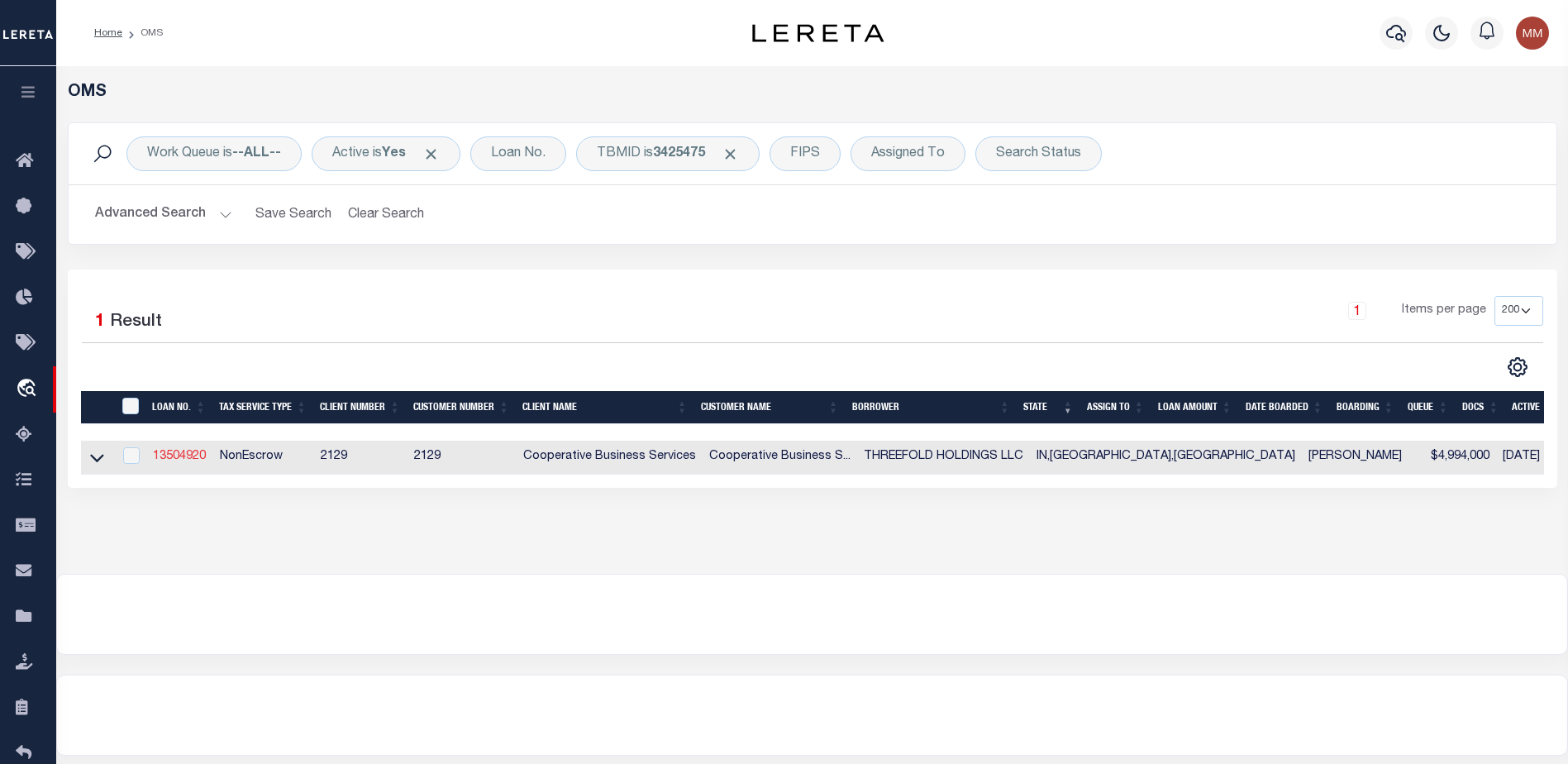
click at [169, 461] on link "13504920" at bounding box center [179, 456] width 53 height 11
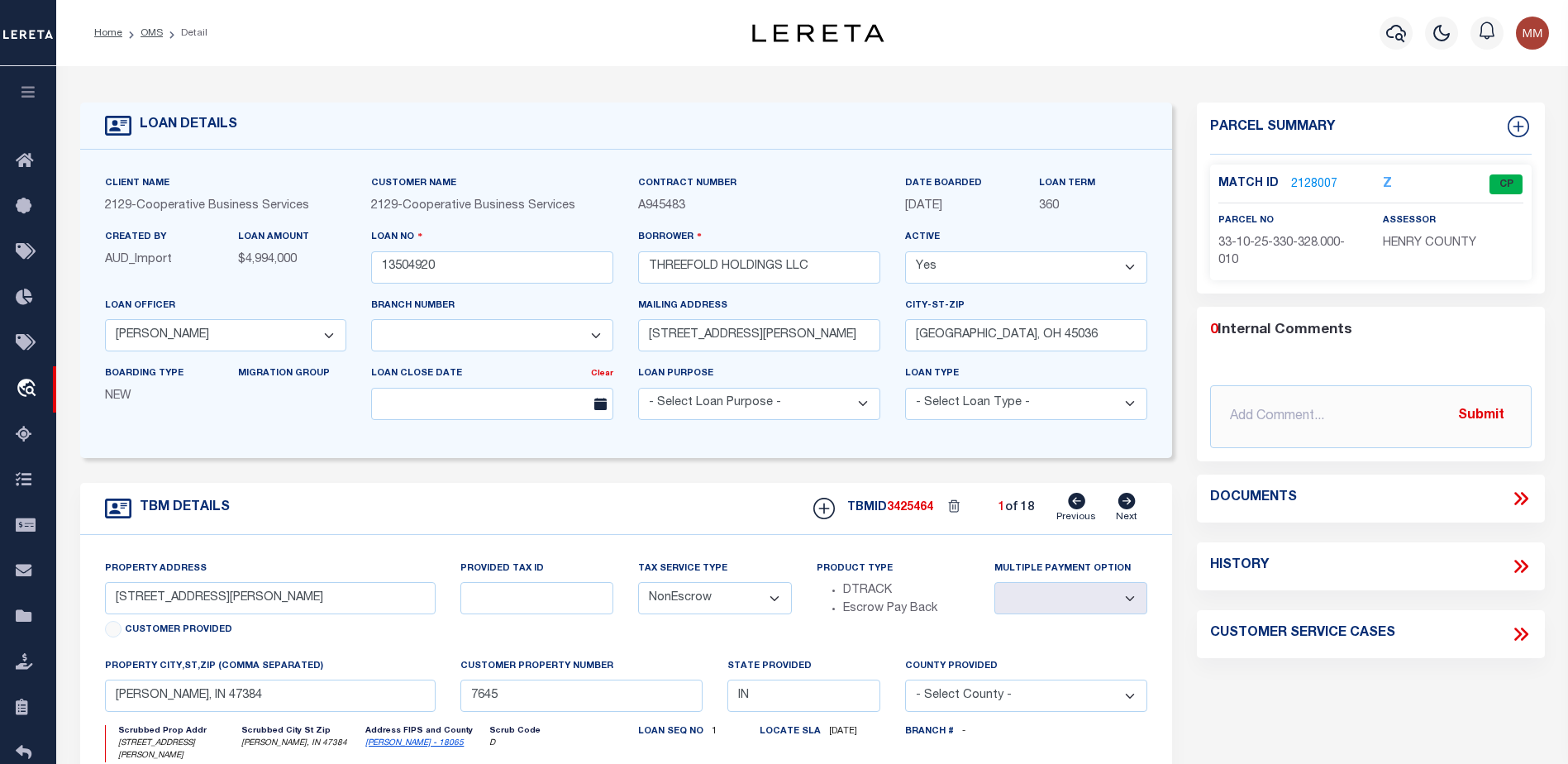
click at [1325, 181] on link "2128007" at bounding box center [1313, 185] width 46 height 17
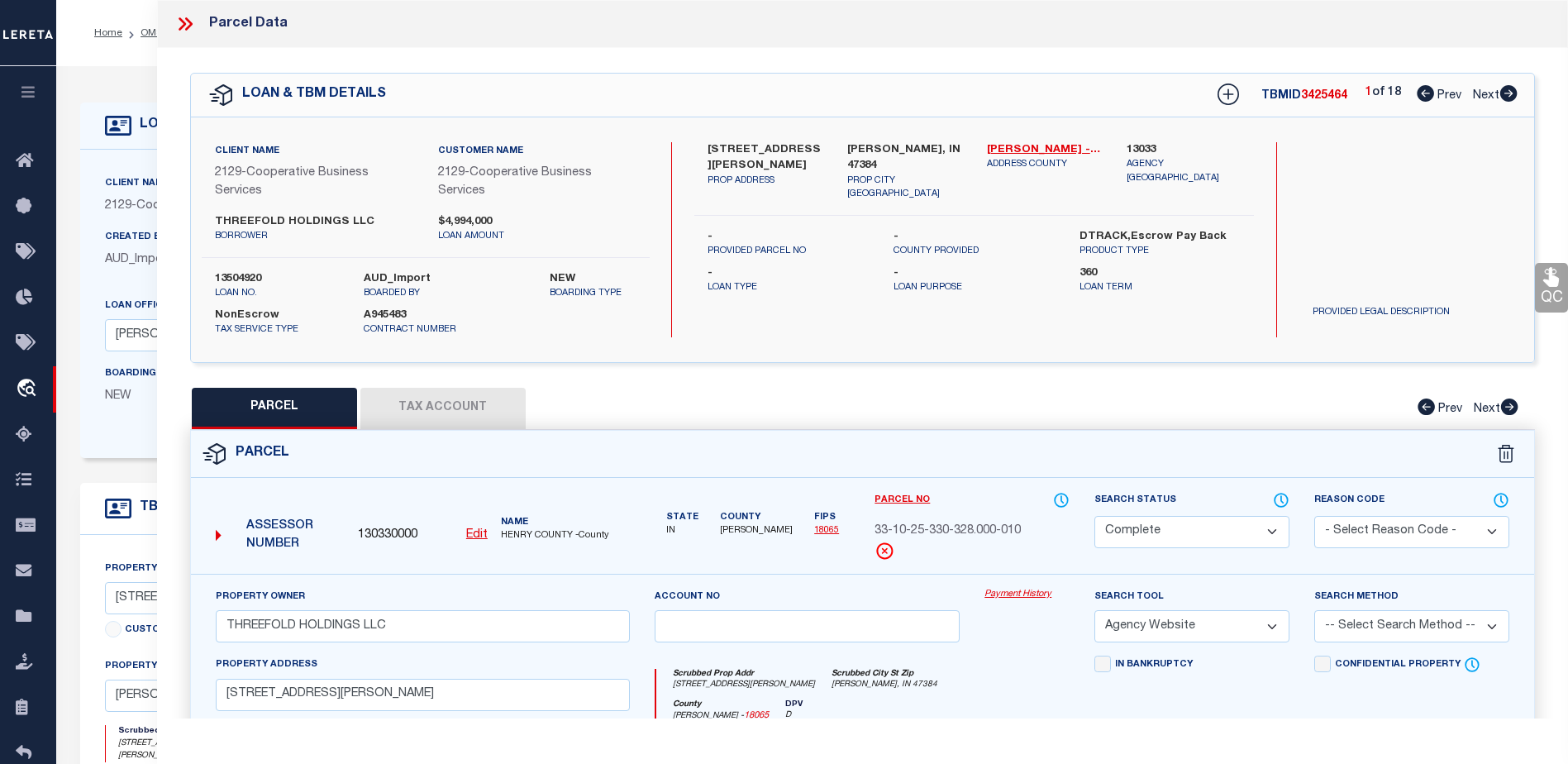
click at [443, 417] on button "Tax Account" at bounding box center [443, 408] width 166 height 41
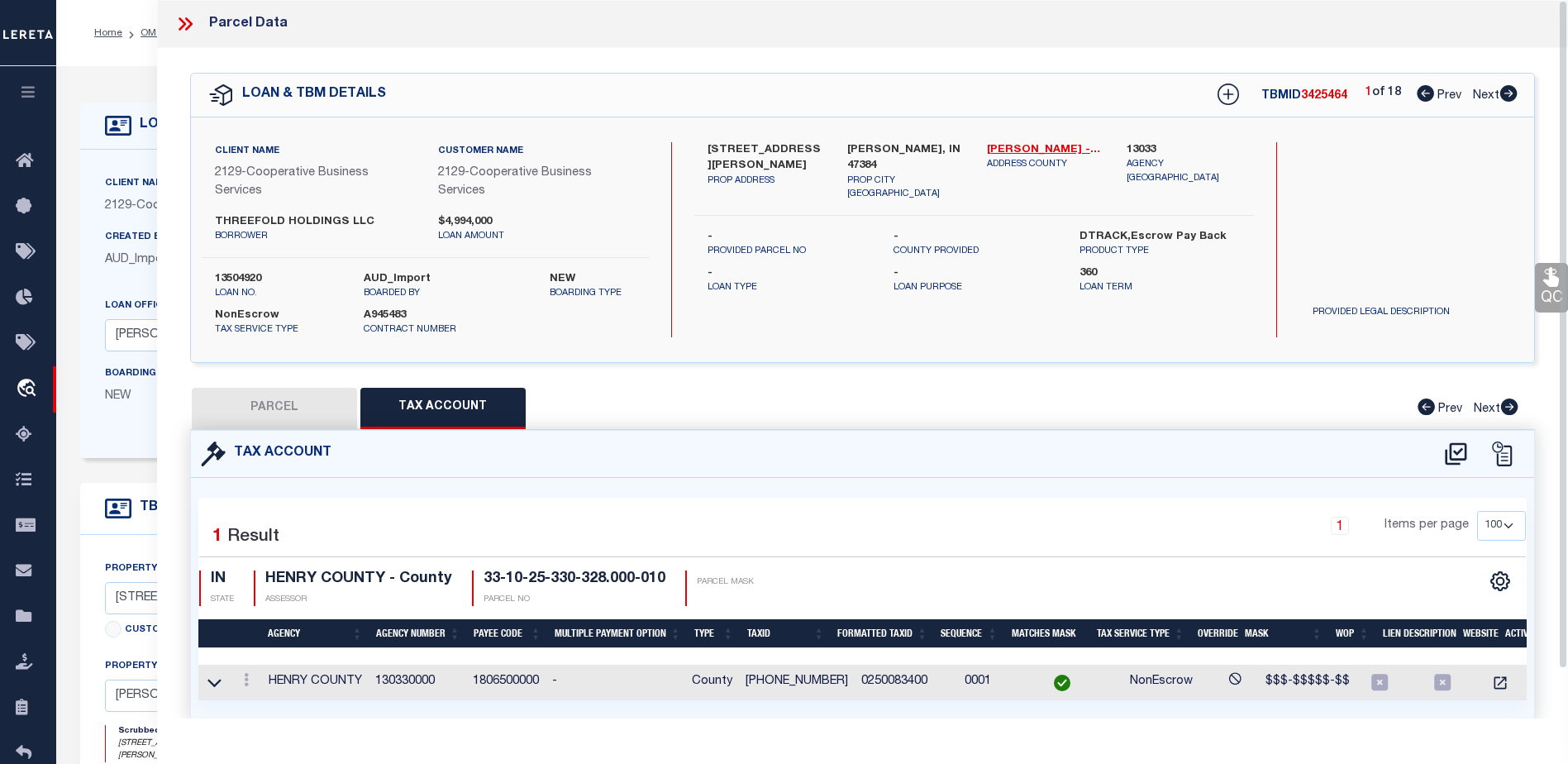
click at [1565, 290] on div "Parcel Data QC QC QC - Select Status - Ready to QC" at bounding box center [862, 359] width 1411 height 719
click at [1561, 279] on div "Parcel Data QC QC QC - Select Status - Ready to QC" at bounding box center [862, 359] width 1411 height 719
click at [1552, 294] on link "QC" at bounding box center [1551, 288] width 33 height 50
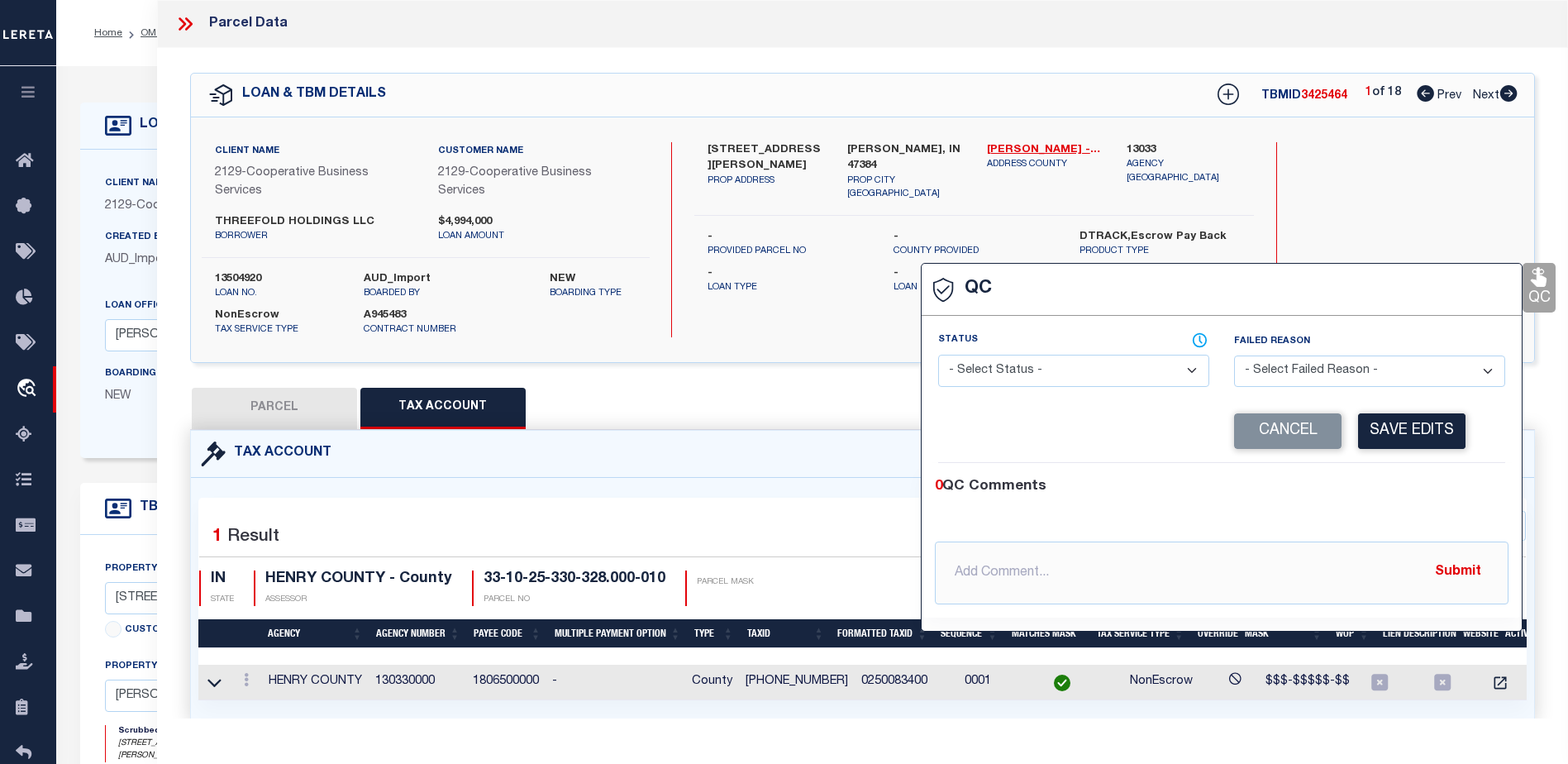
click at [1076, 370] on select "- Select Status - Ready to QC Correct Incorrect" at bounding box center [1073, 371] width 271 height 32
click at [938, 356] on select "- Select Status - Ready to QC Correct Incorrect" at bounding box center [1073, 371] width 271 height 32
click at [1413, 424] on button "Save Edits" at bounding box center [1411, 431] width 107 height 36
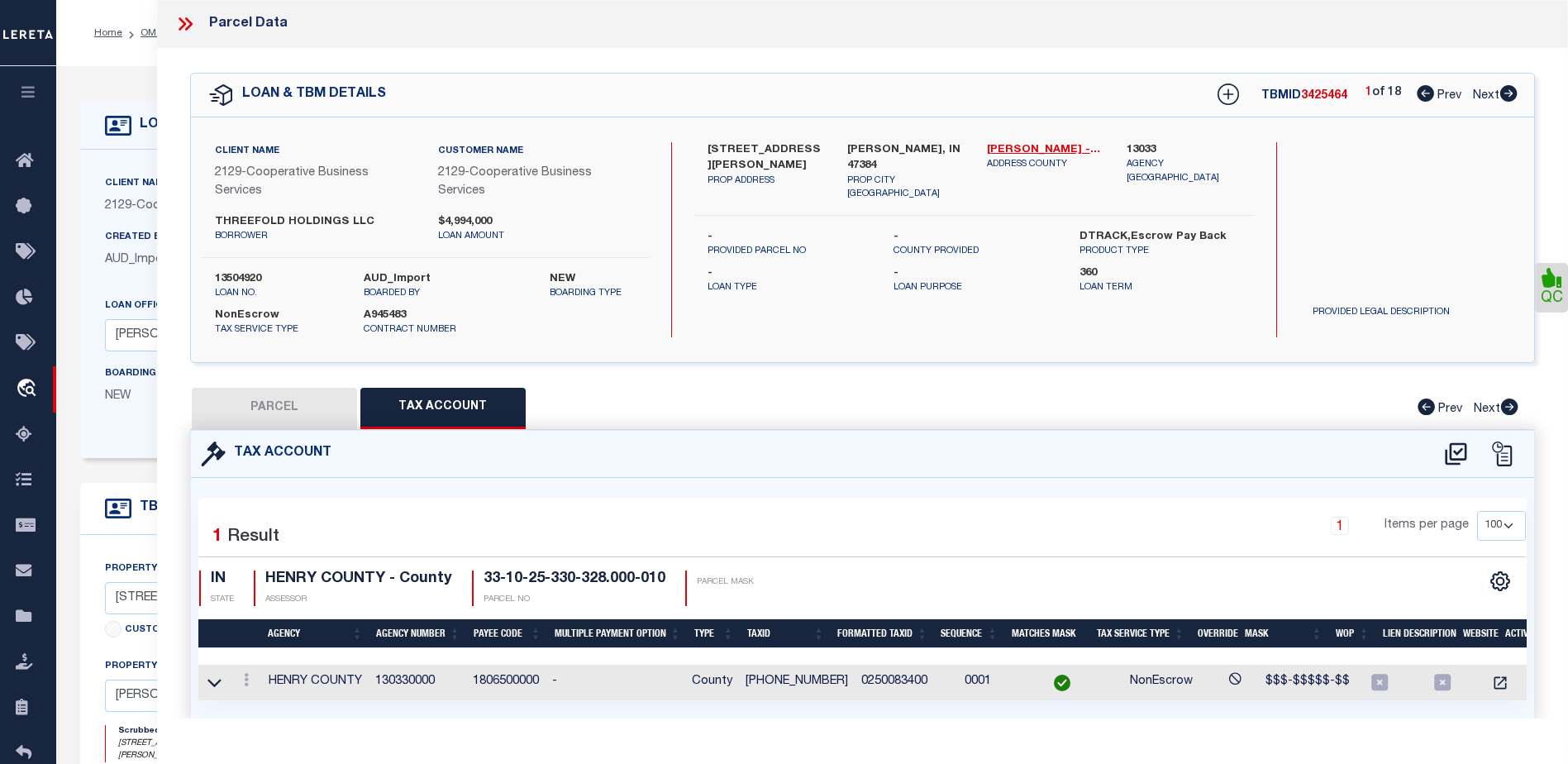
click at [182, 24] on icon at bounding box center [185, 24] width 22 height 22
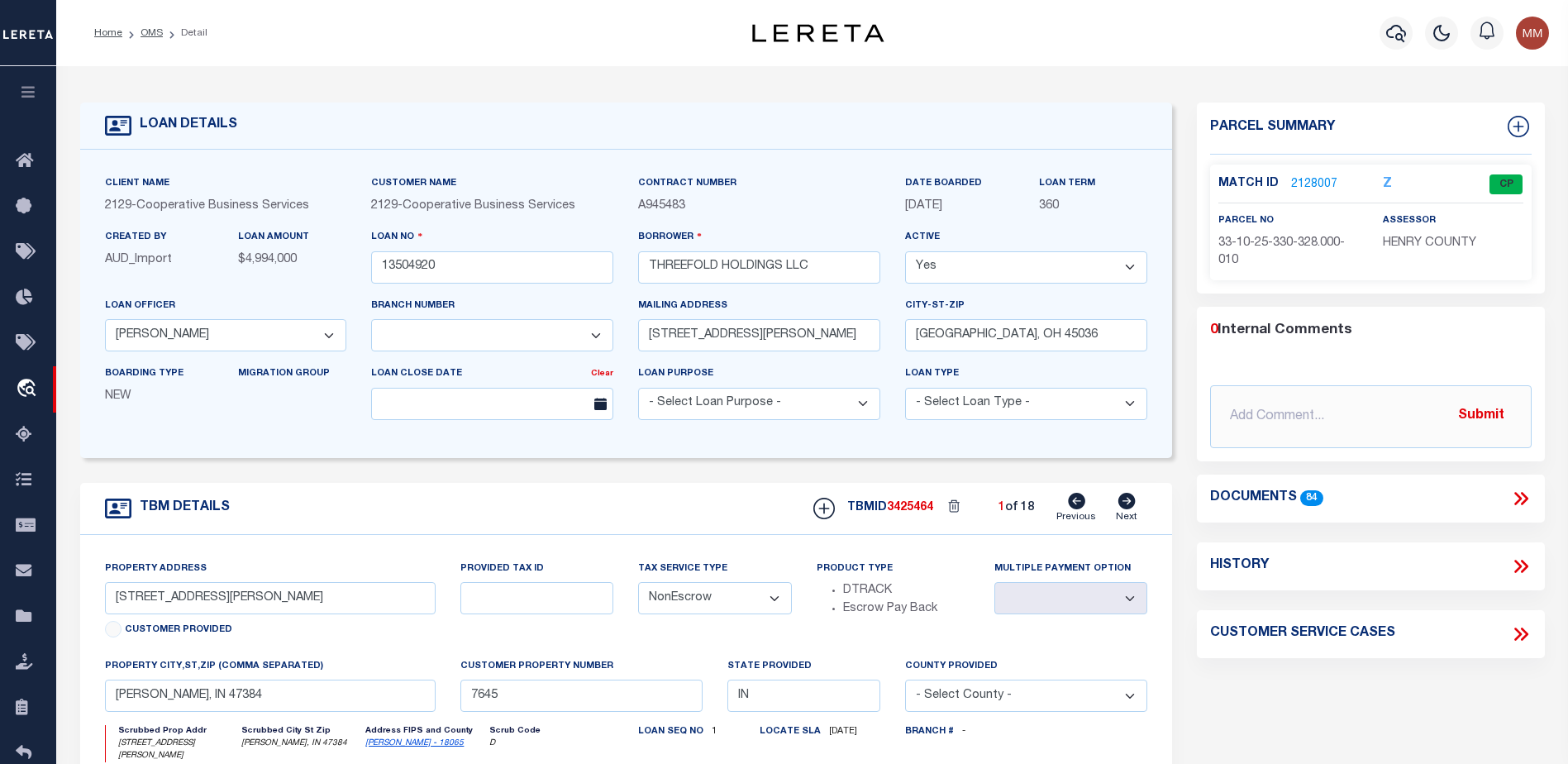
click at [163, 35] on li "Detail" at bounding box center [185, 32] width 44 height 15
click at [160, 34] on link "OMS" at bounding box center [152, 32] width 23 height 10
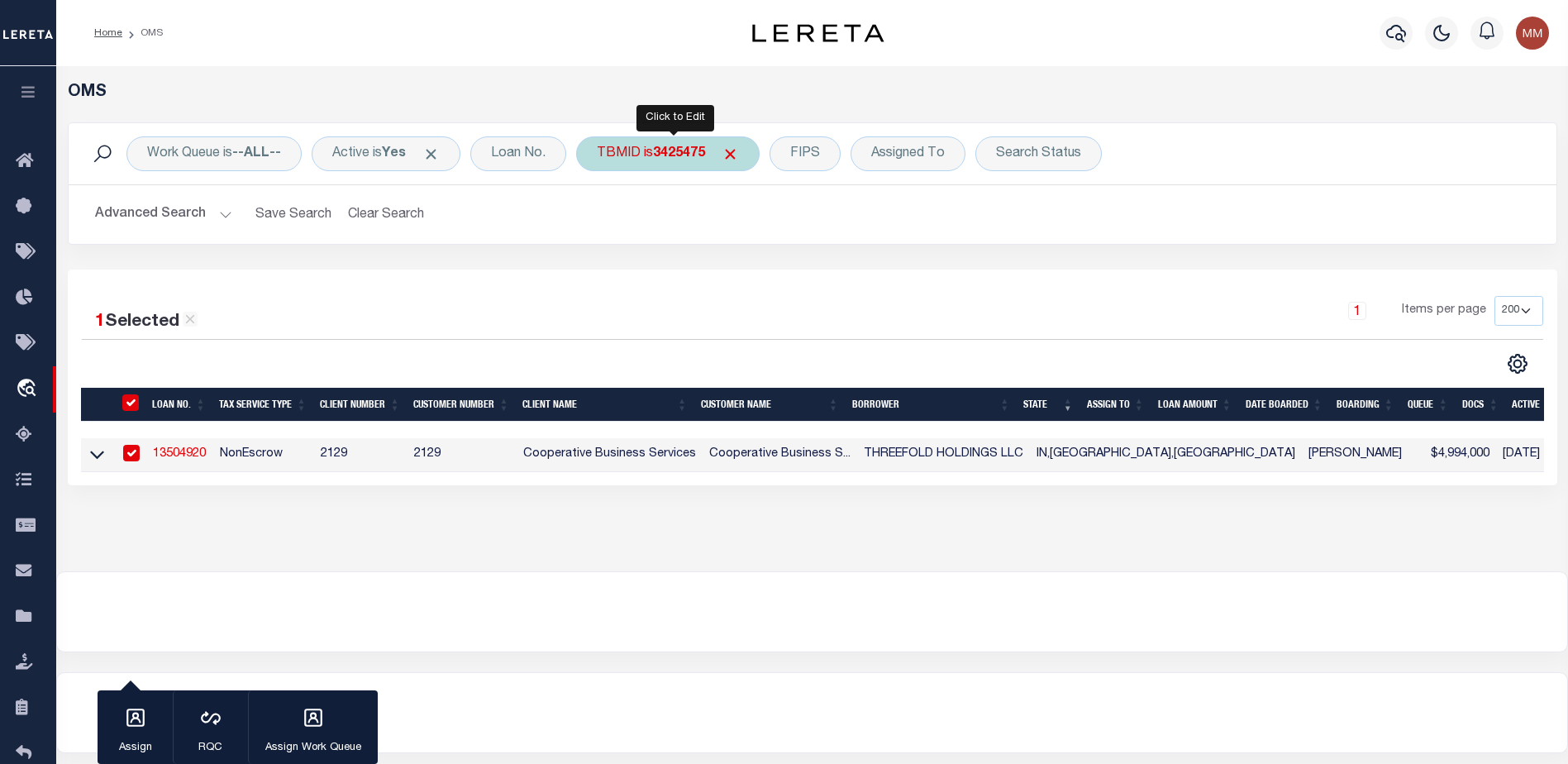
click at [652, 160] on div "TBMID is 3425475" at bounding box center [668, 153] width 184 height 35
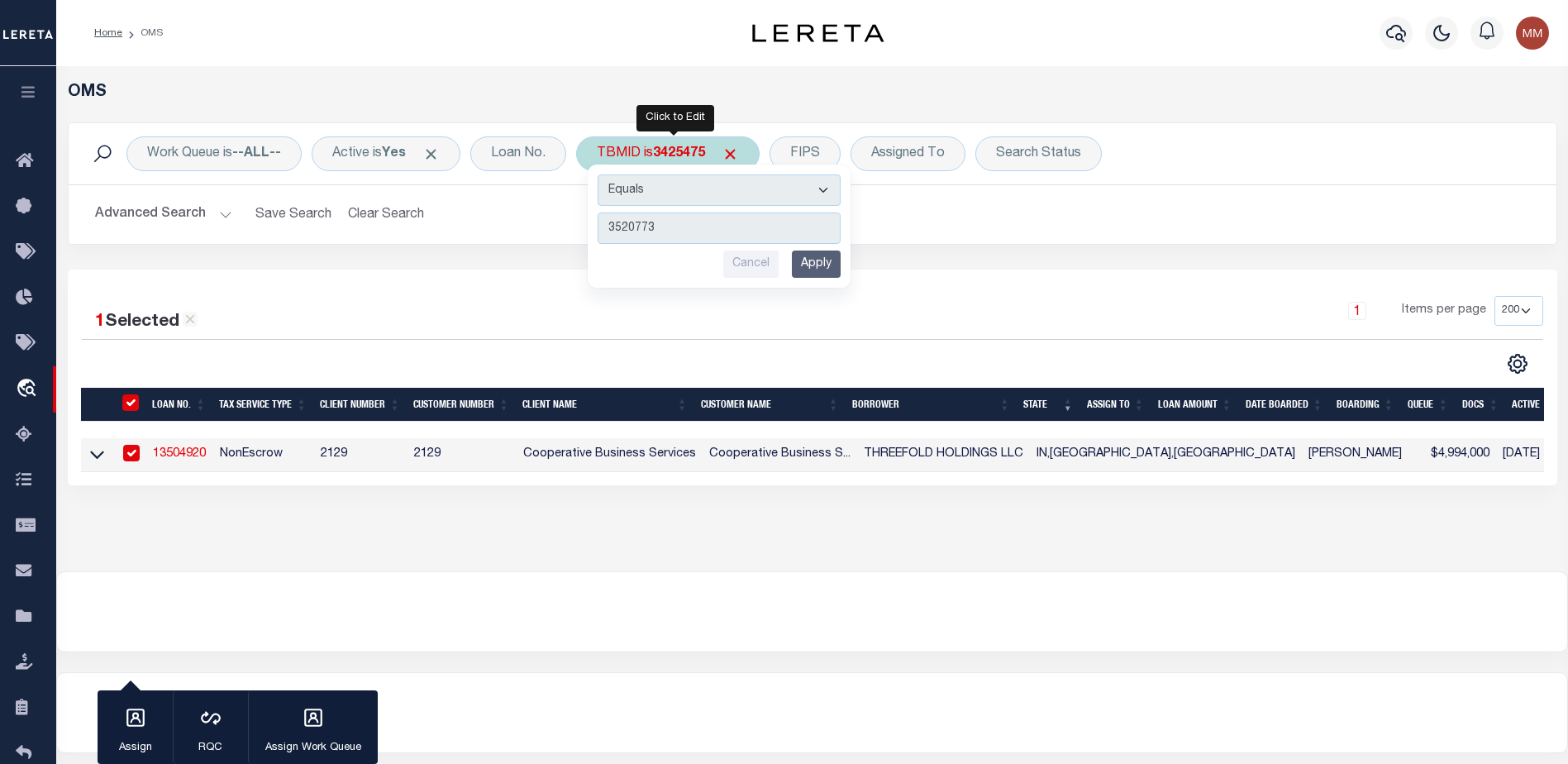
click at [816, 263] on input "Apply" at bounding box center [816, 263] width 49 height 27
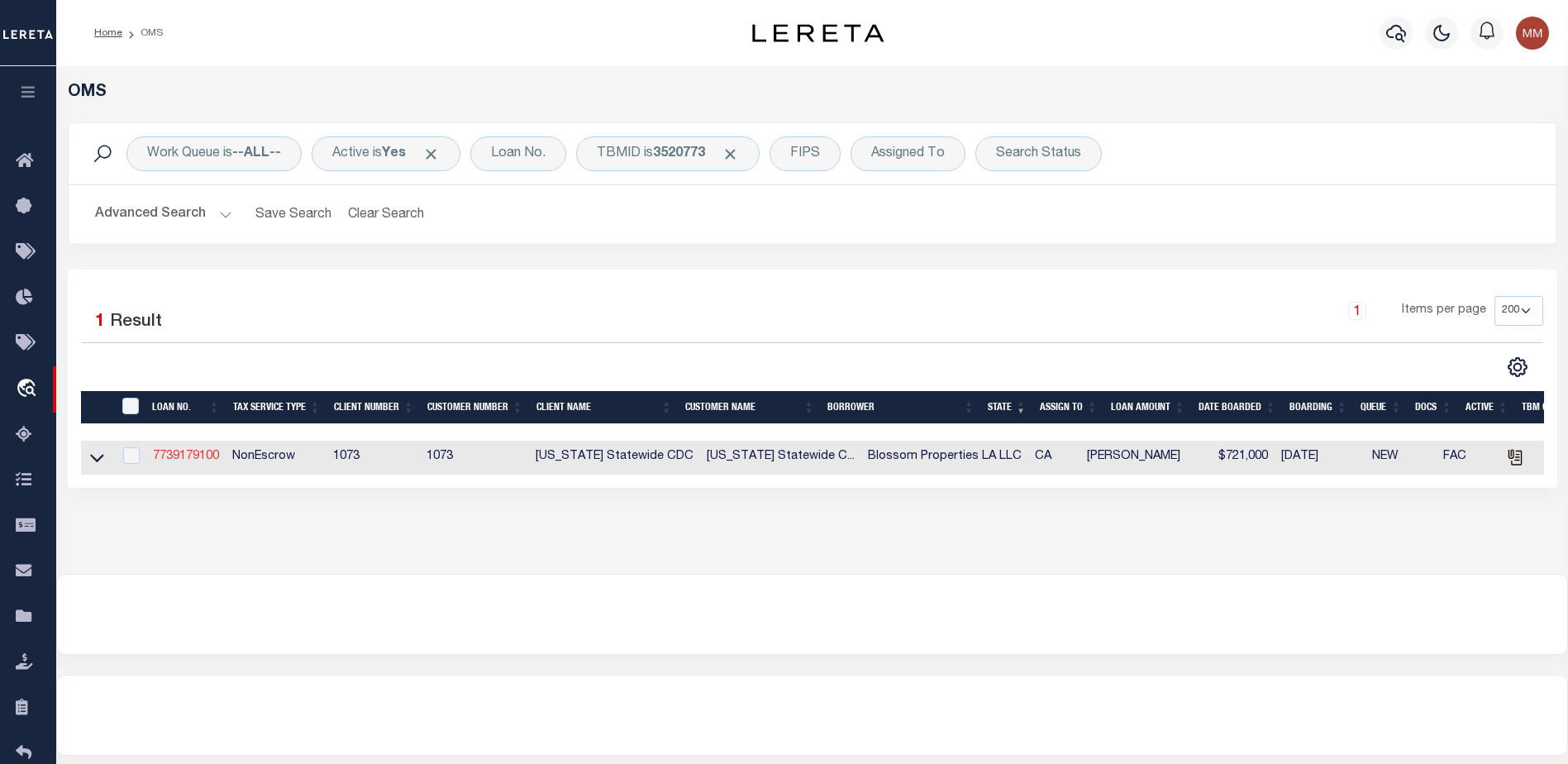
click at [208, 462] on link "7739179100" at bounding box center [186, 456] width 66 height 11
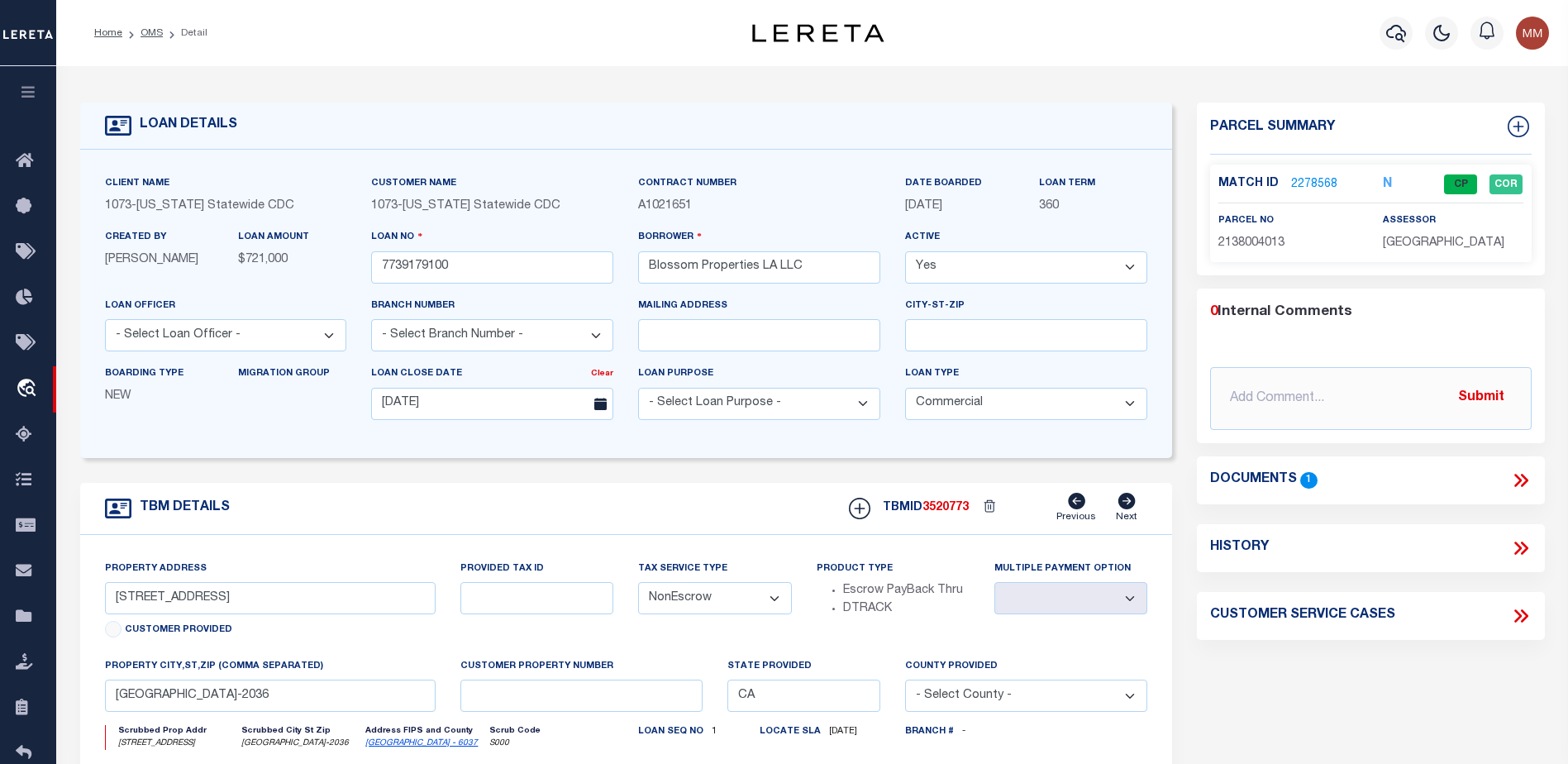
click at [1300, 180] on link "2278568" at bounding box center [1313, 185] width 46 height 17
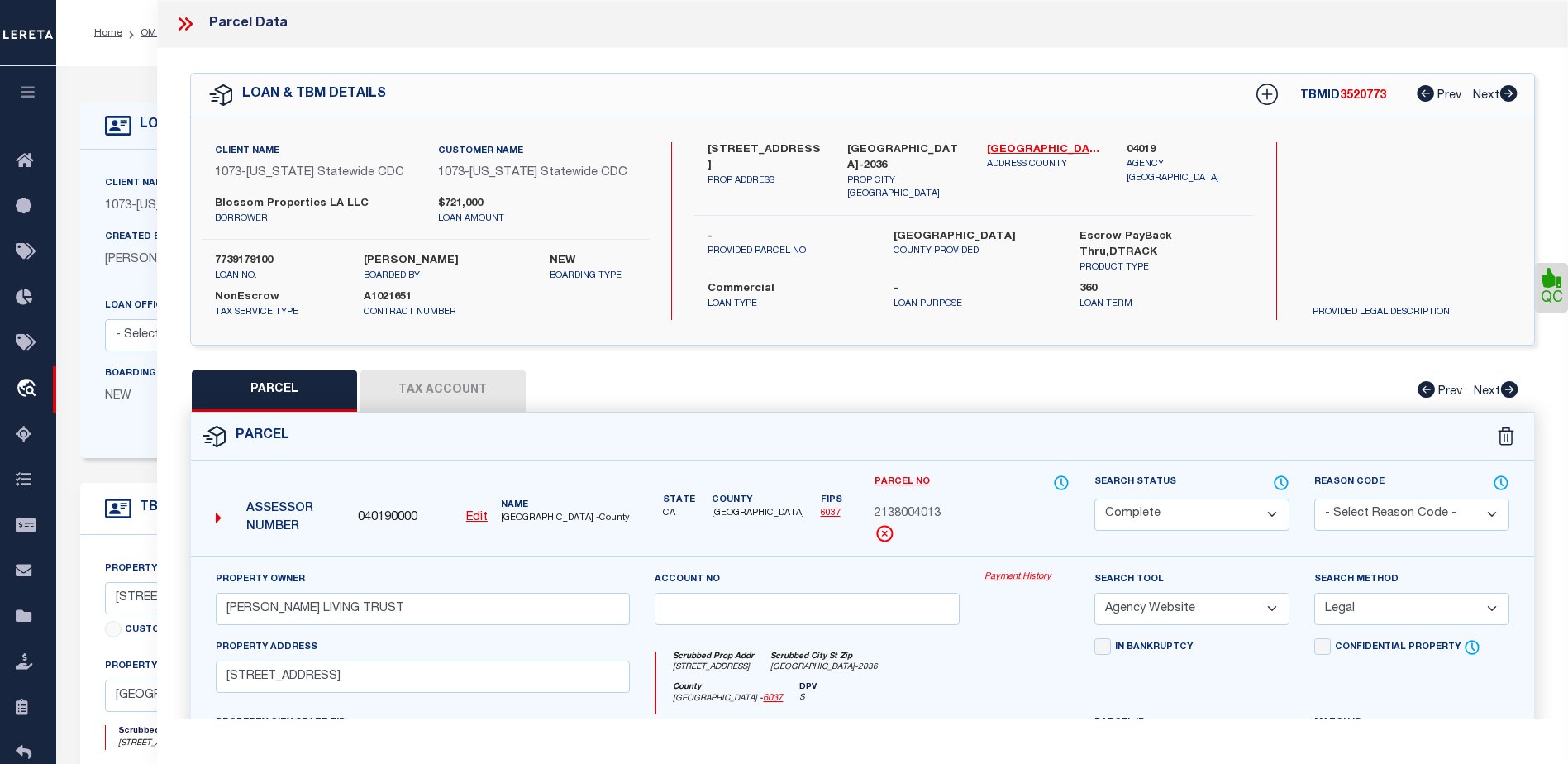
click at [458, 399] on button "Tax Account" at bounding box center [443, 391] width 166 height 41
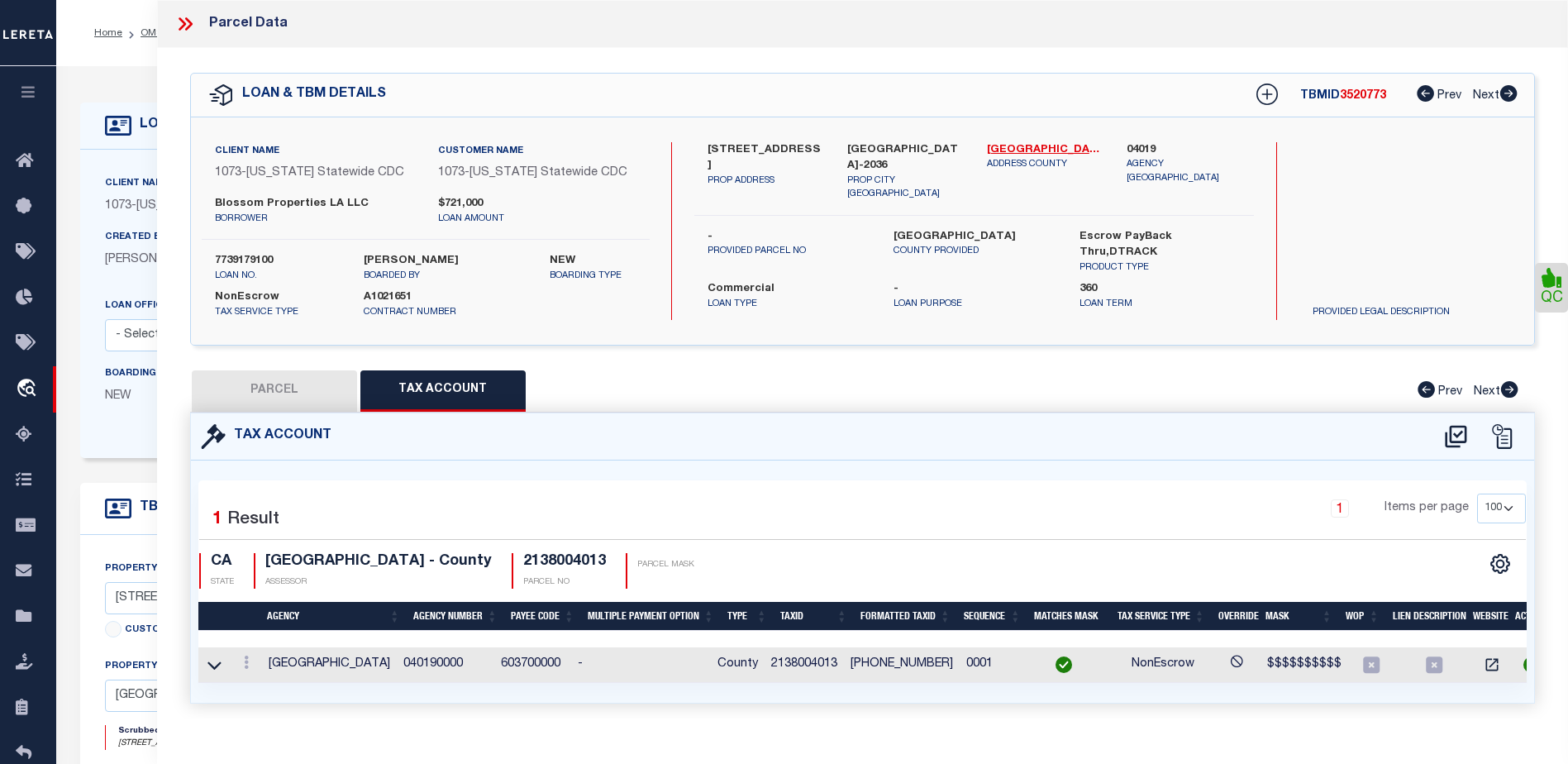
click at [187, 22] on icon at bounding box center [188, 24] width 8 height 13
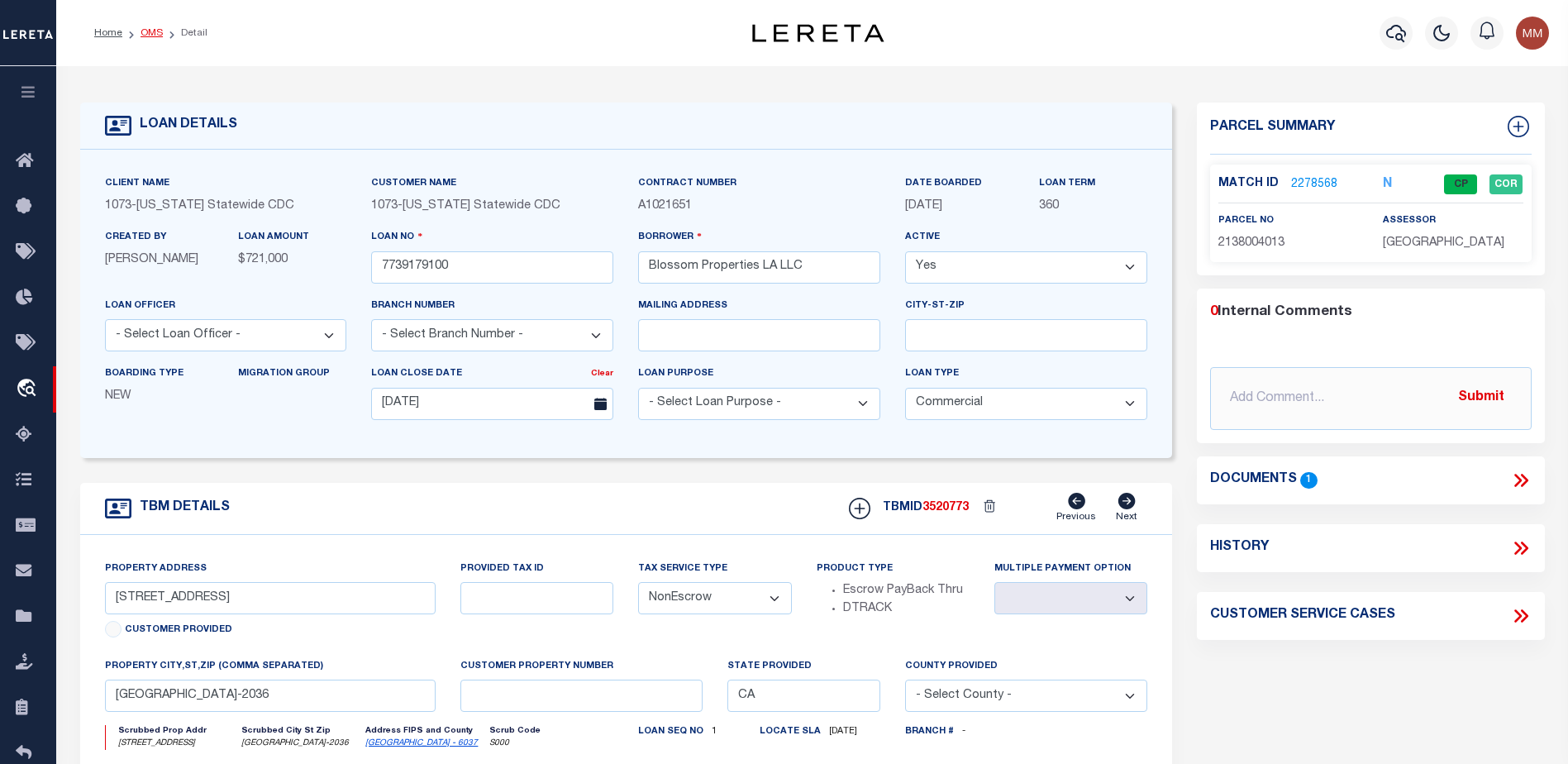
click at [151, 38] on link "OMS" at bounding box center [152, 32] width 23 height 10
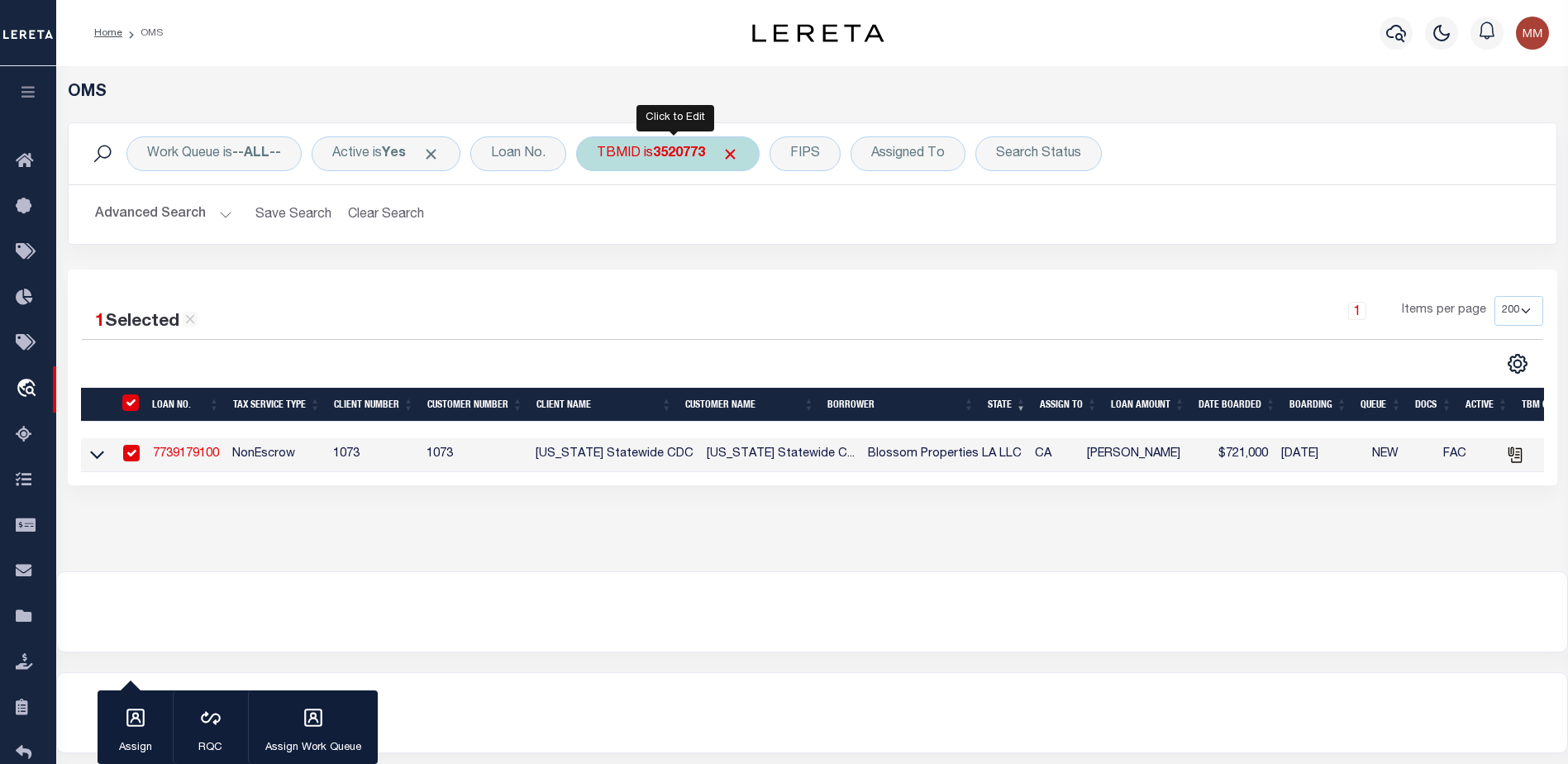
click at [656, 150] on div "TBMID is 3520773" at bounding box center [668, 153] width 184 height 35
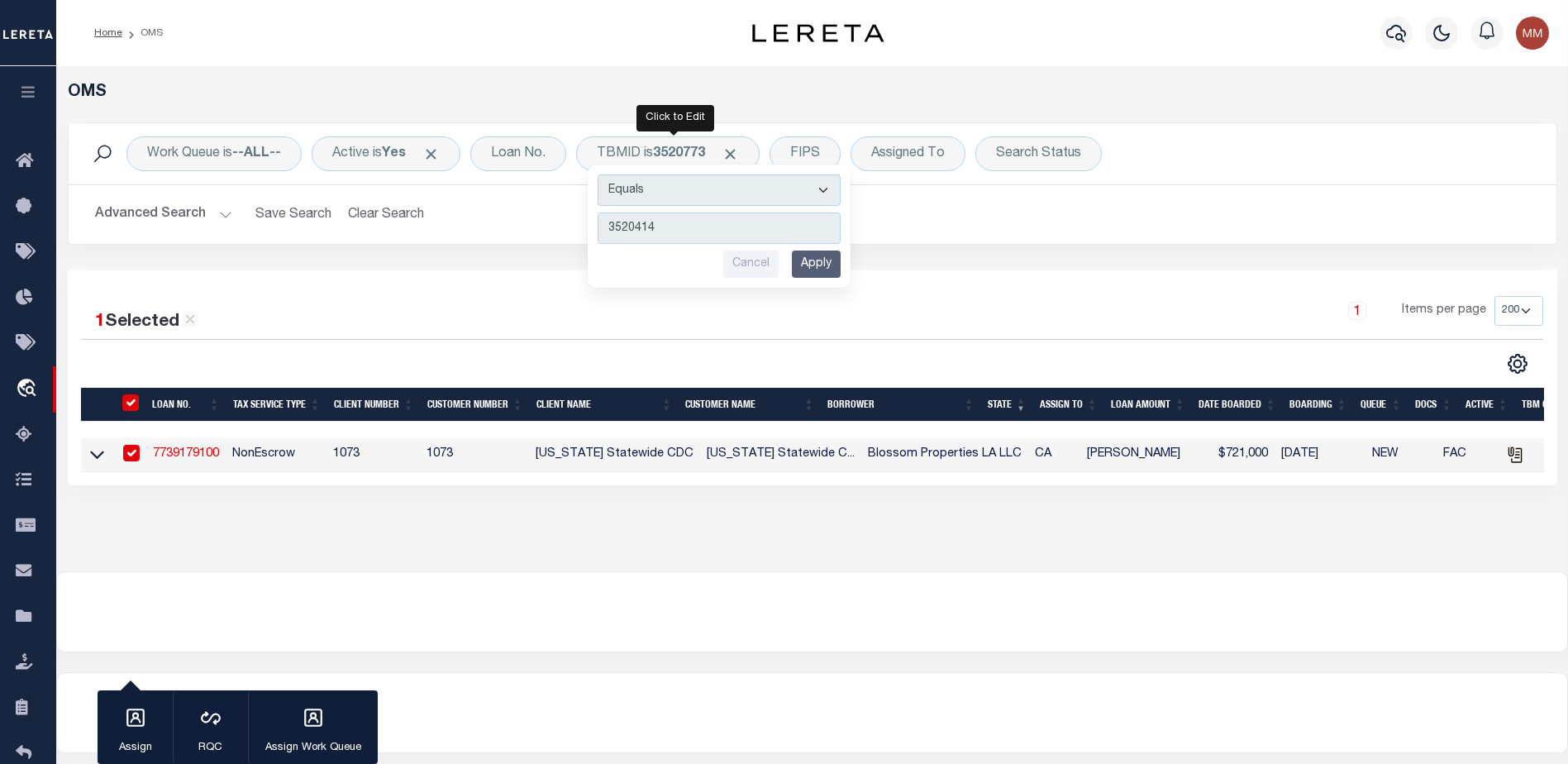
click at [820, 256] on input "Apply" at bounding box center [816, 263] width 49 height 27
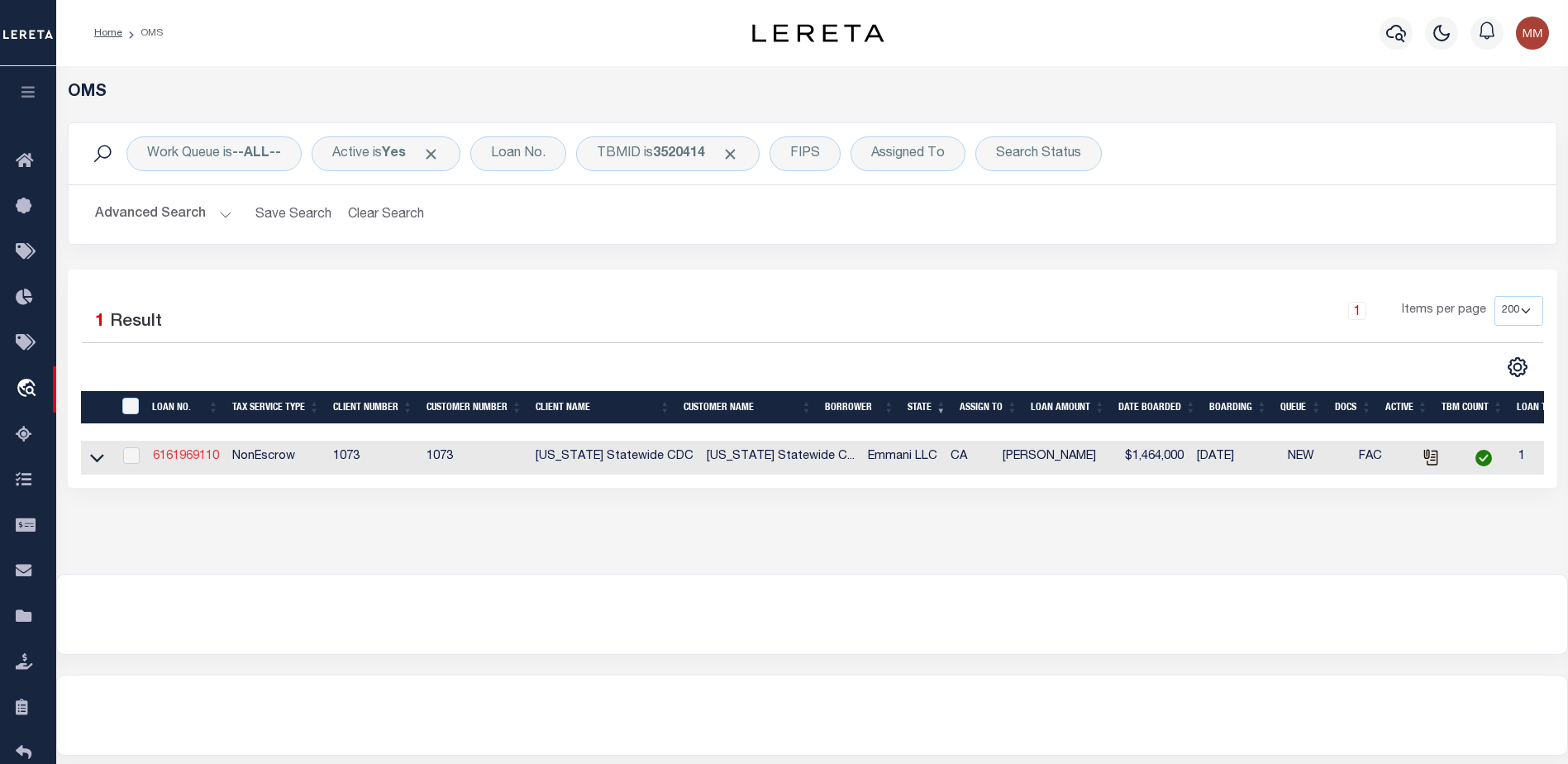
click at [185, 462] on link "6161969110" at bounding box center [186, 456] width 66 height 11
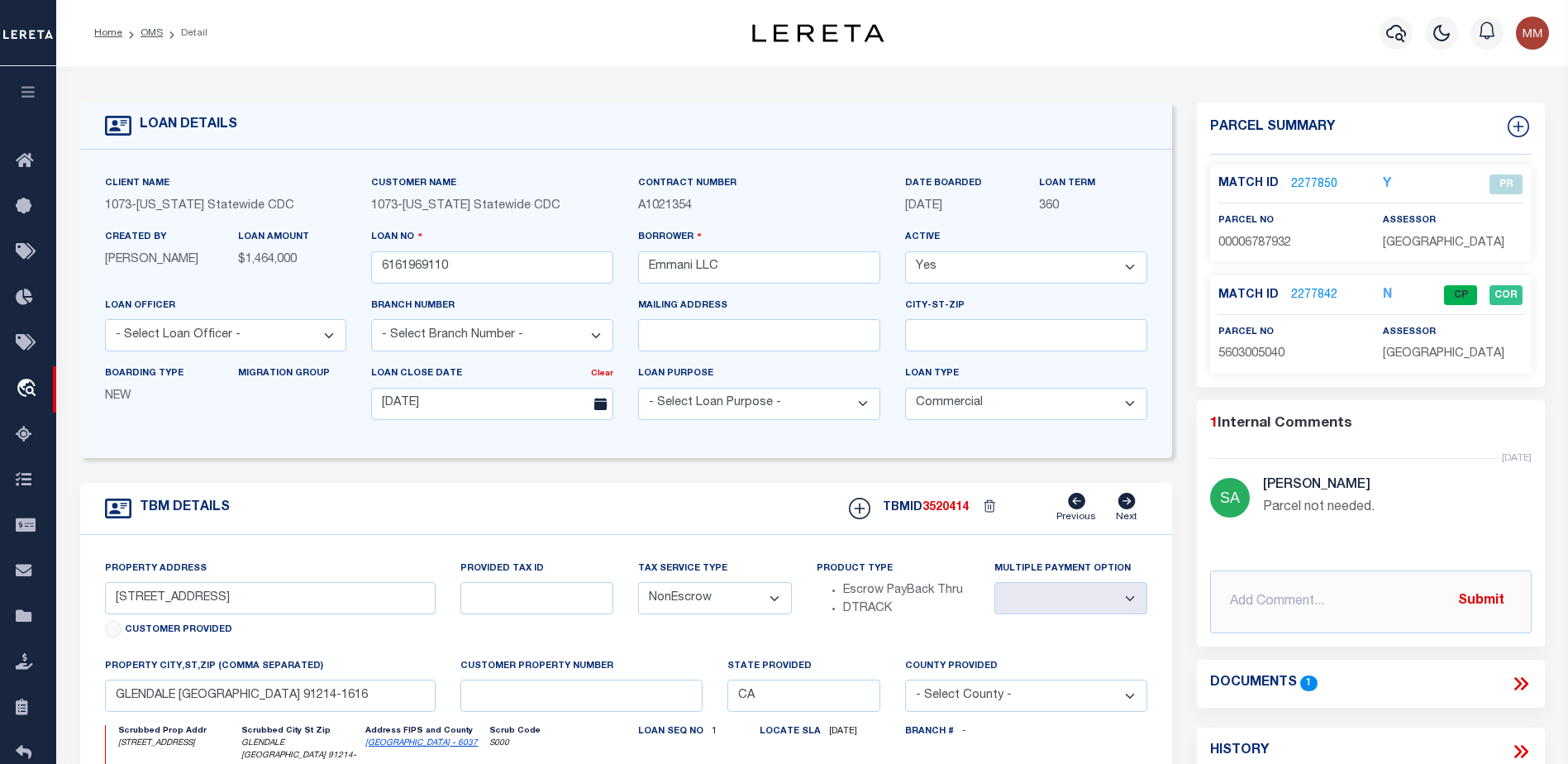
click at [1313, 294] on link "2277842" at bounding box center [1313, 296] width 46 height 17
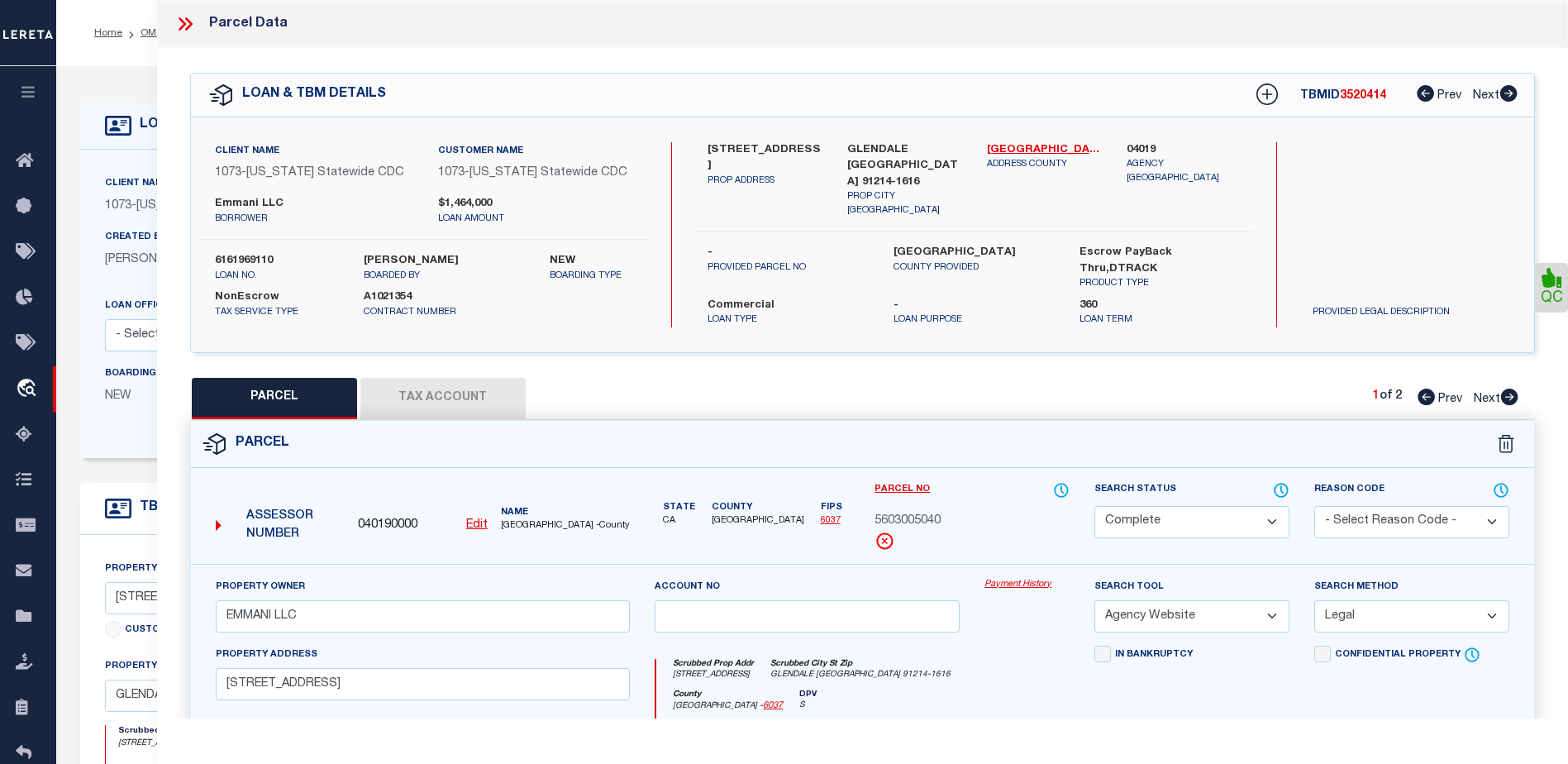
click at [447, 396] on button "Tax Account" at bounding box center [443, 398] width 166 height 41
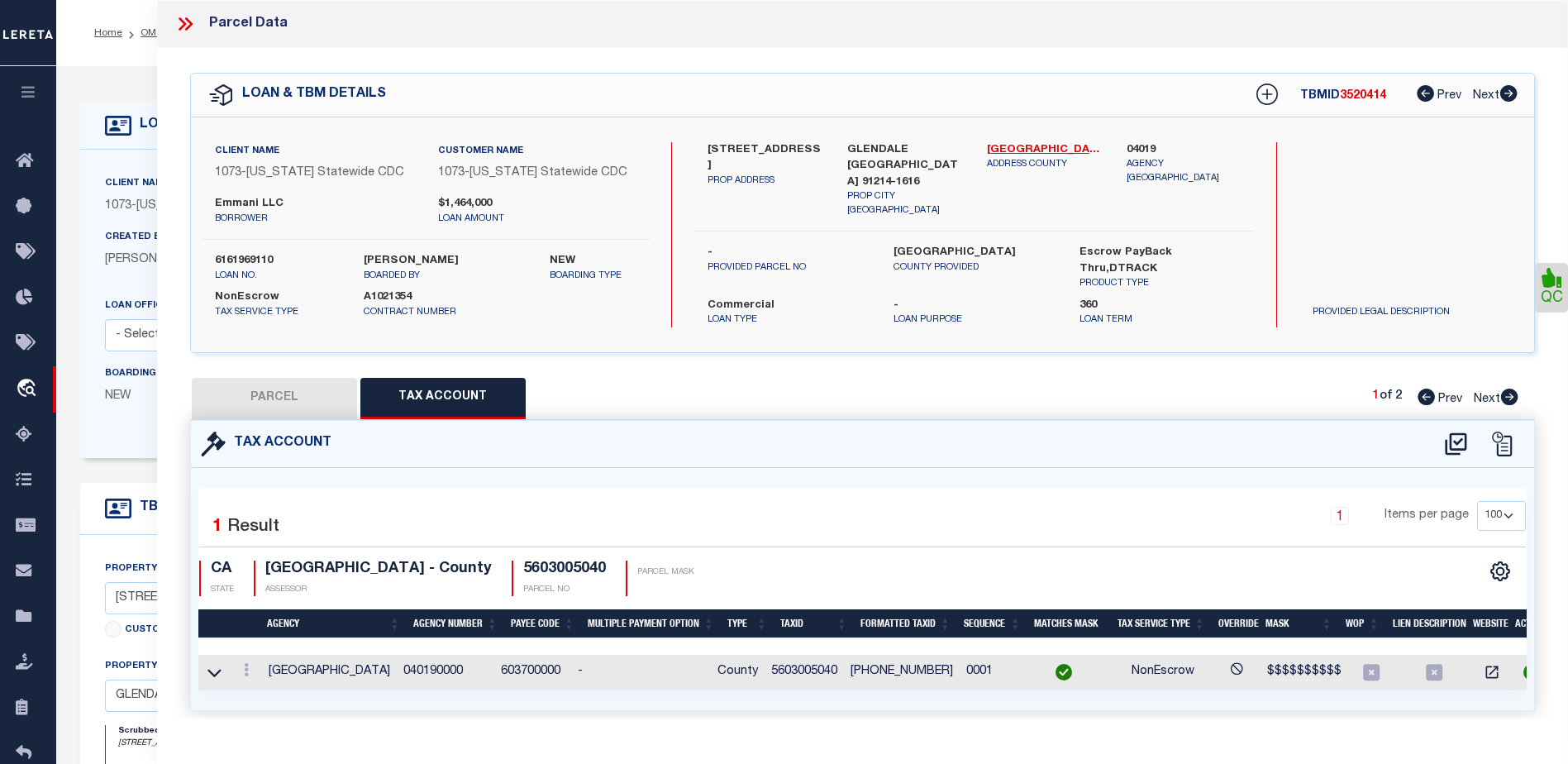
click at [187, 24] on icon at bounding box center [185, 24] width 22 height 22
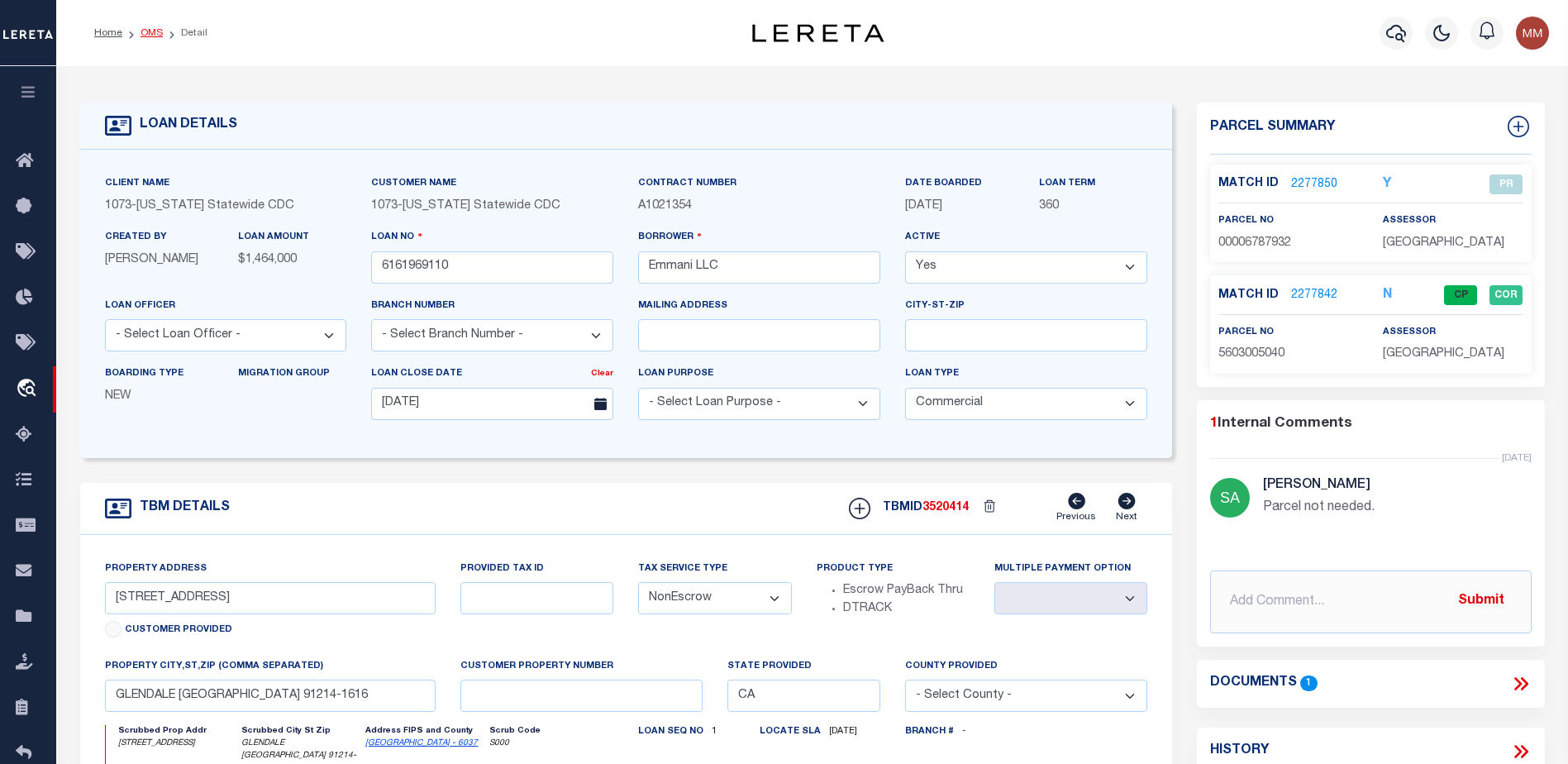
click at [155, 31] on link "OMS" at bounding box center [152, 32] width 23 height 10
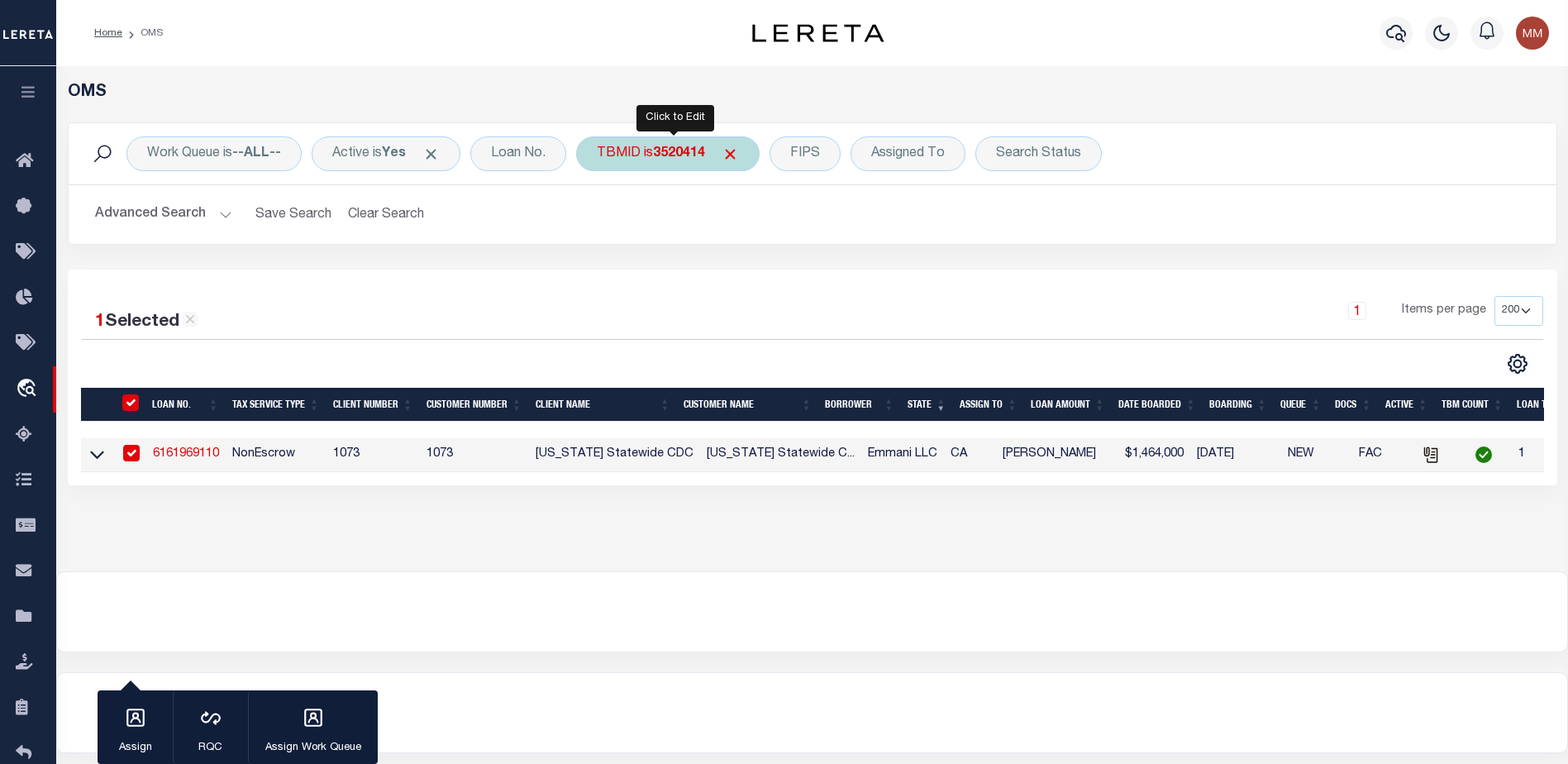
click at [676, 164] on div "TBMID is 3520414" at bounding box center [668, 153] width 184 height 35
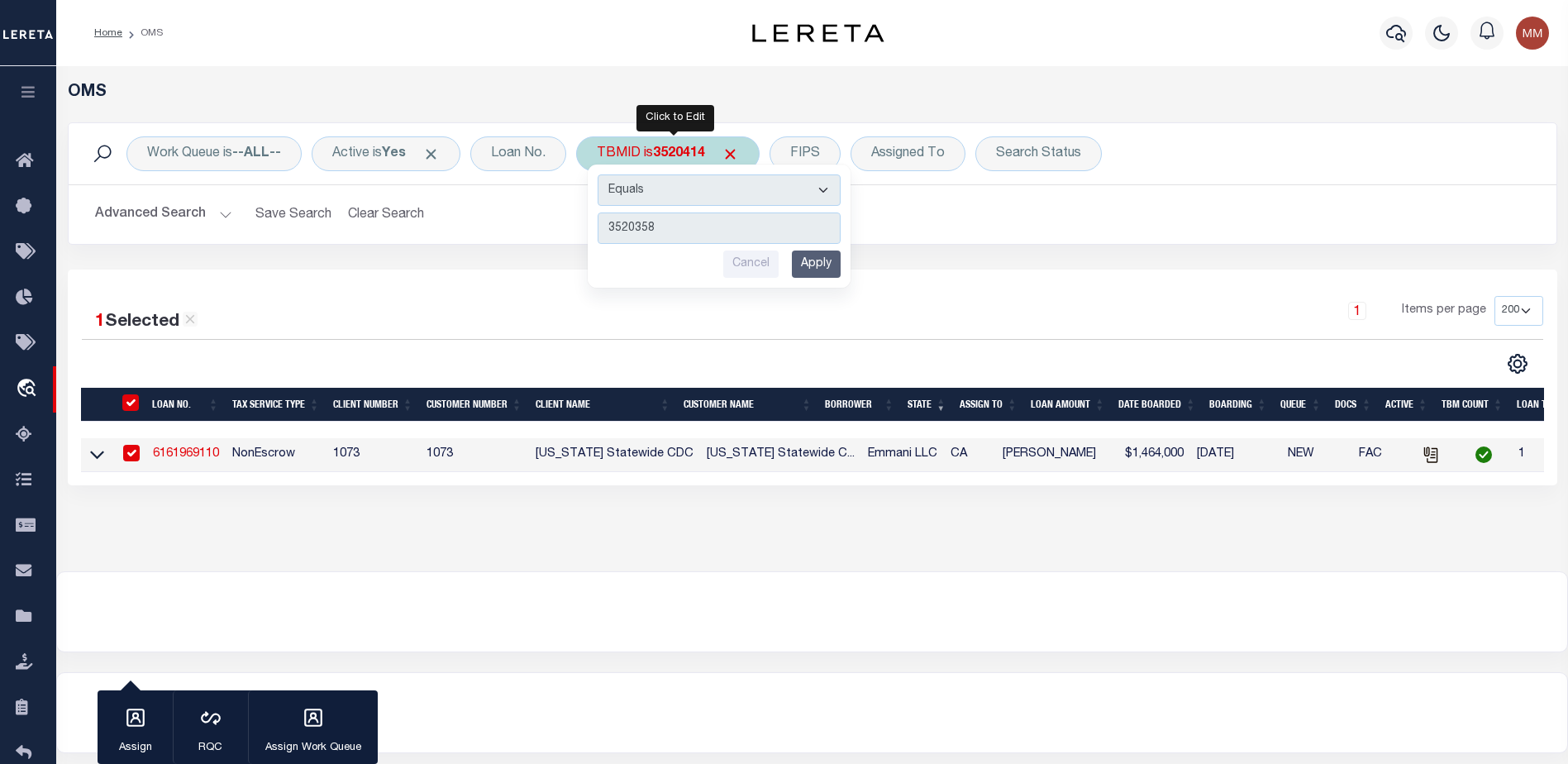
click at [838, 269] on input "Apply" at bounding box center [816, 263] width 49 height 27
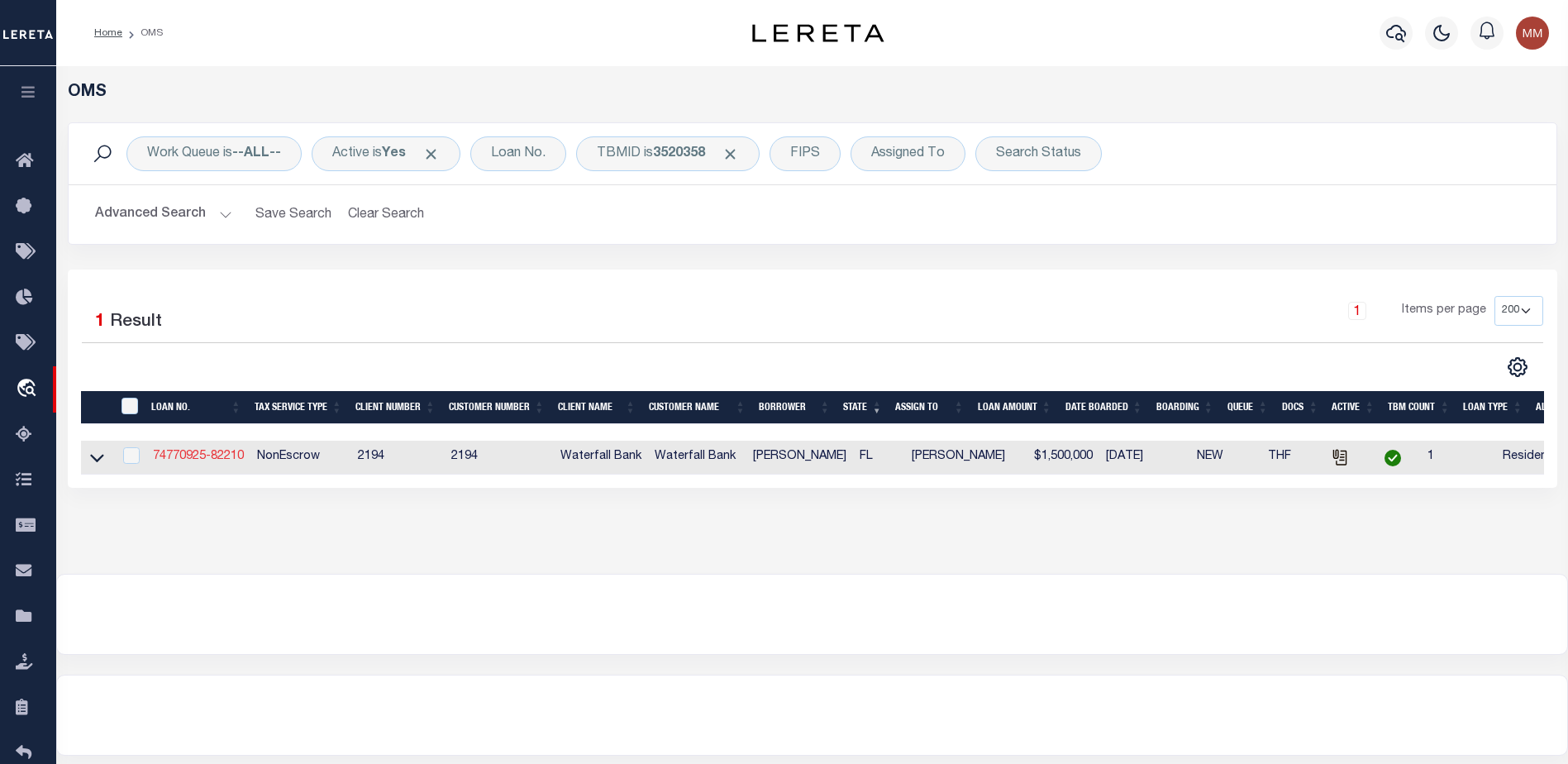
click at [214, 461] on link "74770925-82210" at bounding box center [198, 456] width 91 height 11
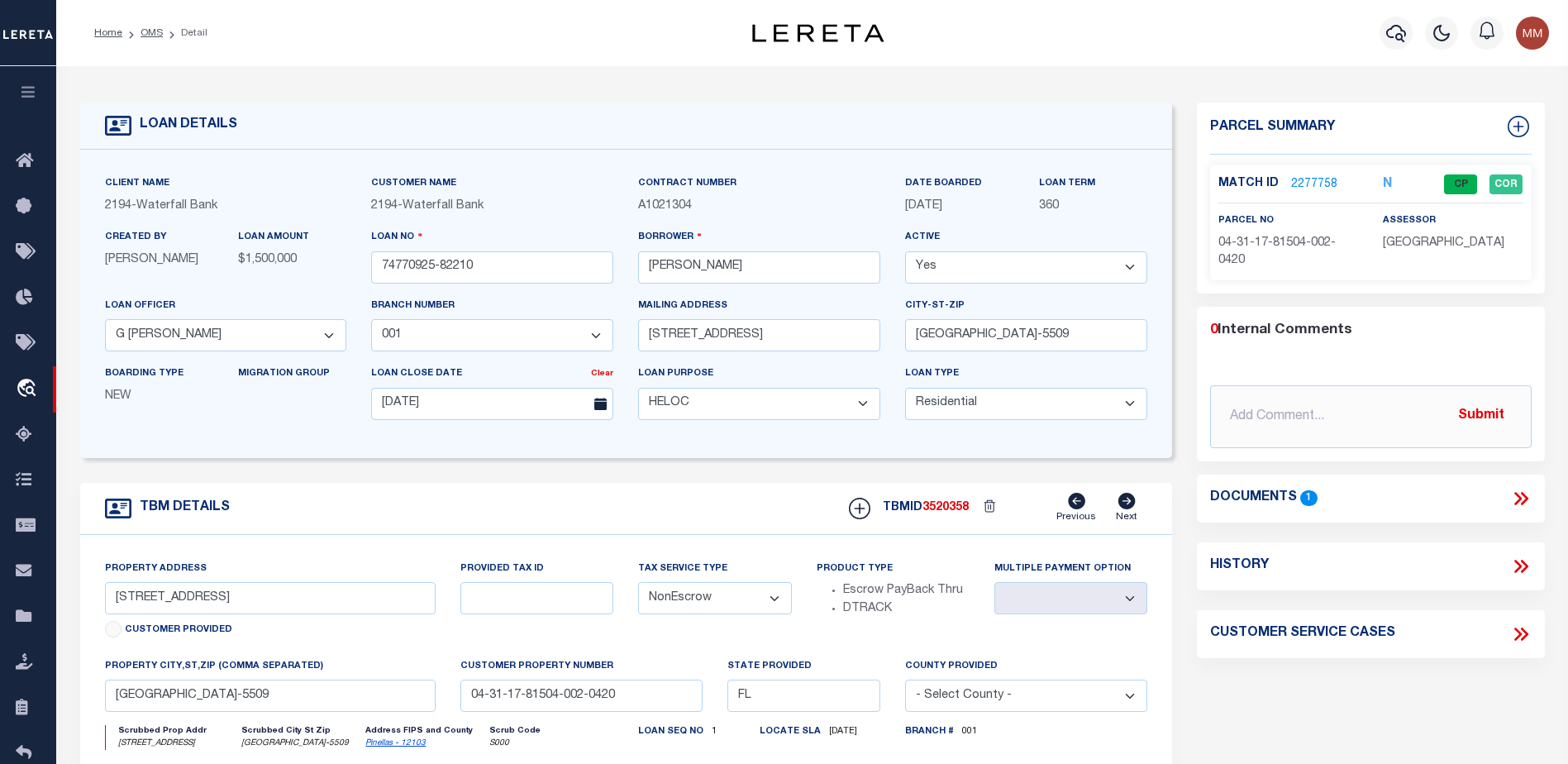
click at [1322, 186] on link "2277758" at bounding box center [1313, 185] width 46 height 17
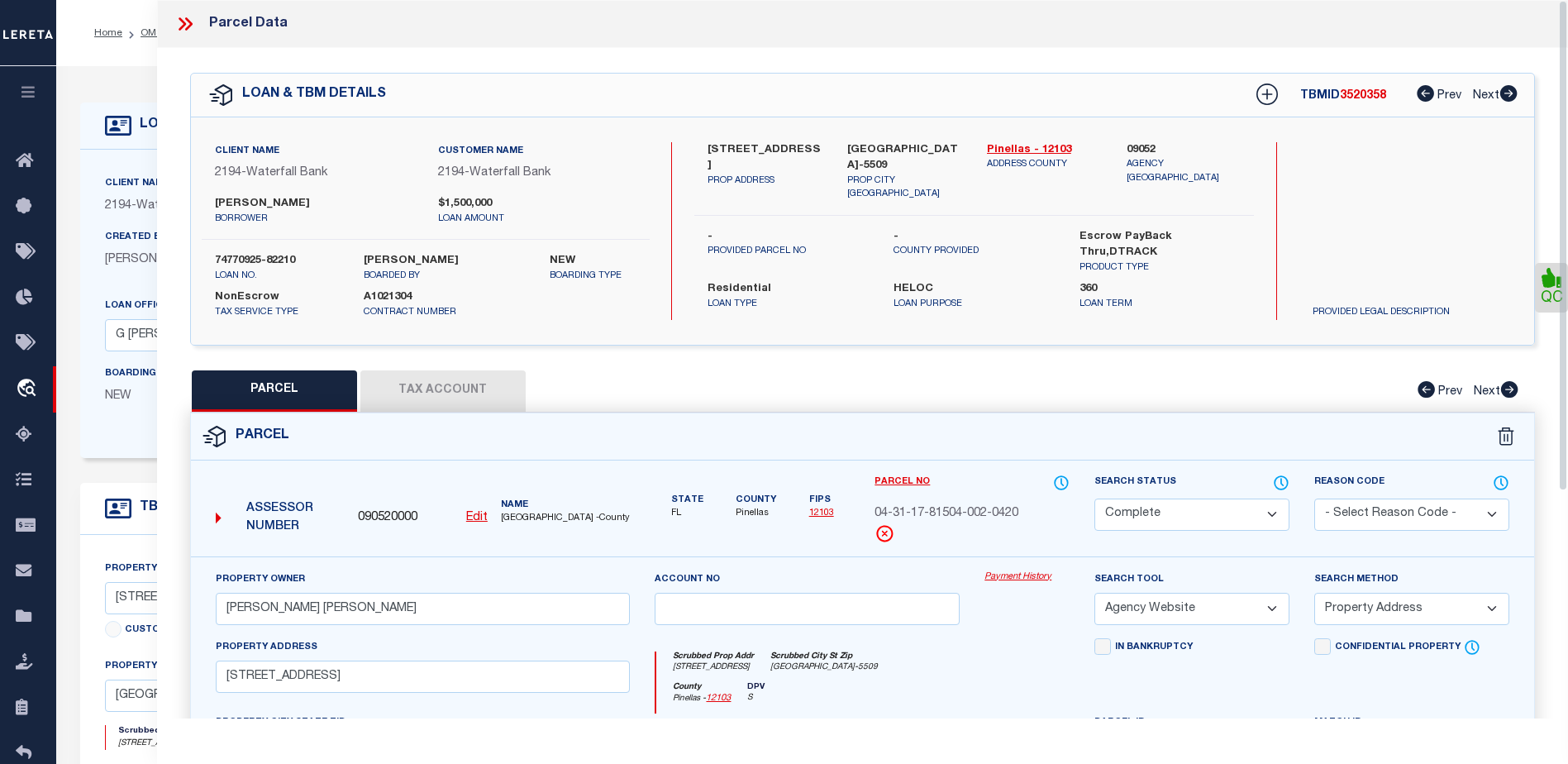
click at [439, 391] on button "Tax Account" at bounding box center [443, 391] width 166 height 41
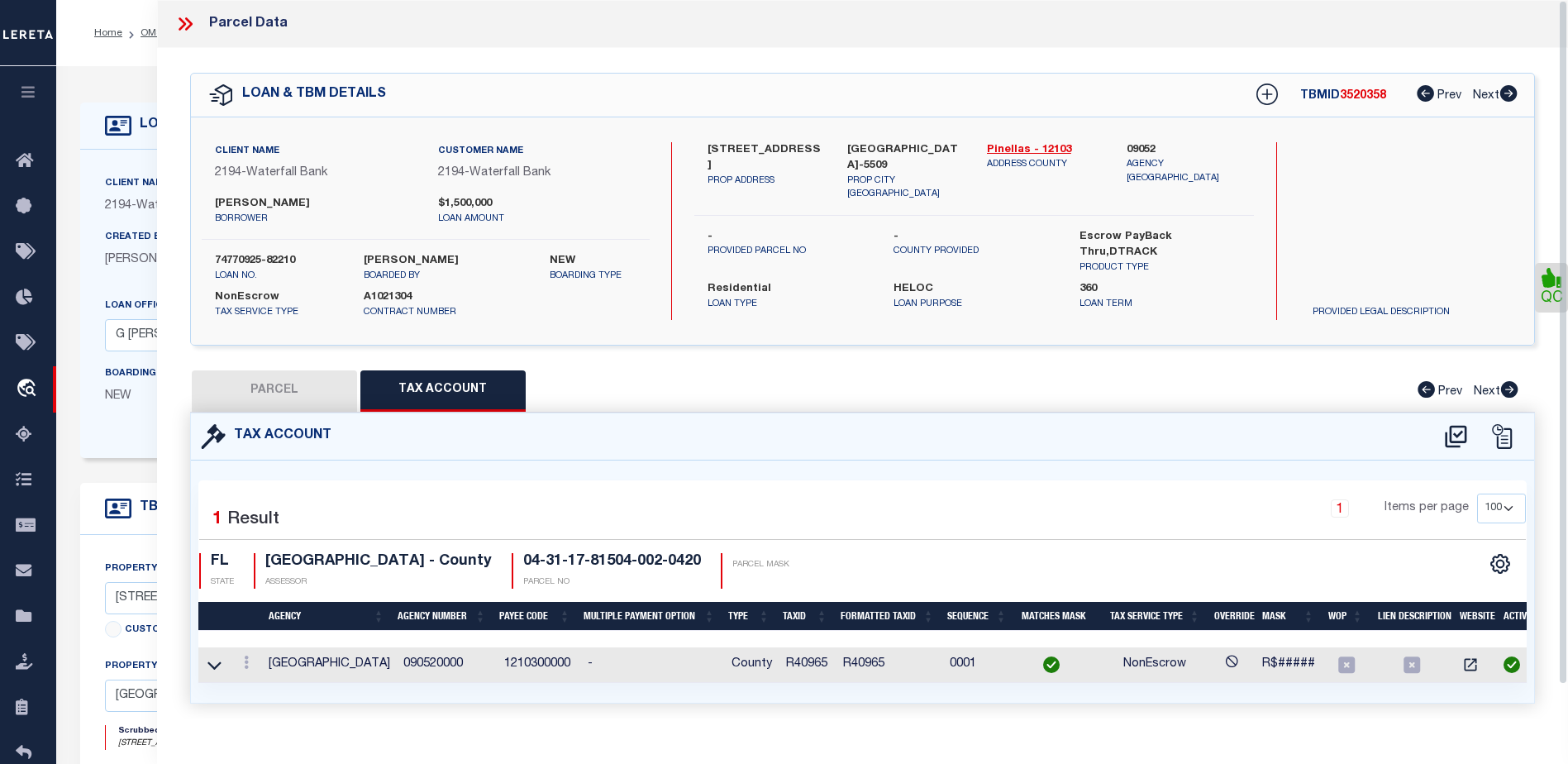
click at [189, 22] on icon at bounding box center [188, 24] width 8 height 13
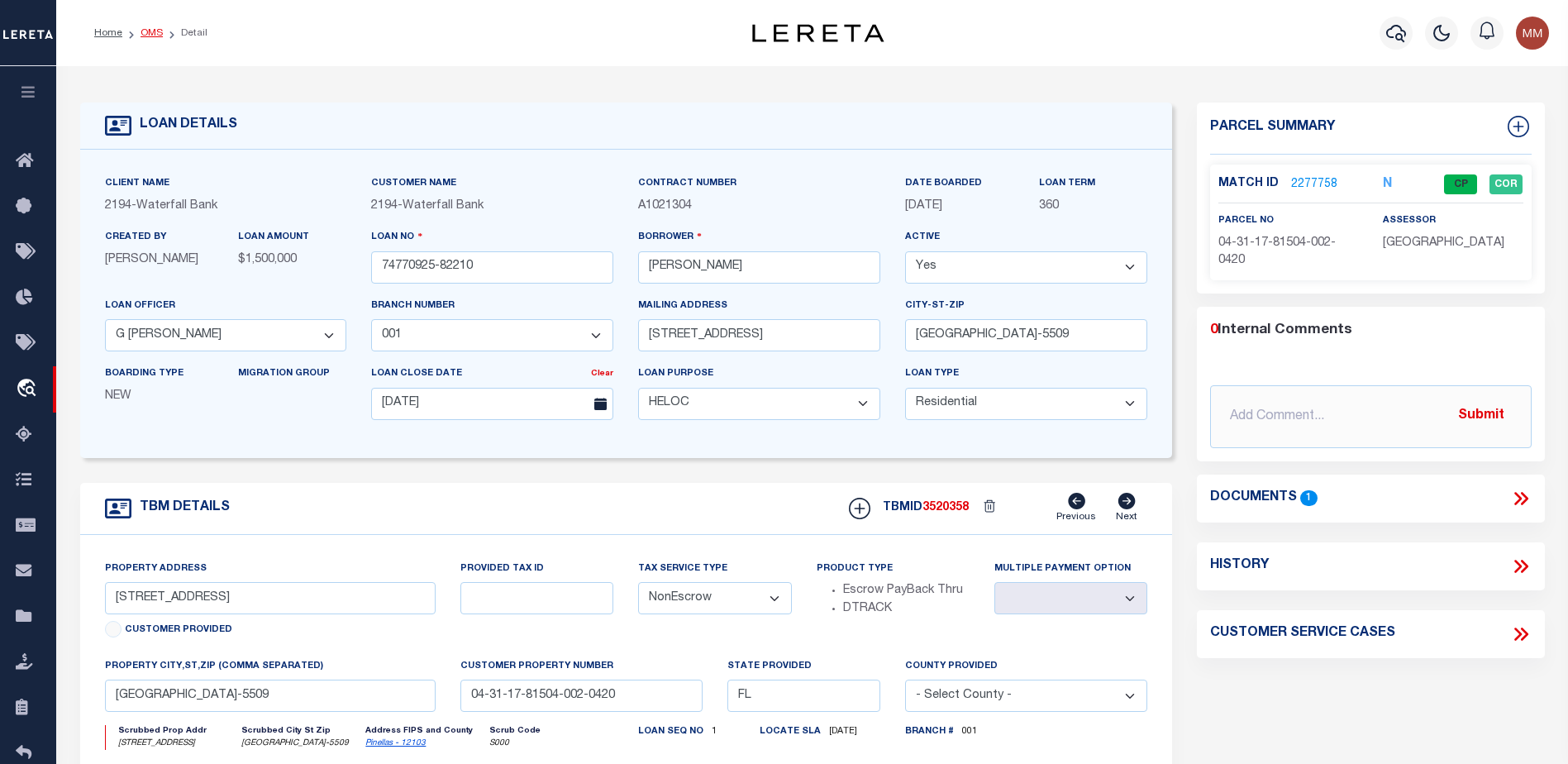
click at [146, 32] on link "OMS" at bounding box center [152, 32] width 23 height 10
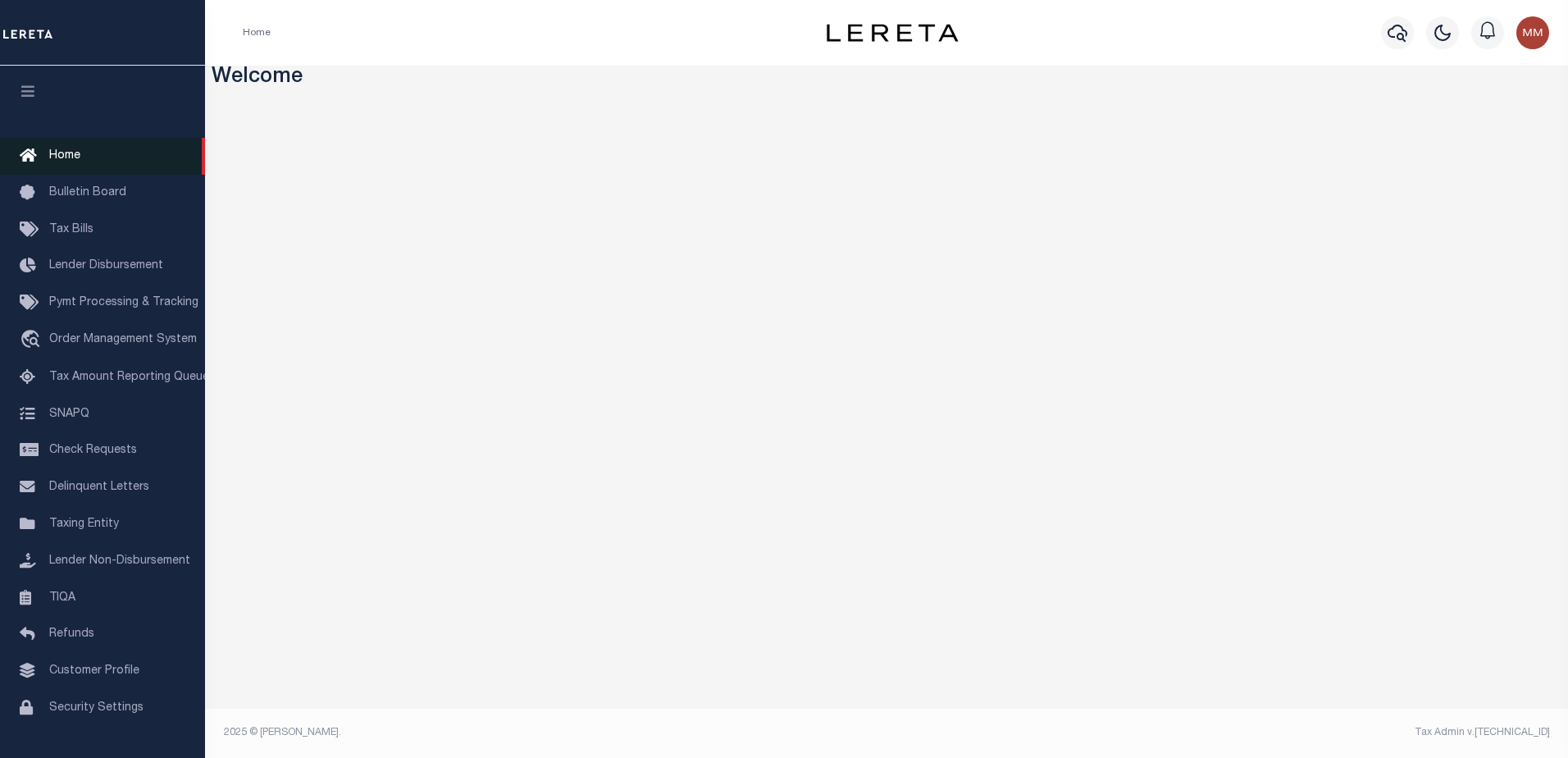
click at [85, 158] on link "Home" at bounding box center [102, 156] width 205 height 37
